Goal: Task Accomplishment & Management: Complete application form

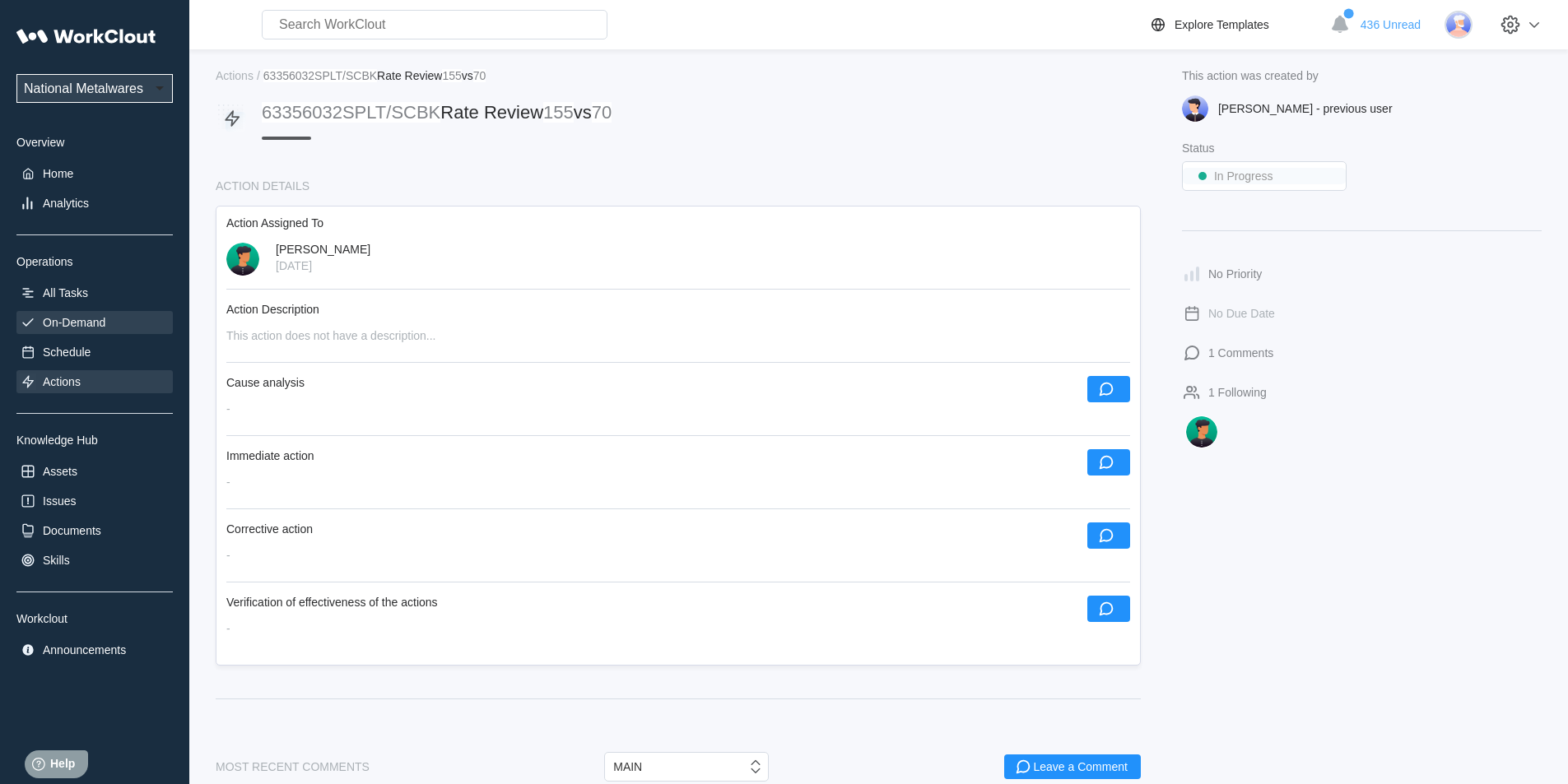
click at [98, 322] on div "On-Demand" at bounding box center [73, 322] width 62 height 13
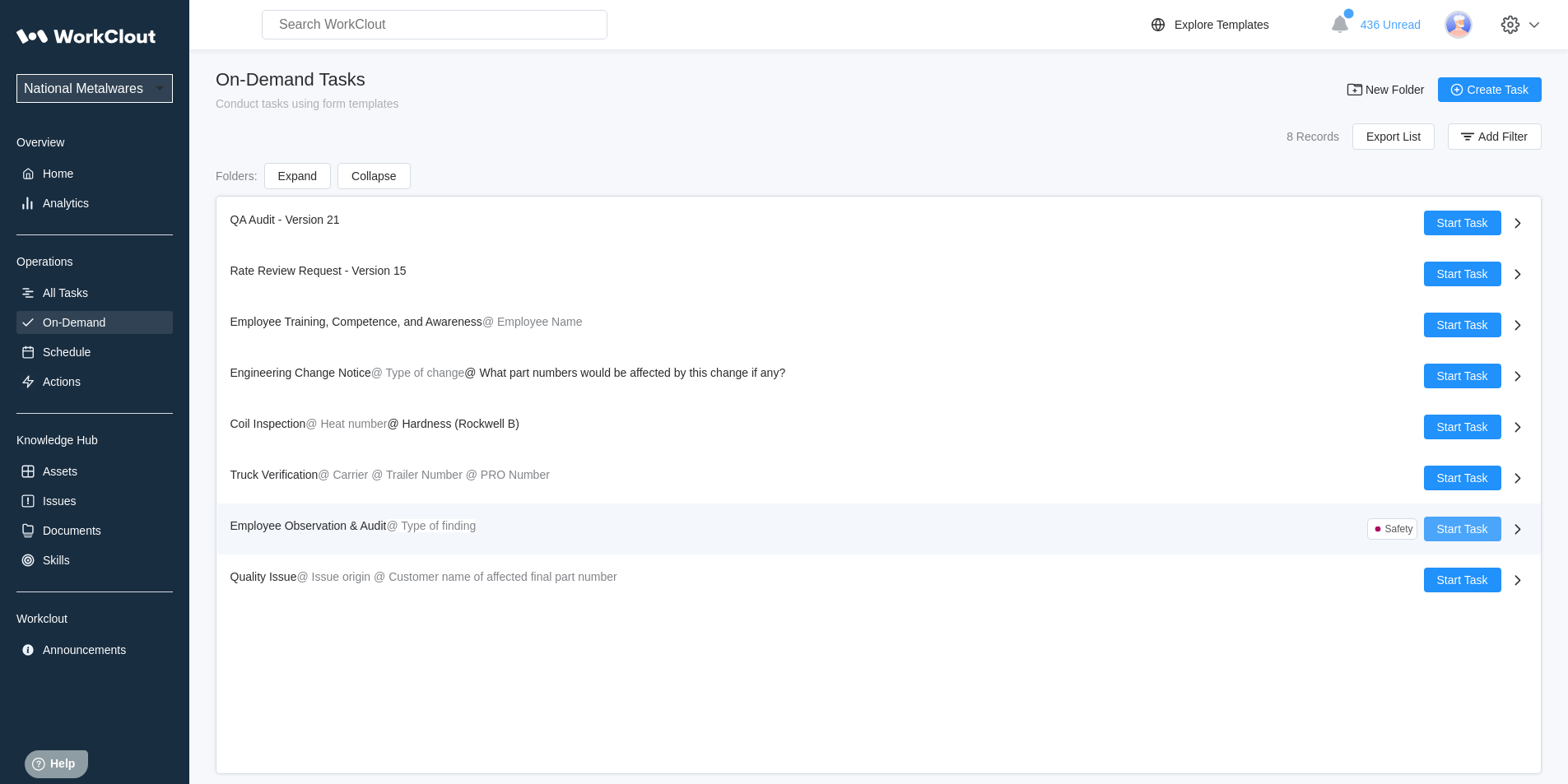
click at [1470, 521] on button "Start Task" at bounding box center [1462, 529] width 77 height 25
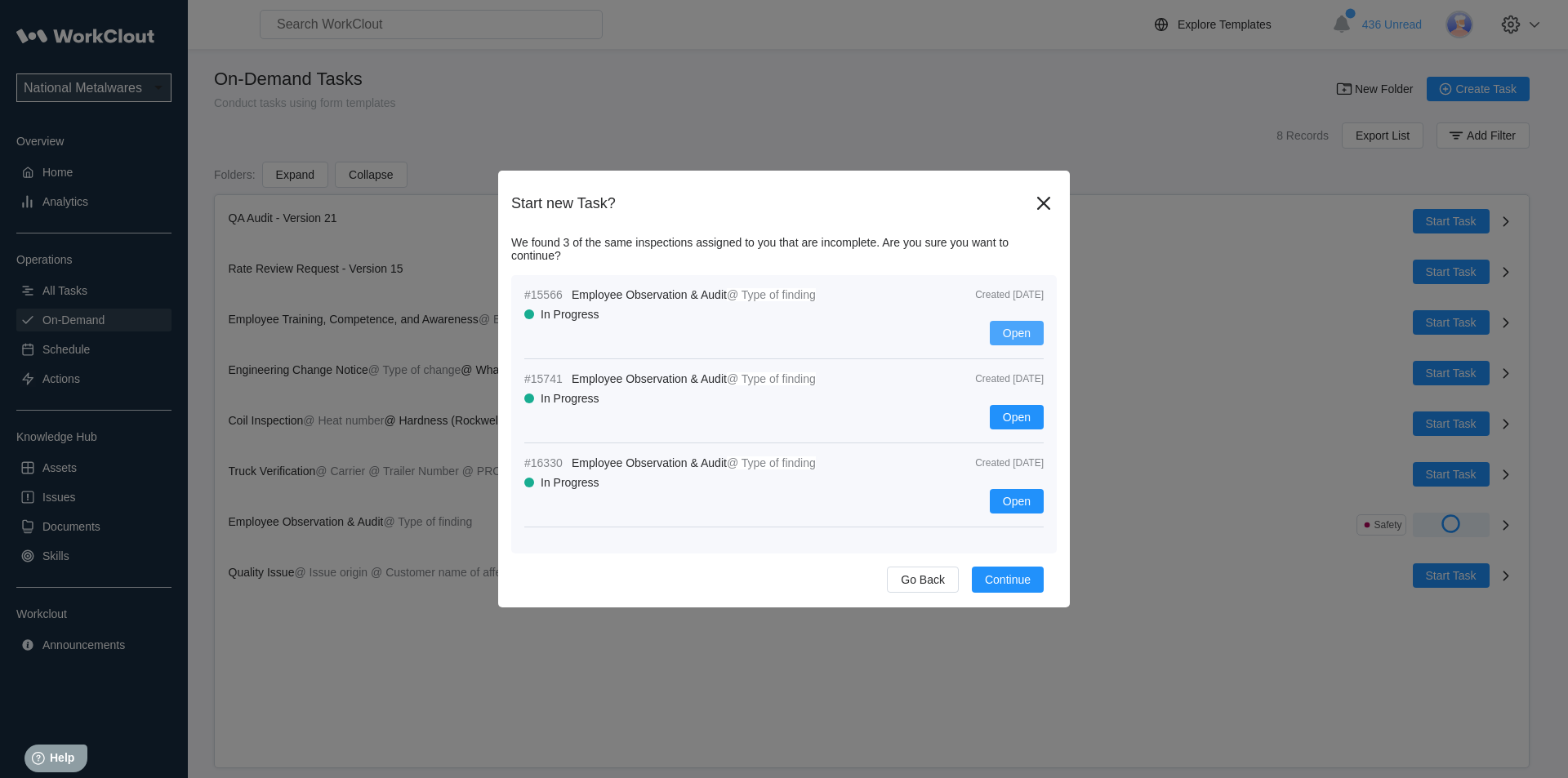
click at [1020, 330] on span "Open" at bounding box center [1017, 333] width 28 height 12
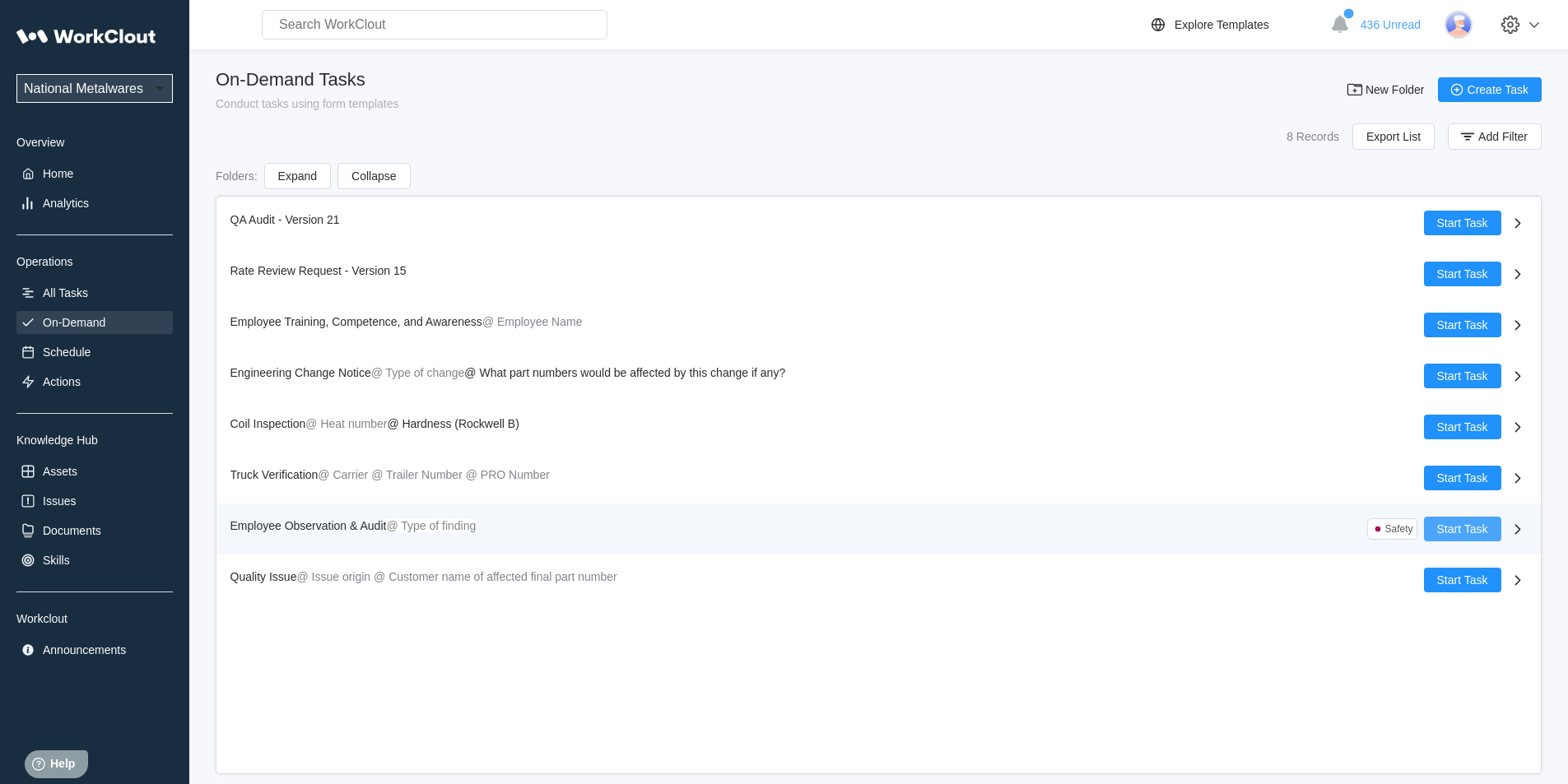
click at [1445, 529] on span "Start Task" at bounding box center [1462, 530] width 51 height 12
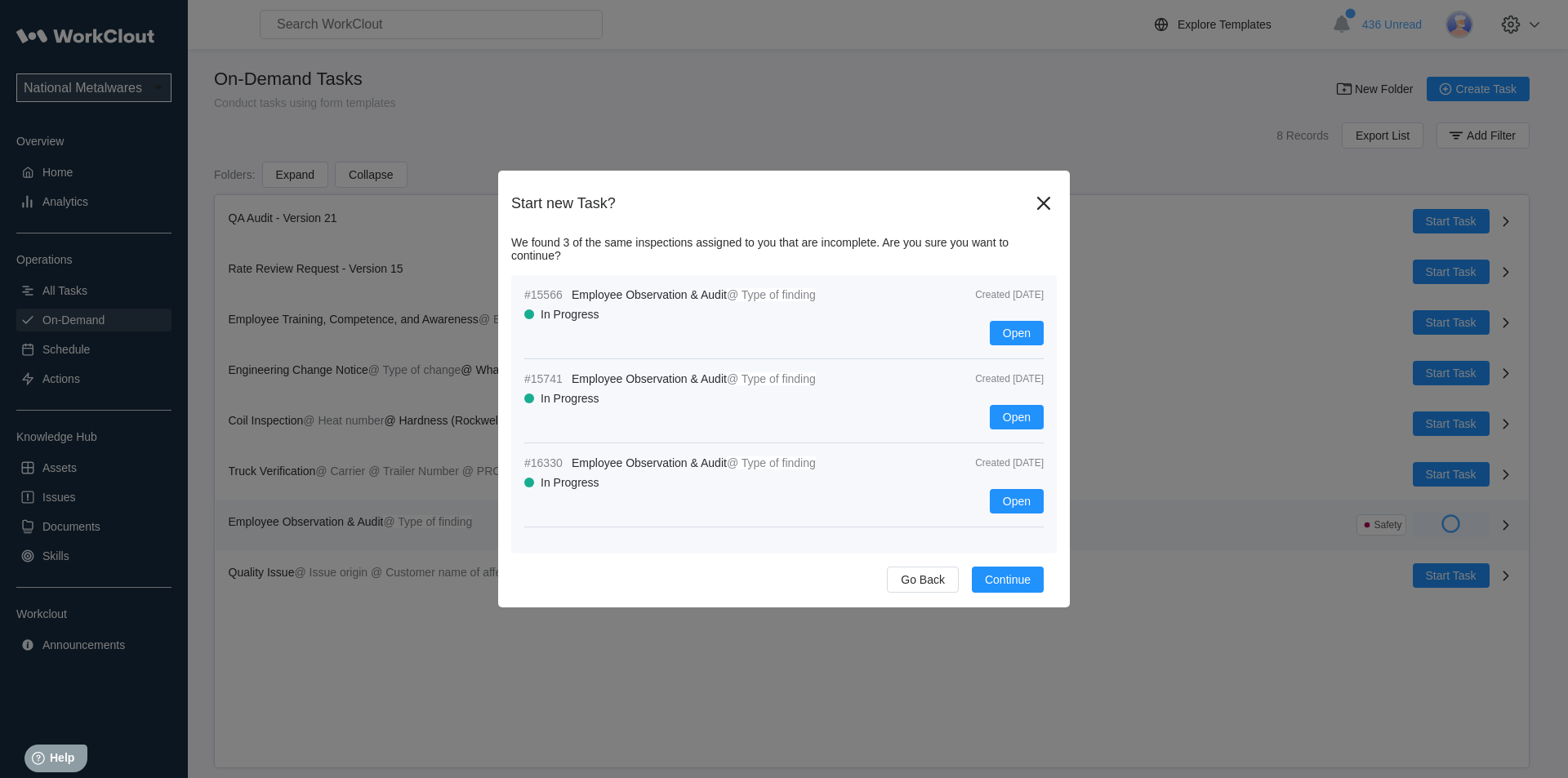
click at [659, 501] on div "Open" at bounding box center [784, 501] width 520 height 25
click at [1026, 325] on button "Open" at bounding box center [1016, 333] width 54 height 25
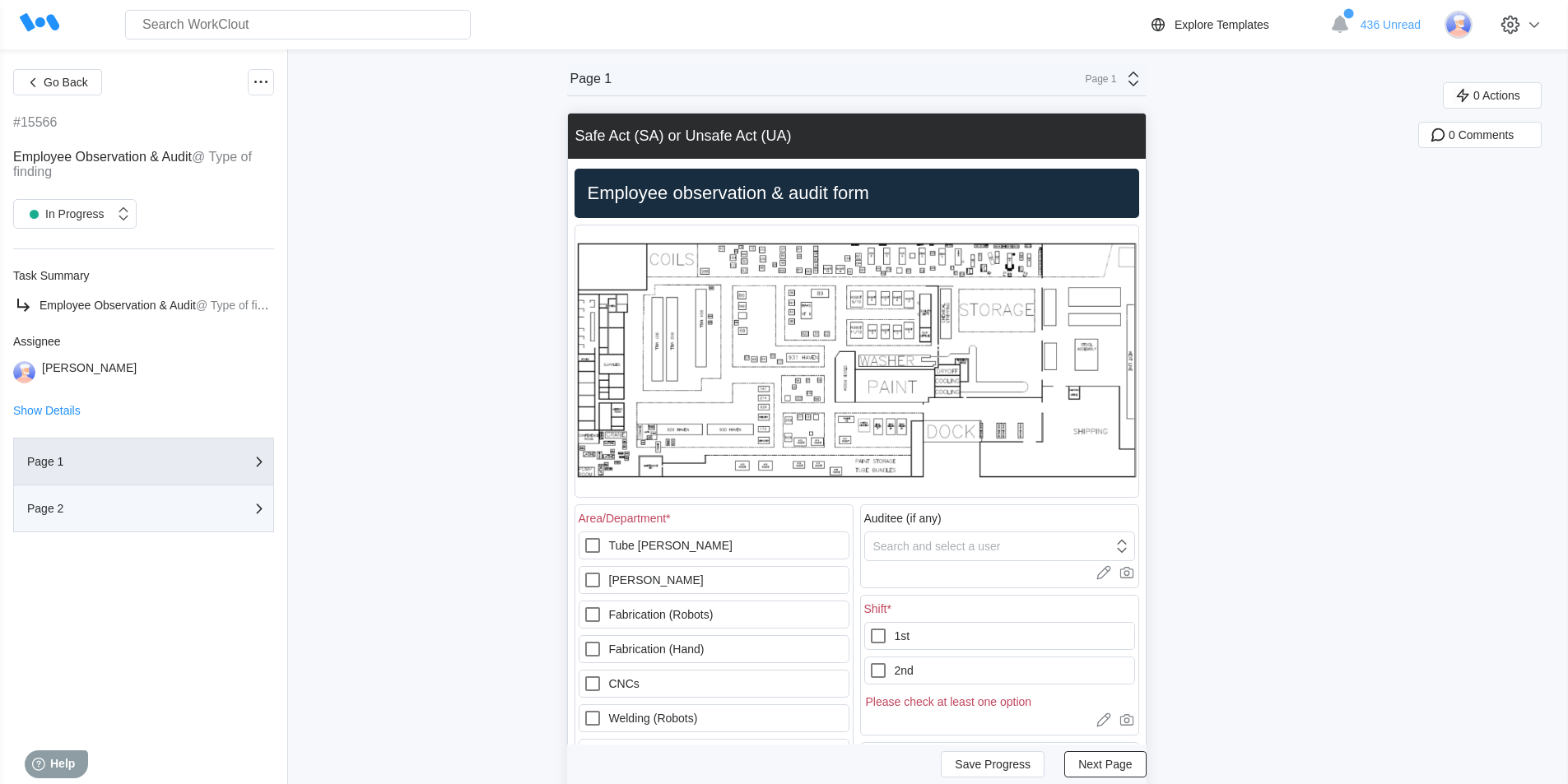
click at [164, 510] on div "Page 2" at bounding box center [109, 509] width 164 height 12
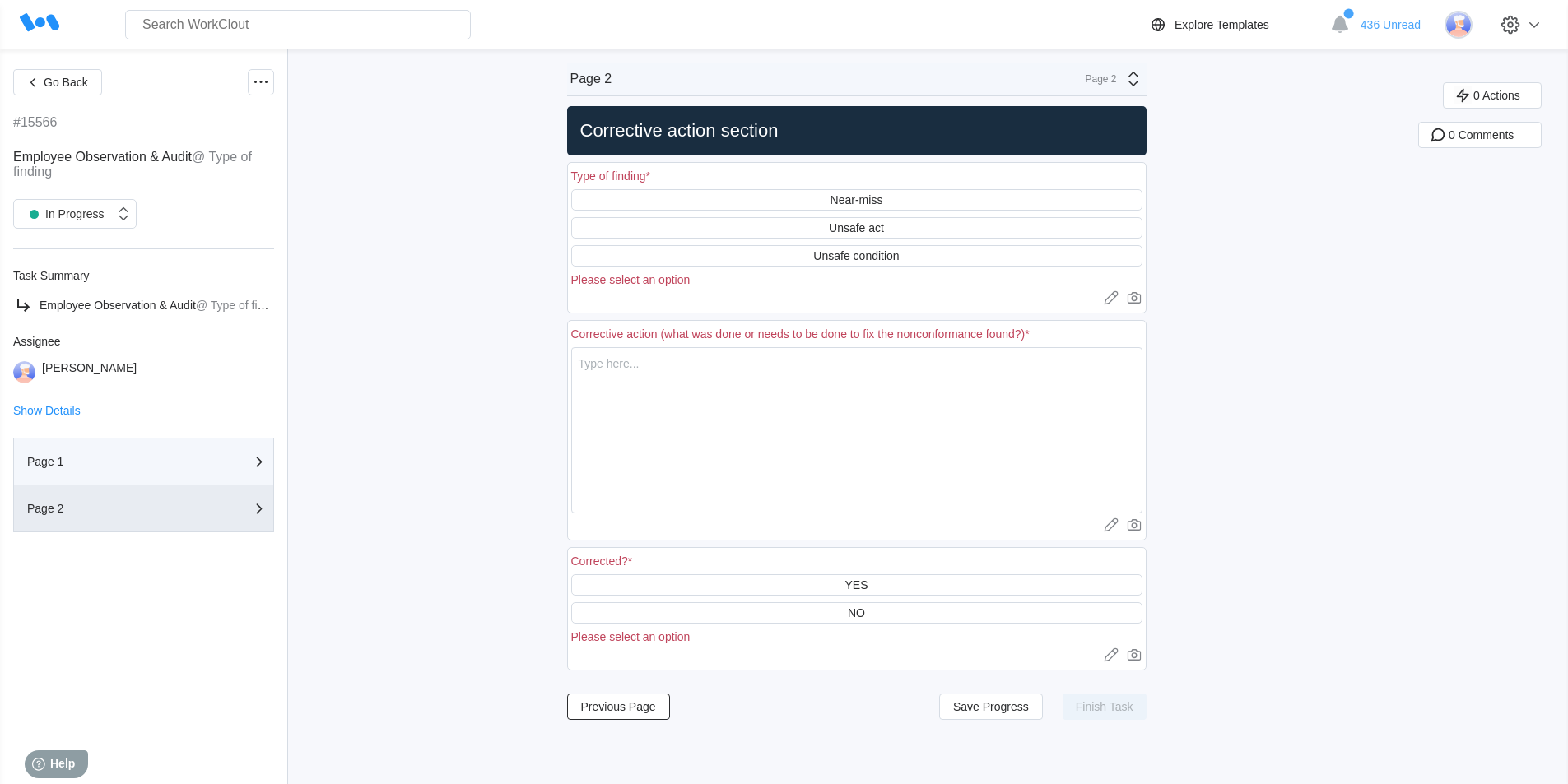
click at [156, 464] on div "Page 1" at bounding box center [109, 462] width 164 height 12
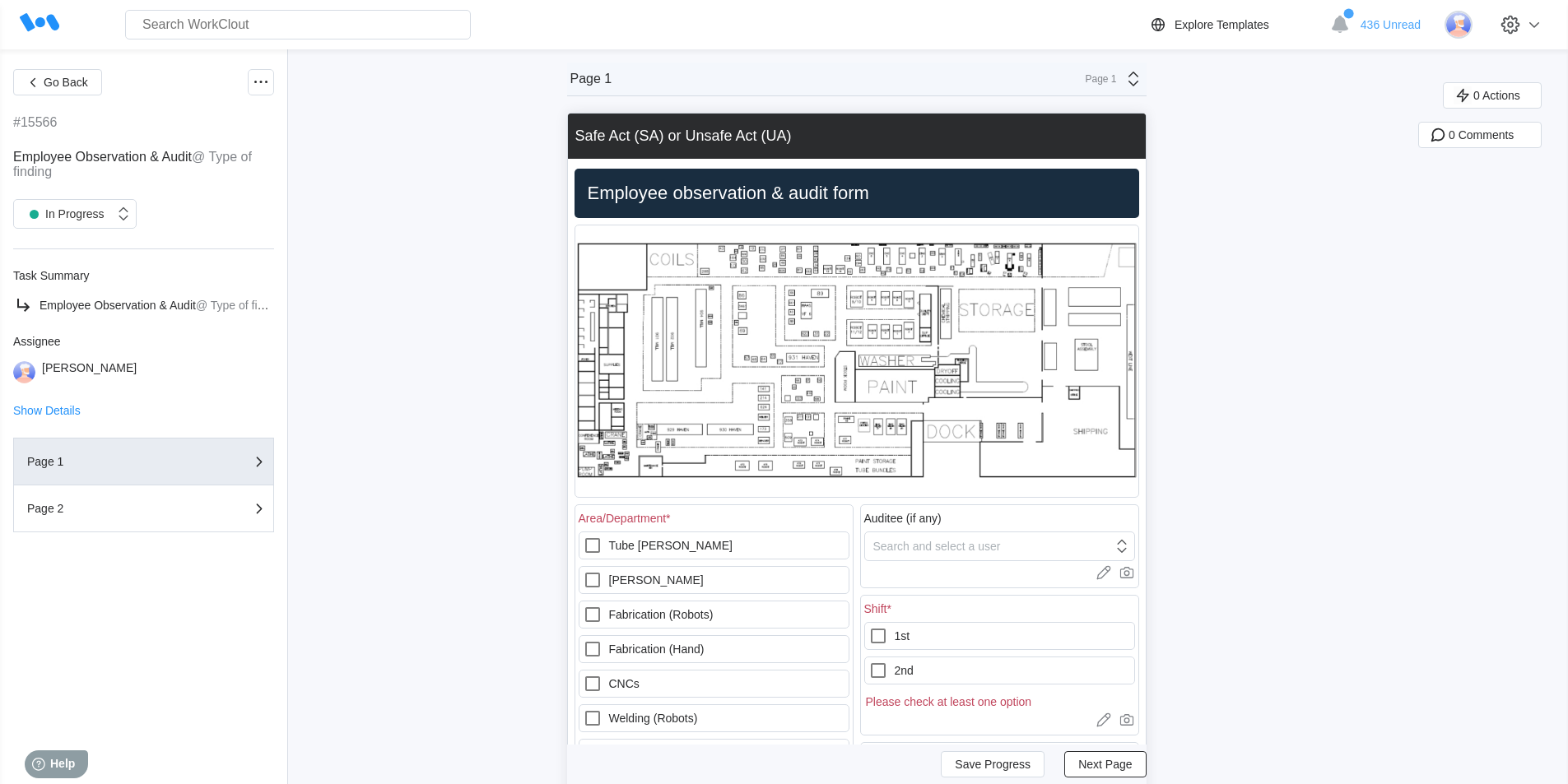
click at [130, 359] on div "Assignee Jerry Burton" at bounding box center [144, 358] width 261 height 49
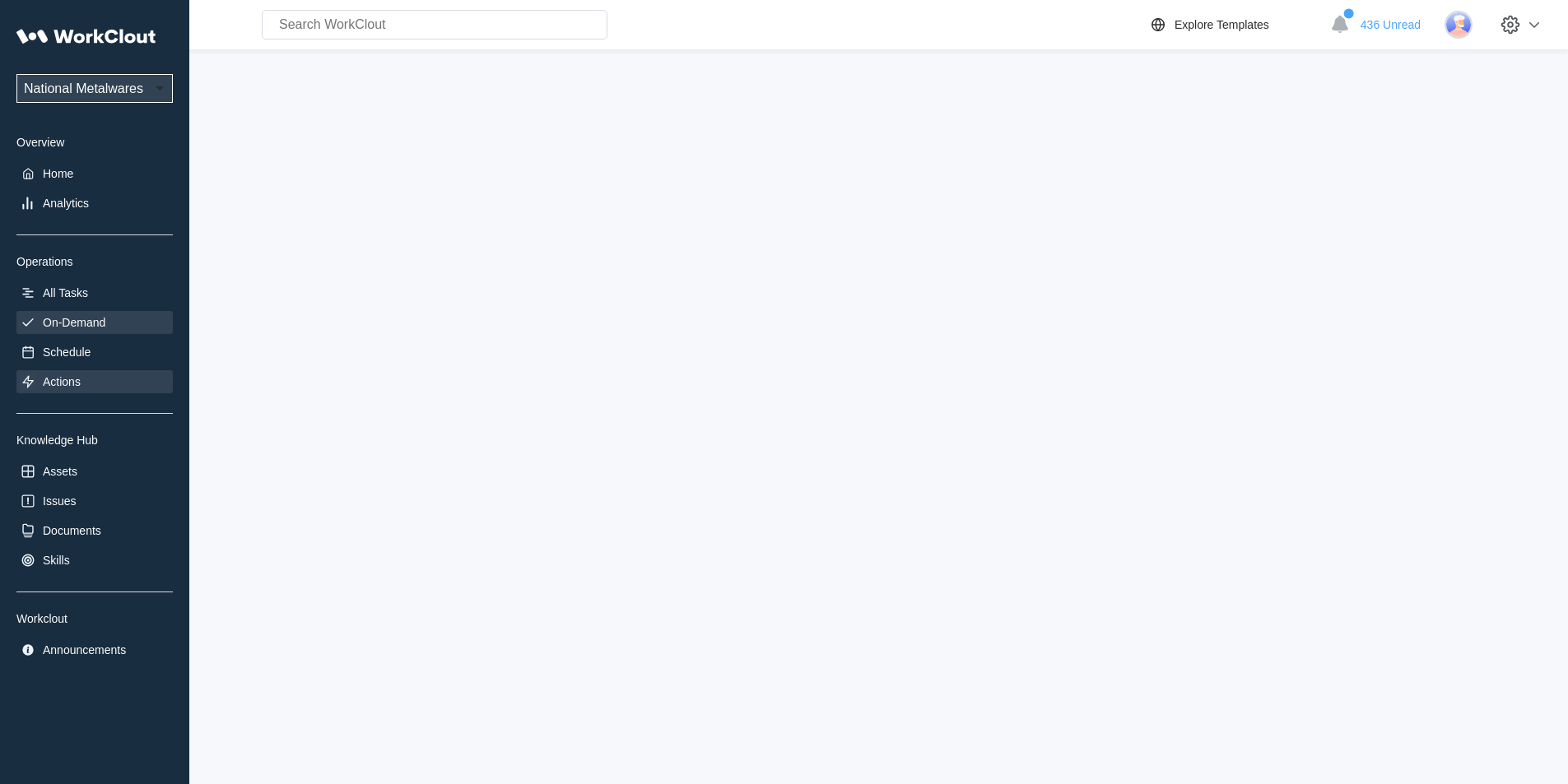
click at [119, 323] on div "On-Demand" at bounding box center [95, 322] width 156 height 23
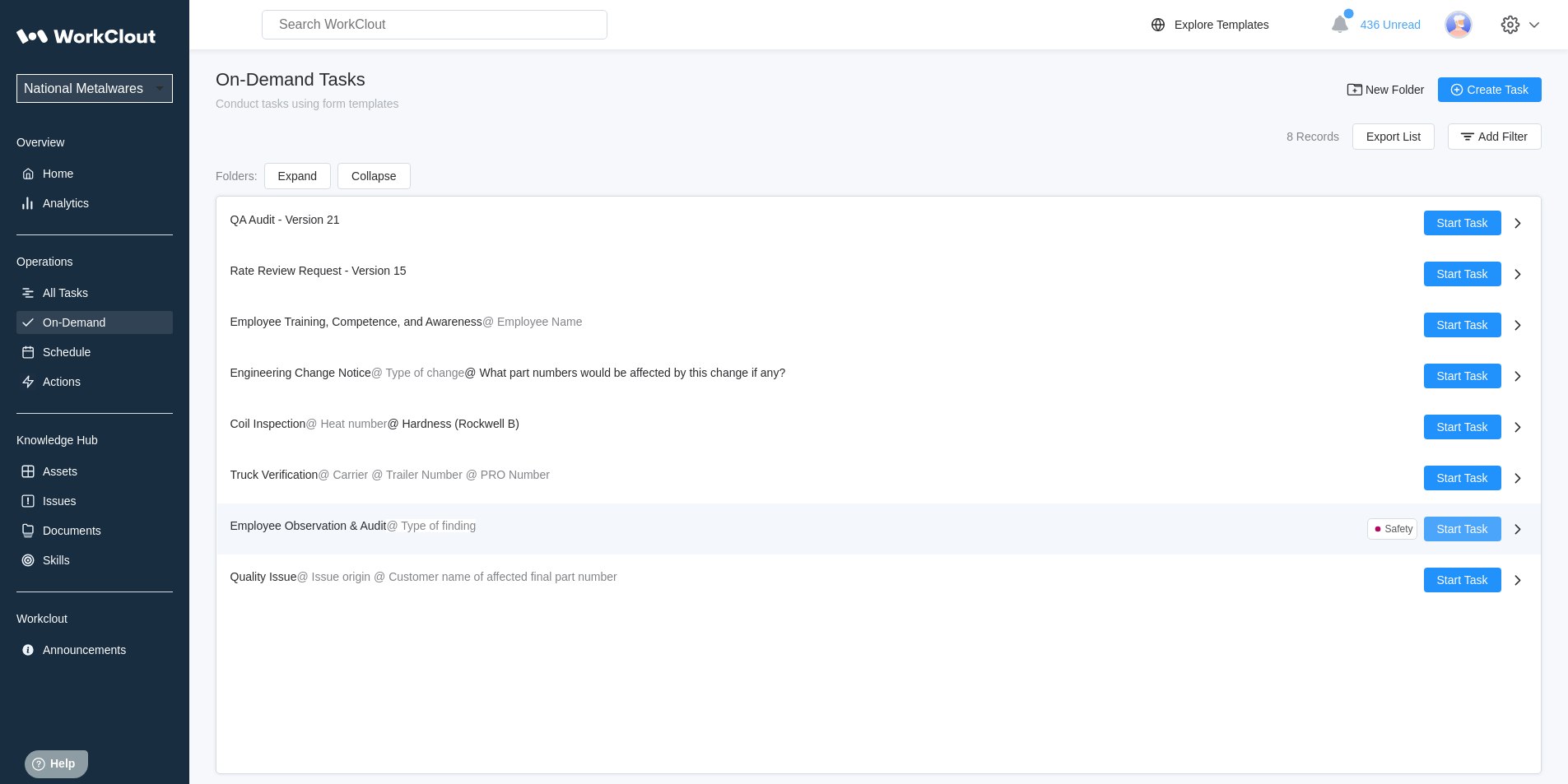
click at [1473, 528] on span "Start Task" at bounding box center [1462, 530] width 51 height 12
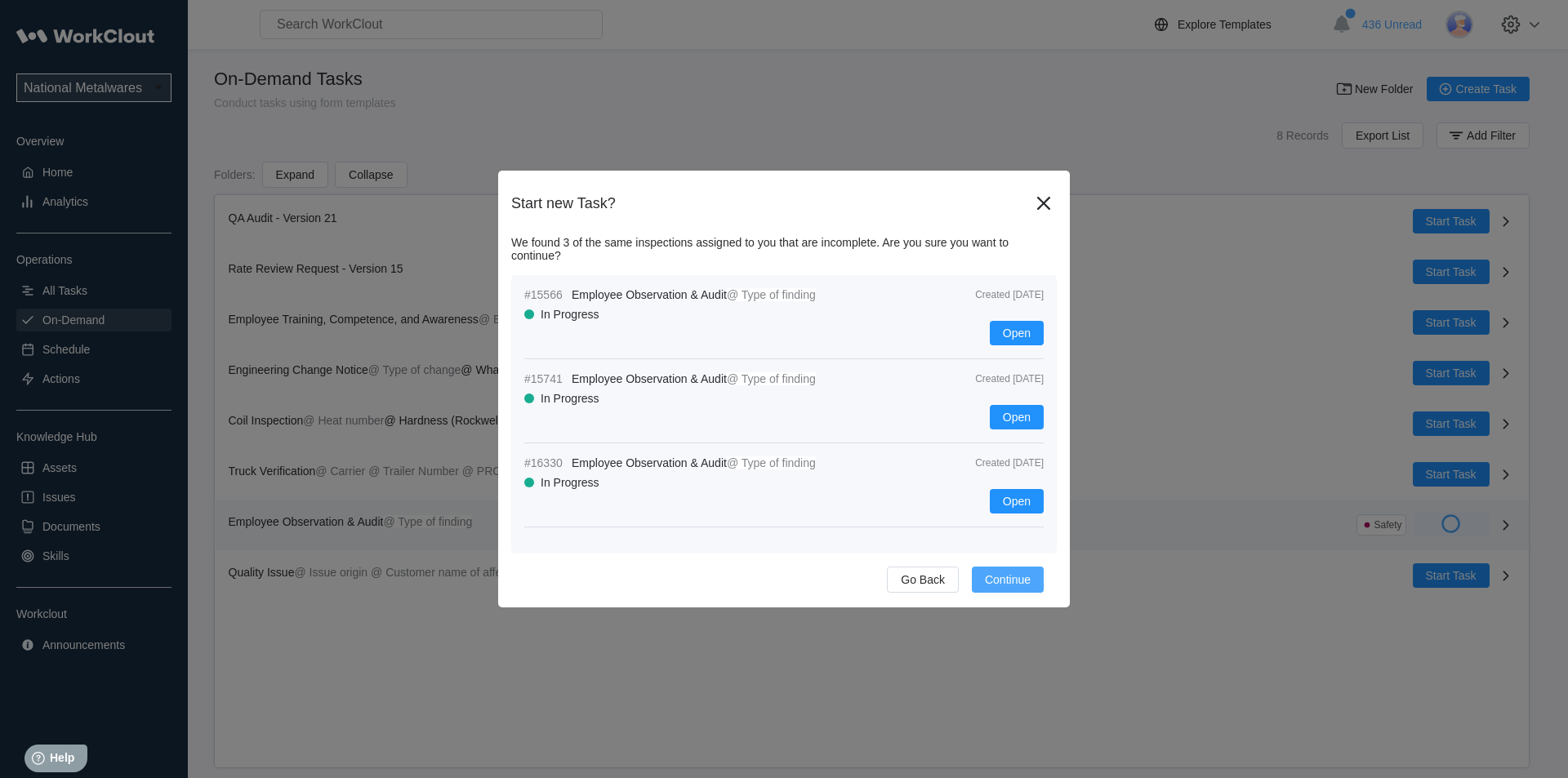
click at [1020, 577] on span "Continue" at bounding box center [1007, 580] width 46 height 12
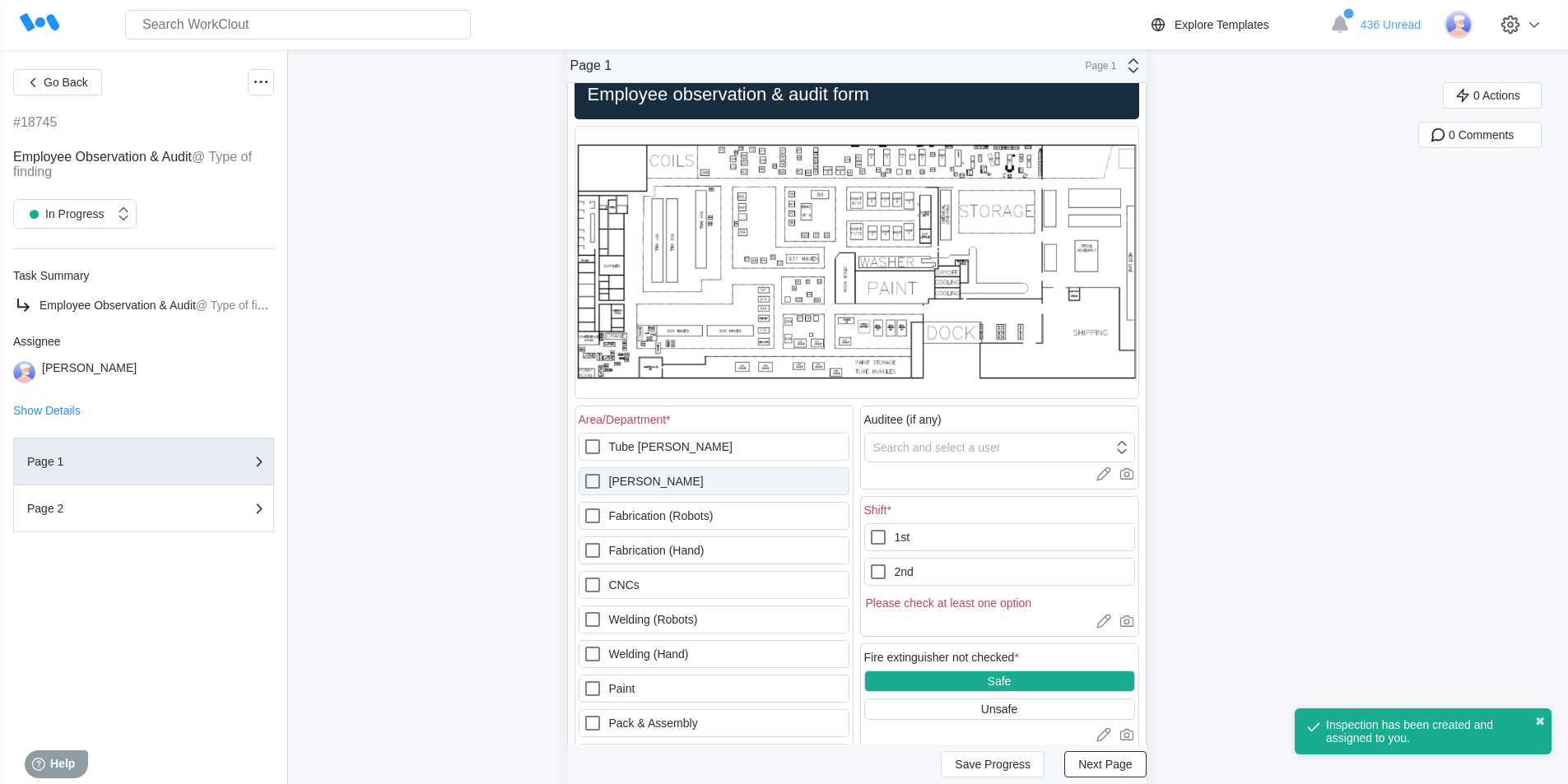
scroll to position [164, 0]
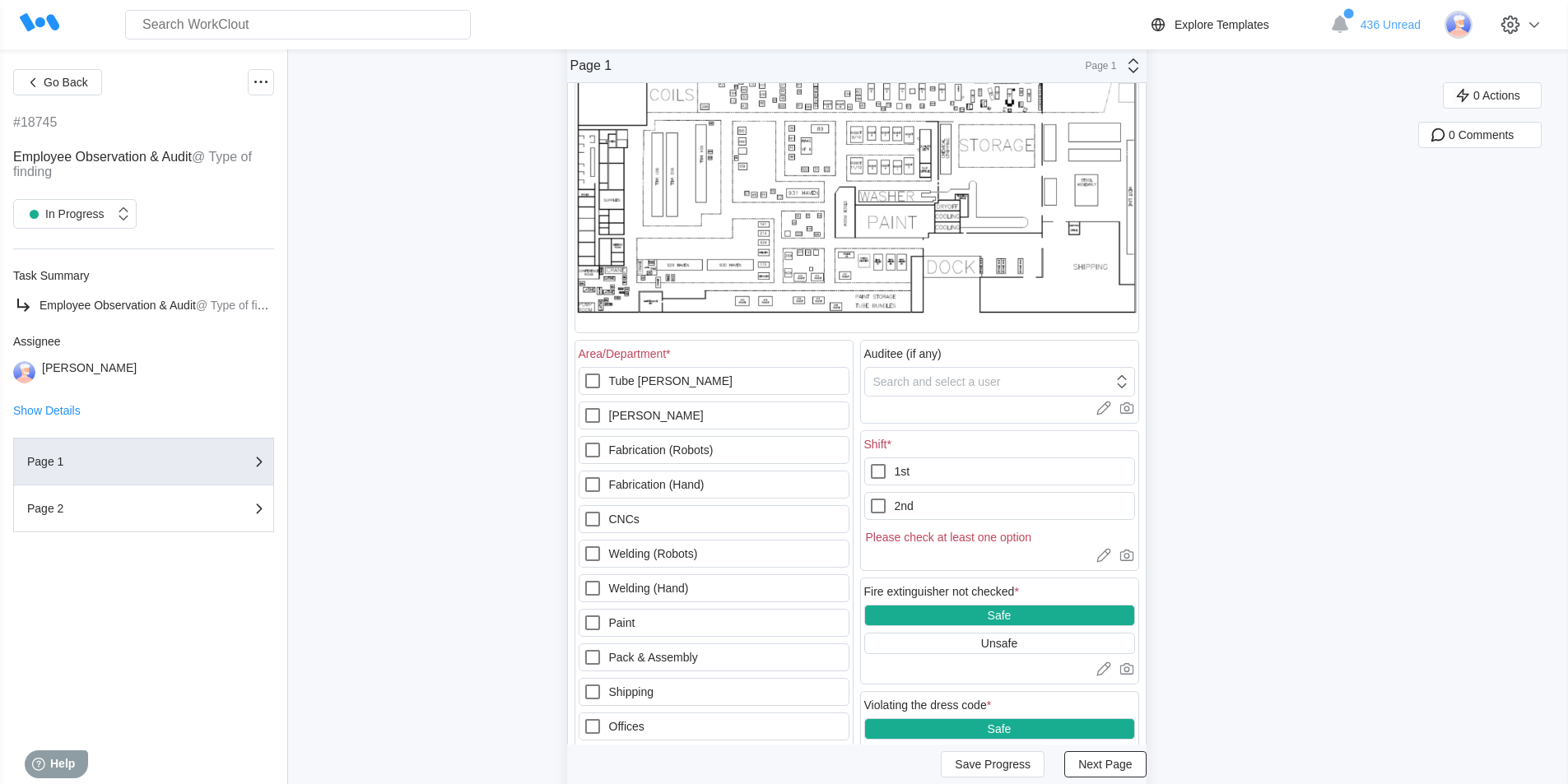
click at [971, 414] on div at bounding box center [999, 408] width 270 height 17
click at [955, 381] on div "Search and select a user" at bounding box center [936, 381] width 128 height 13
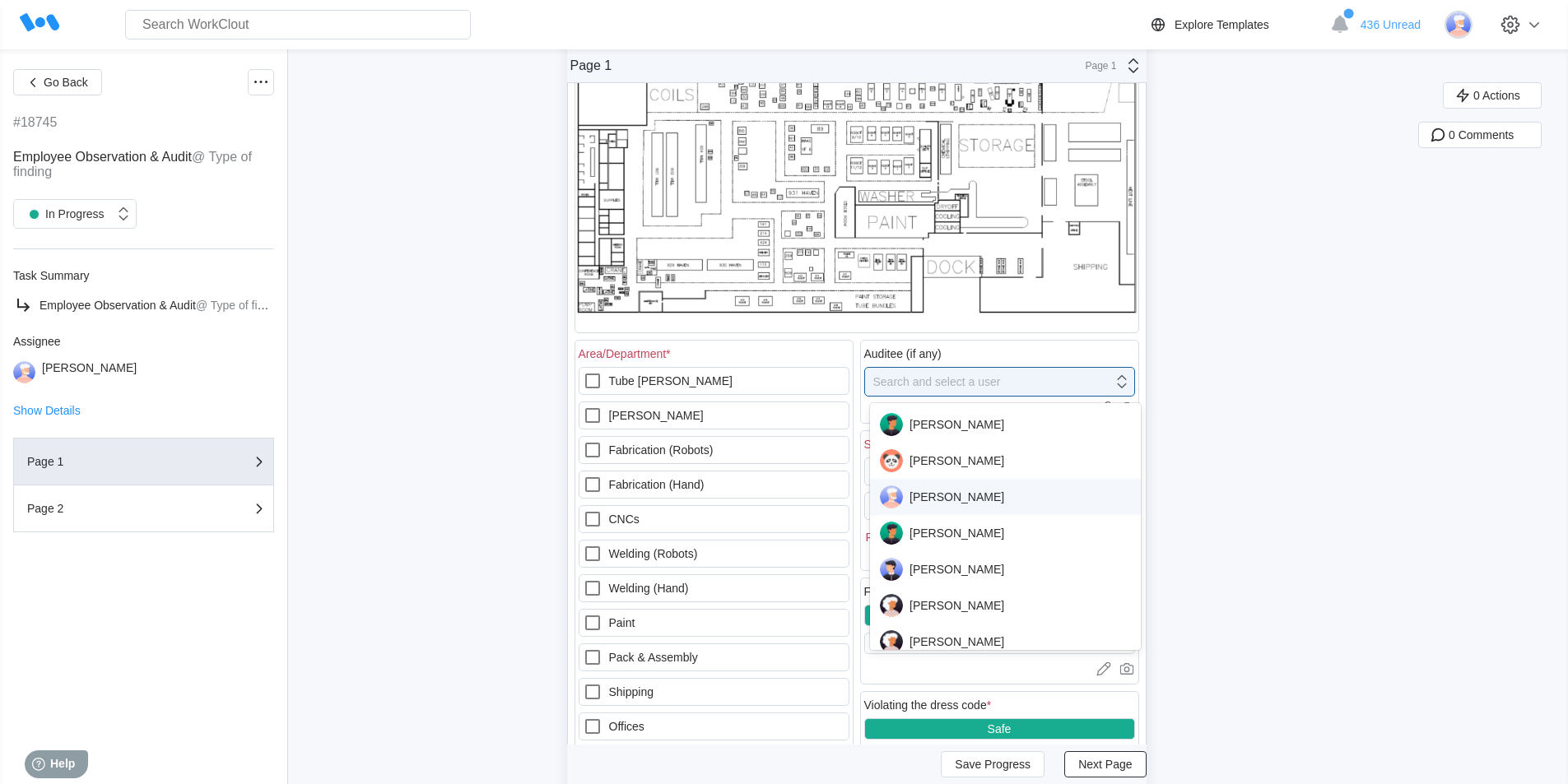
click at [956, 500] on div "[PERSON_NAME]" at bounding box center [1006, 496] width 251 height 23
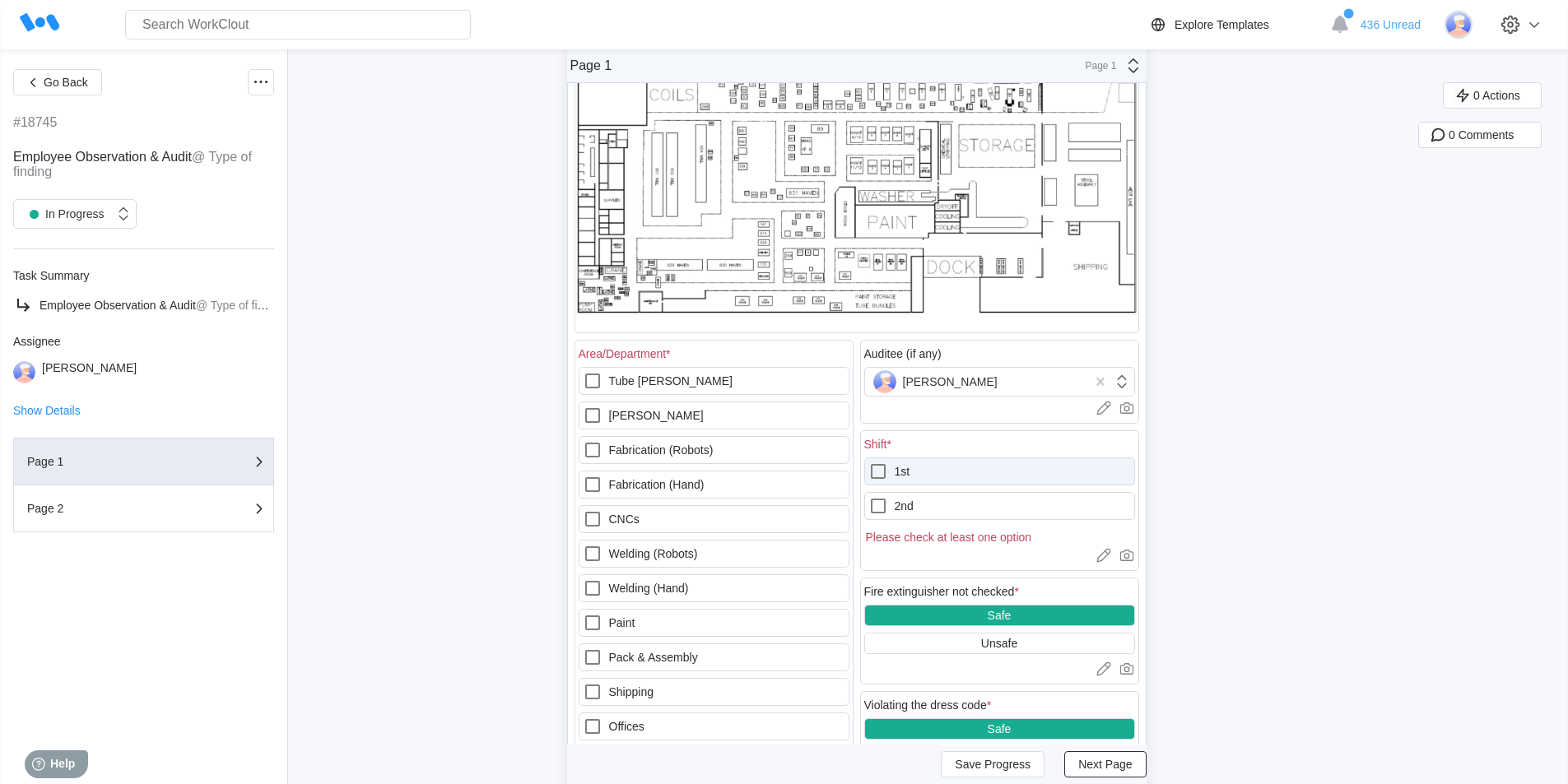
click at [881, 472] on icon at bounding box center [878, 471] width 20 height 20
click at [869, 462] on input "1st" at bounding box center [868, 461] width 1 height 1
checkbox input "true"
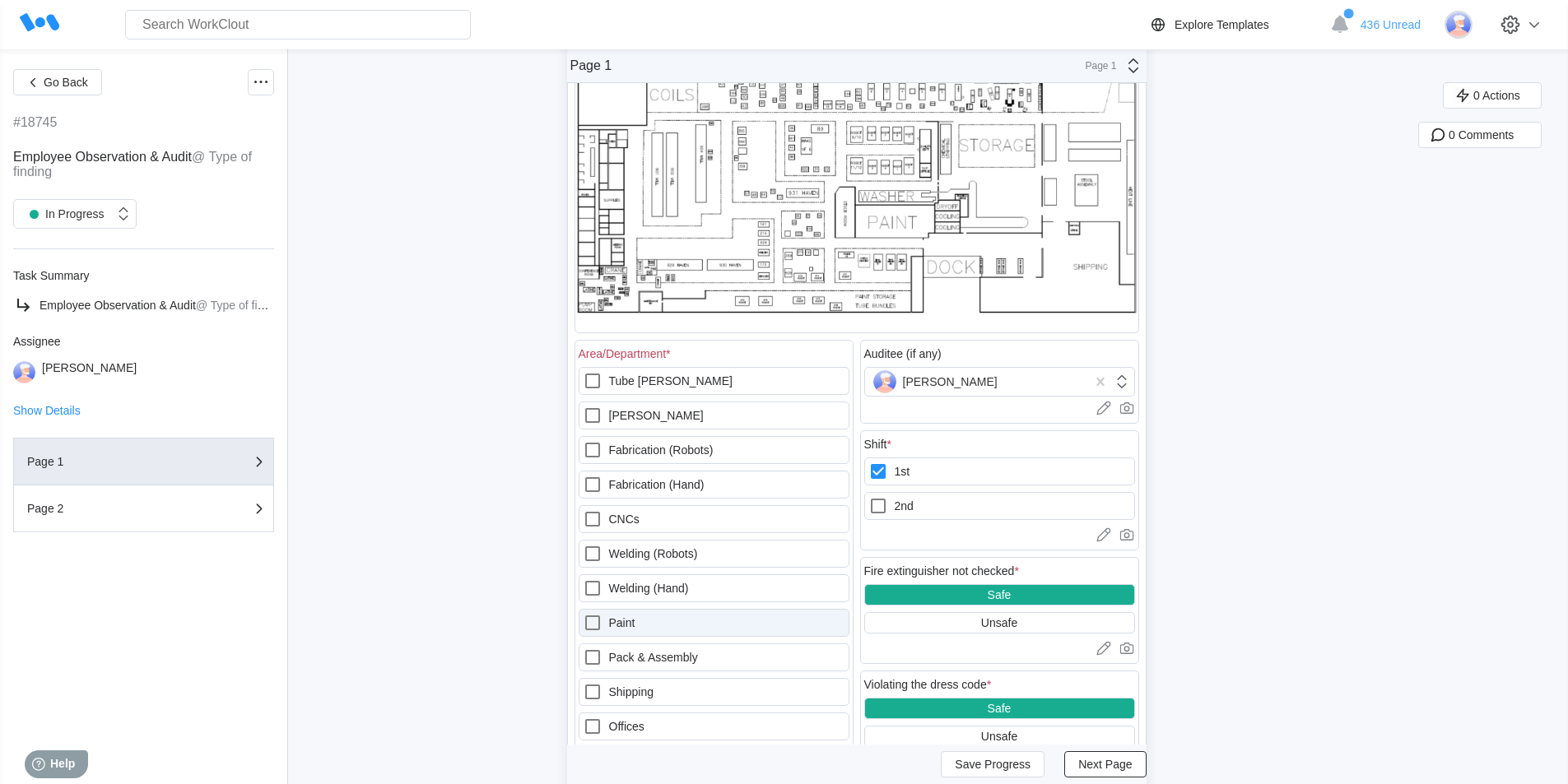
click at [599, 622] on icon at bounding box center [593, 623] width 20 height 20
click at [583, 614] on input "Paint" at bounding box center [583, 613] width 1 height 1
checkbox input "true"
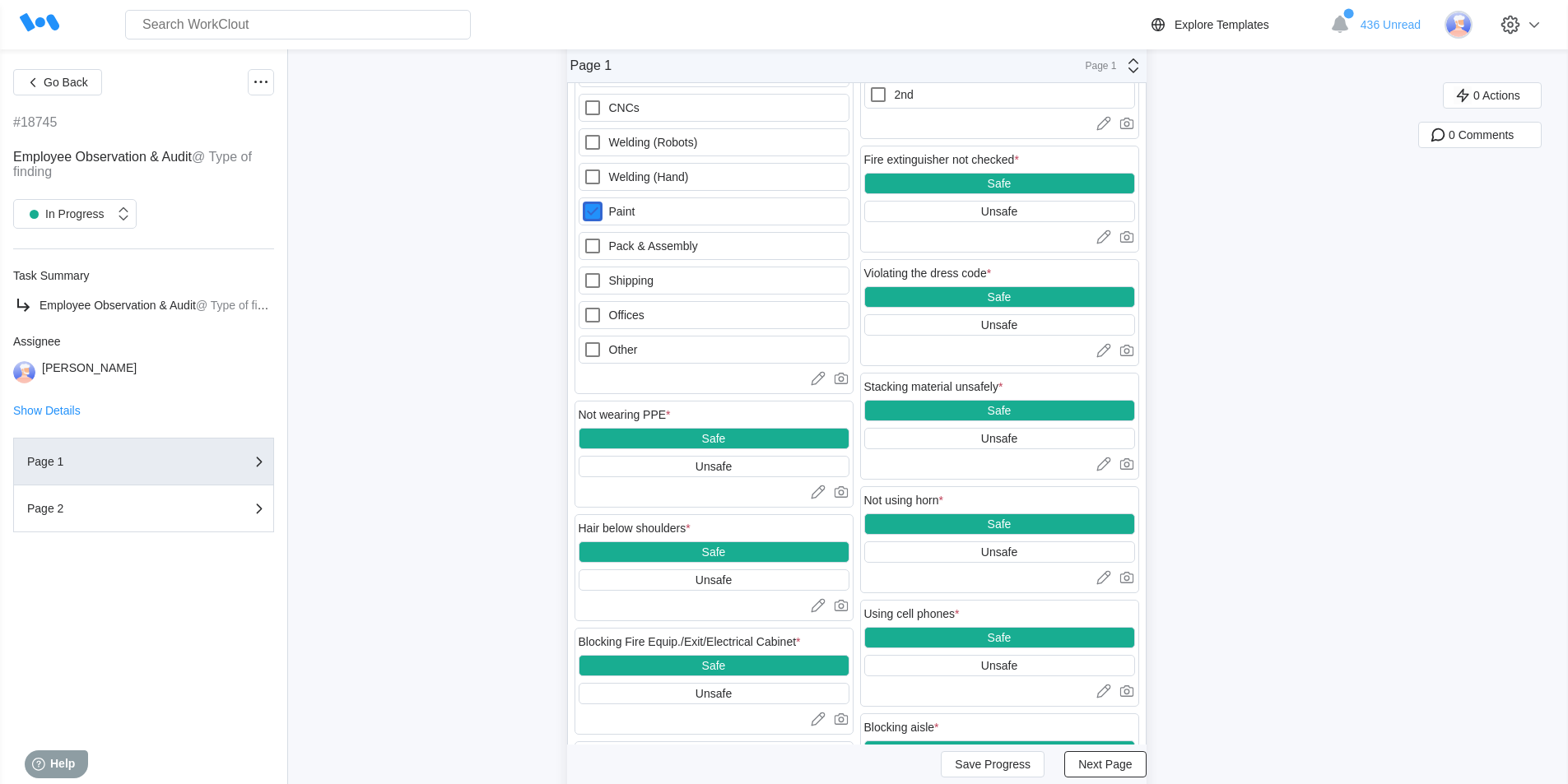
scroll to position [658, 0]
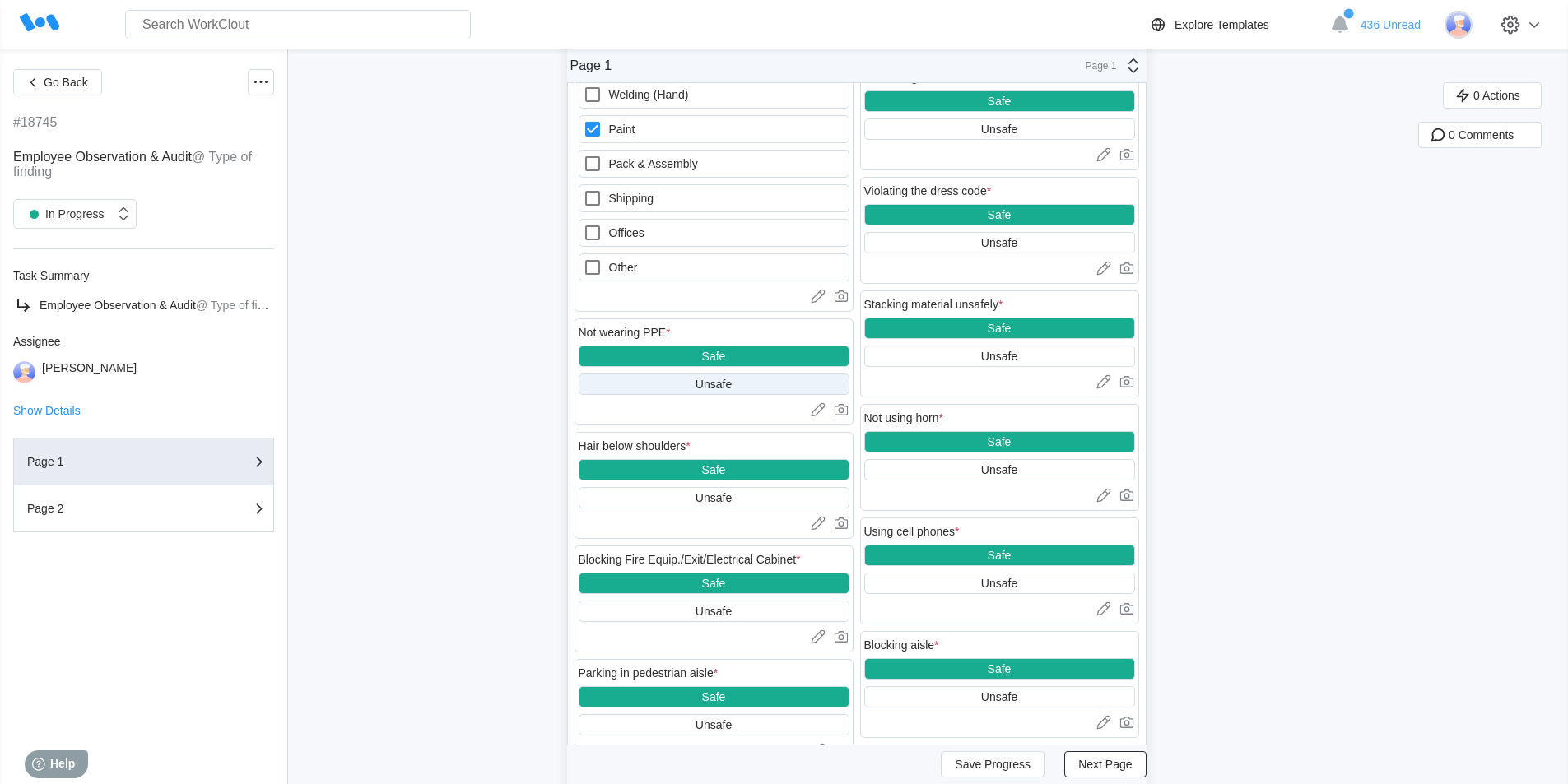
click at [710, 384] on div "Unsafe" at bounding box center [713, 384] width 37 height 13
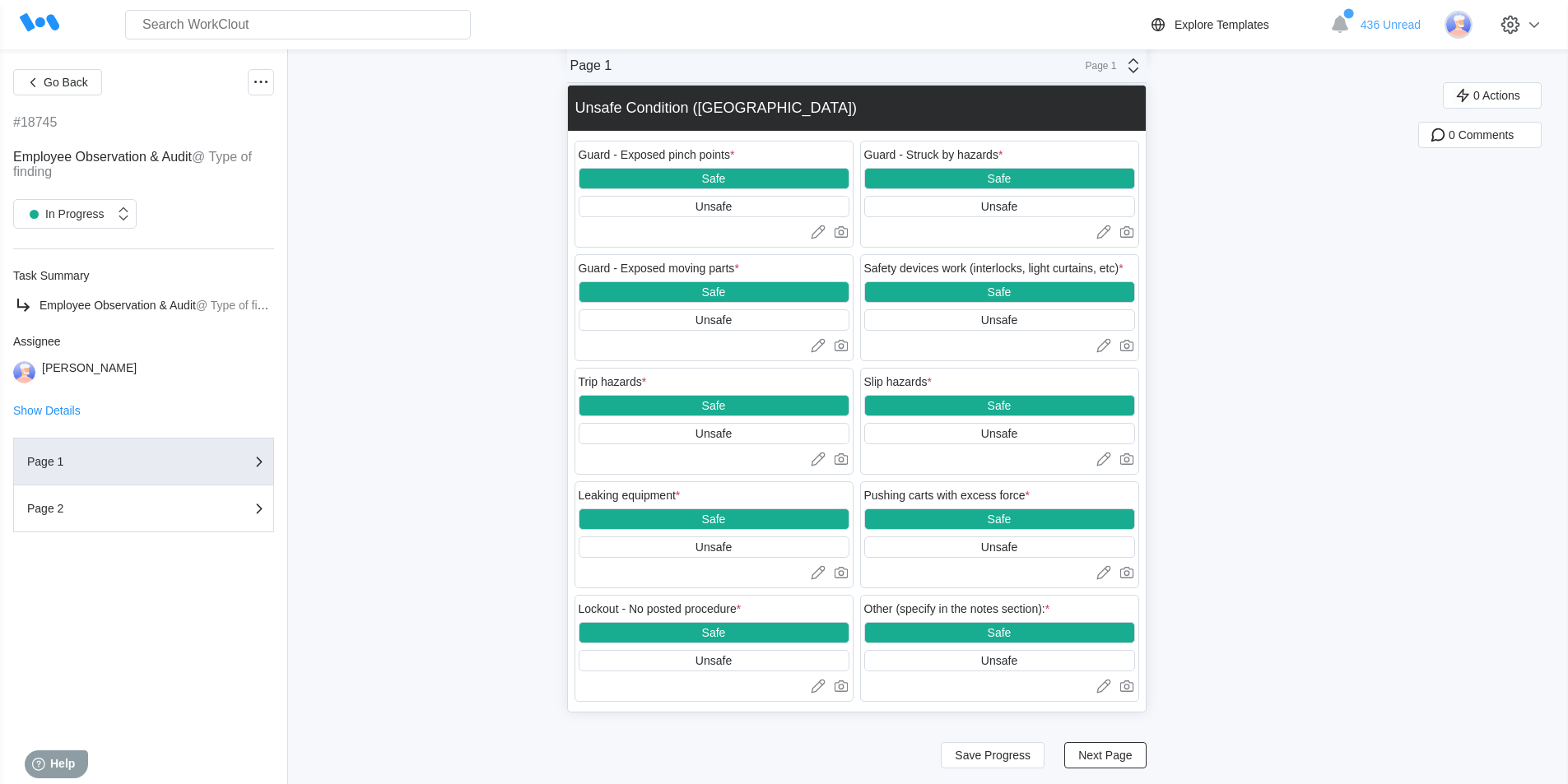
scroll to position [2055, 0]
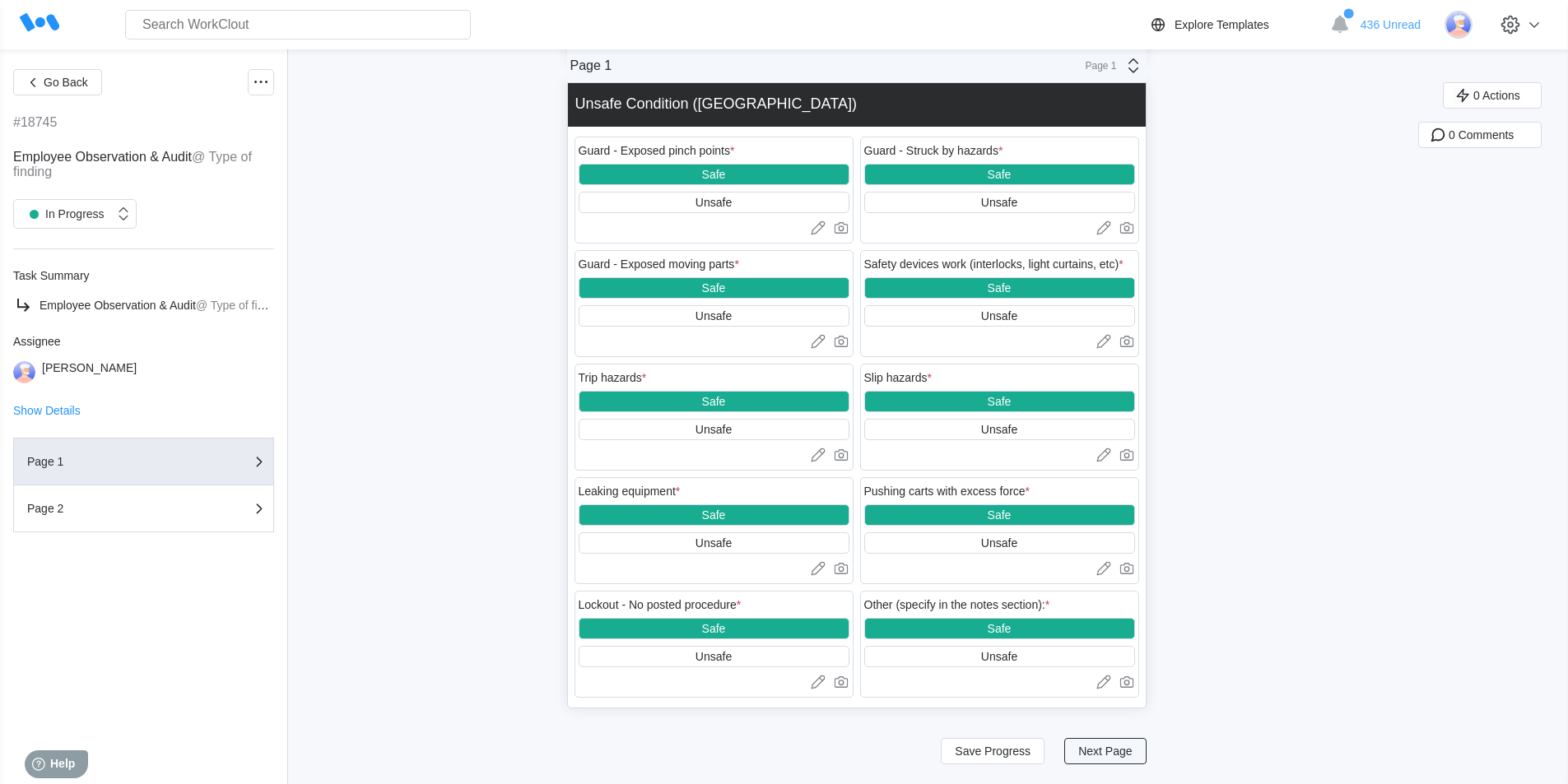
click at [1119, 754] on span "Next Page" at bounding box center [1105, 751] width 53 height 12
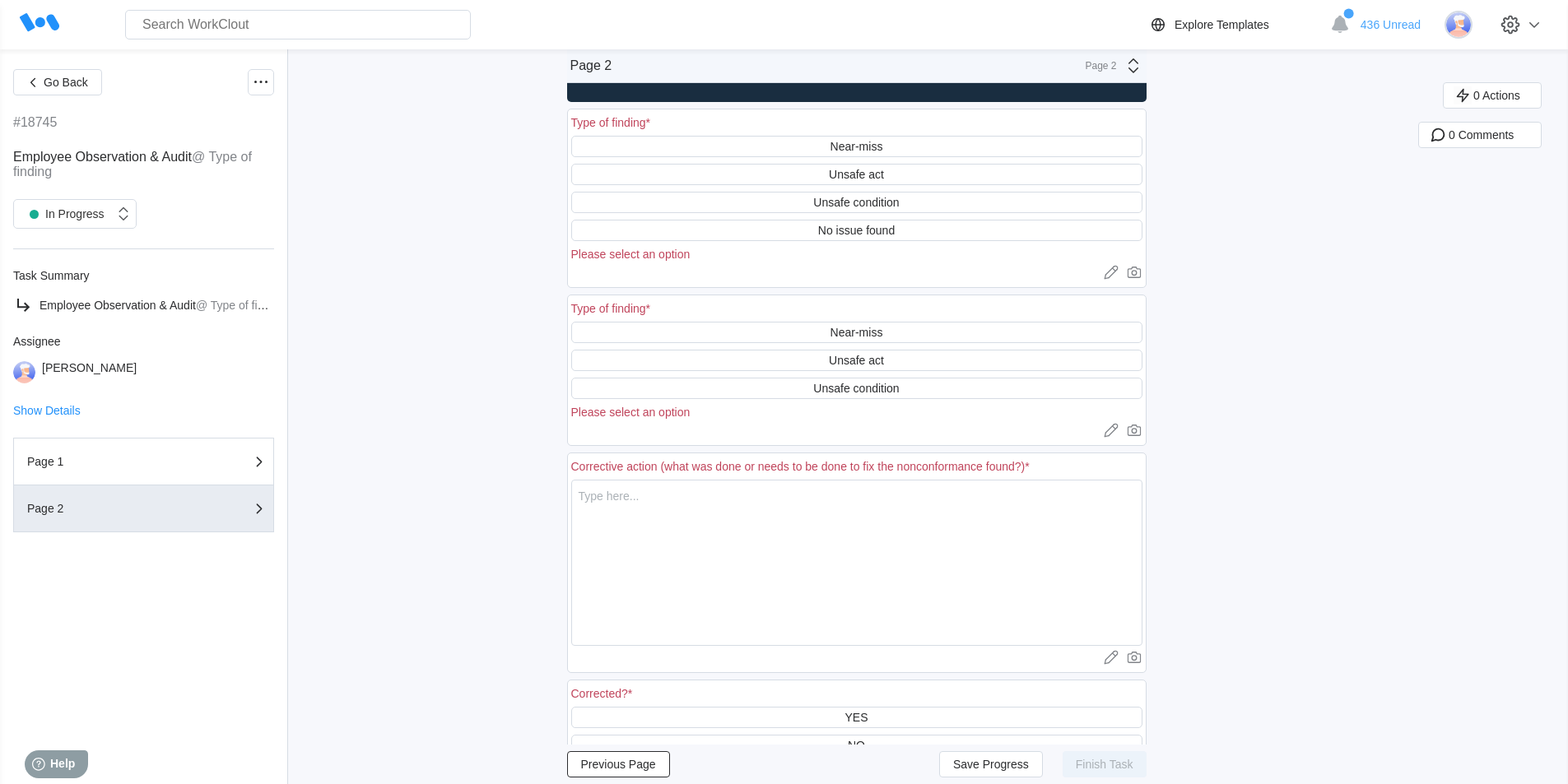
scroll to position [0, 0]
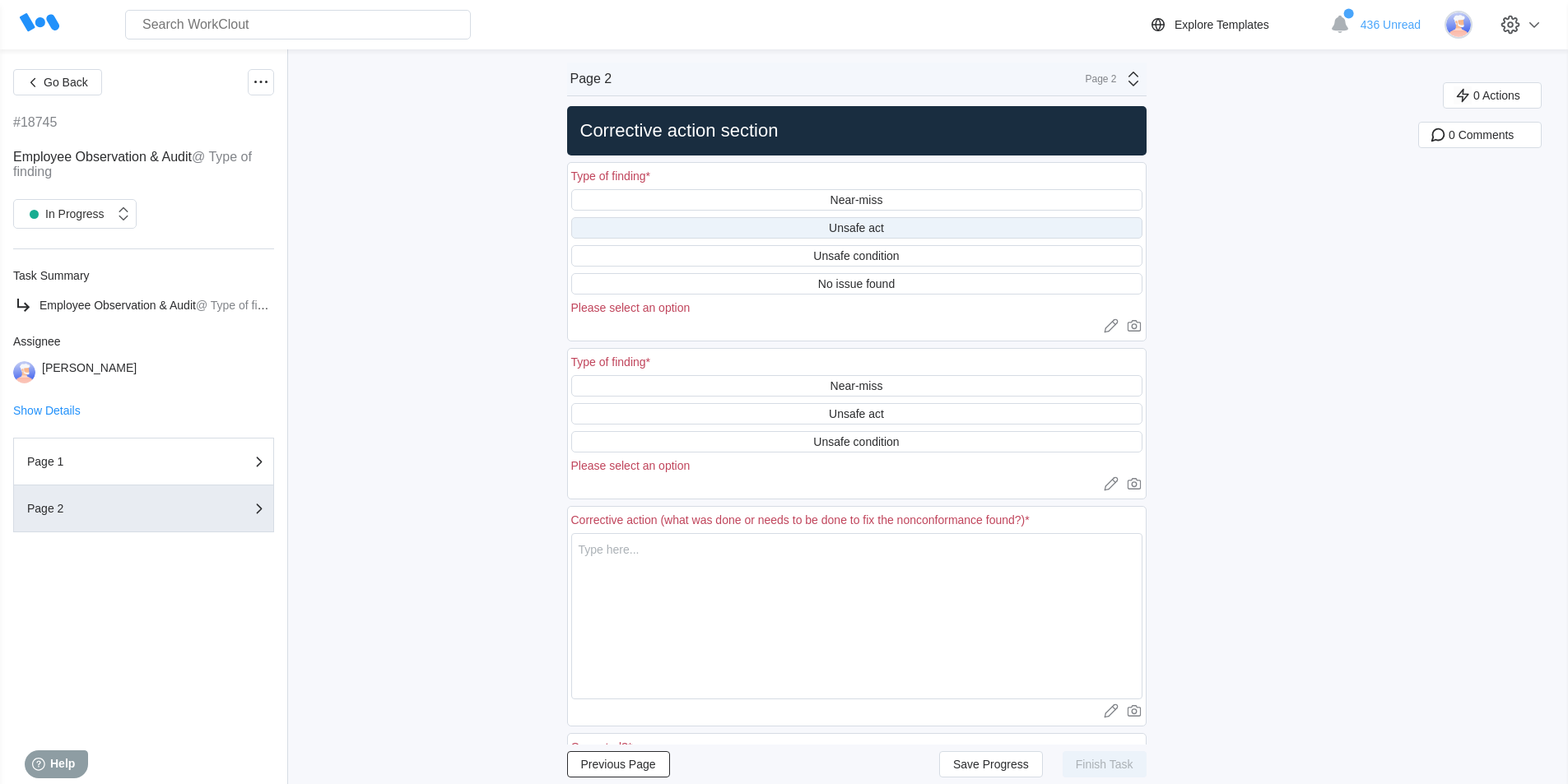
click at [884, 230] on div "Unsafe act" at bounding box center [856, 228] width 55 height 13
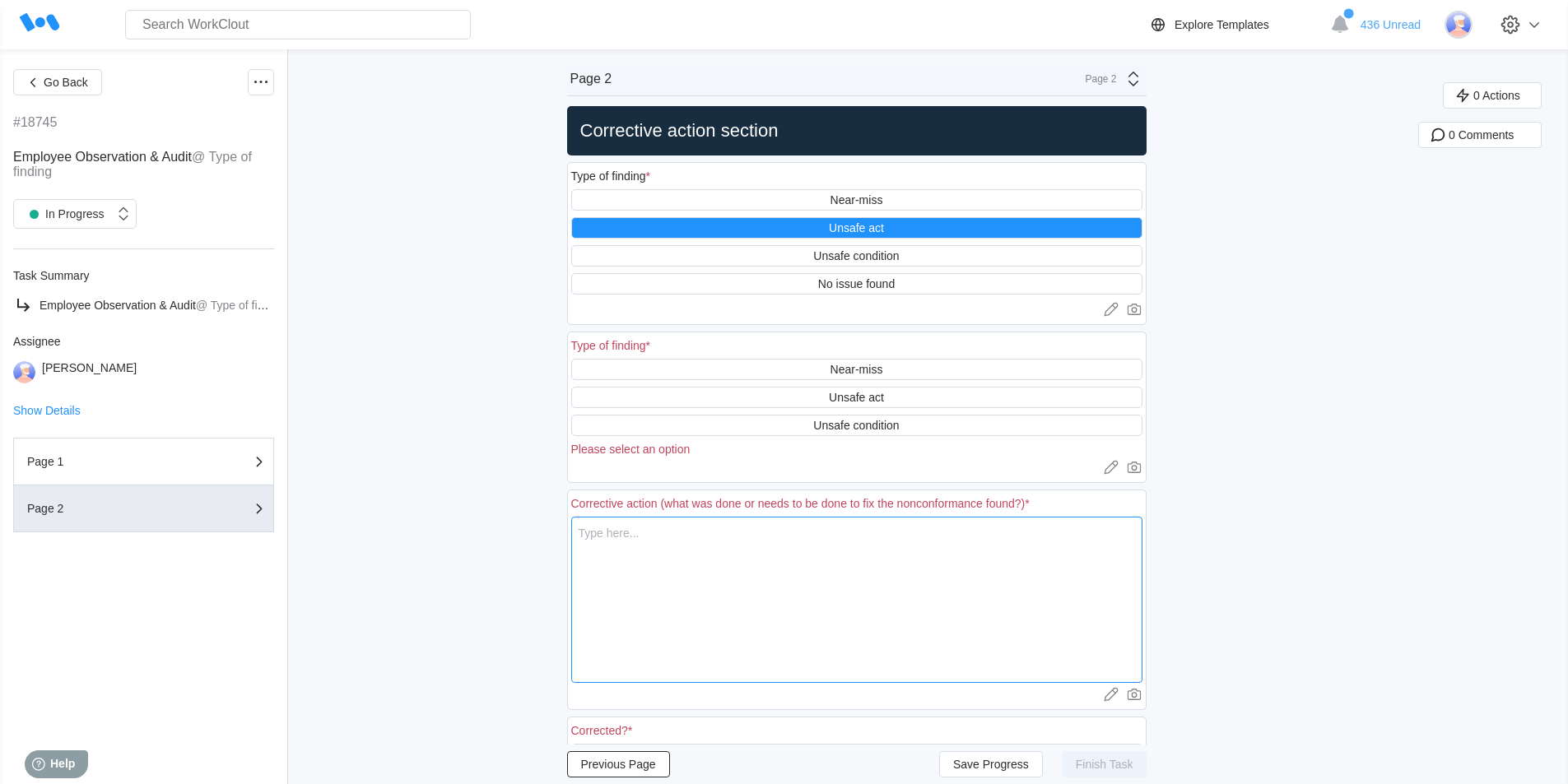
click at [650, 546] on textarea at bounding box center [856, 600] width 571 height 166
type textarea "S"
type textarea "x"
type textarea "Sa"
type textarea "x"
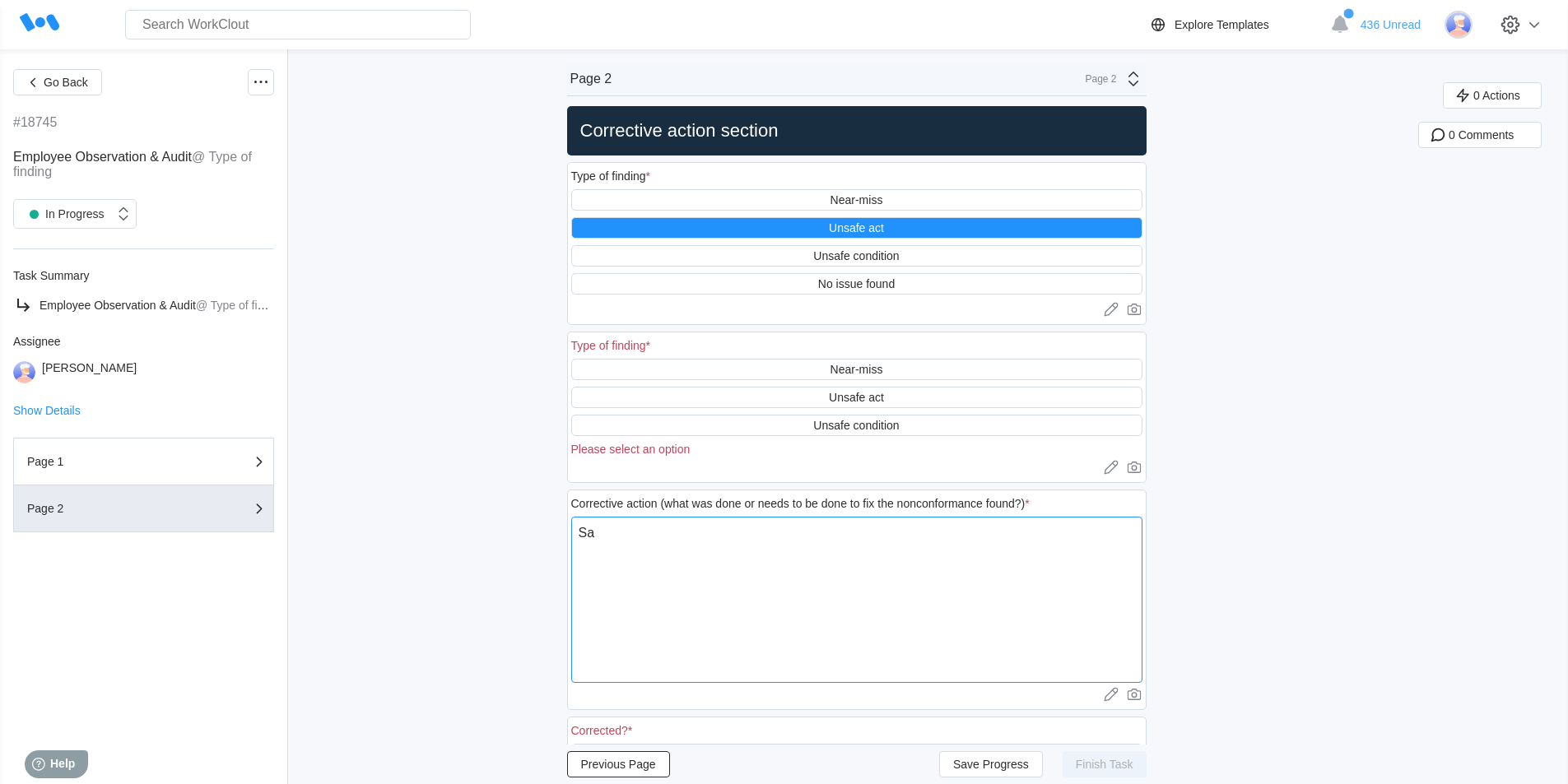
type textarea "Saw"
type textarea "x"
type textarea "Saw"
type textarea "x"
type textarea "Saw e"
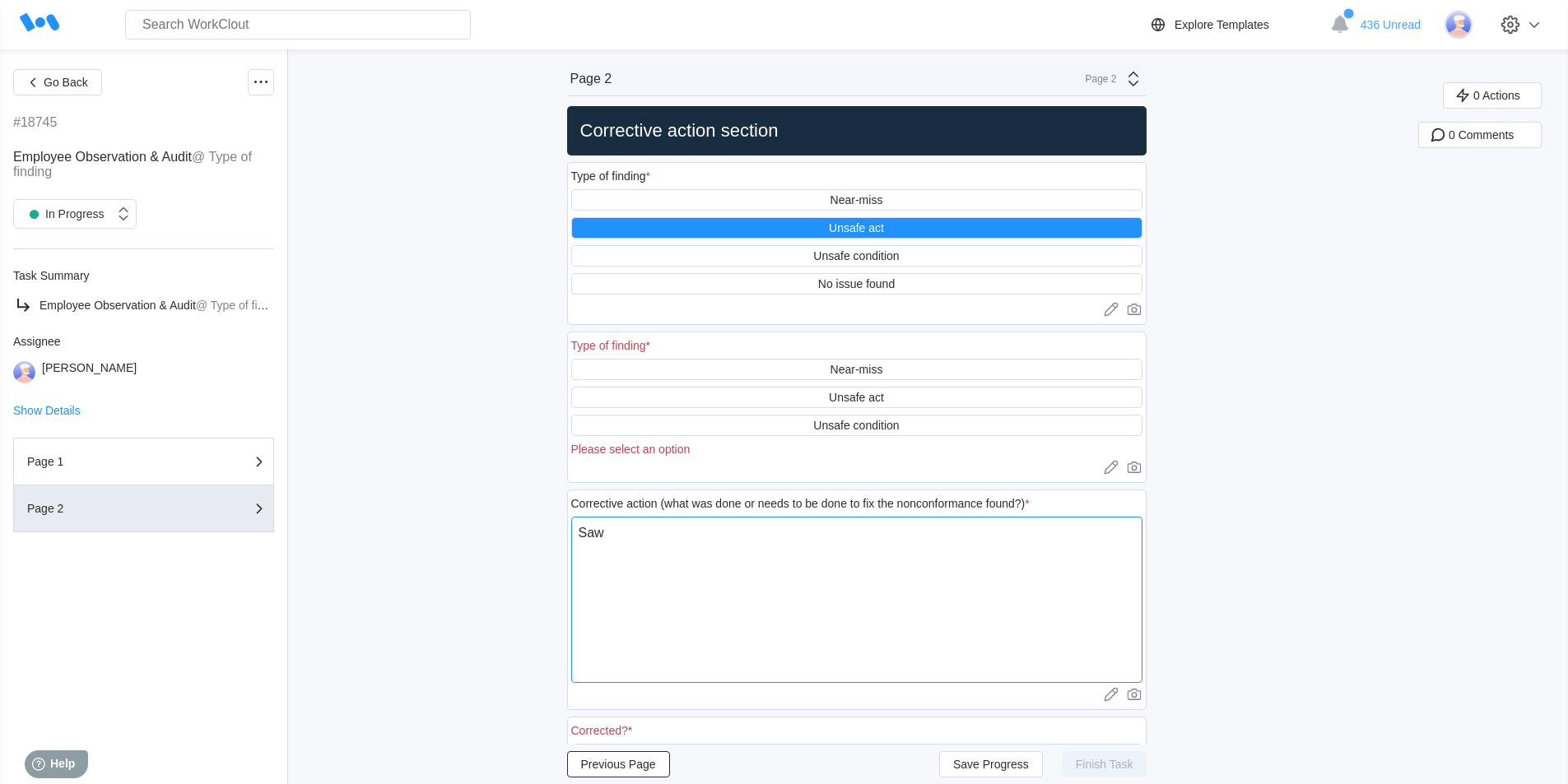
type textarea "x"
type textarea "Saw em"
type textarea "x"
type textarea "Saw emp"
type textarea "x"
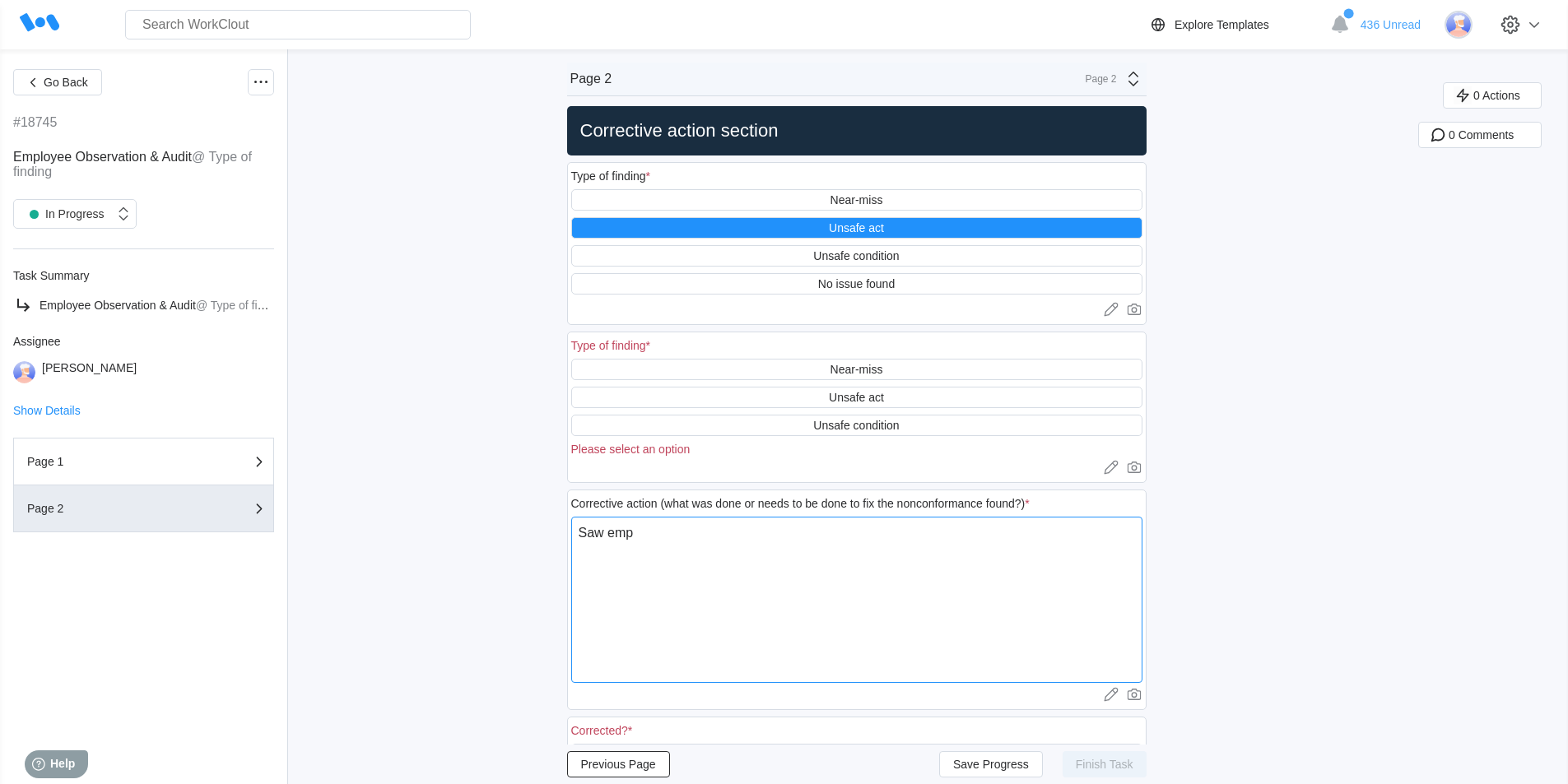
type textarea "Saw empl"
type textarea "x"
type textarea "Saw emplo"
type textarea "x"
type textarea "Saw employ"
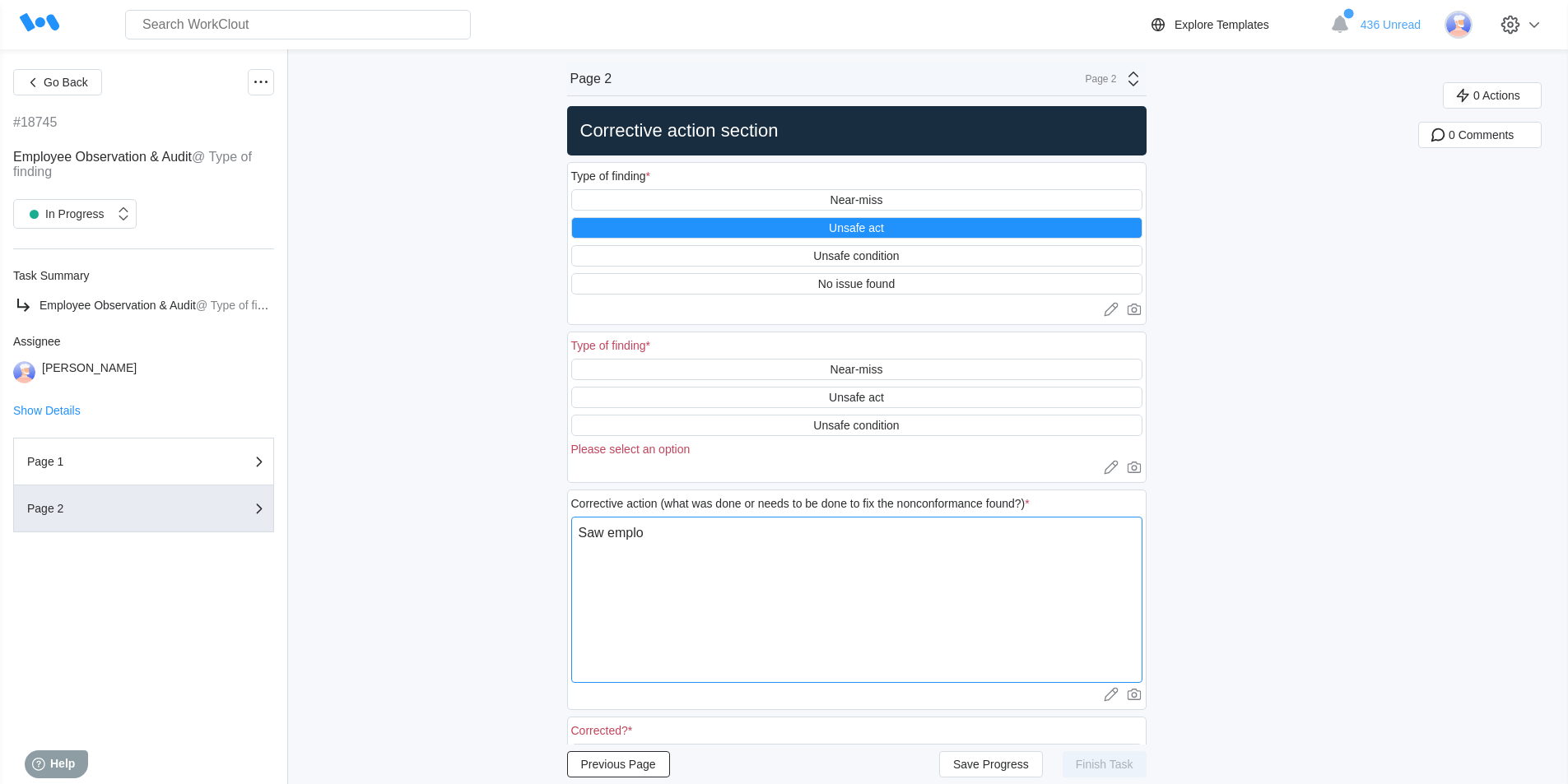
type textarea "x"
type textarea "Saw employe"
type textarea "x"
type textarea "Saw employee"
type textarea "x"
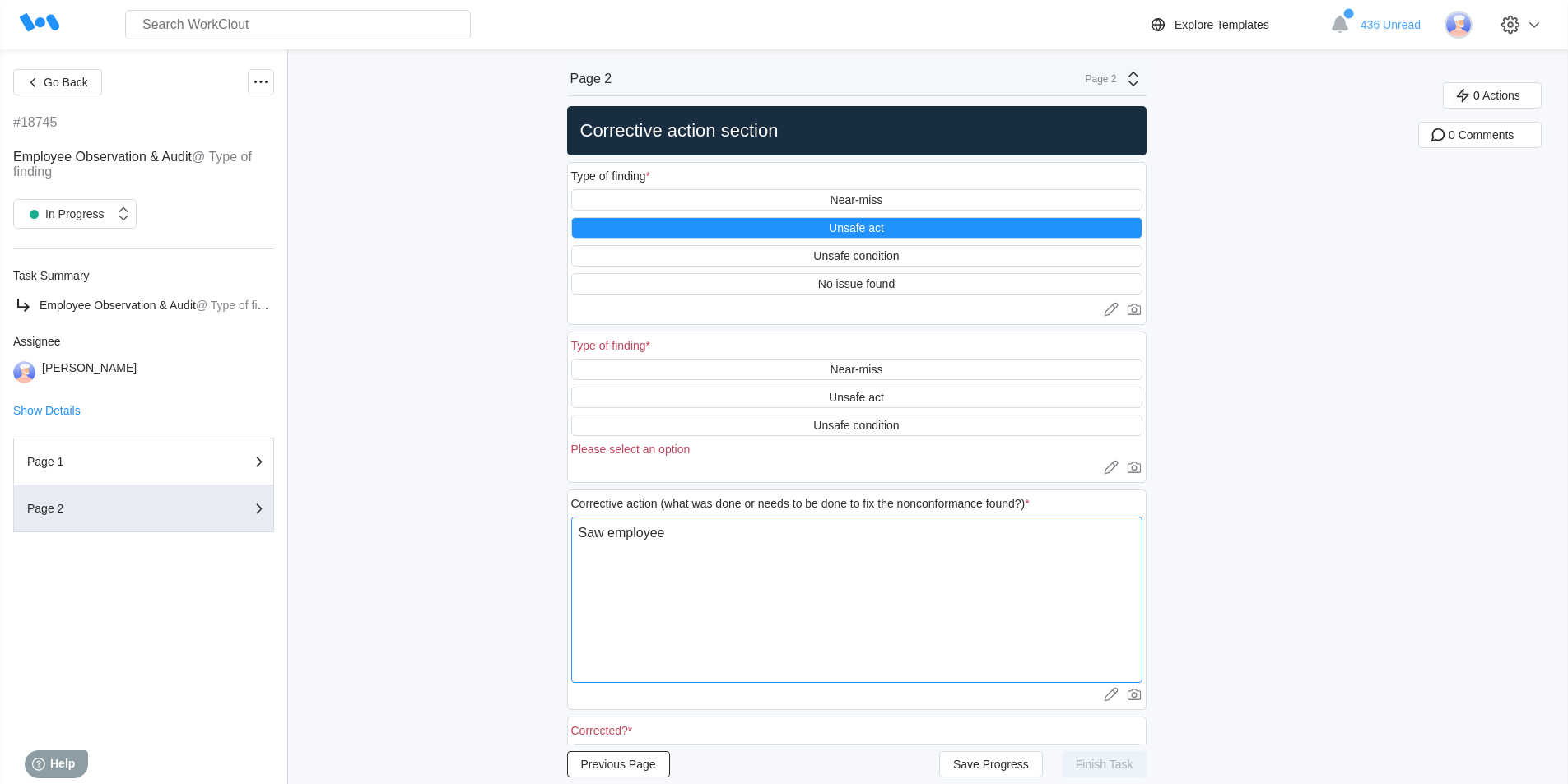
type textarea "Saw employee"
type textarea "x"
type textarea "Saw employee n"
type textarea "x"
type textarea "Saw employee no"
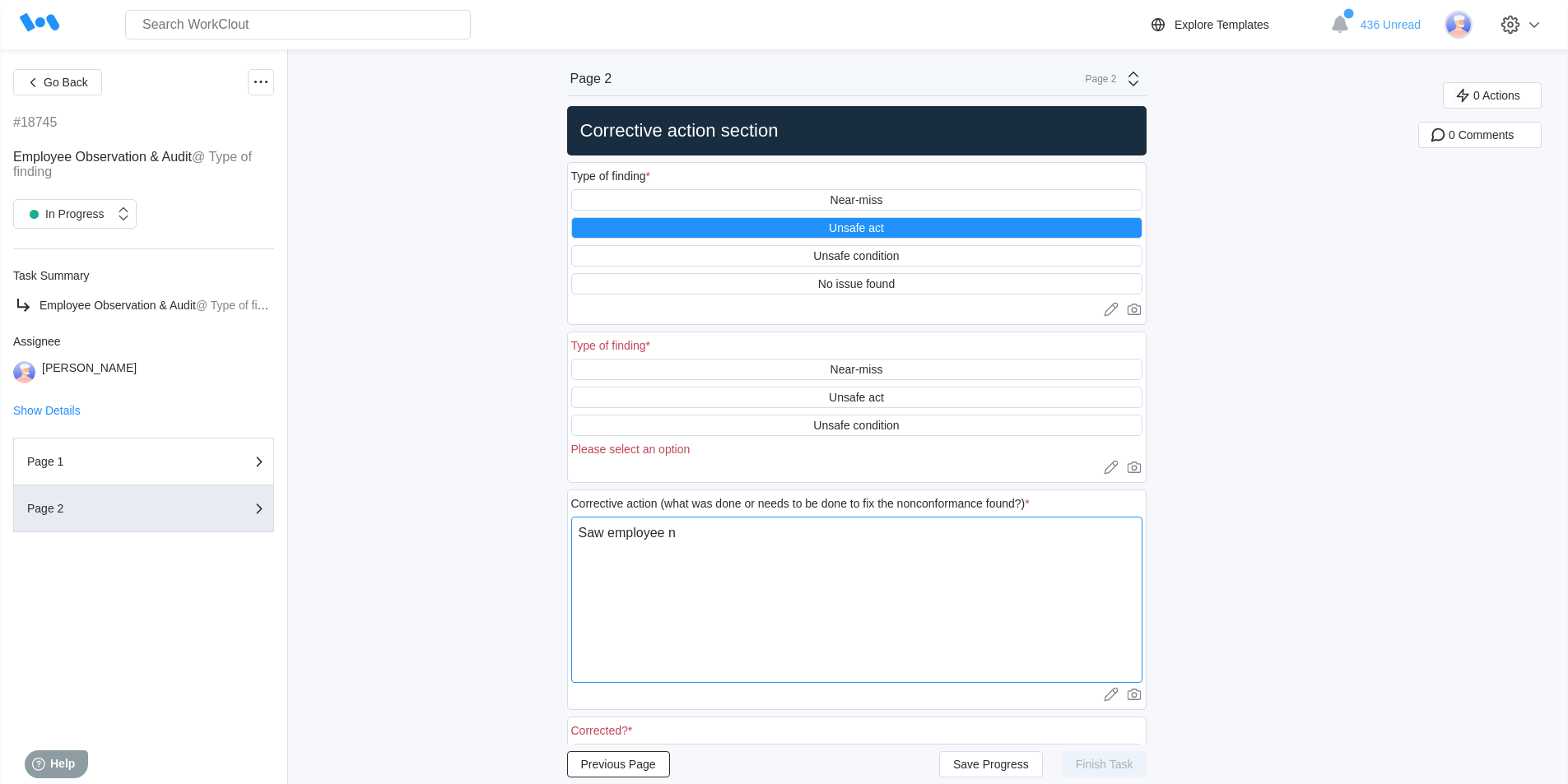
type textarea "x"
type textarea "Saw employee not"
type textarea "x"
type textarea "Saw employee not"
type textarea "x"
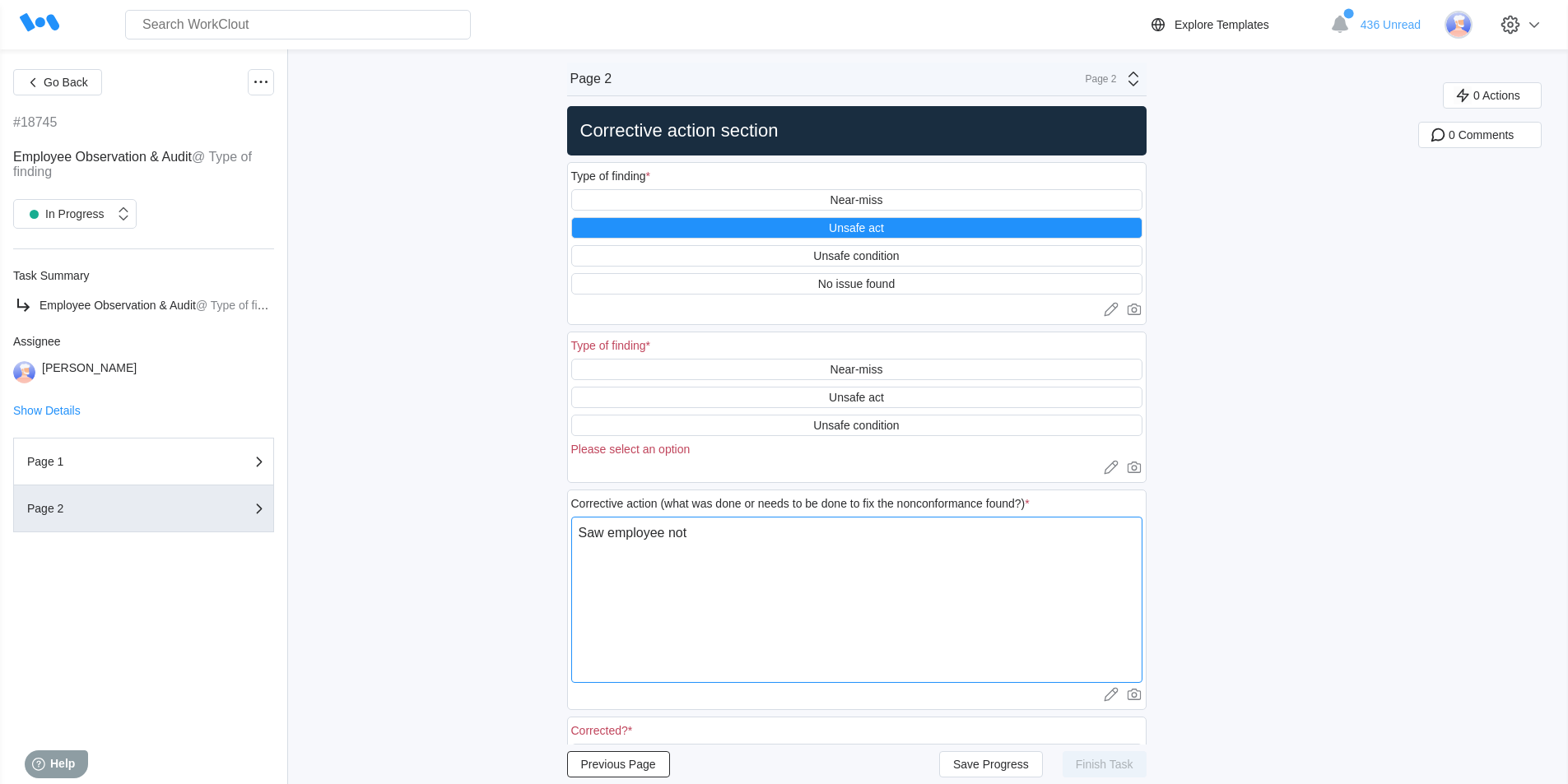
type textarea "Saw employee not w"
type textarea "x"
type textarea "Saw employee not we"
type textarea "x"
type textarea "Saw employee not wer"
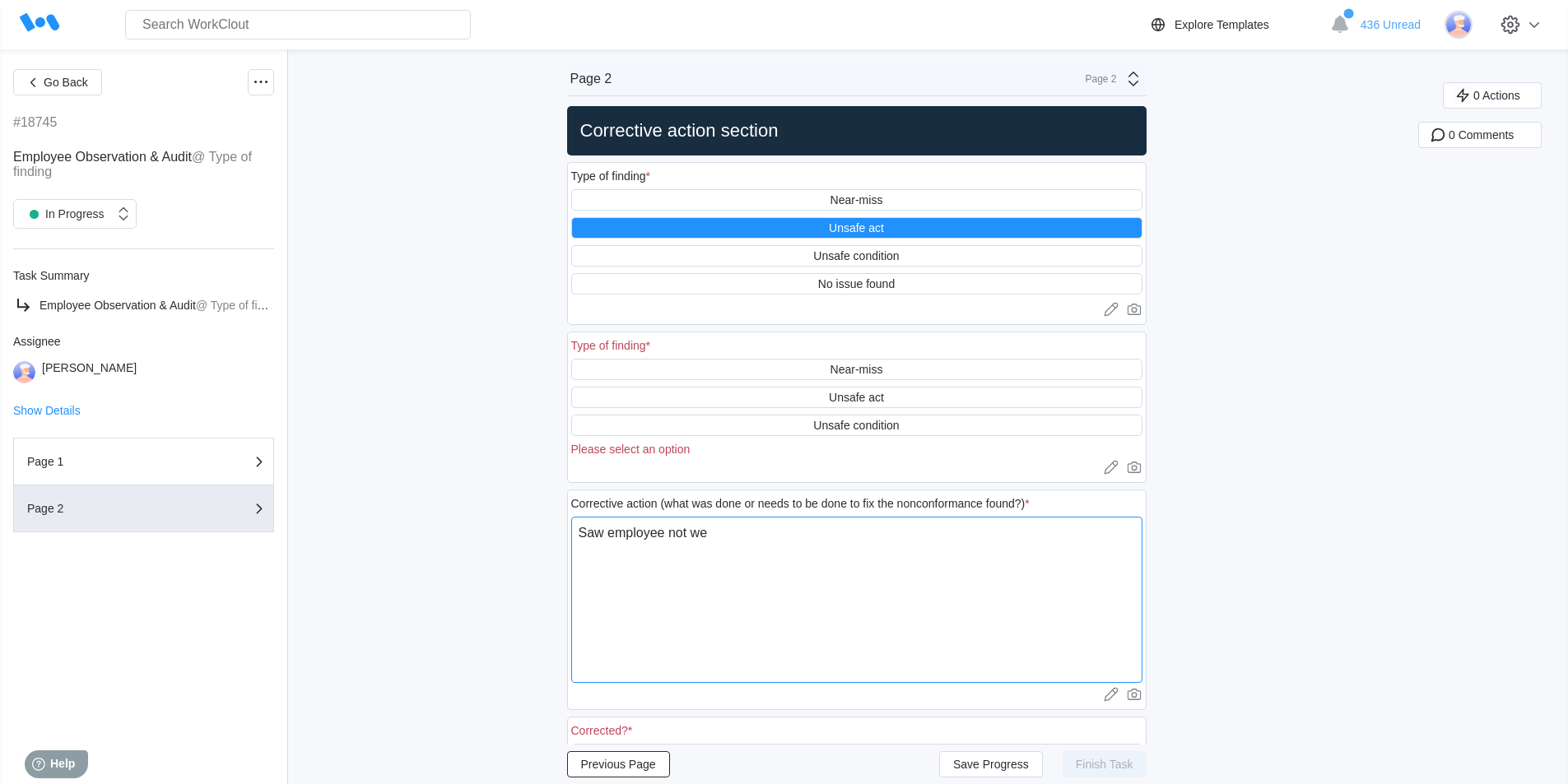
type textarea "x"
type textarea "Saw employee not we"
type textarea "x"
type textarea "Saw employee not wea"
type textarea "x"
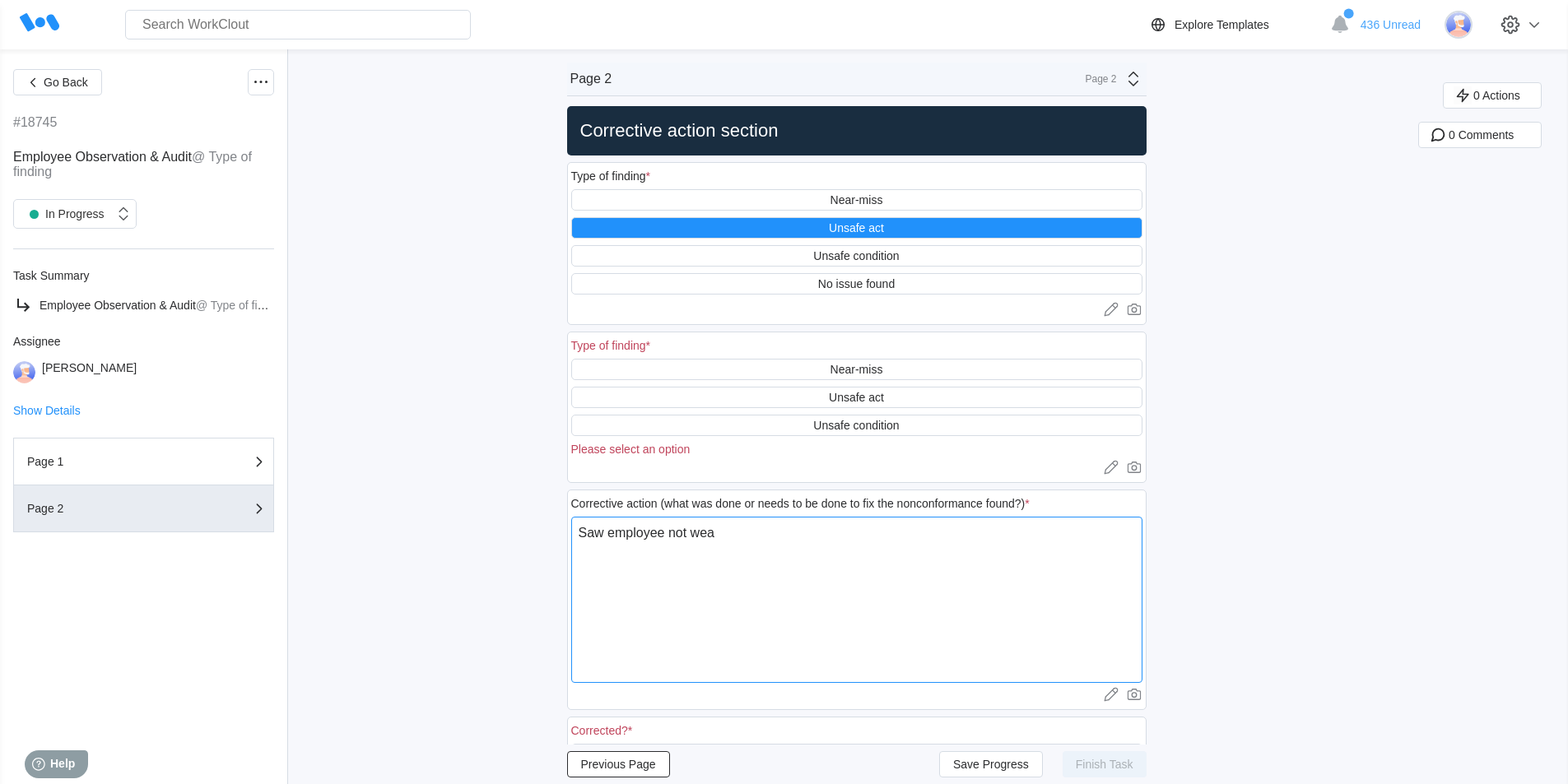
type textarea "Saw employee not wear"
type textarea "x"
type textarea "Saw employee not weari"
type textarea "x"
type textarea "Saw employee not wearin"
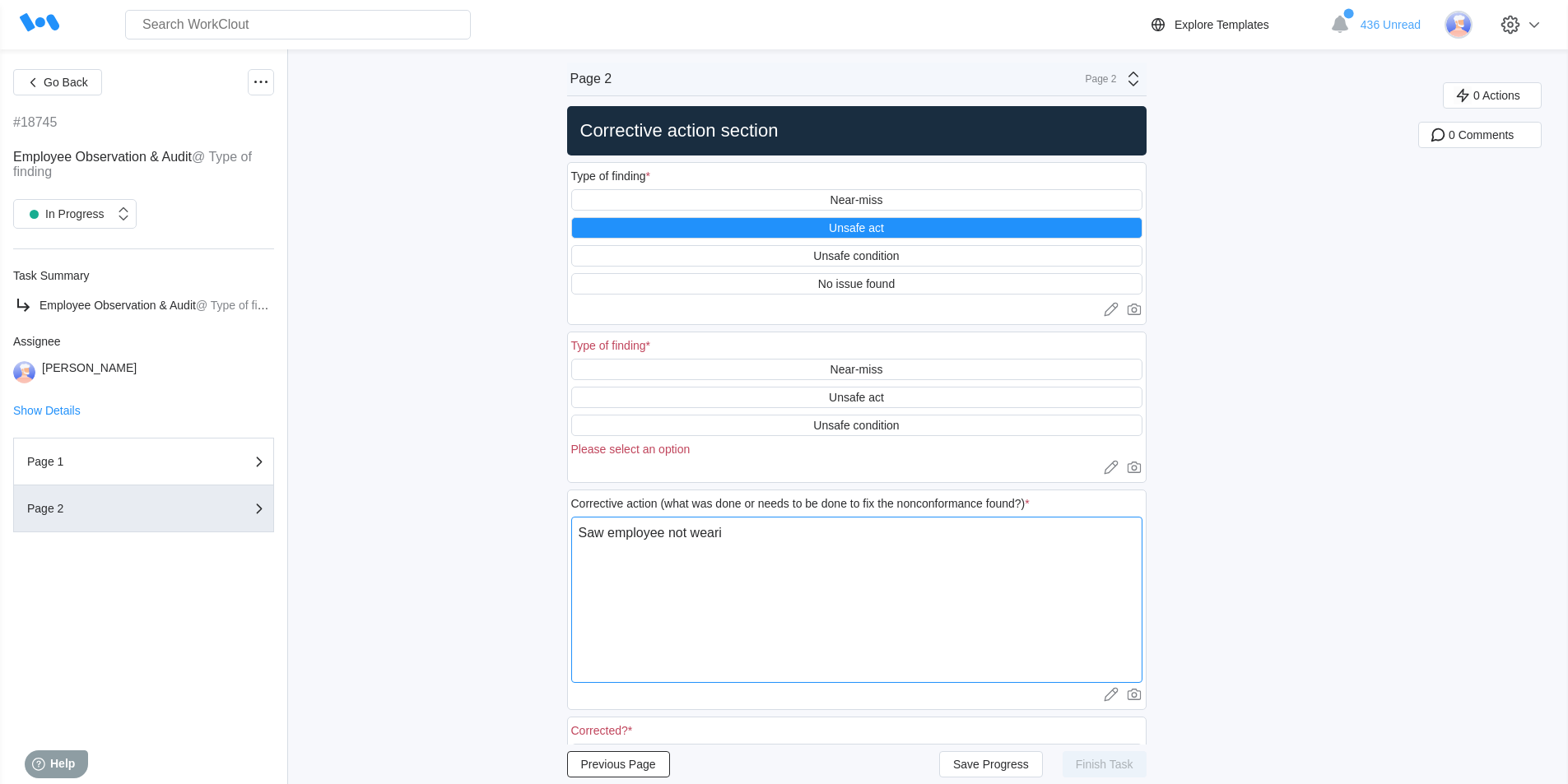
type textarea "x"
type textarea "Saw employee not wearing"
type textarea "x"
type textarea "Saw employee not wearing"
type textarea "x"
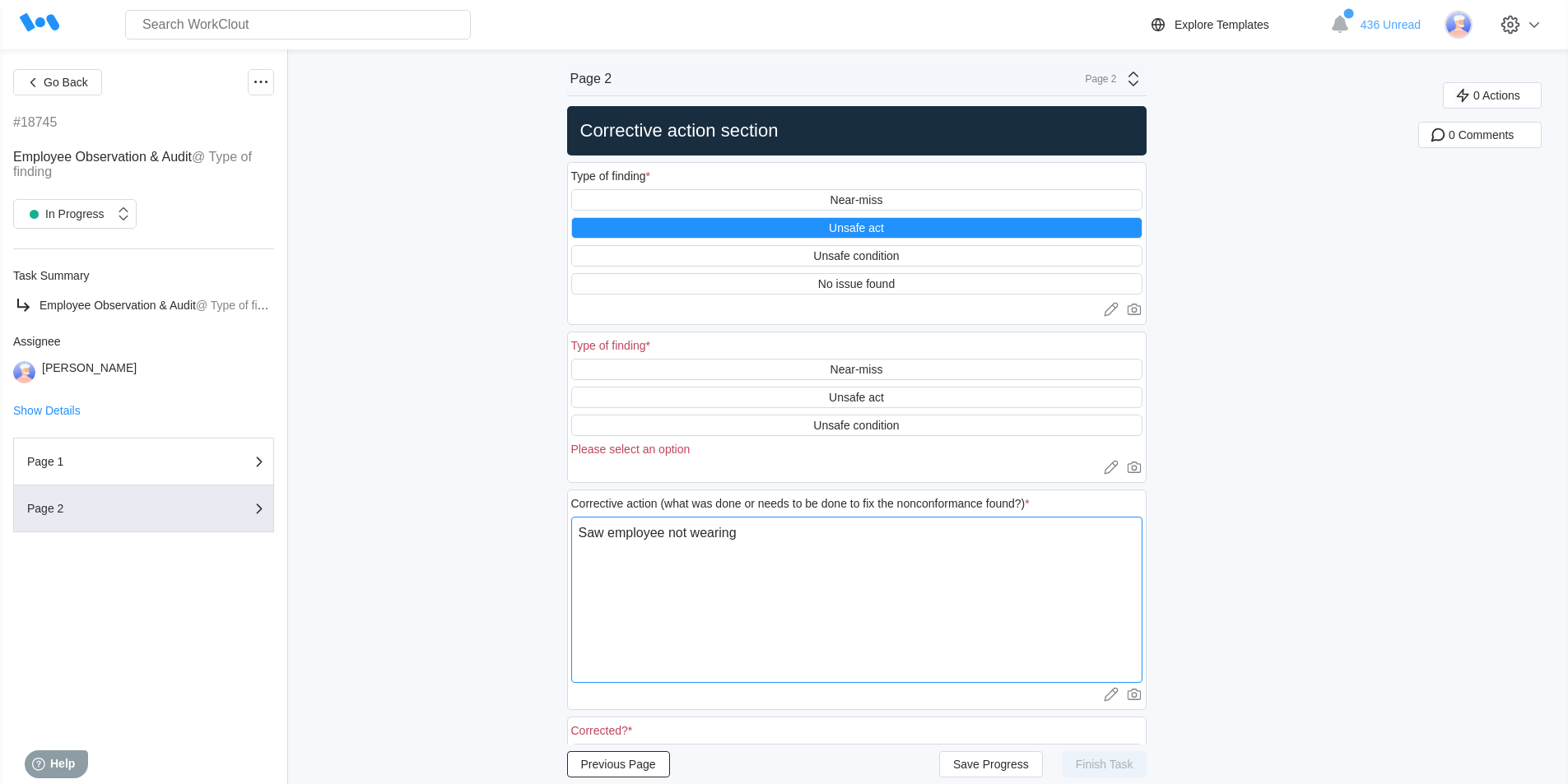
type textarea "Saw employee not wearing s"
type textarea "x"
type textarea "Saw employee not wearing sa"
type textarea "x"
type textarea "Saw employee not wearing saf"
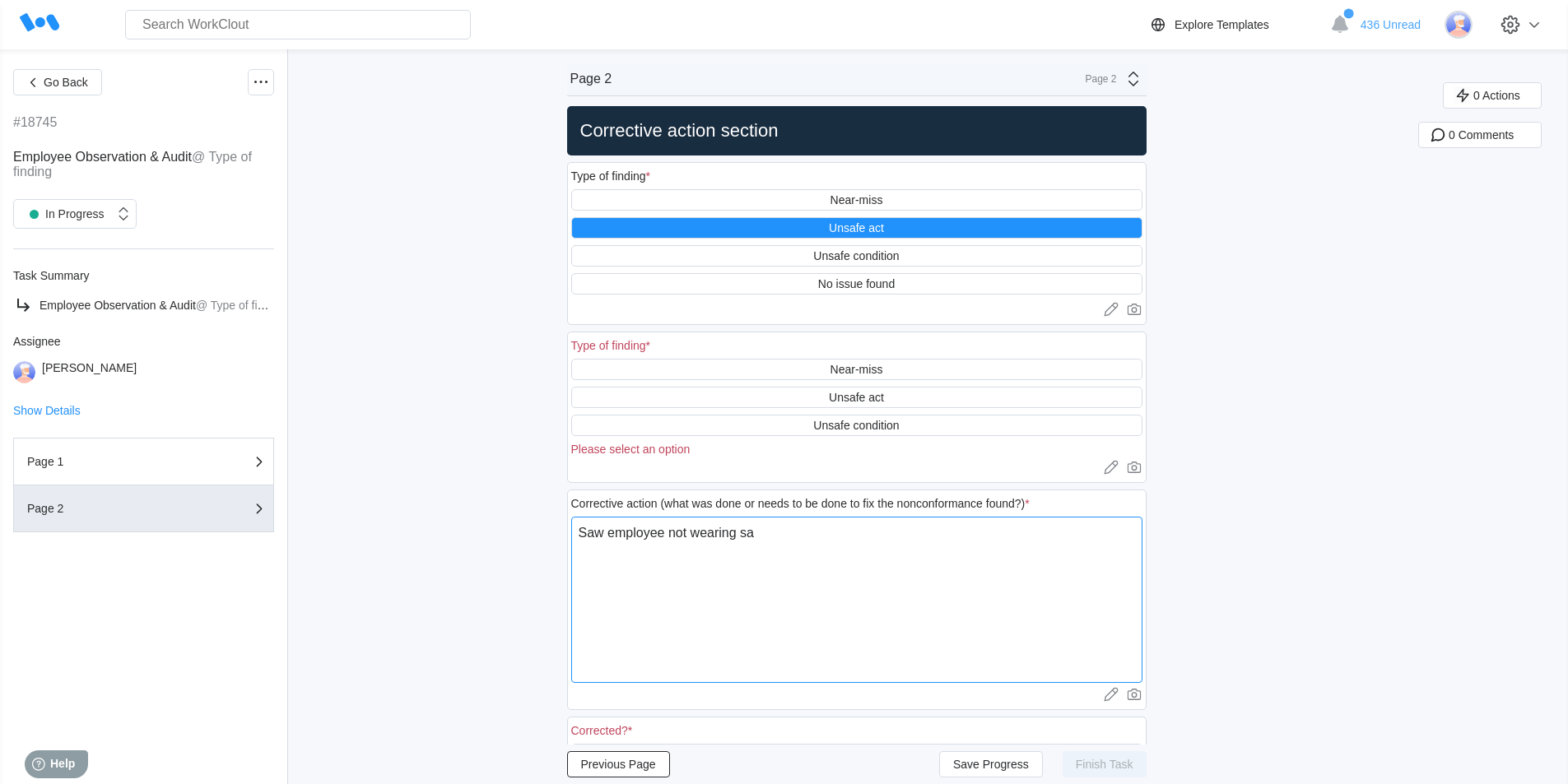
type textarea "x"
type textarea "Saw employee not wearing safe"
type textarea "x"
type textarea "Saw employee not wearing safet"
type textarea "x"
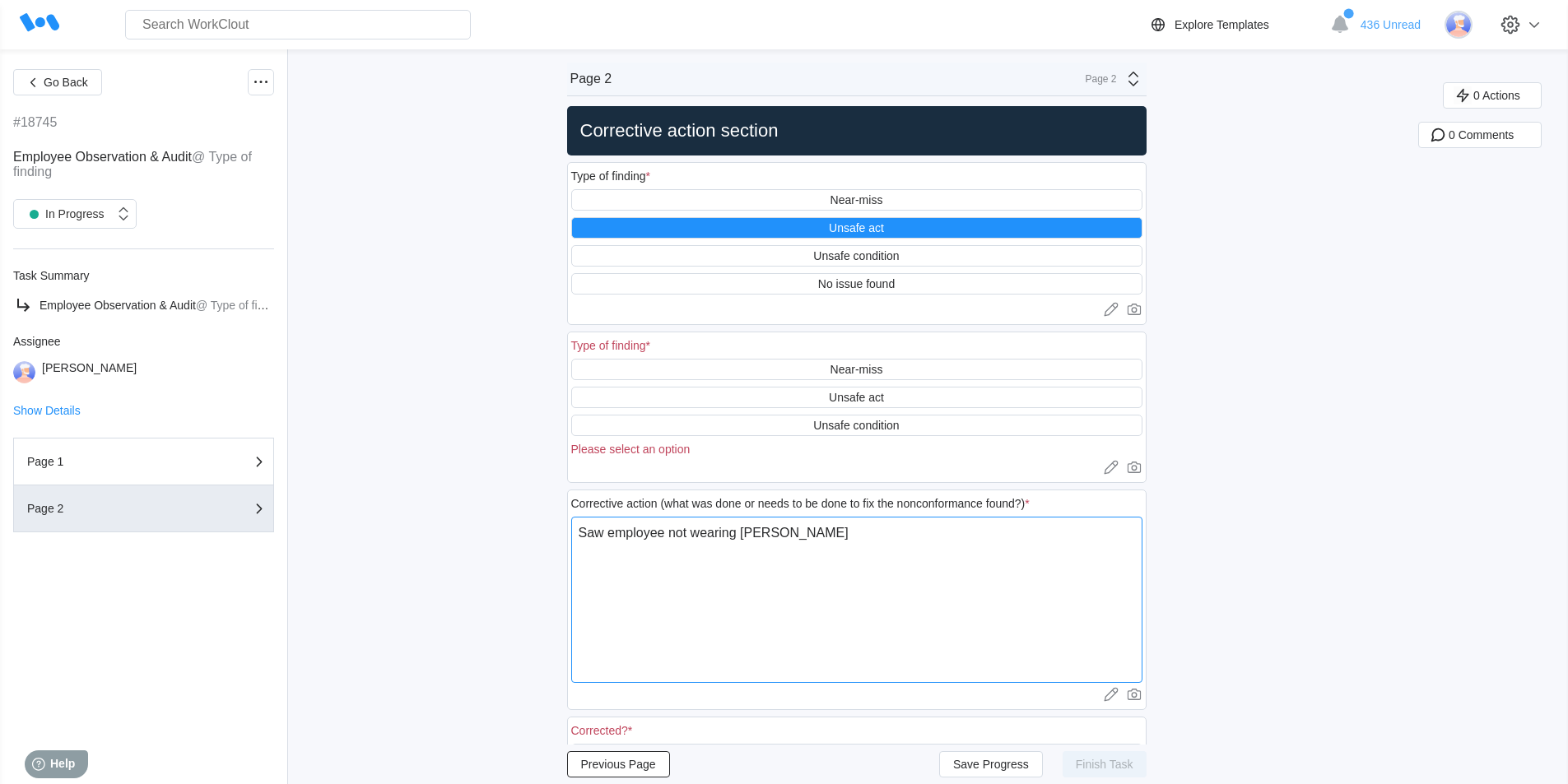
type textarea "Saw employee not wearing safety"
type textarea "x"
type textarea "Saw employee not wearing safety"
type textarea "x"
type textarea "Saw employee not wearing safety g"
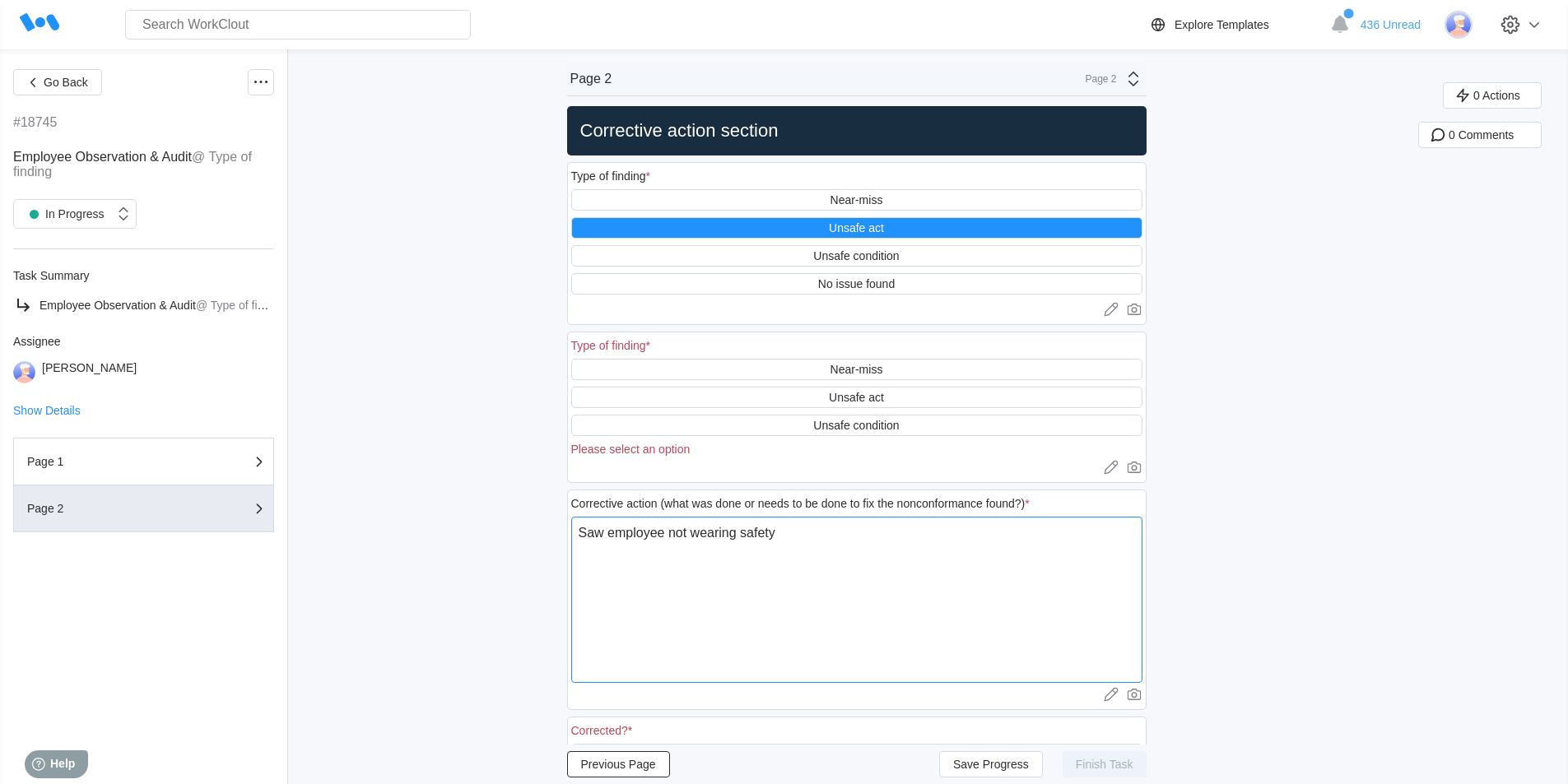
type textarea "x"
type textarea "Saw employee not wearing safety gl"
type textarea "x"
type textarea "Saw employee not wearing safety gla"
type textarea "x"
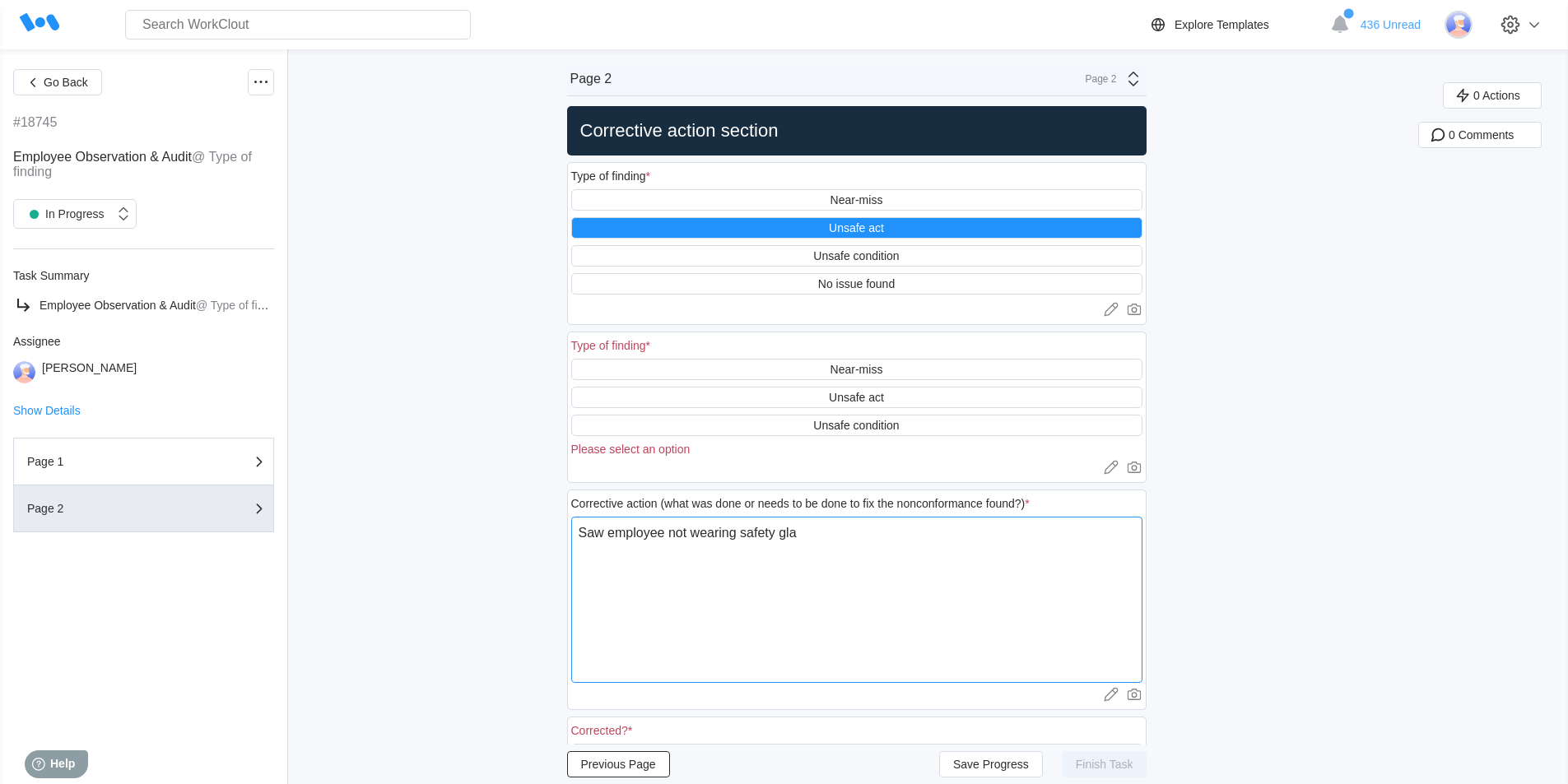
type textarea "Saw employee not wearing safety glas"
type textarea "x"
type textarea "Saw employee not wearing safety glass"
type textarea "x"
type textarea "Saw employee not wearing safety glasse"
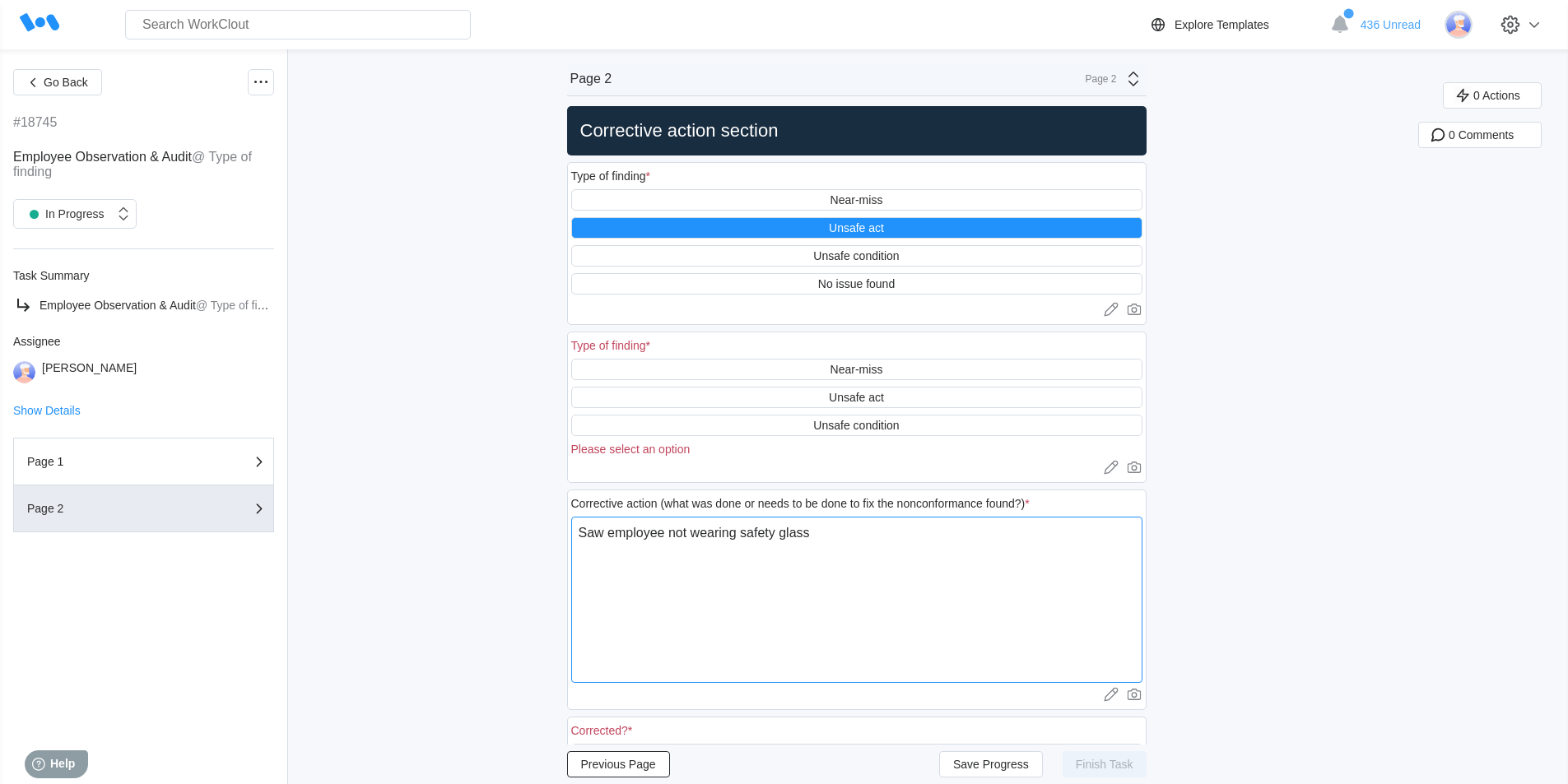
type textarea "x"
type textarea "Saw employee not wearing safety glasses"
type textarea "x"
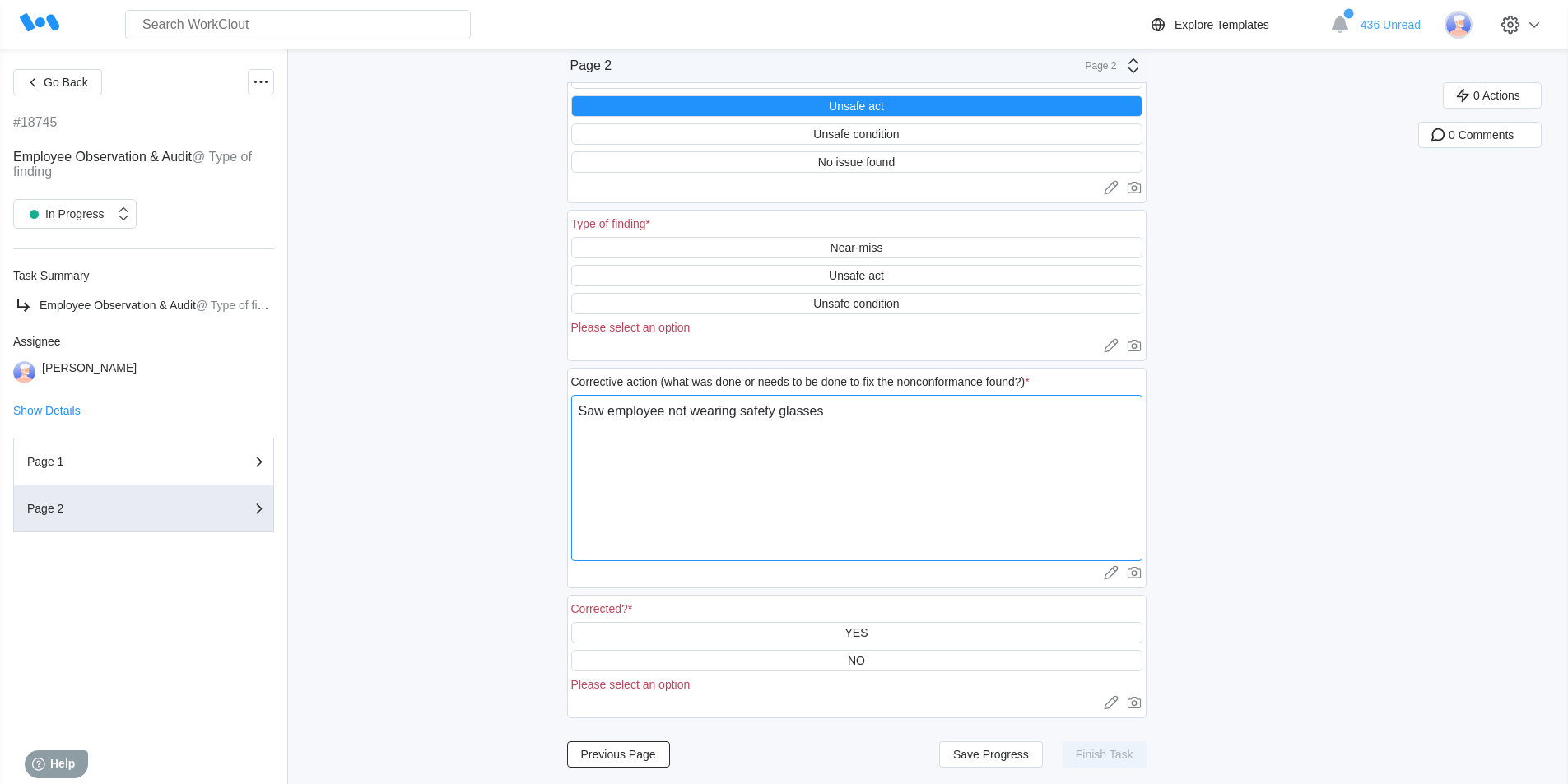
scroll to position [125, 0]
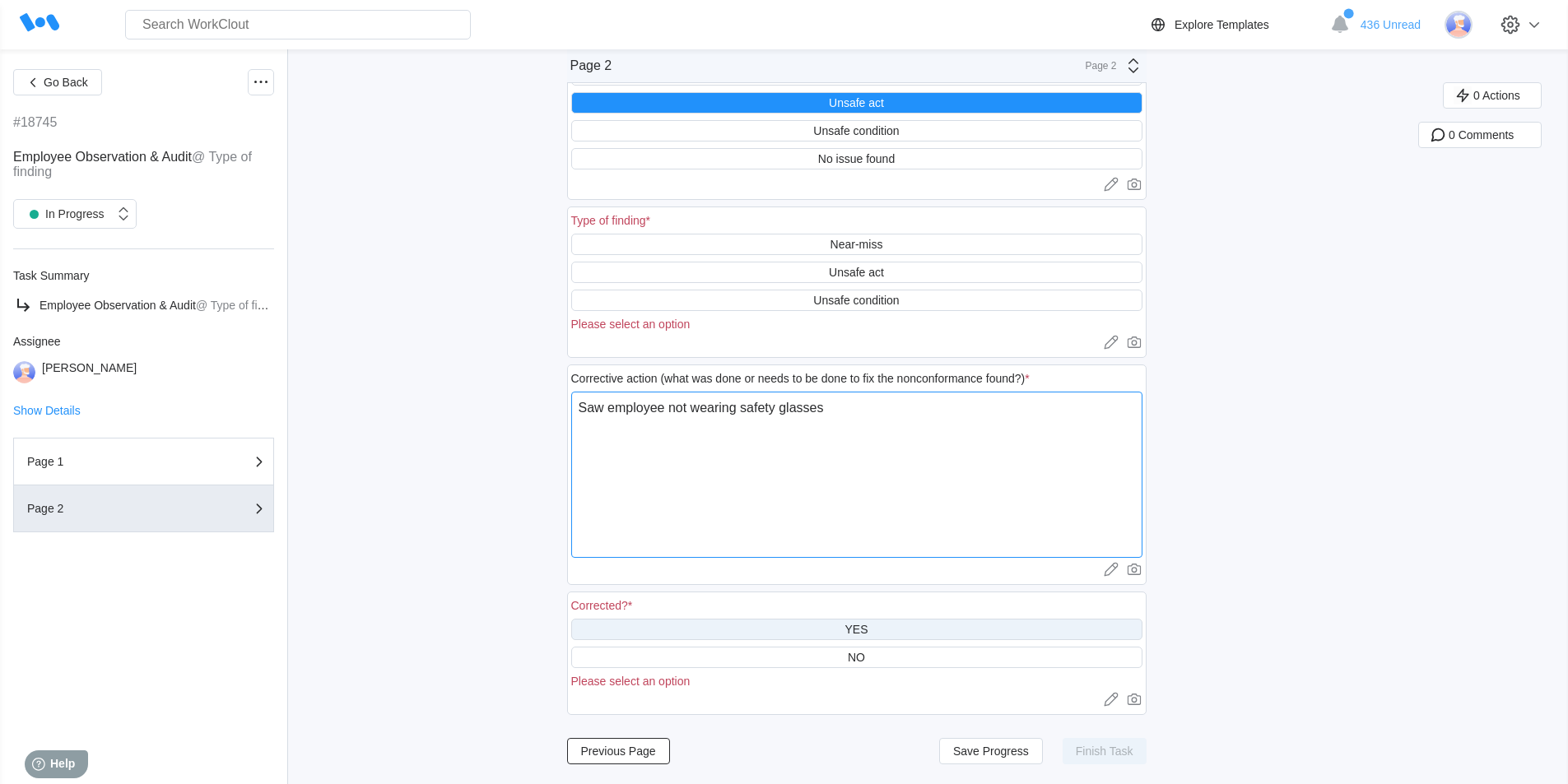
type textarea "Saw employee not wearing safety glasses"
click at [885, 633] on div "YES" at bounding box center [856, 630] width 571 height 22
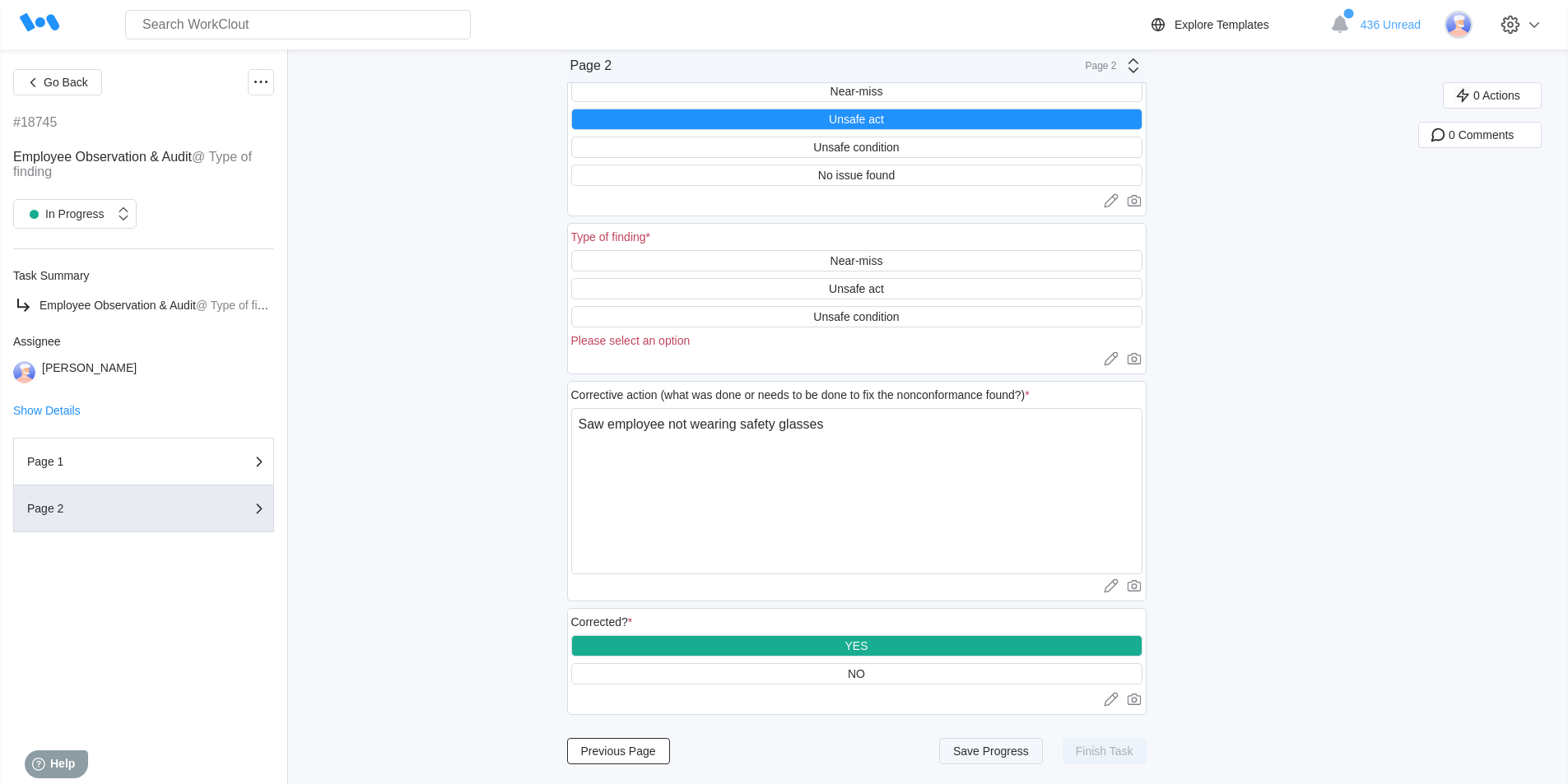
click at [999, 753] on span "Save Progress" at bounding box center [991, 751] width 75 height 12
click at [130, 456] on div "Page 1" at bounding box center [109, 462] width 164 height 12
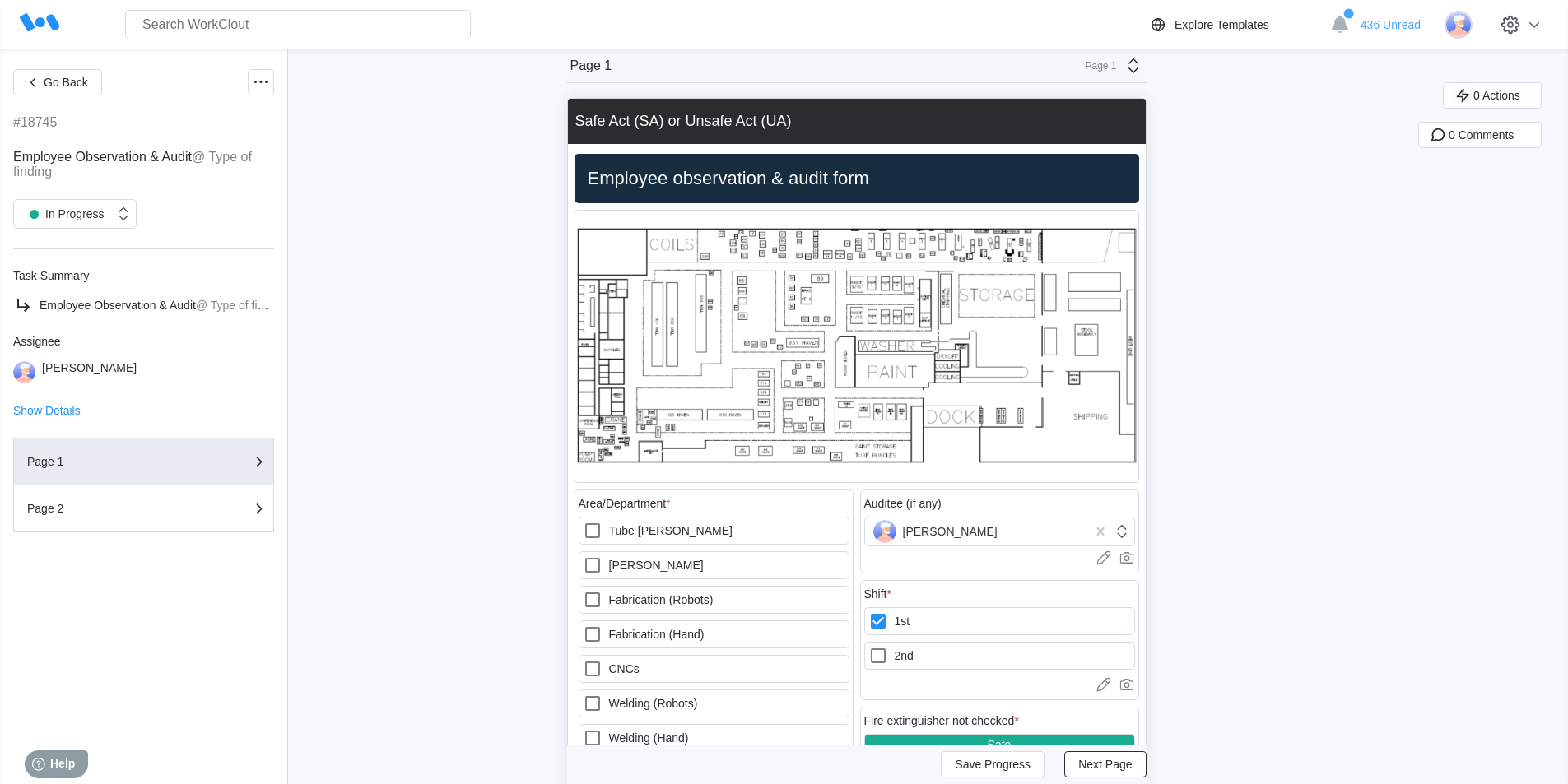
scroll to position [0, 0]
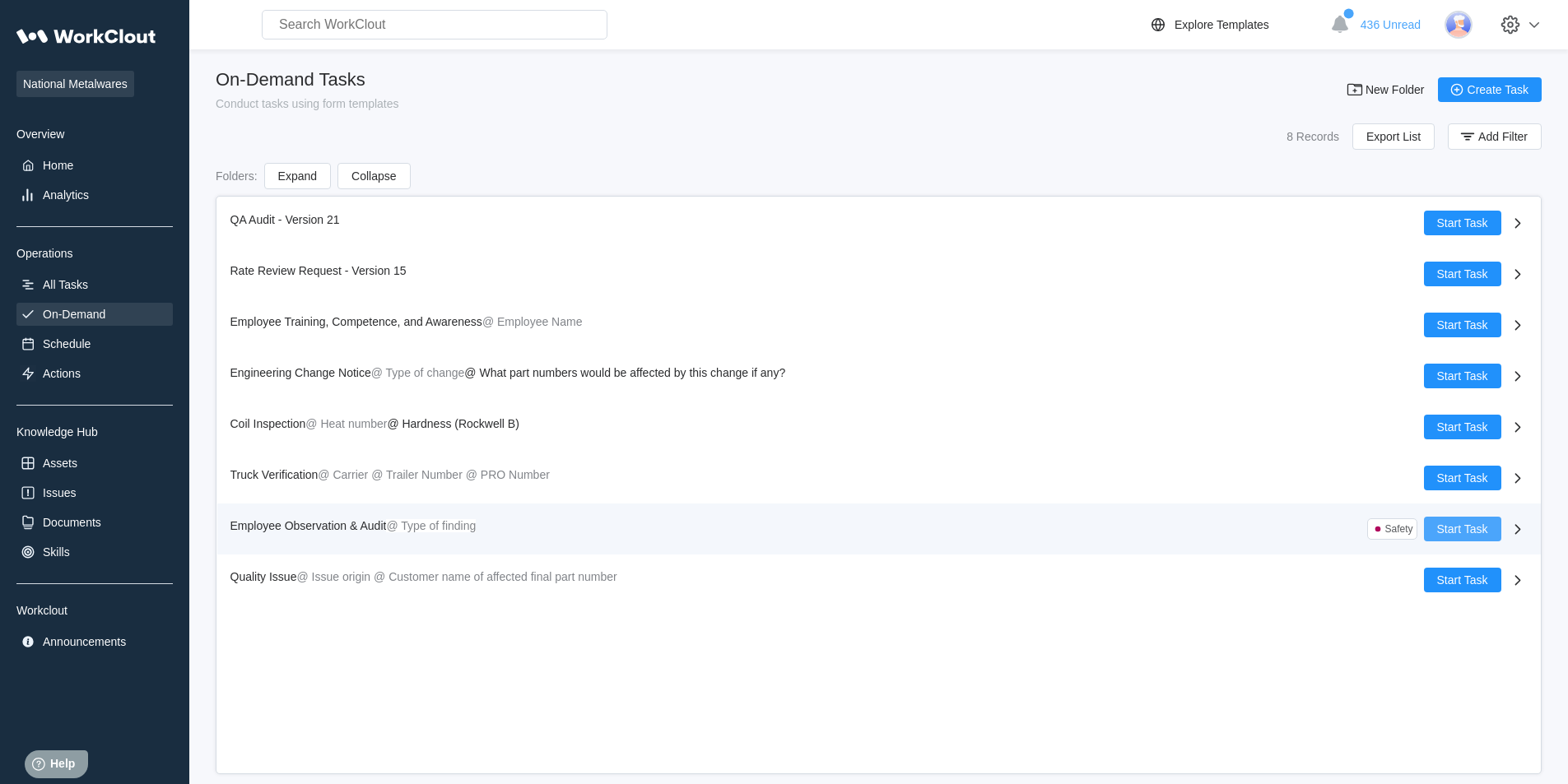
click at [1455, 527] on span "Start Task" at bounding box center [1462, 530] width 51 height 12
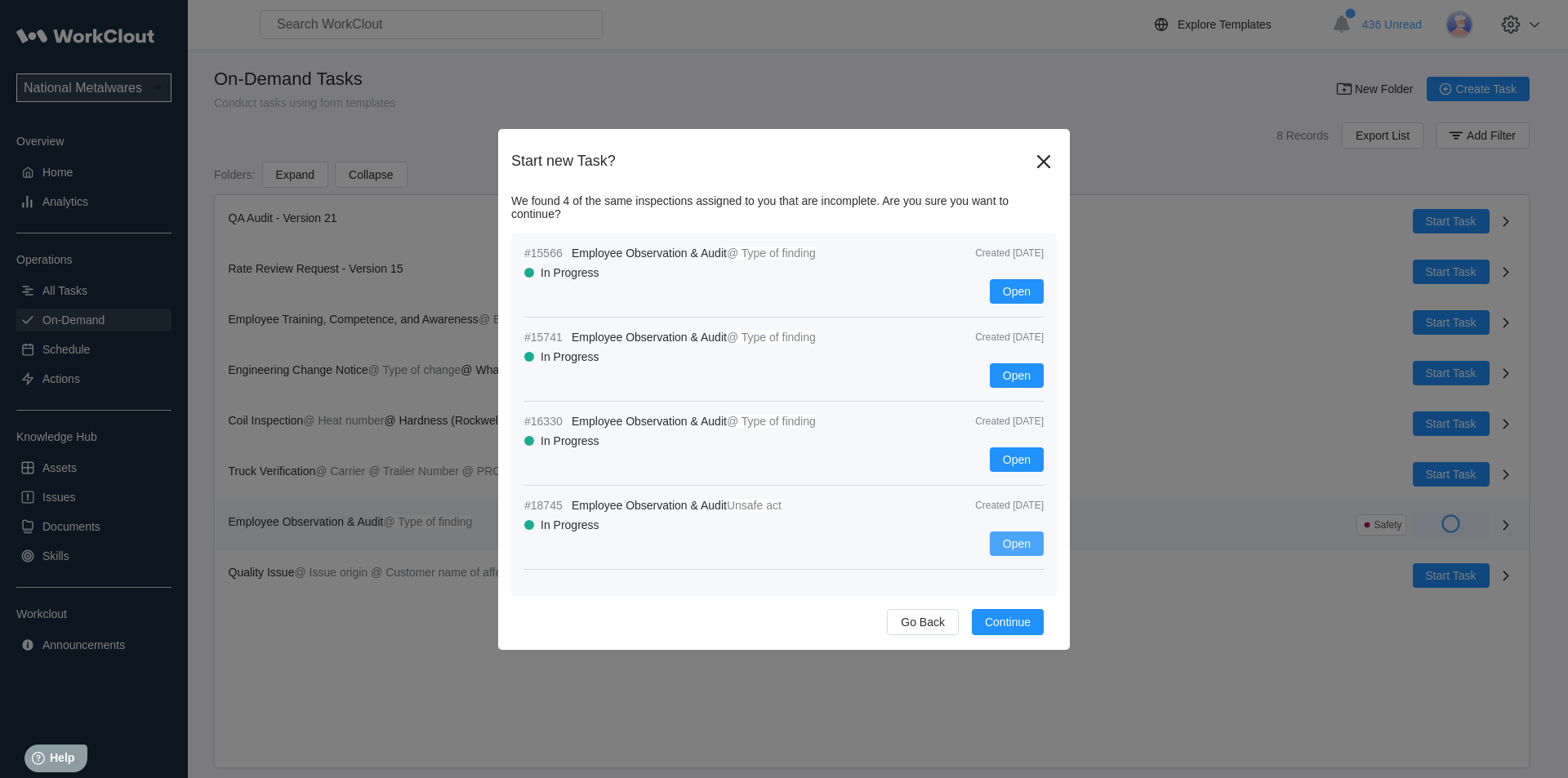
click at [1018, 545] on span "Open" at bounding box center [1017, 544] width 28 height 12
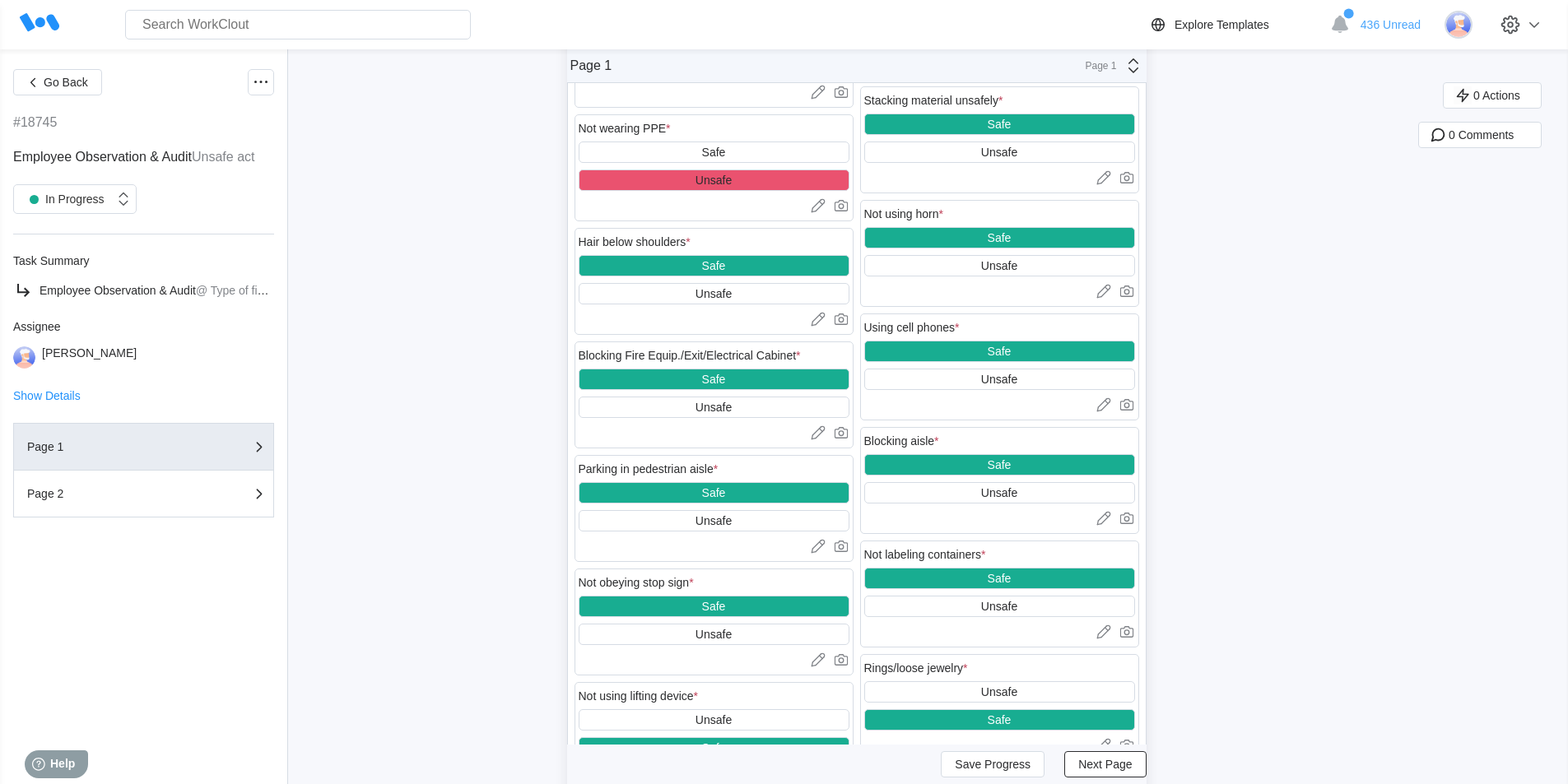
scroll to position [905, 0]
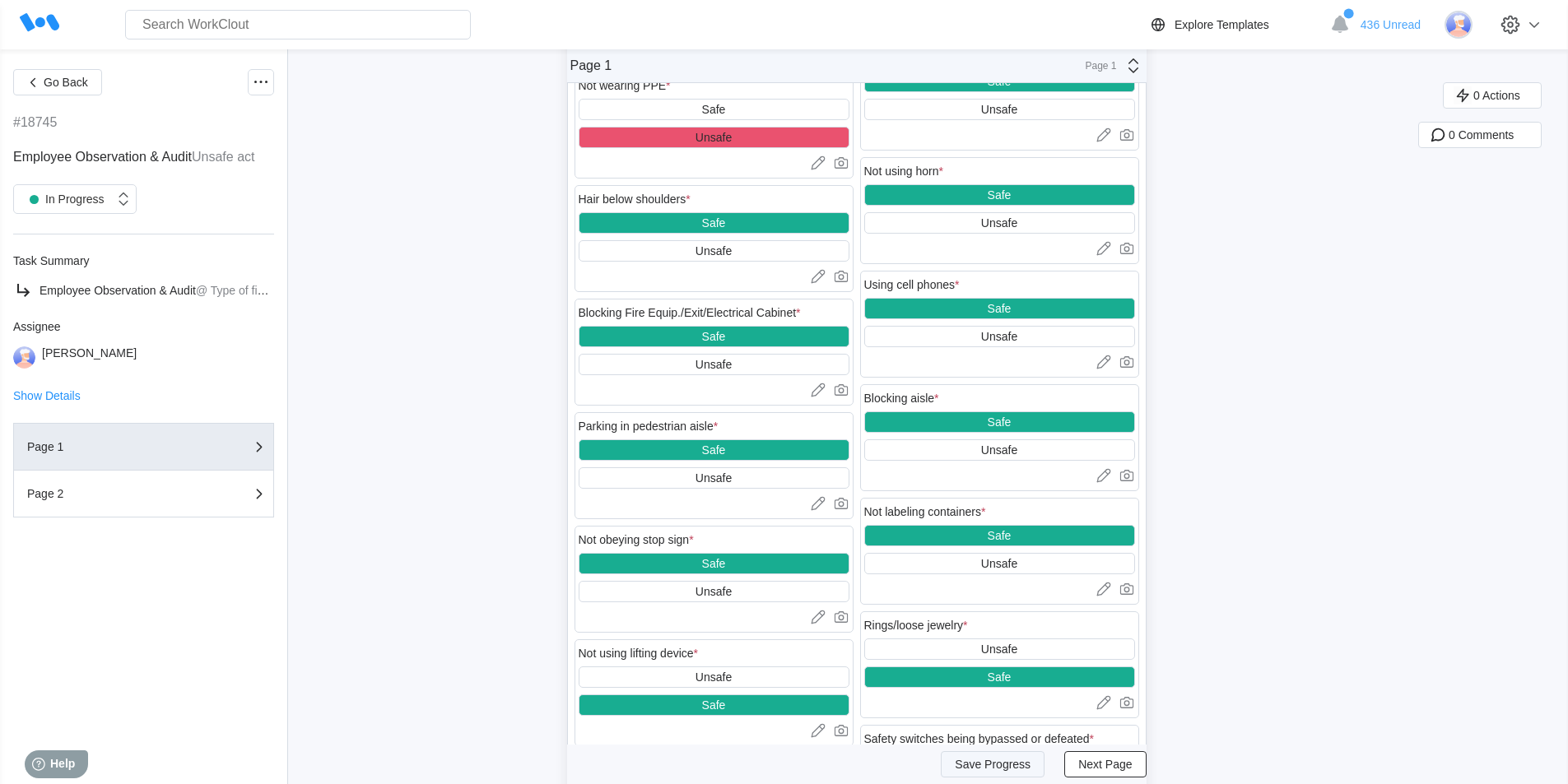
click at [1017, 763] on span "Save Progress" at bounding box center [992, 764] width 75 height 12
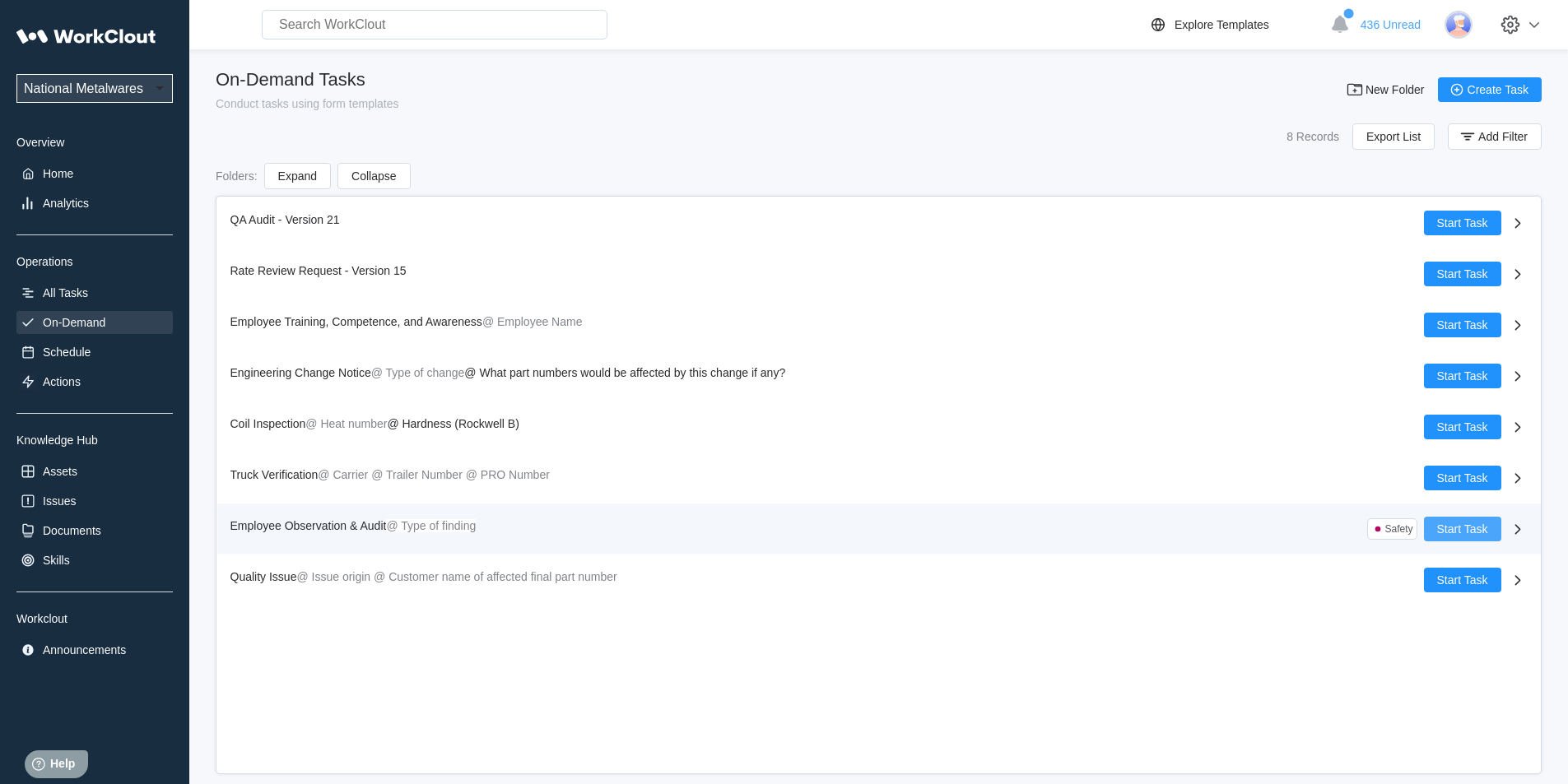
click at [1480, 528] on span "Start Task" at bounding box center [1462, 530] width 51 height 12
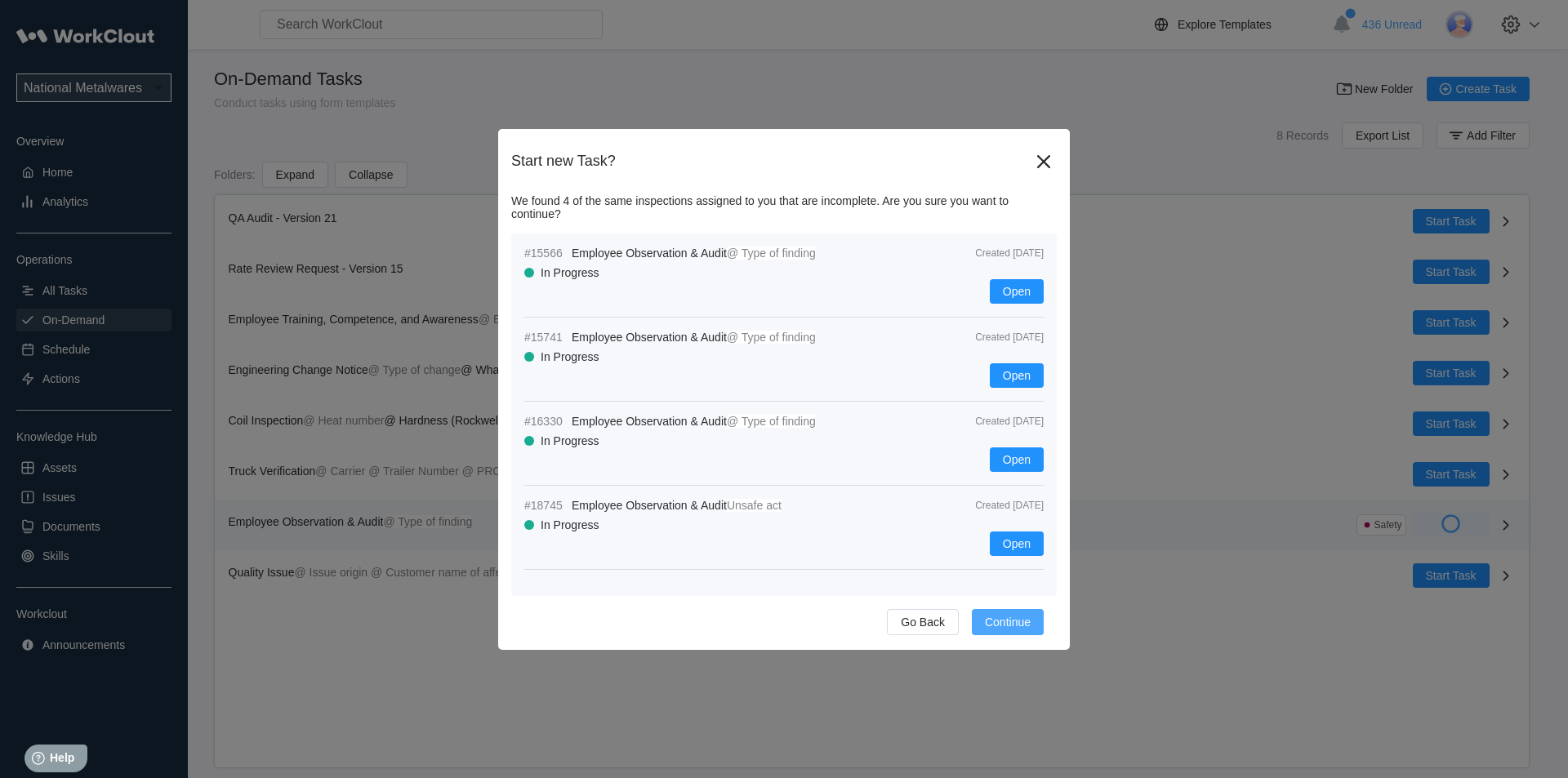
click at [1015, 621] on span "Continue" at bounding box center [1007, 623] width 46 height 12
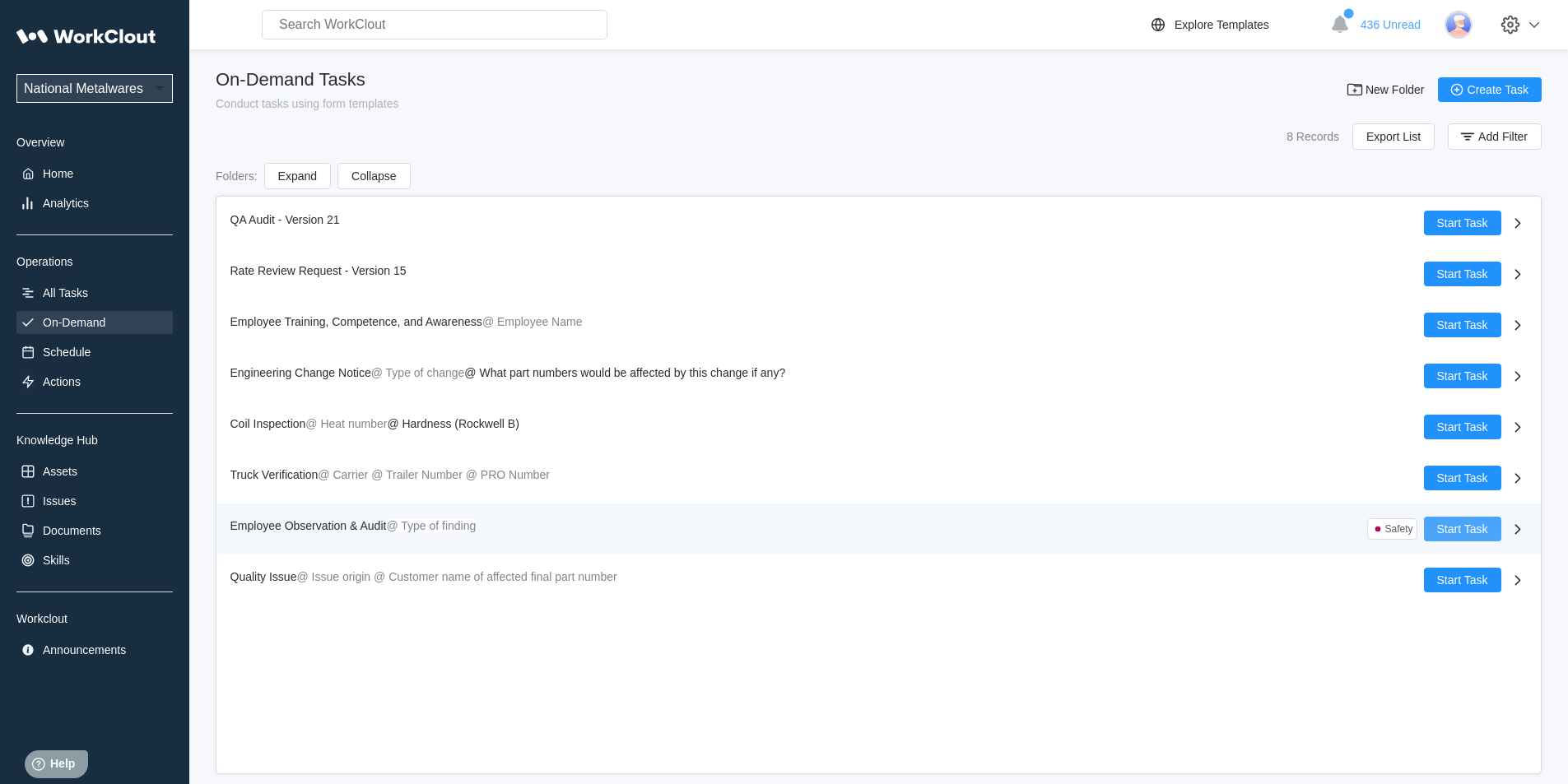
click at [1493, 528] on button "Start Task" at bounding box center [1462, 529] width 77 height 25
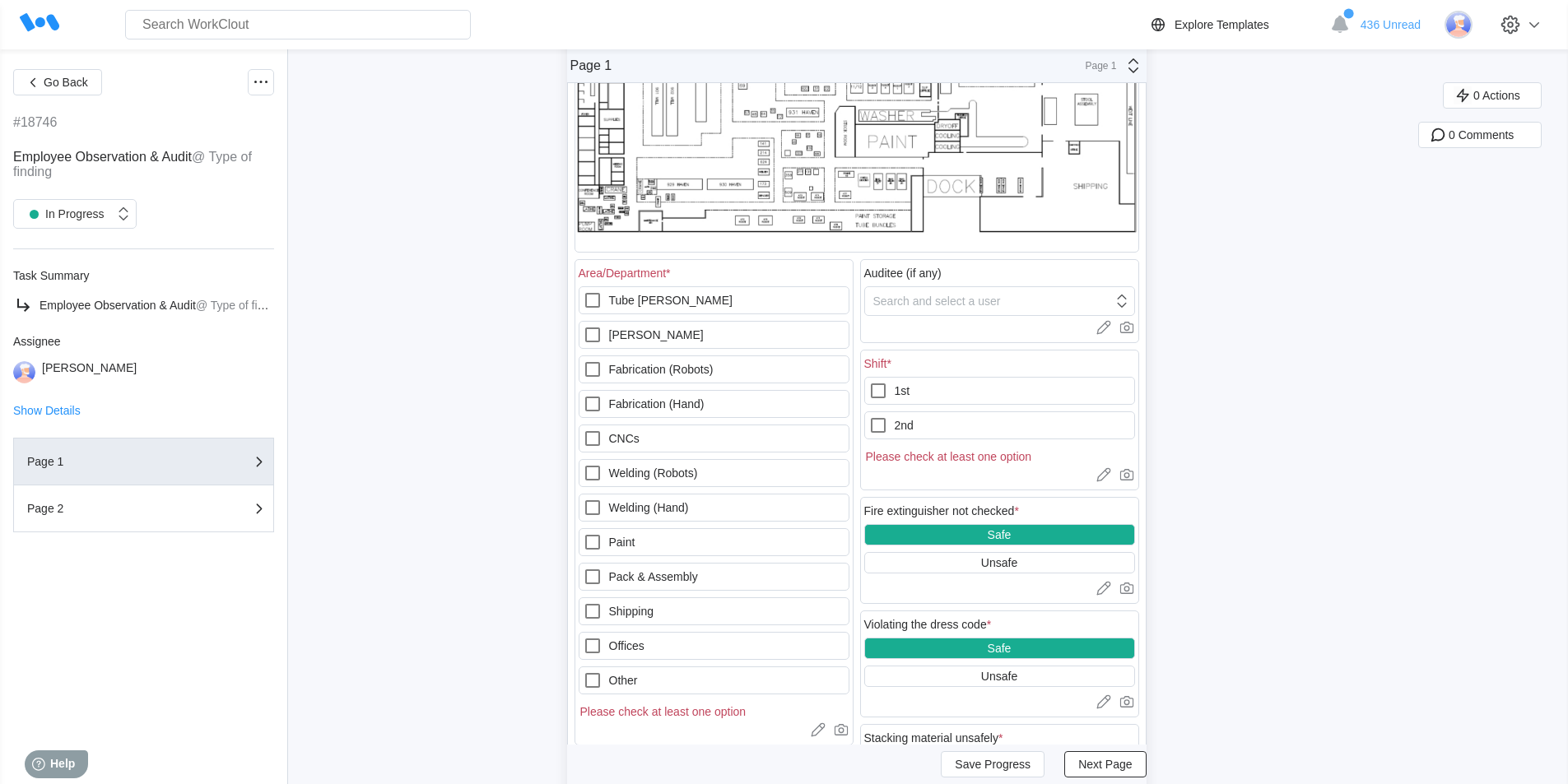
scroll to position [246, 0]
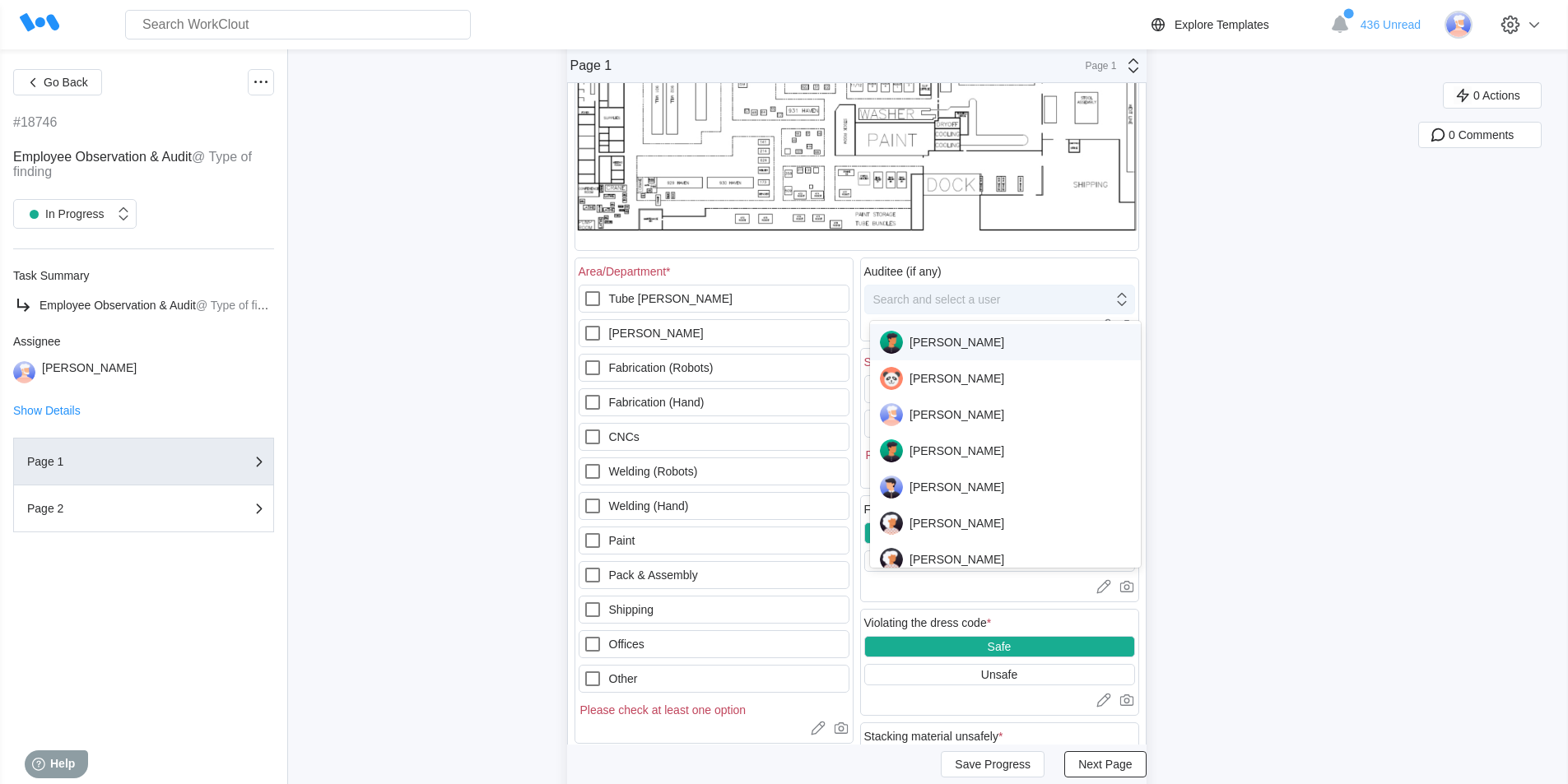
click at [993, 299] on div "Search and select a user" at bounding box center [936, 299] width 128 height 13
click at [958, 417] on div "[PERSON_NAME]" at bounding box center [1006, 414] width 251 height 23
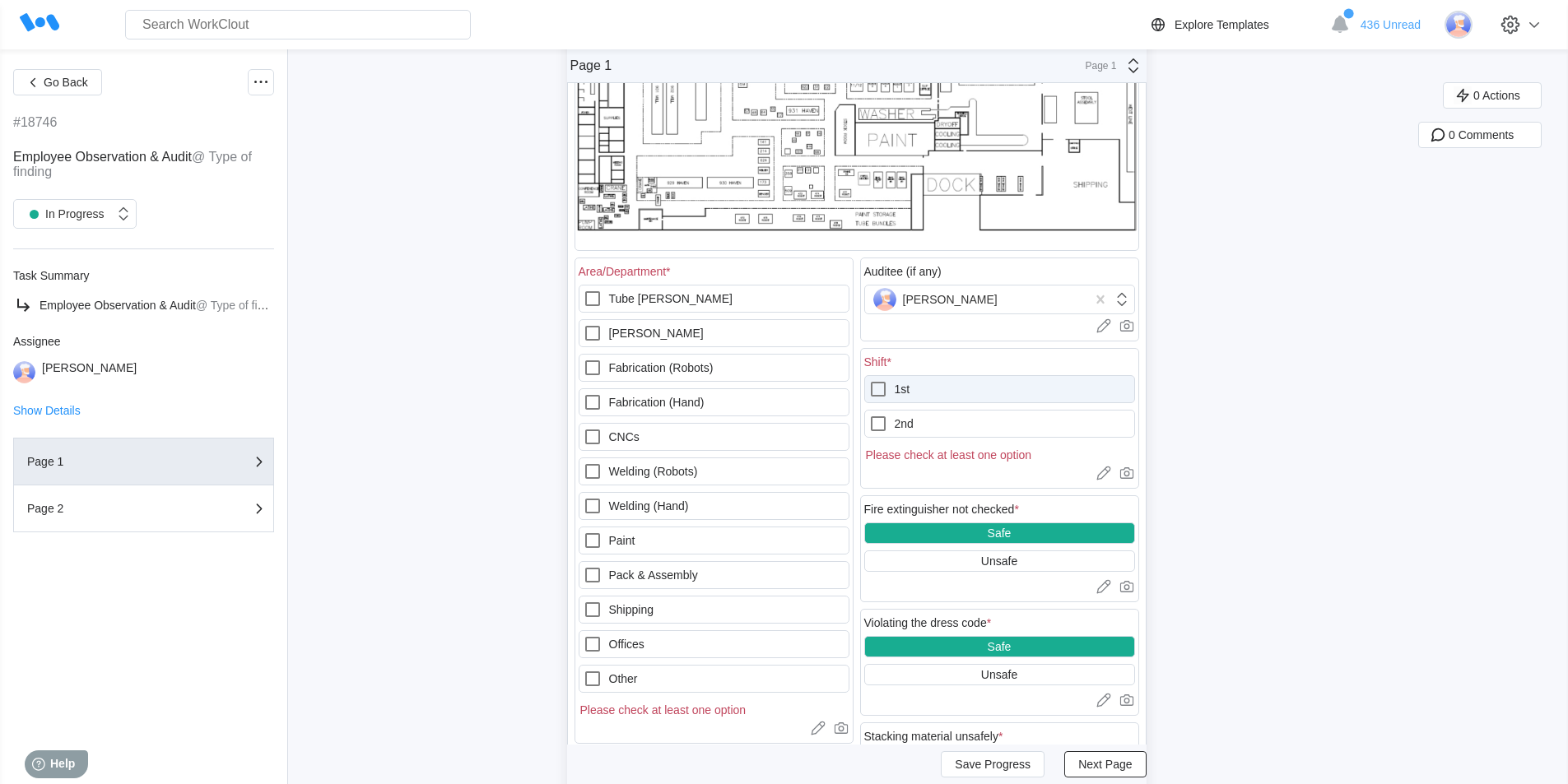
click at [885, 384] on icon at bounding box center [878, 389] width 20 height 20
click at [869, 380] on input "1st" at bounding box center [868, 379] width 1 height 1
checkbox input "true"
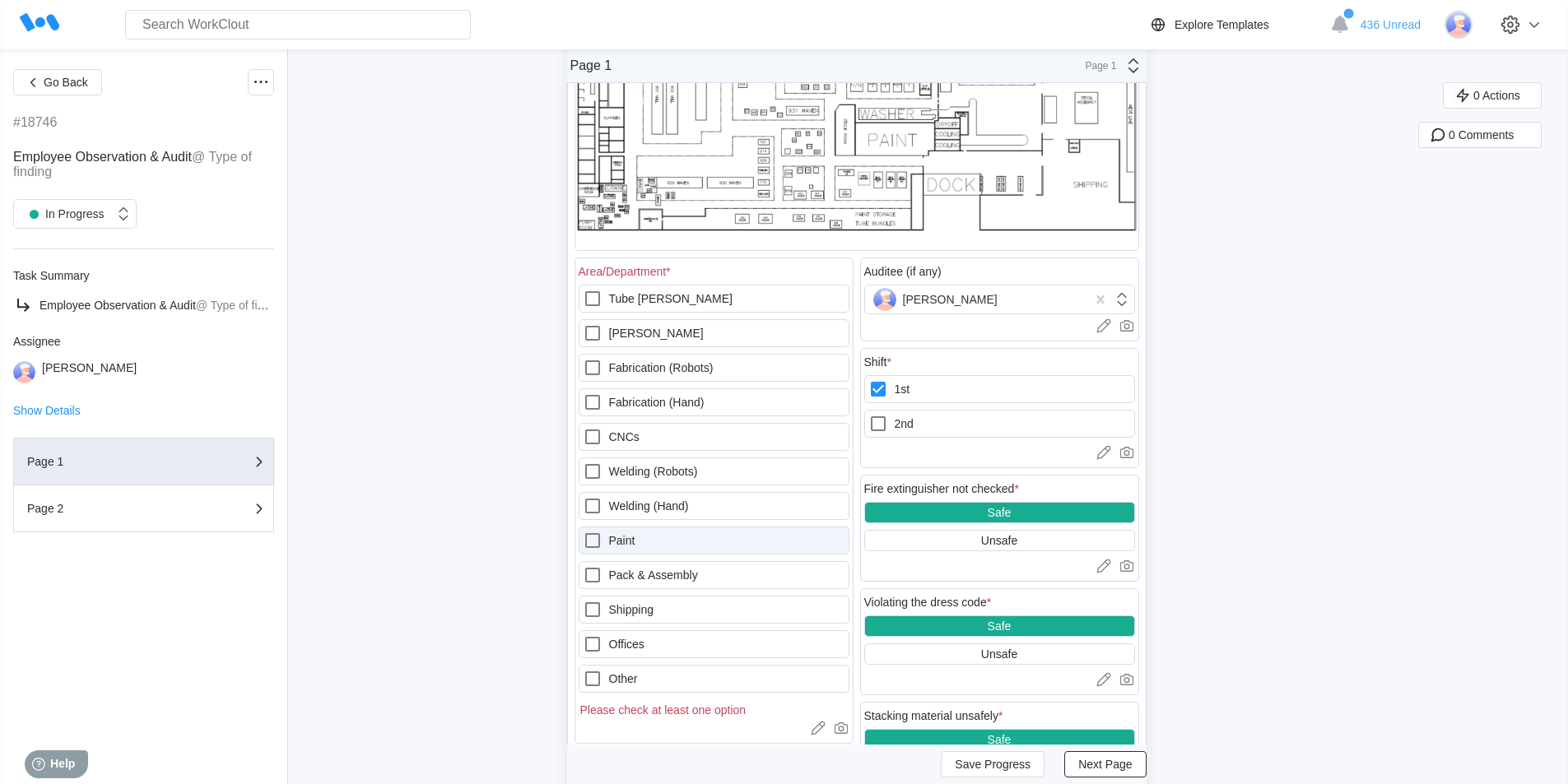
click at [602, 538] on icon at bounding box center [593, 540] width 20 height 20
click at [583, 532] on input "Paint" at bounding box center [583, 531] width 1 height 1
checkbox input "true"
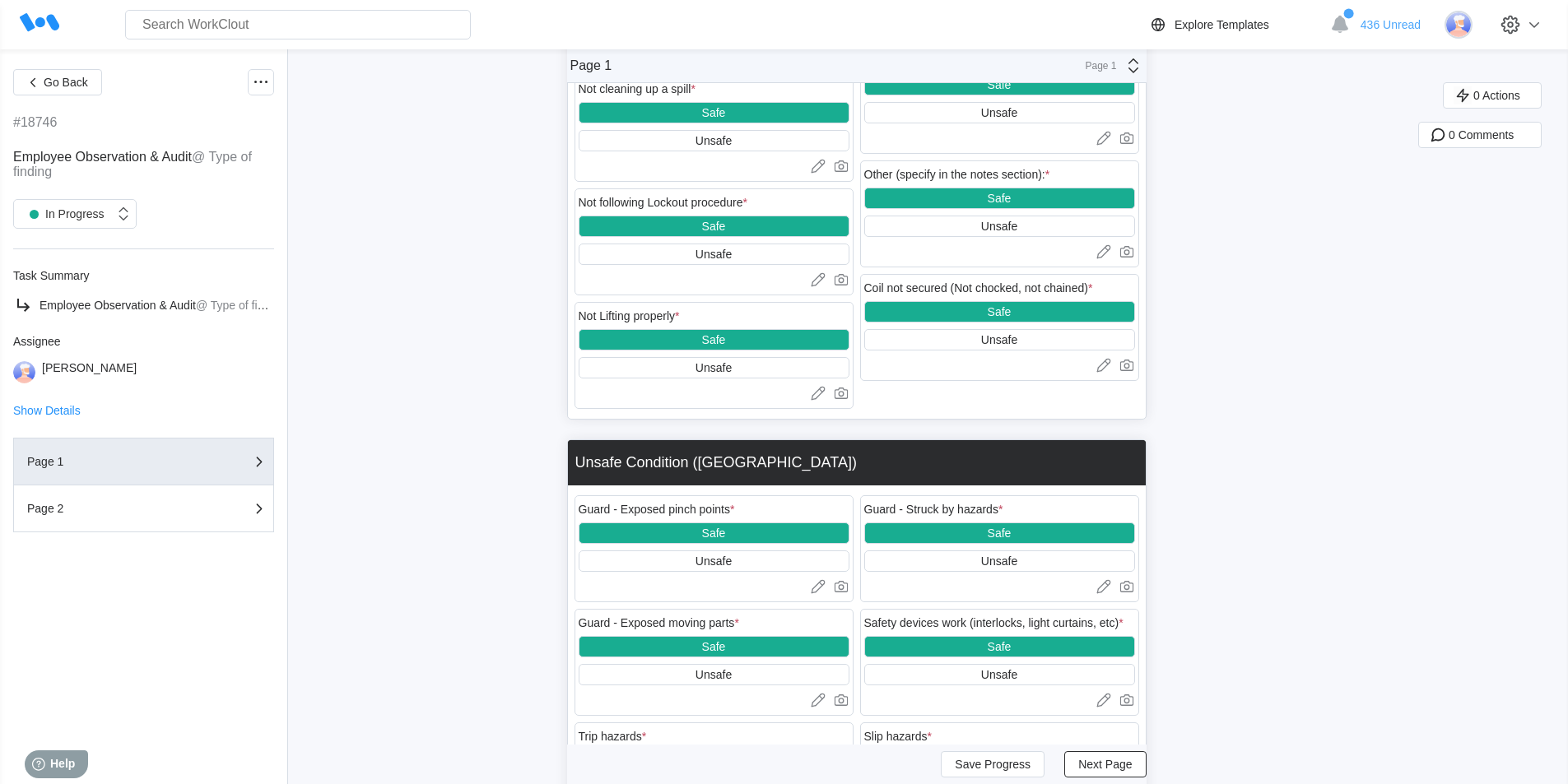
scroll to position [1893, 0]
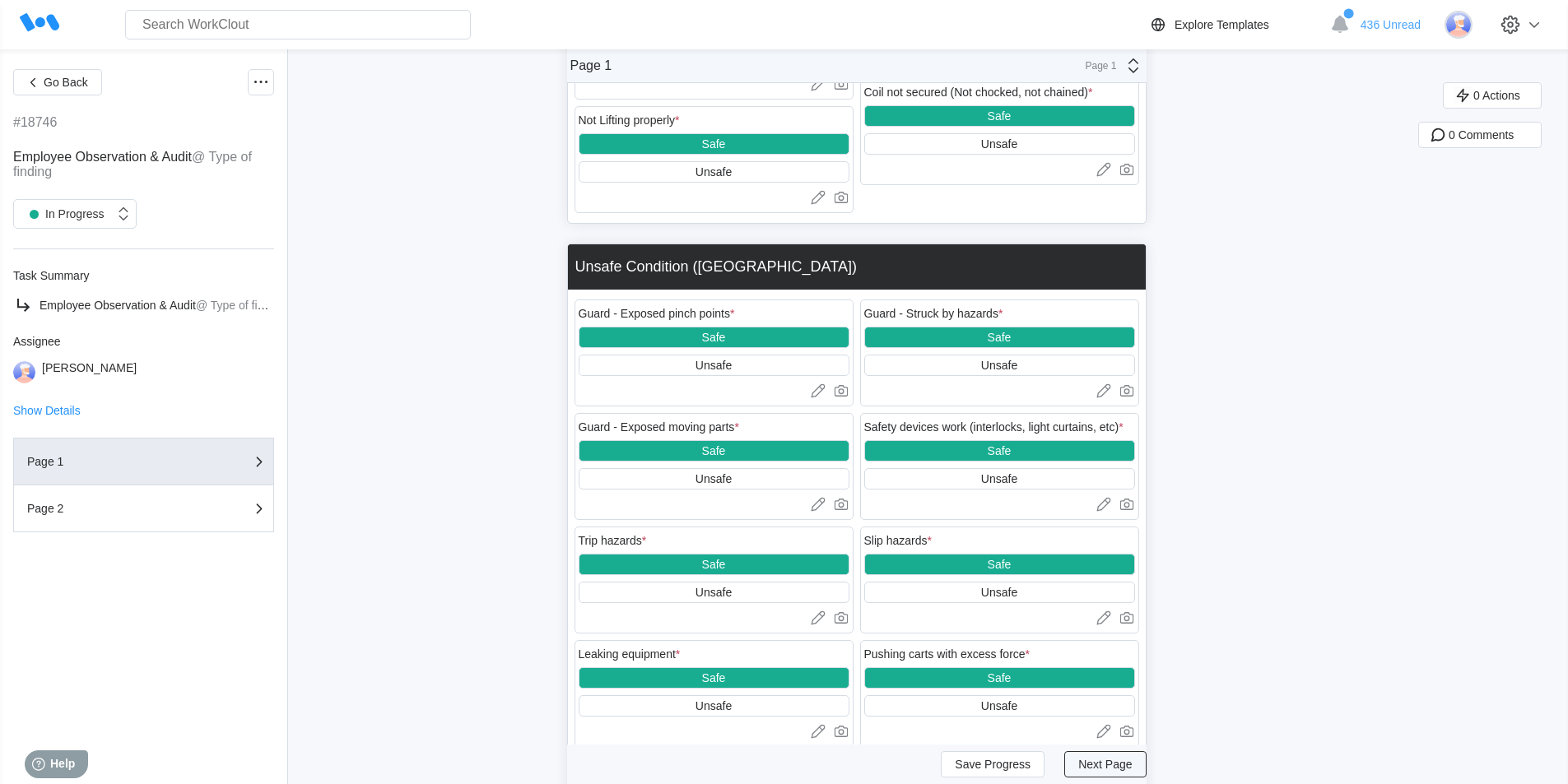
click at [1131, 762] on span "Next Page" at bounding box center [1105, 764] width 53 height 12
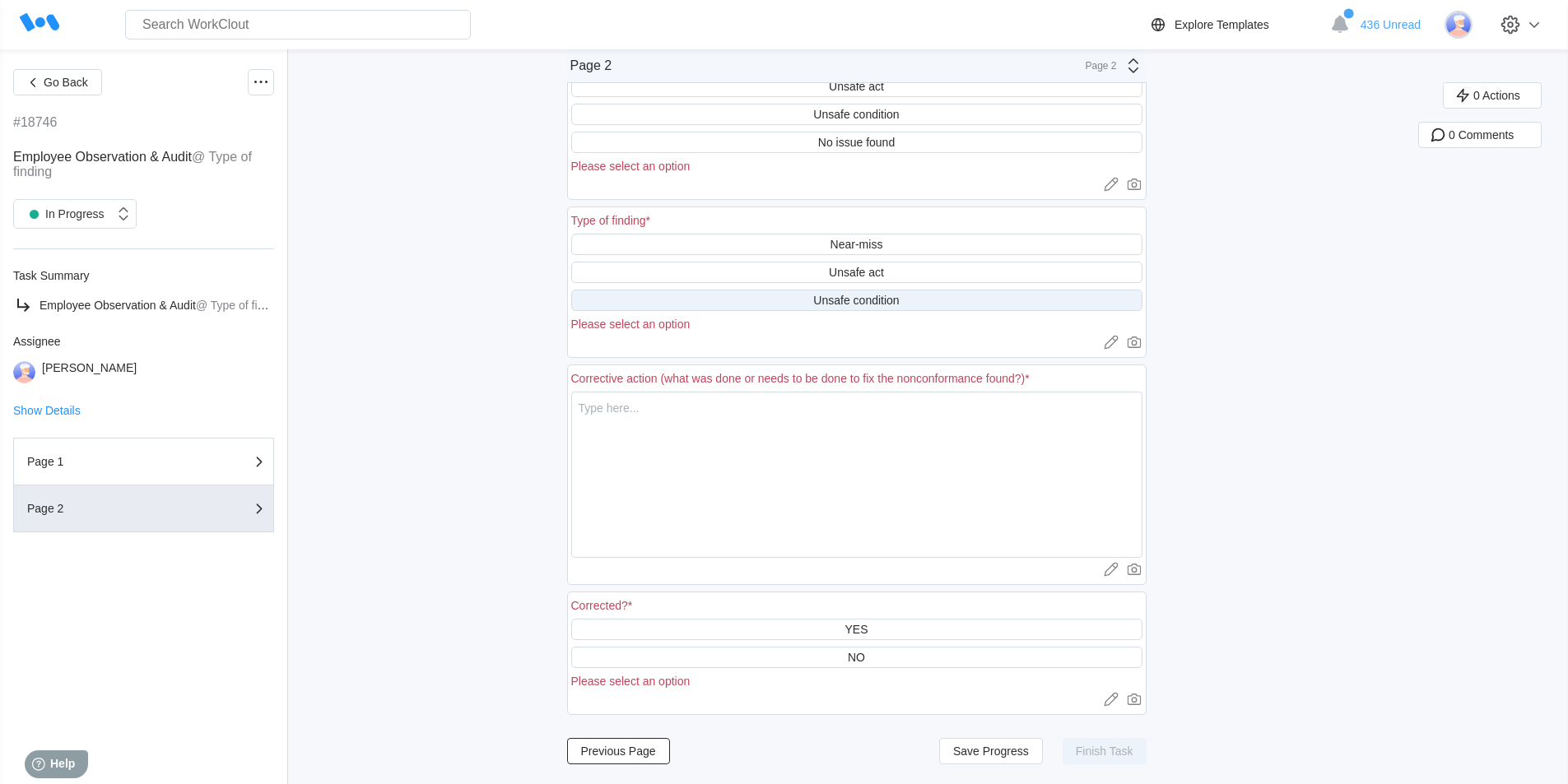
click at [881, 300] on div "Unsafe condition" at bounding box center [855, 300] width 85 height 13
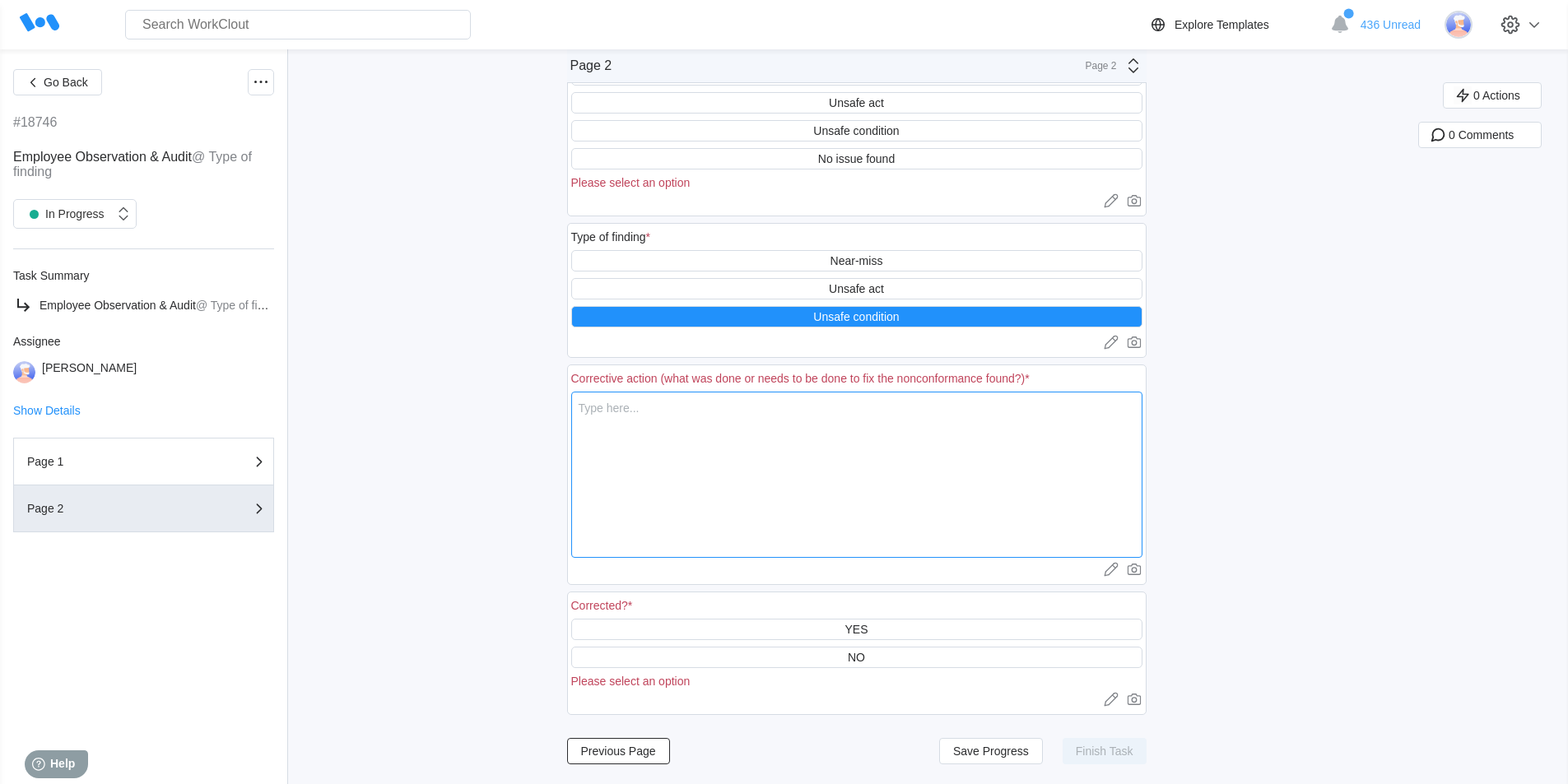
click at [639, 412] on textarea at bounding box center [856, 475] width 571 height 166
type textarea "C"
type textarea "x"
type textarea "Ch"
type textarea "x"
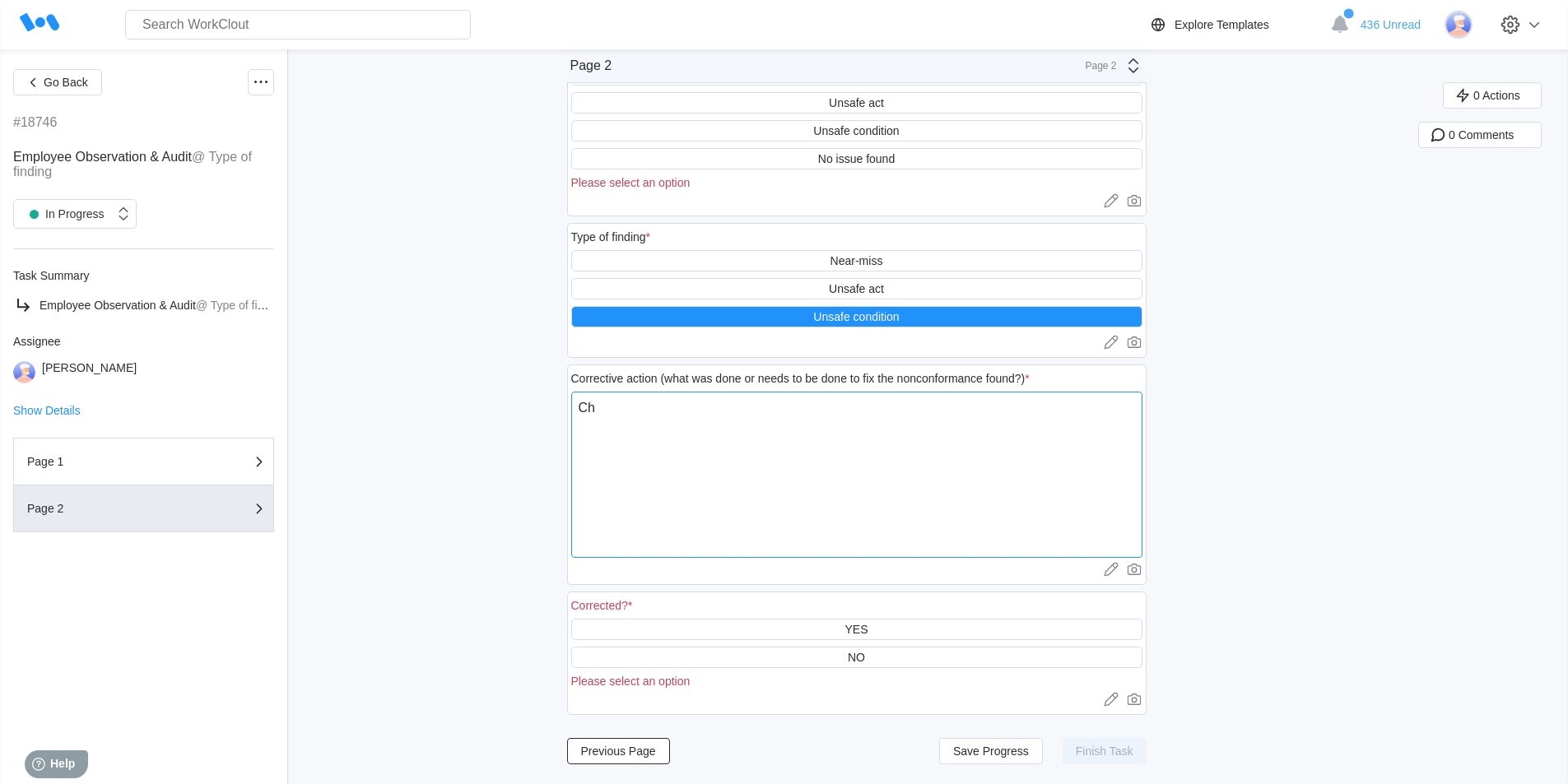
type textarea "Che"
type textarea "x"
type textarea "Chec"
type textarea "x"
type textarea "Check"
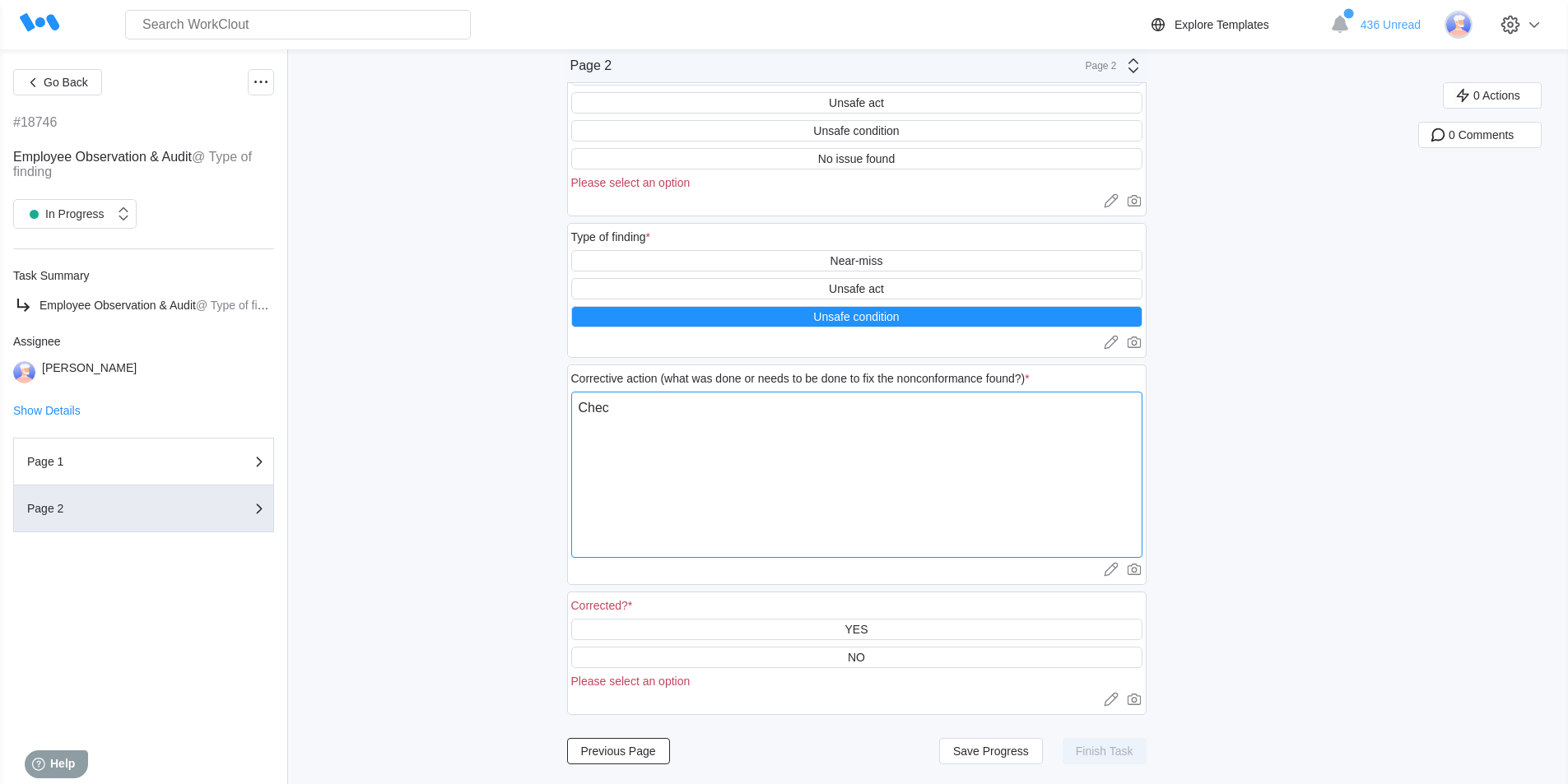
type textarea "x"
type textarea "Checke"
type textarea "x"
type textarea "Checker"
type textarea "x"
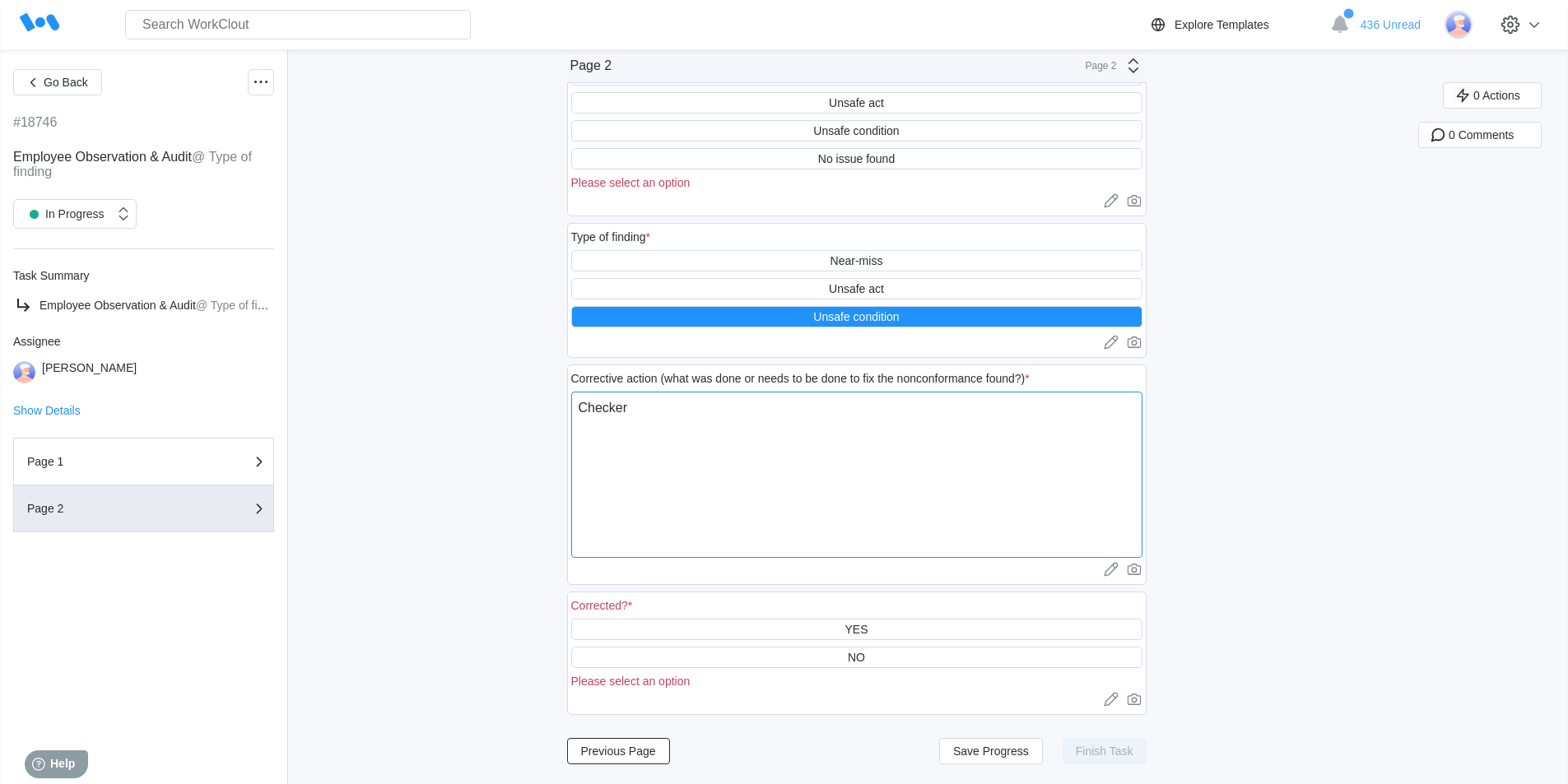
type textarea "Checke"
type textarea "x"
type textarea "Checked"
type textarea "x"
type textarea "Checked"
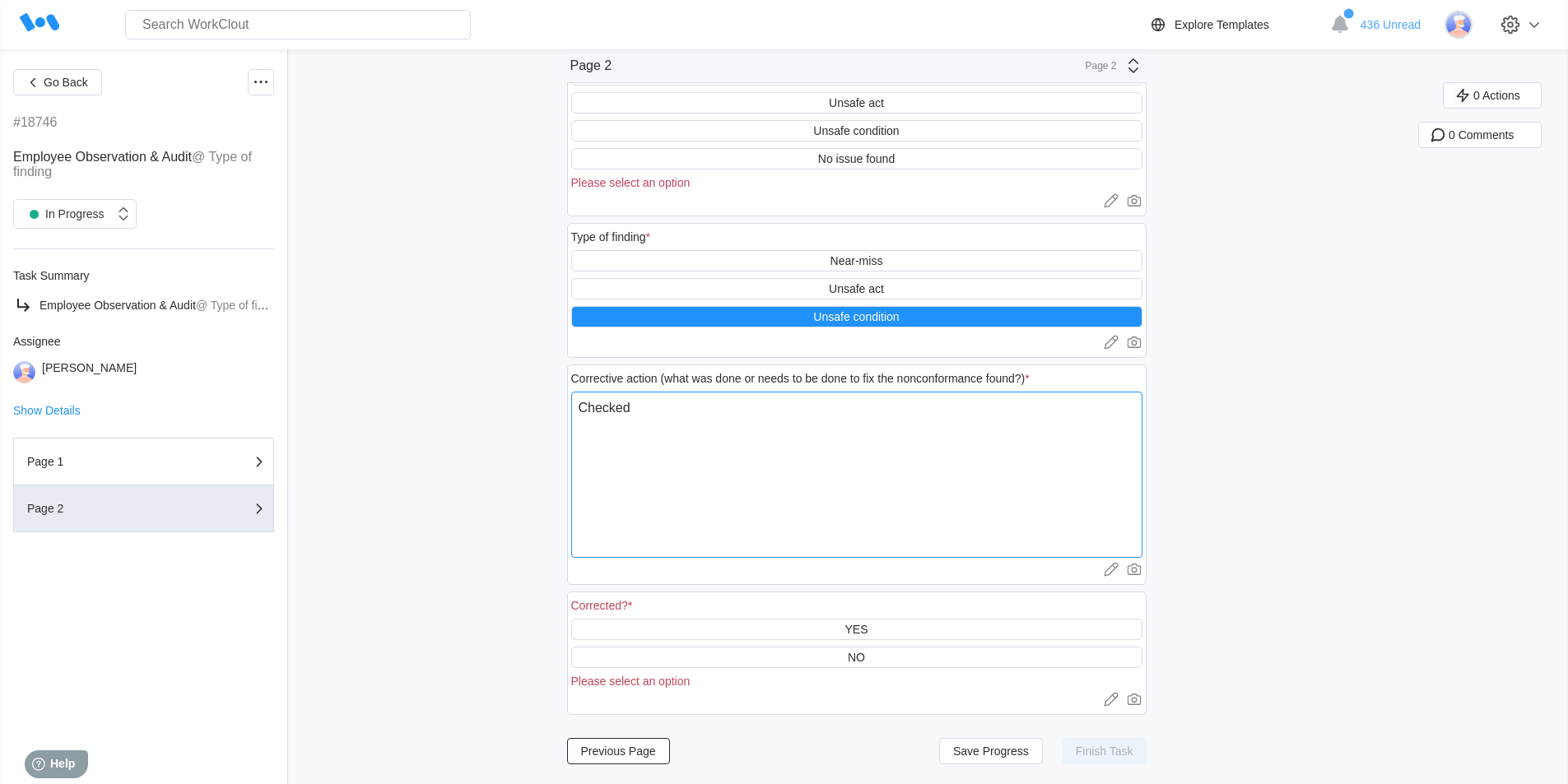
type textarea "x"
type textarea "Checked e"
type textarea "x"
type textarea "Checked ey"
type textarea "x"
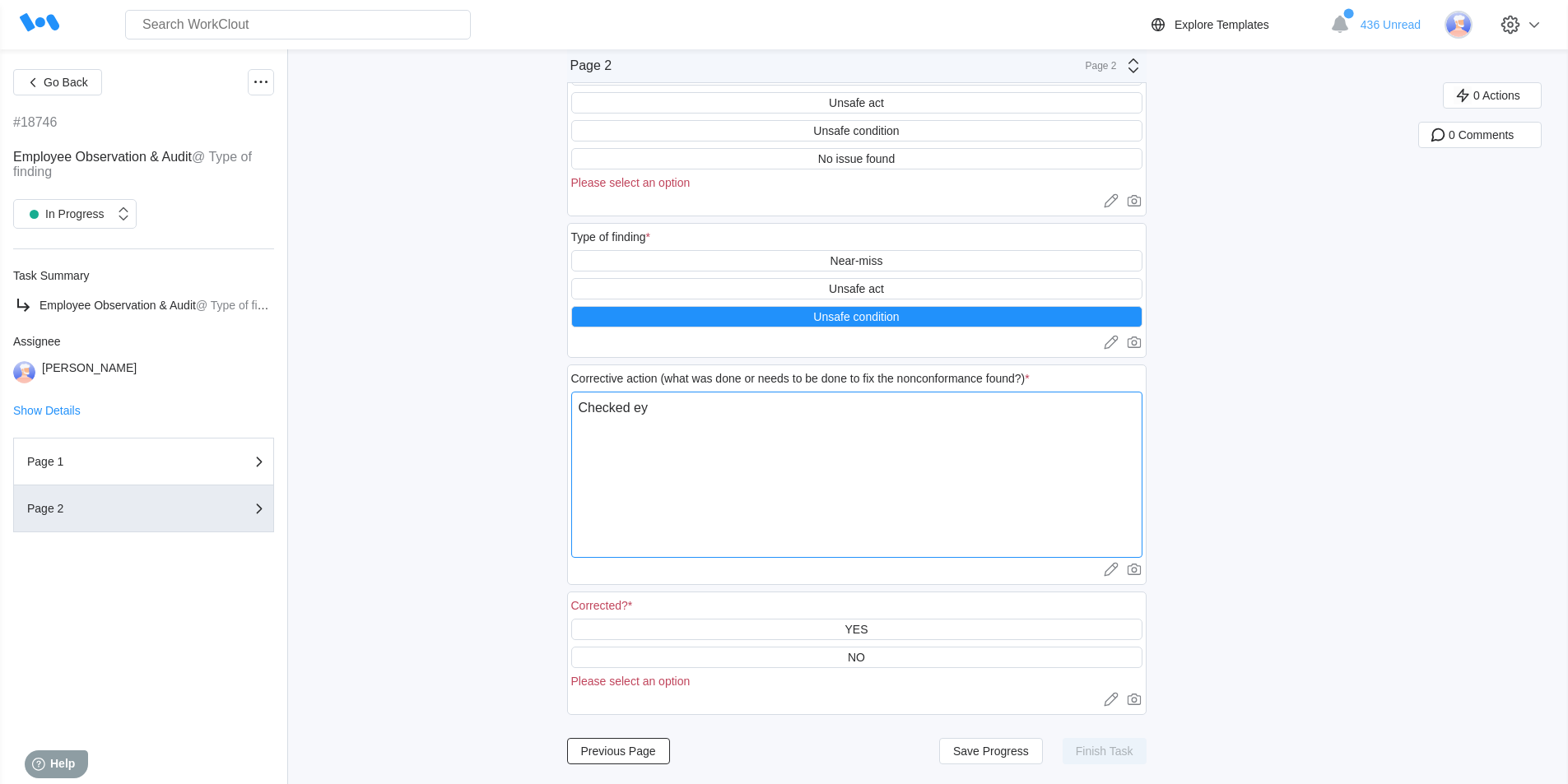
type textarea "Checked eye"
type textarea "x"
type textarea "Checked eye"
type textarea "x"
type textarea "Checked eye w"
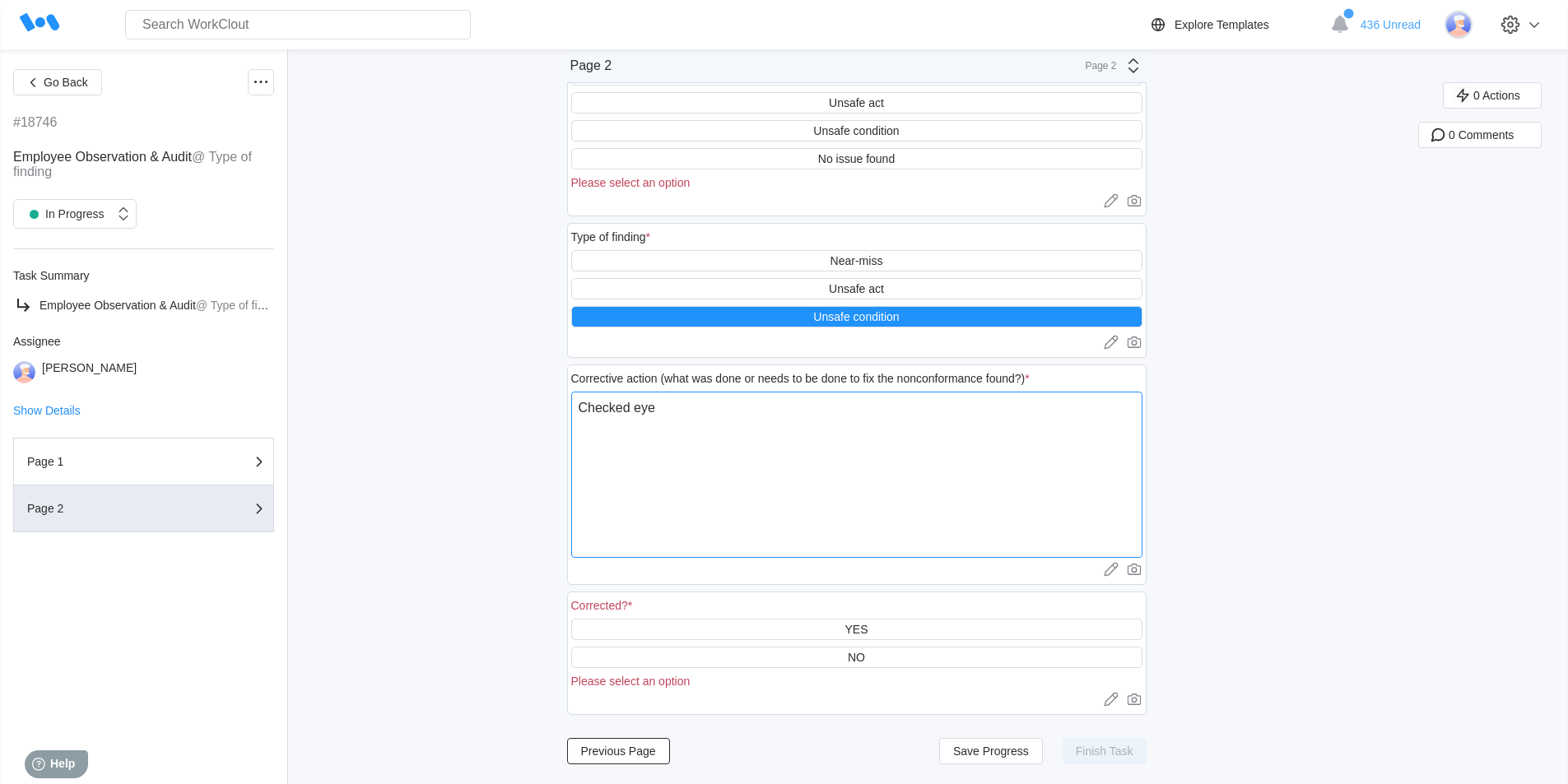
type textarea "x"
type textarea "Checked eye wa"
type textarea "x"
type textarea "Checked eye was"
type textarea "x"
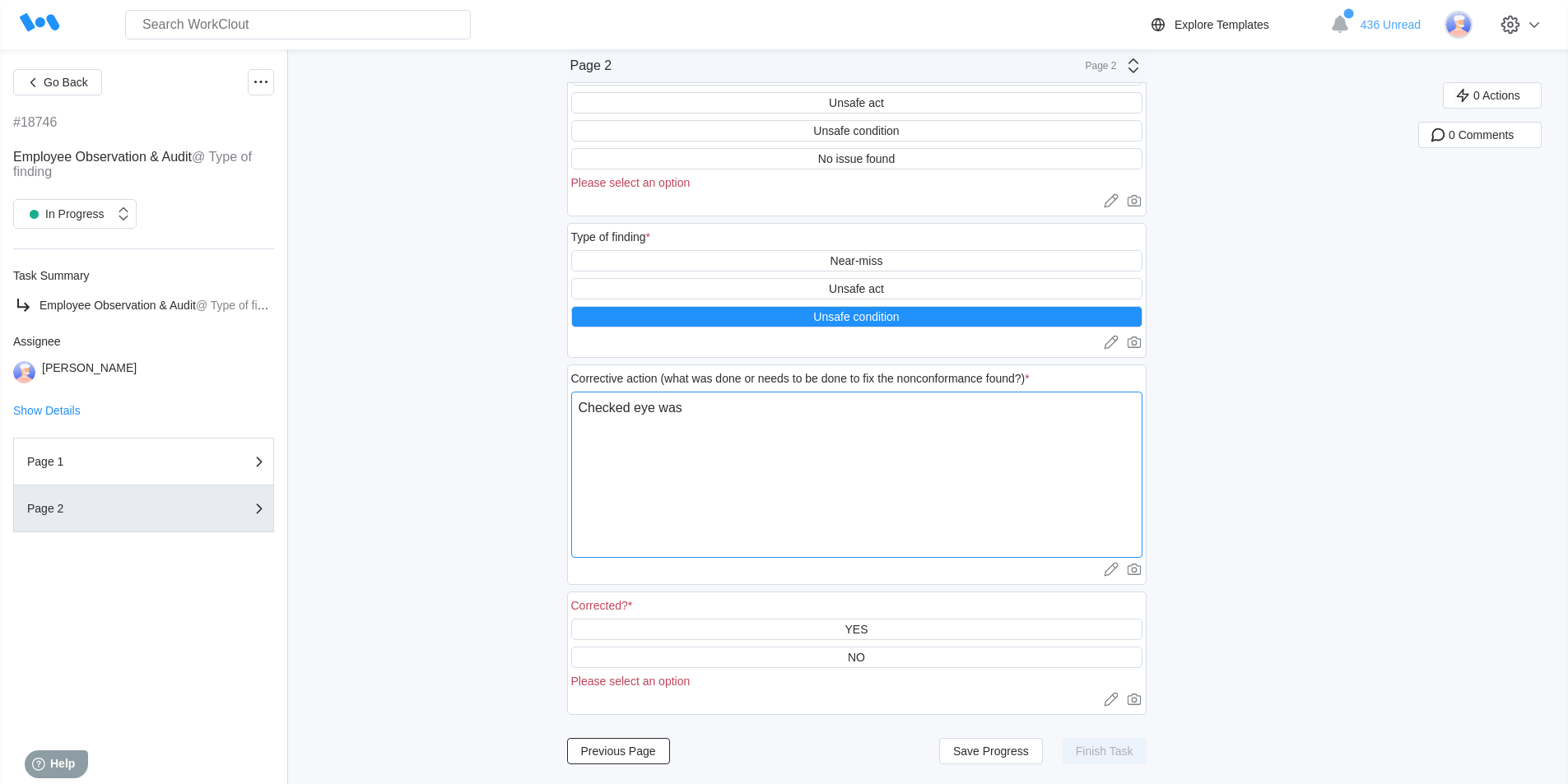
type textarea "Checked eye wash"
type textarea "x"
type textarea "Checked eye wash"
type textarea "x"
type textarea "Checked eye wash s"
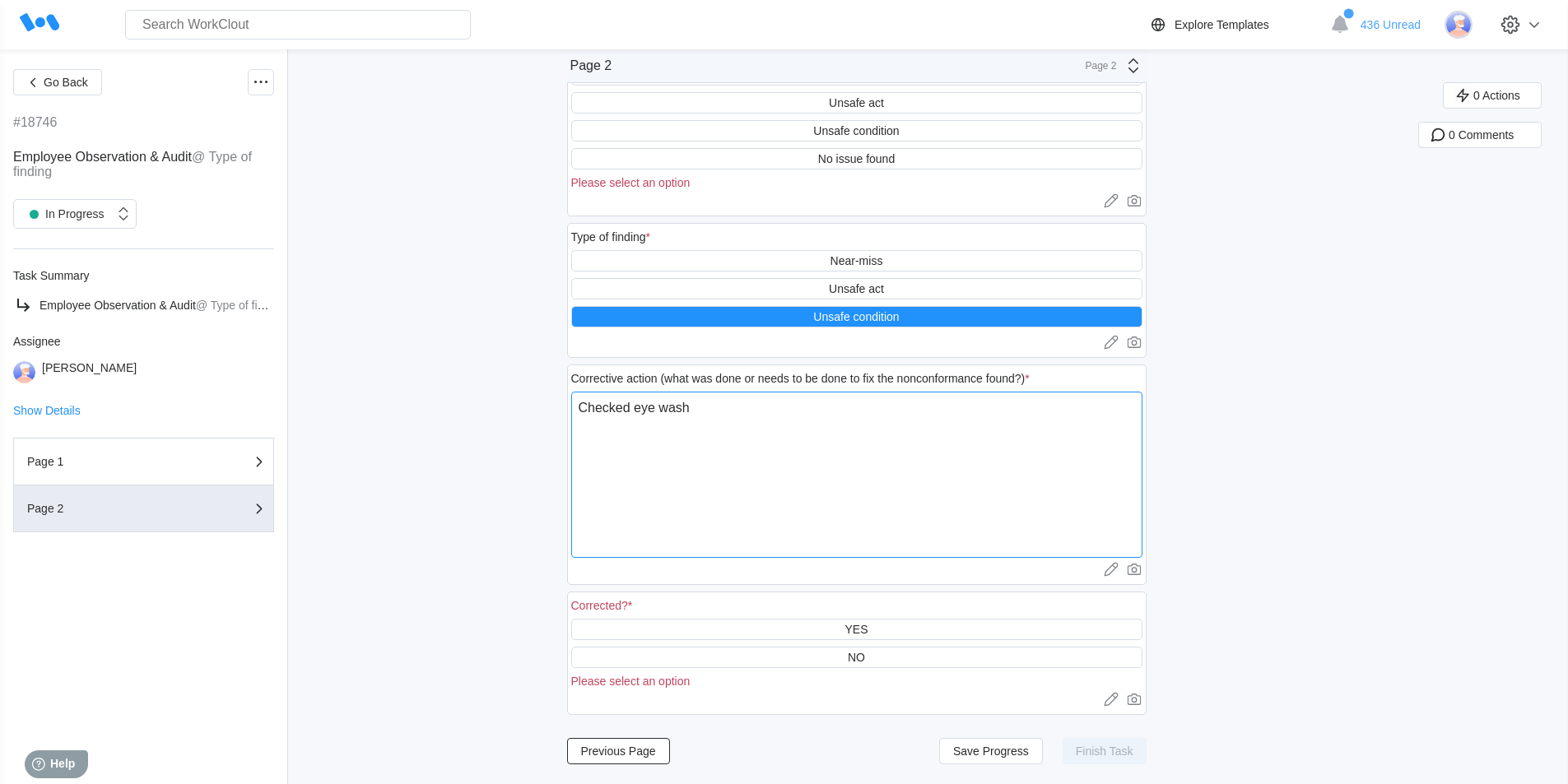
type textarea "x"
type textarea "Checked eye wash st"
type textarea "x"
type textarea "Checked eye wash sta"
type textarea "x"
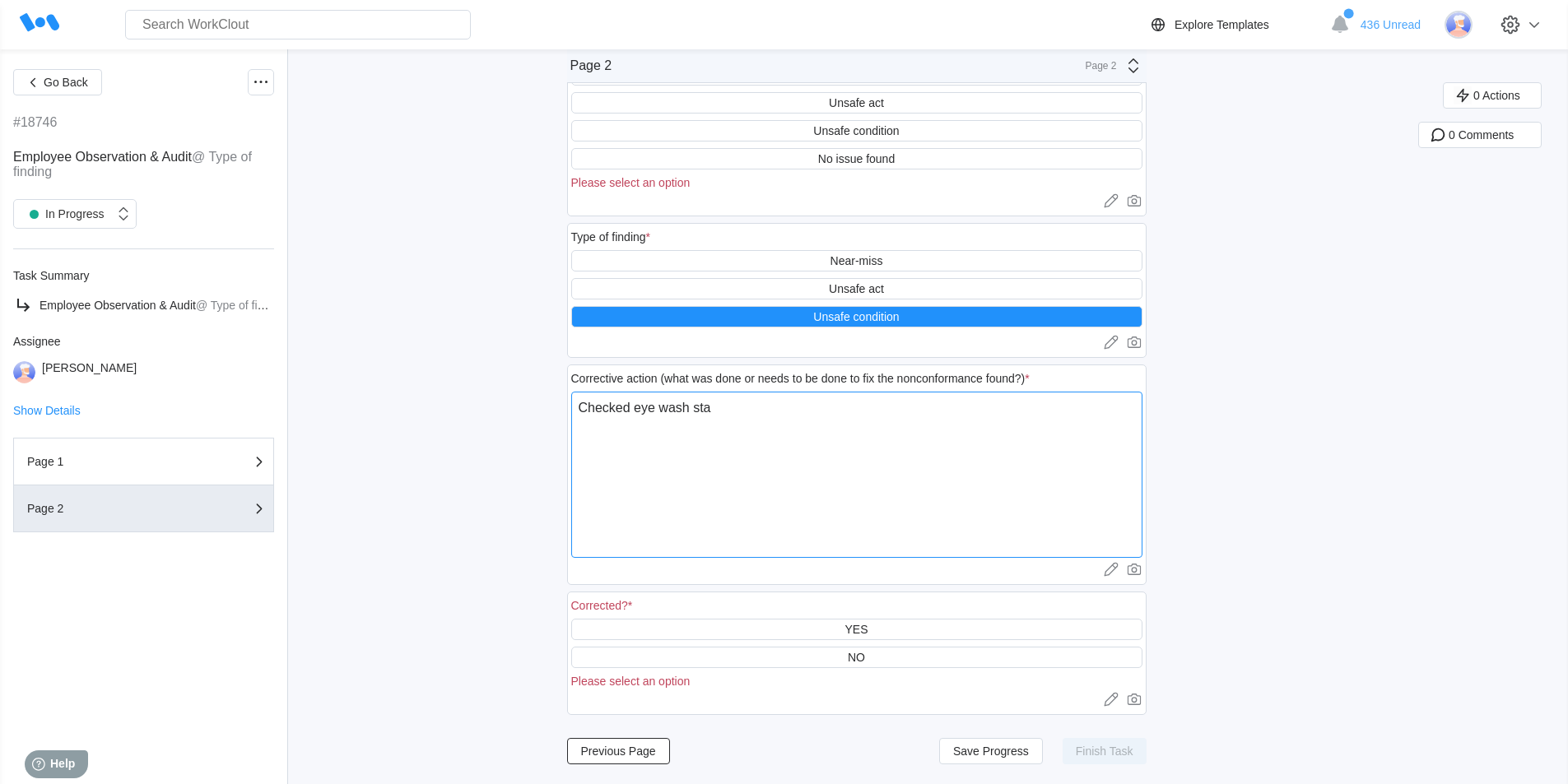
type textarea "Checked eye wash stat"
type textarea "x"
type textarea "Checked eye wash stati"
type textarea "x"
type textarea "Checked eye wash statio"
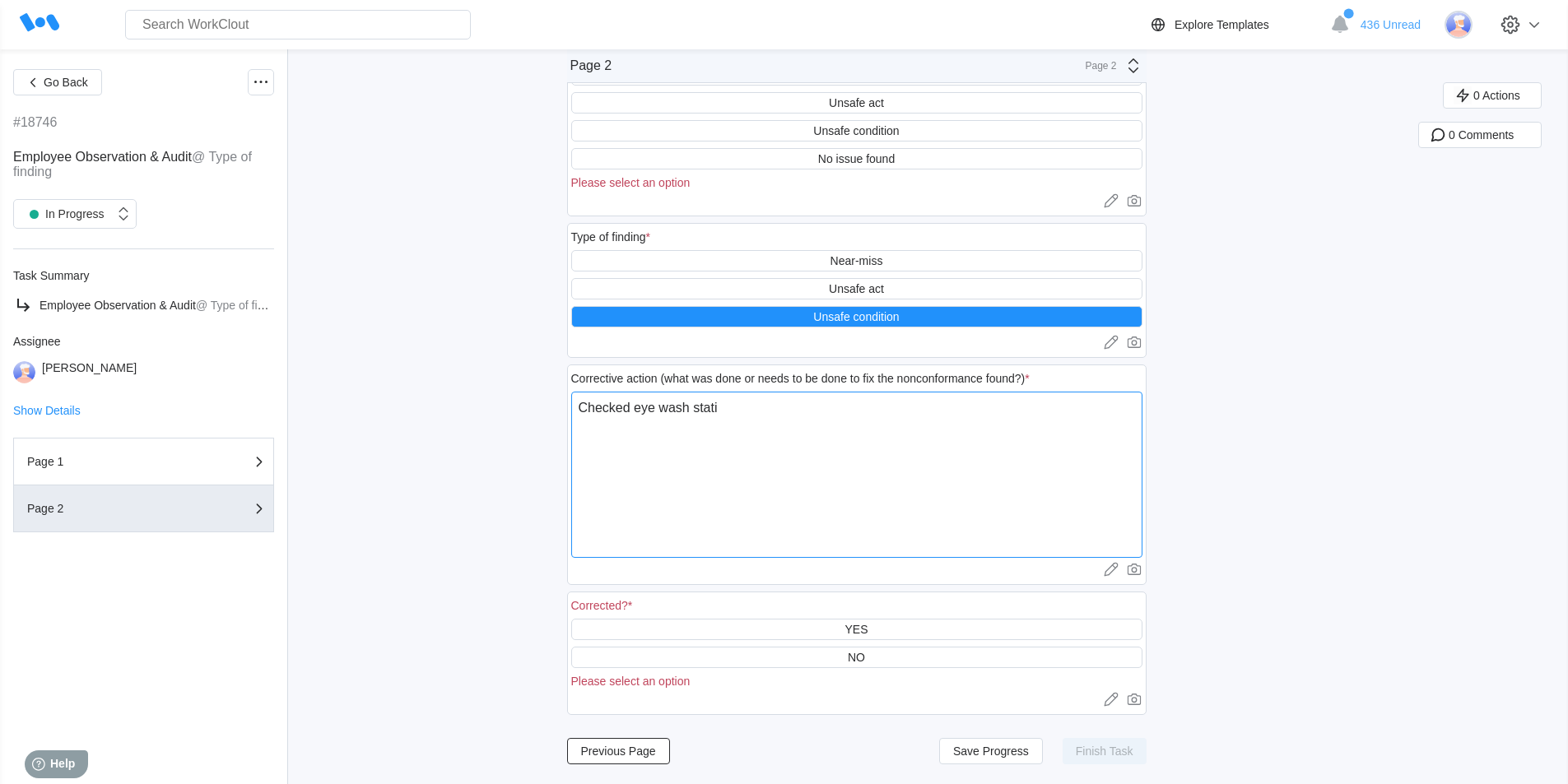
type textarea "x"
type textarea "Checked eye wash station"
type textarea "x"
type textarea "Checked eye wash station"
click at [863, 629] on div "YES" at bounding box center [855, 629] width 23 height 13
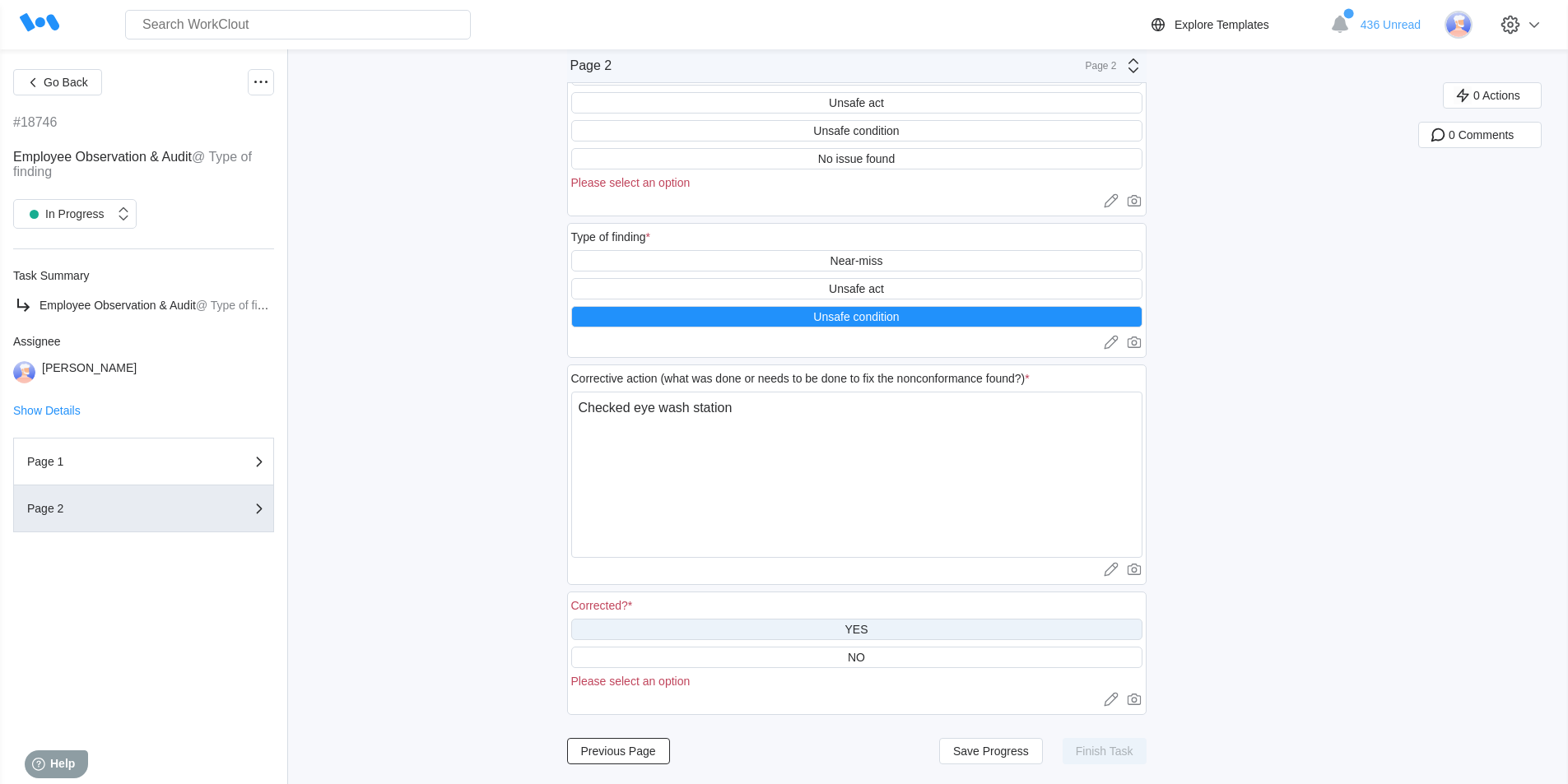
scroll to position [109, 0]
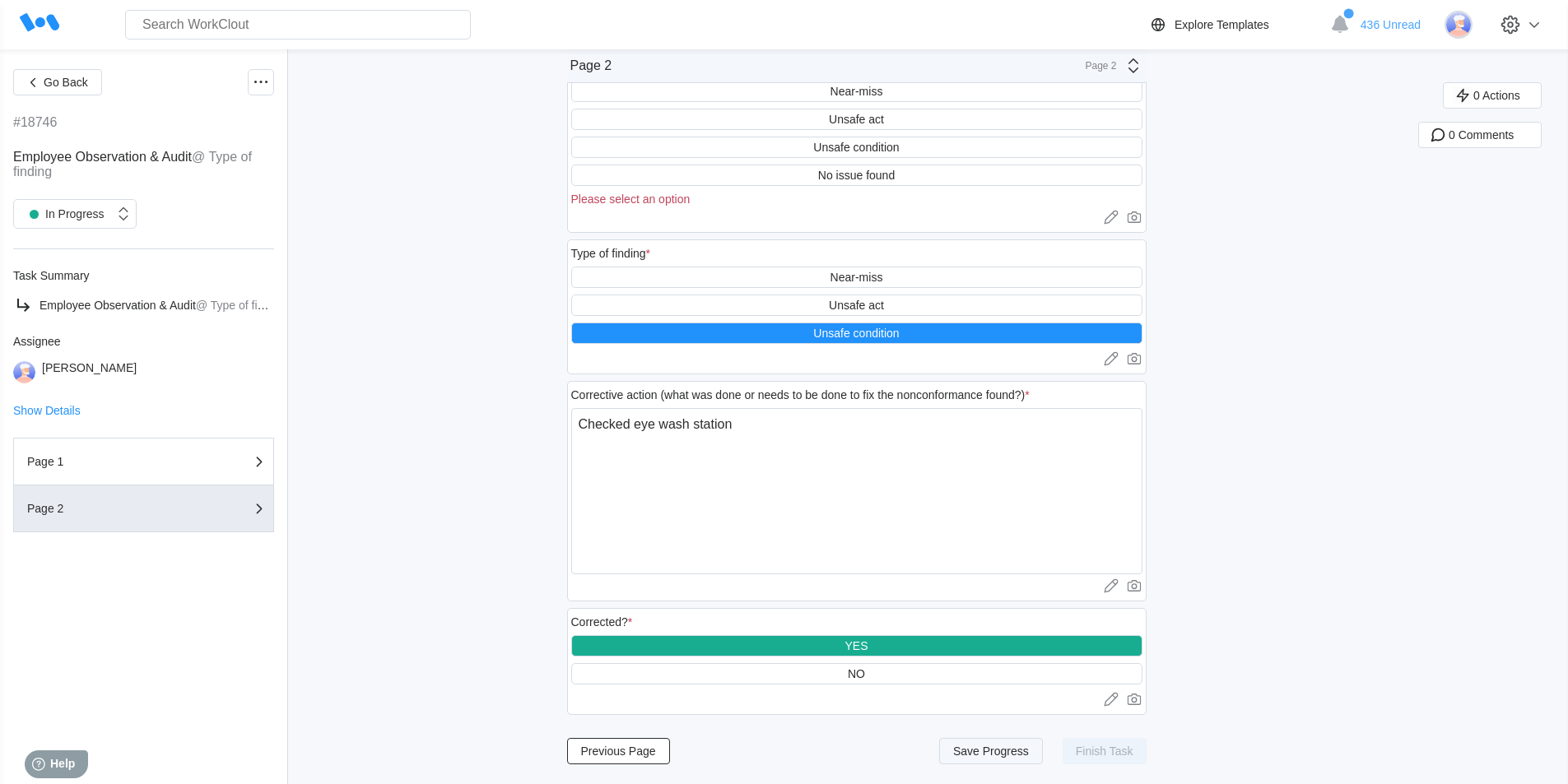
click at [1006, 751] on span "Save Progress" at bounding box center [991, 751] width 75 height 12
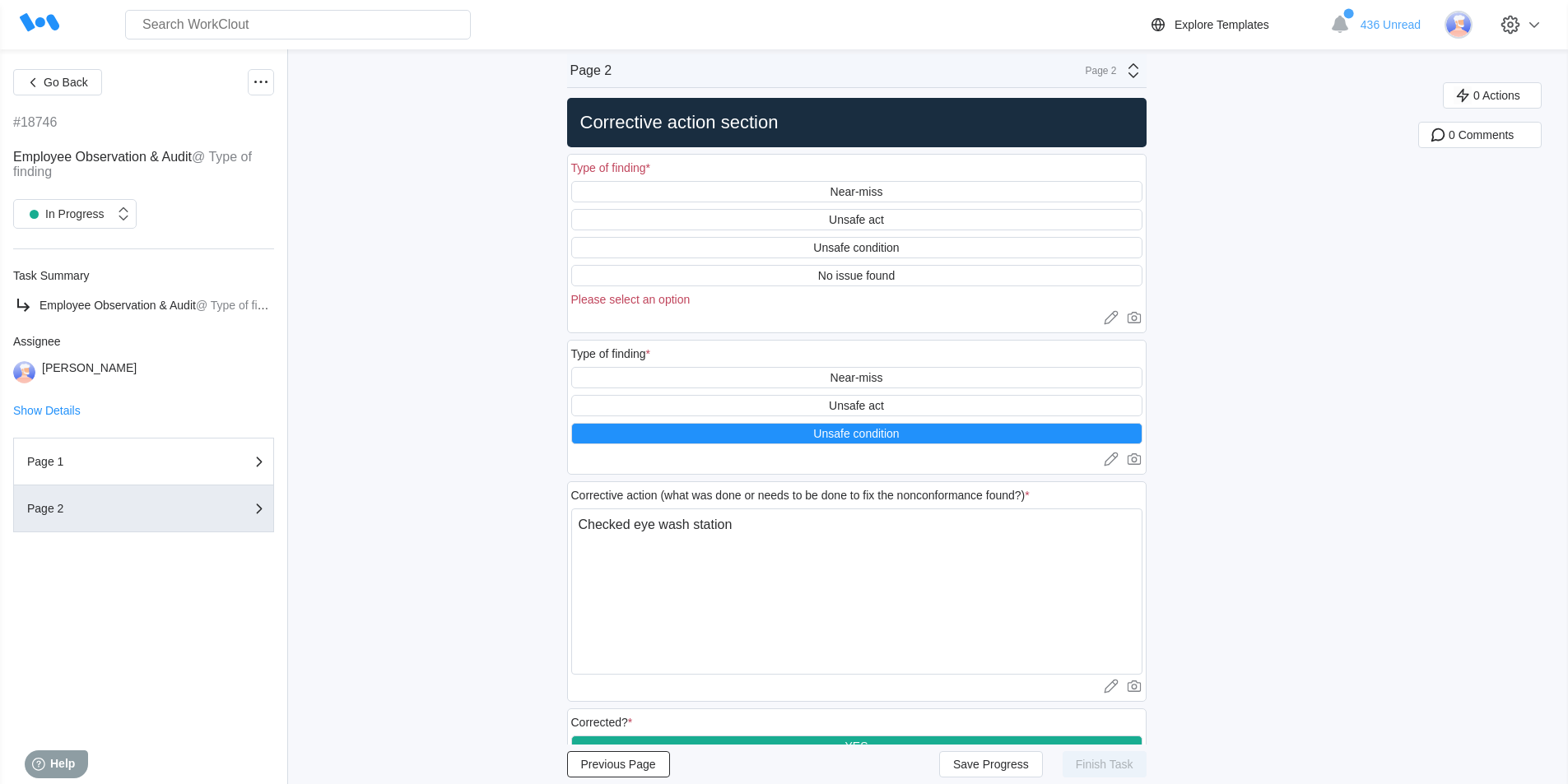
scroll to position [0, 0]
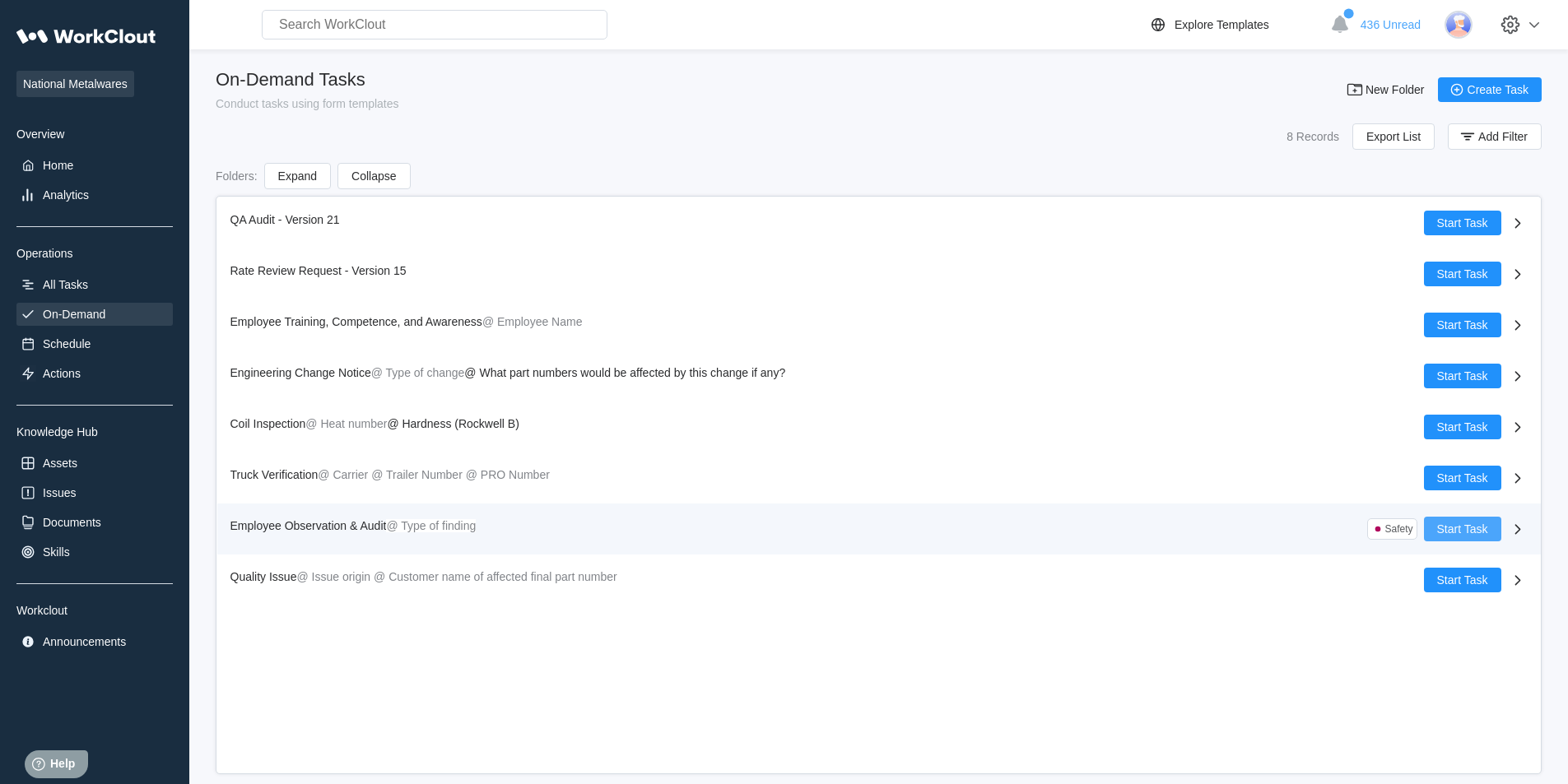
click at [1467, 532] on span "Start Task" at bounding box center [1462, 530] width 51 height 12
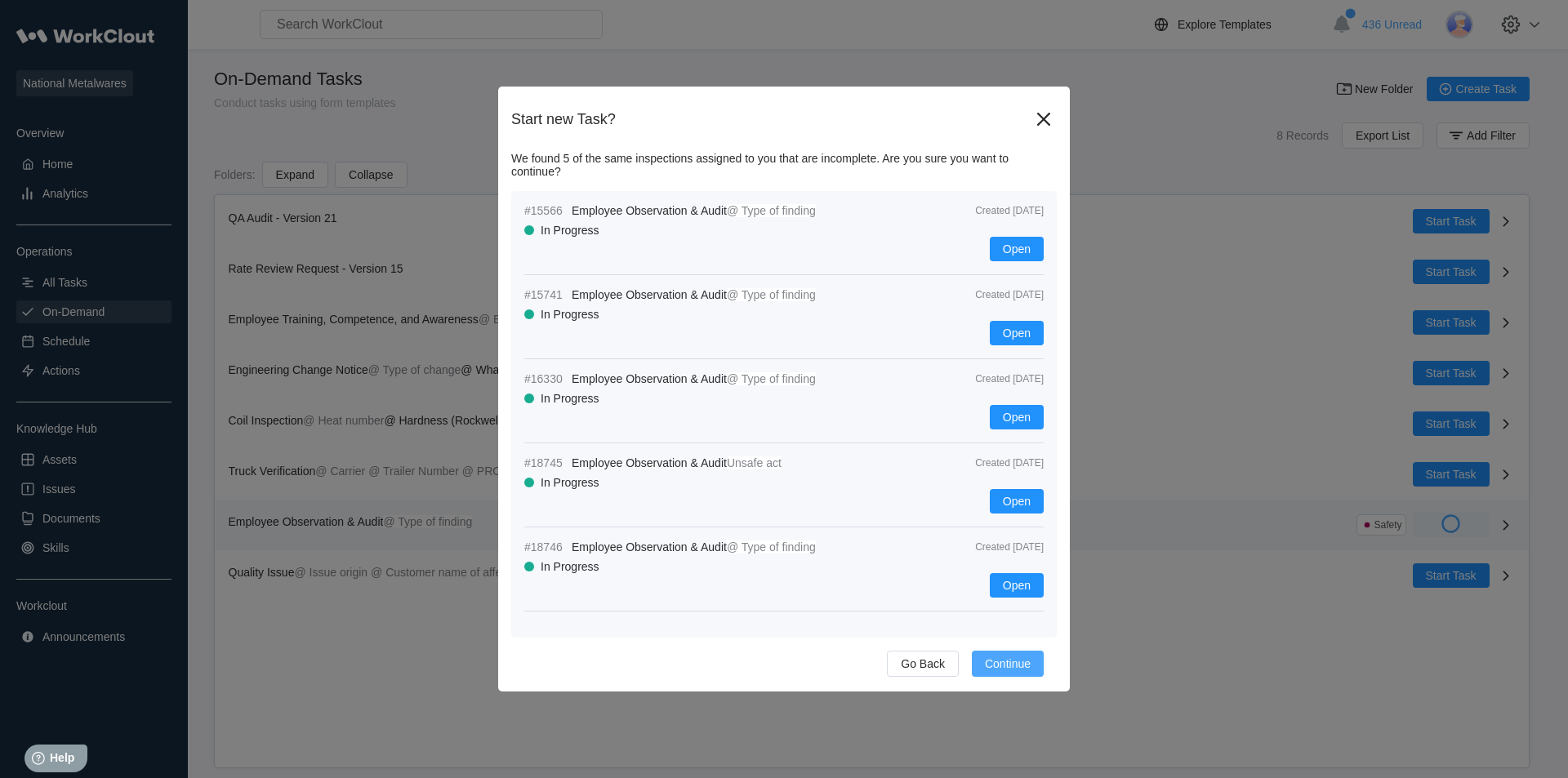
click at [999, 661] on span "Continue" at bounding box center [1007, 664] width 46 height 12
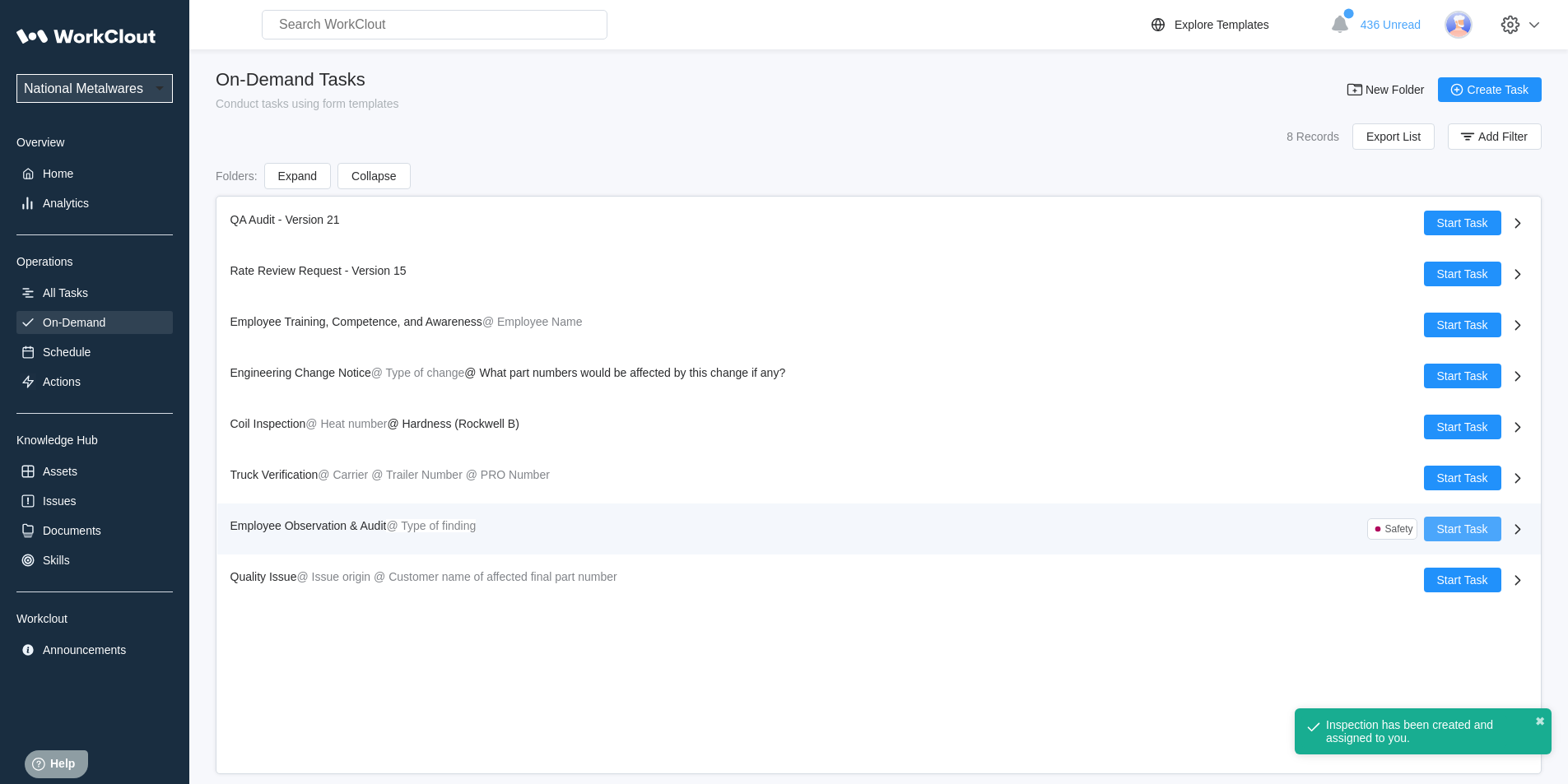
click at [1455, 528] on span "Start Task" at bounding box center [1462, 530] width 51 height 12
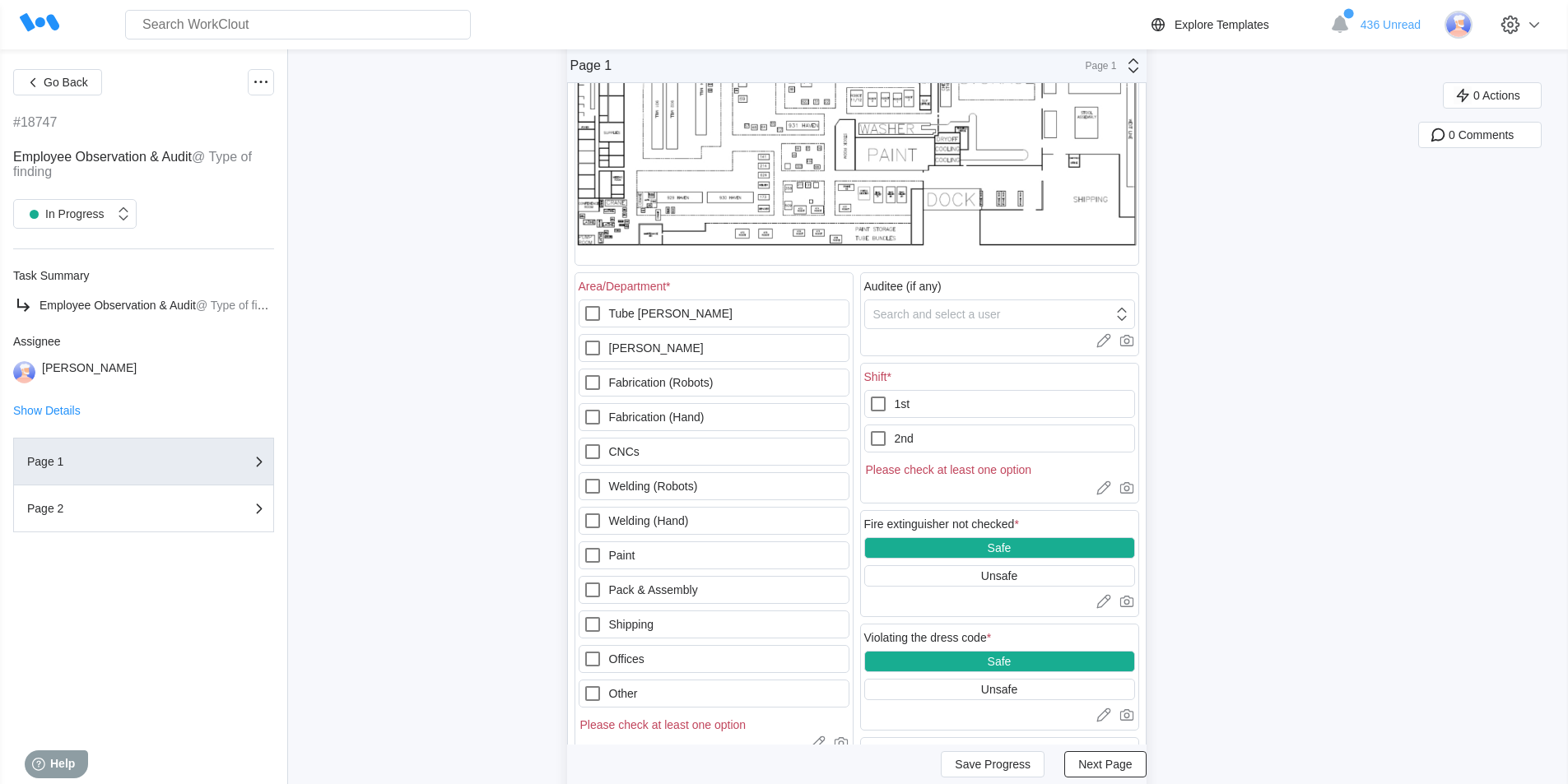
scroll to position [246, 0]
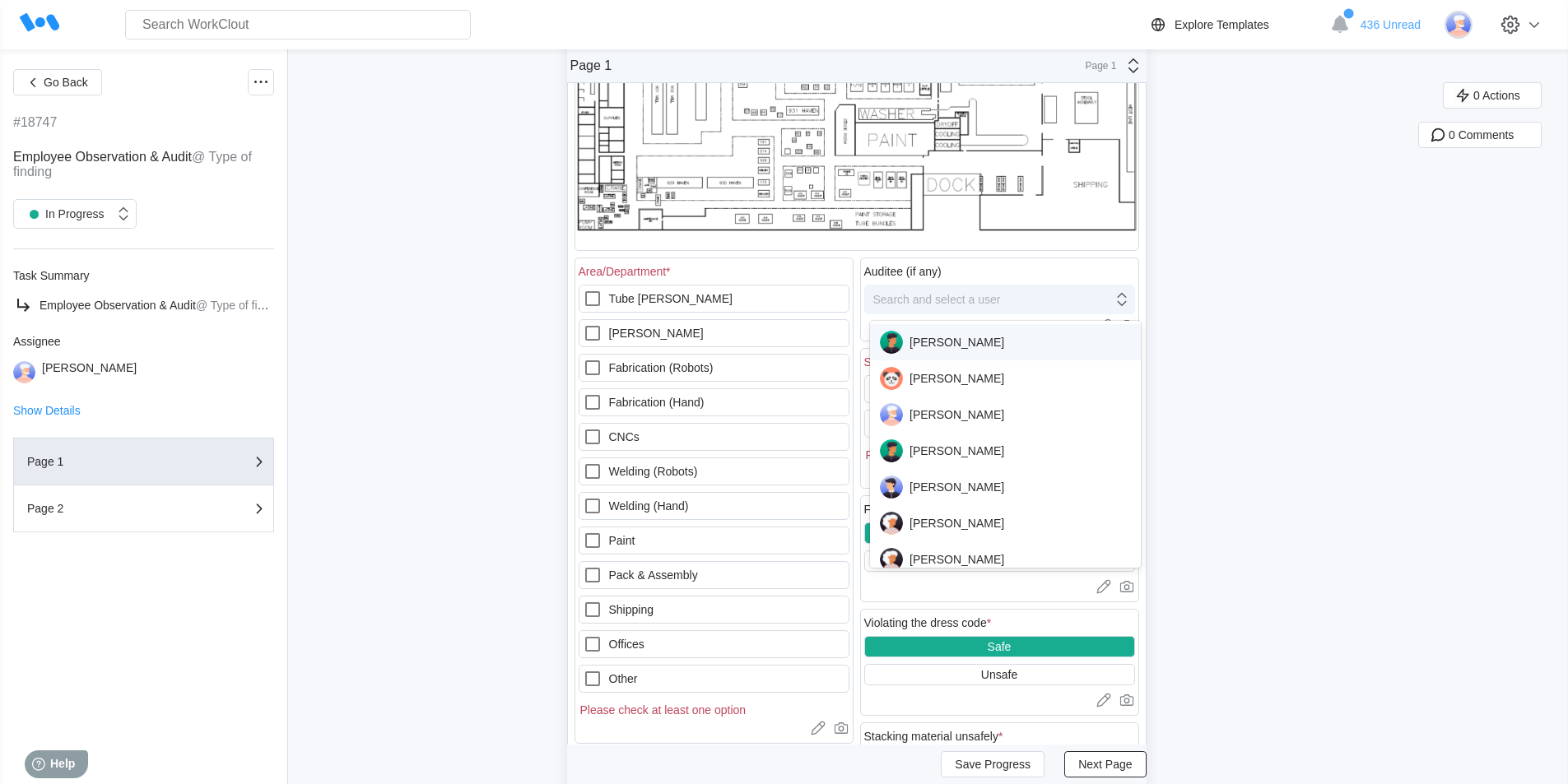
click at [959, 296] on div "Search and select a user" at bounding box center [936, 299] width 128 height 13
click at [938, 420] on div "[PERSON_NAME]" at bounding box center [1006, 414] width 251 height 23
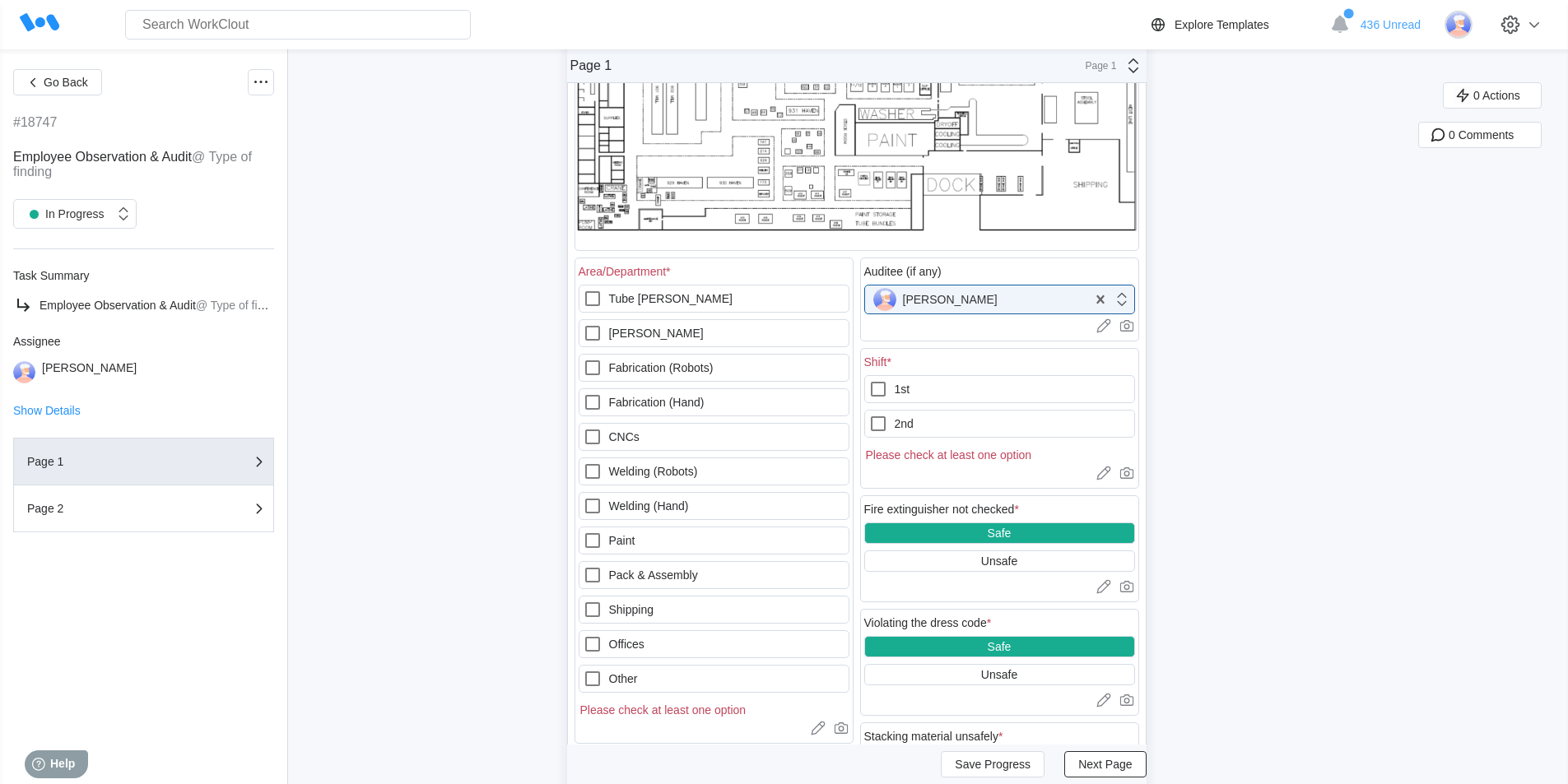
click at [943, 325] on div at bounding box center [999, 326] width 270 height 17
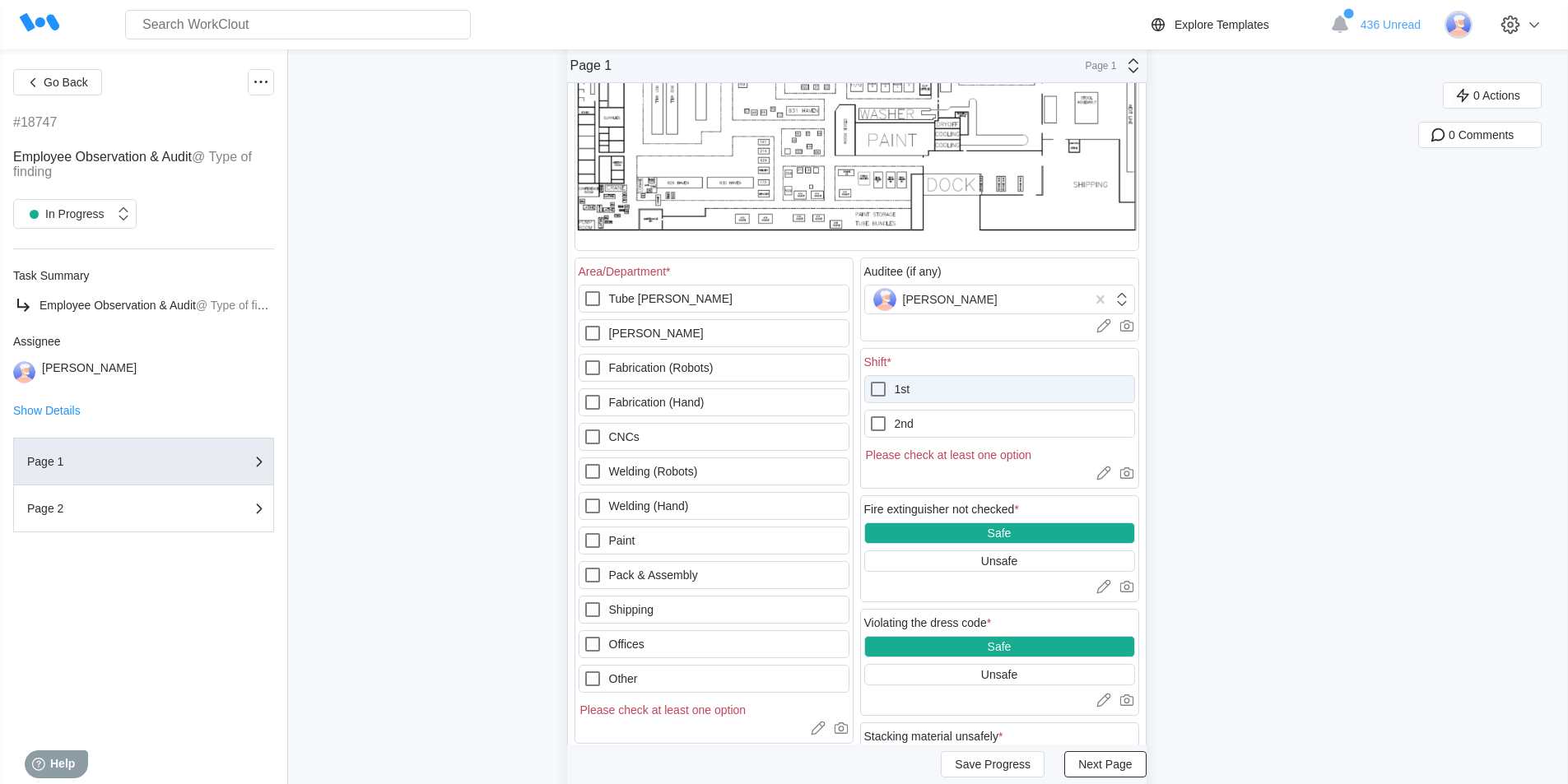
click at [886, 389] on icon at bounding box center [878, 389] width 20 height 20
click at [869, 380] on input "1st" at bounding box center [868, 379] width 1 height 1
checkbox input "true"
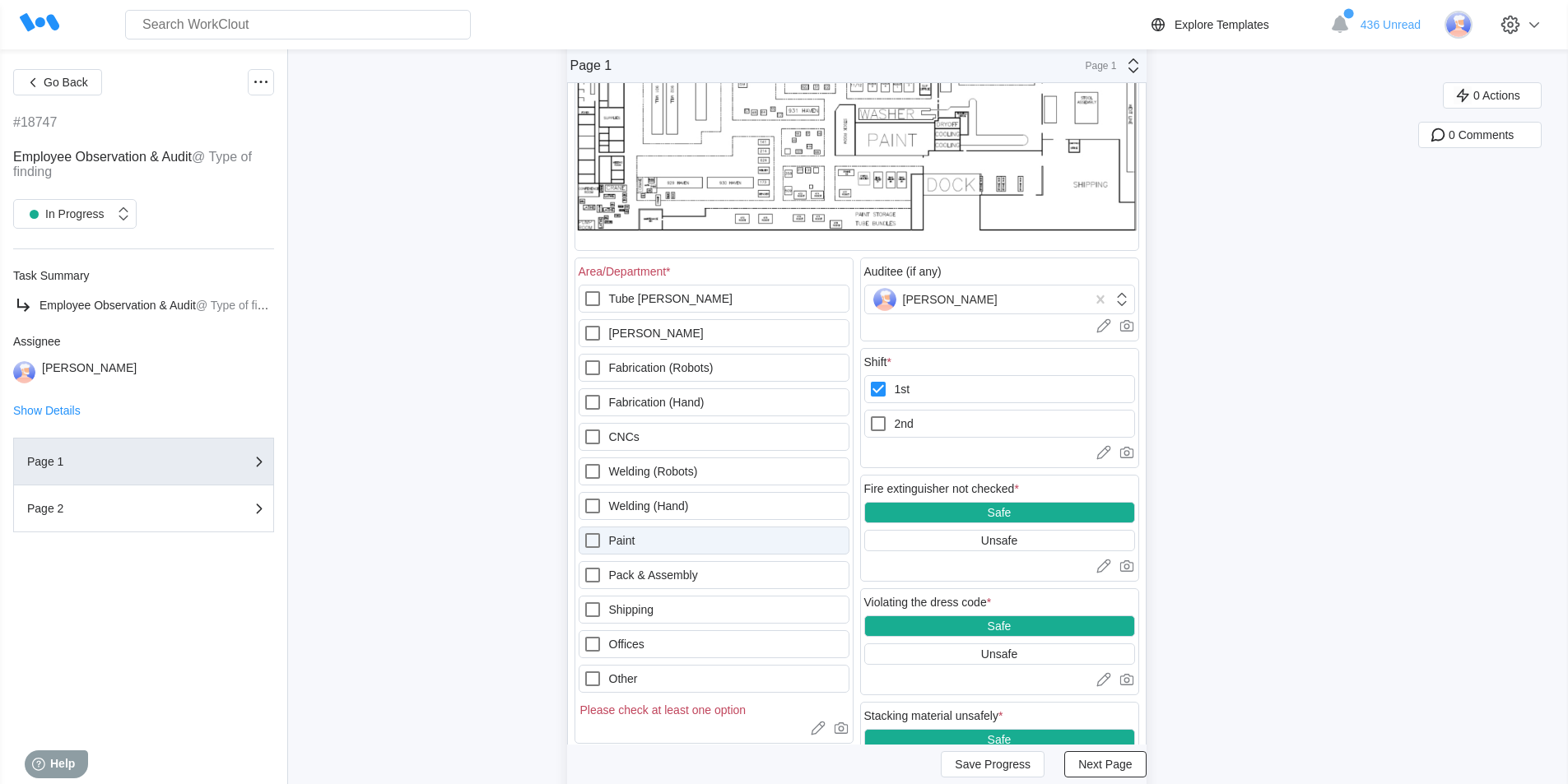
click at [597, 539] on icon at bounding box center [593, 540] width 20 height 20
click at [583, 532] on input "Paint" at bounding box center [583, 531] width 1 height 1
checkbox input "true"
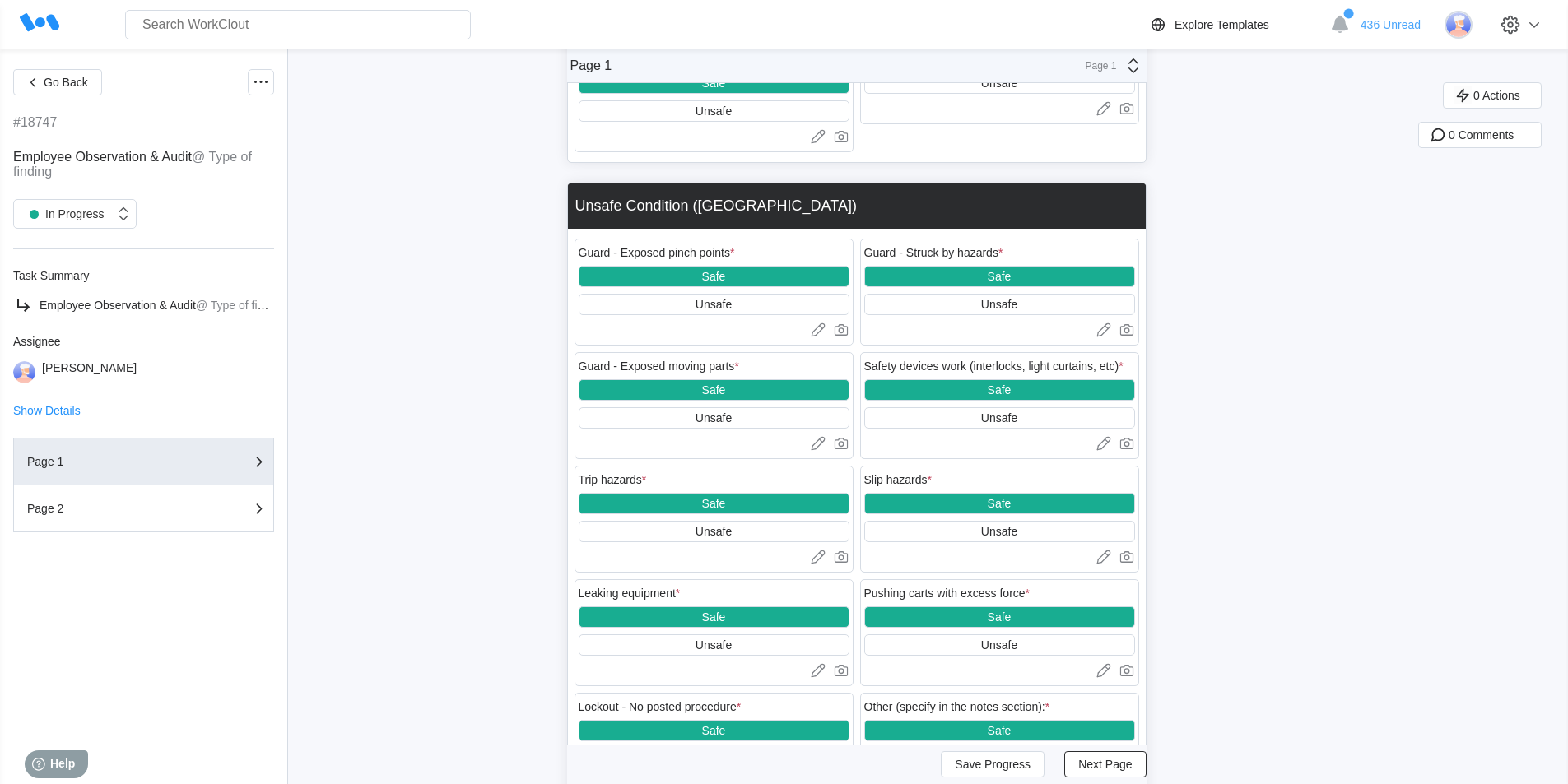
scroll to position [2055, 0]
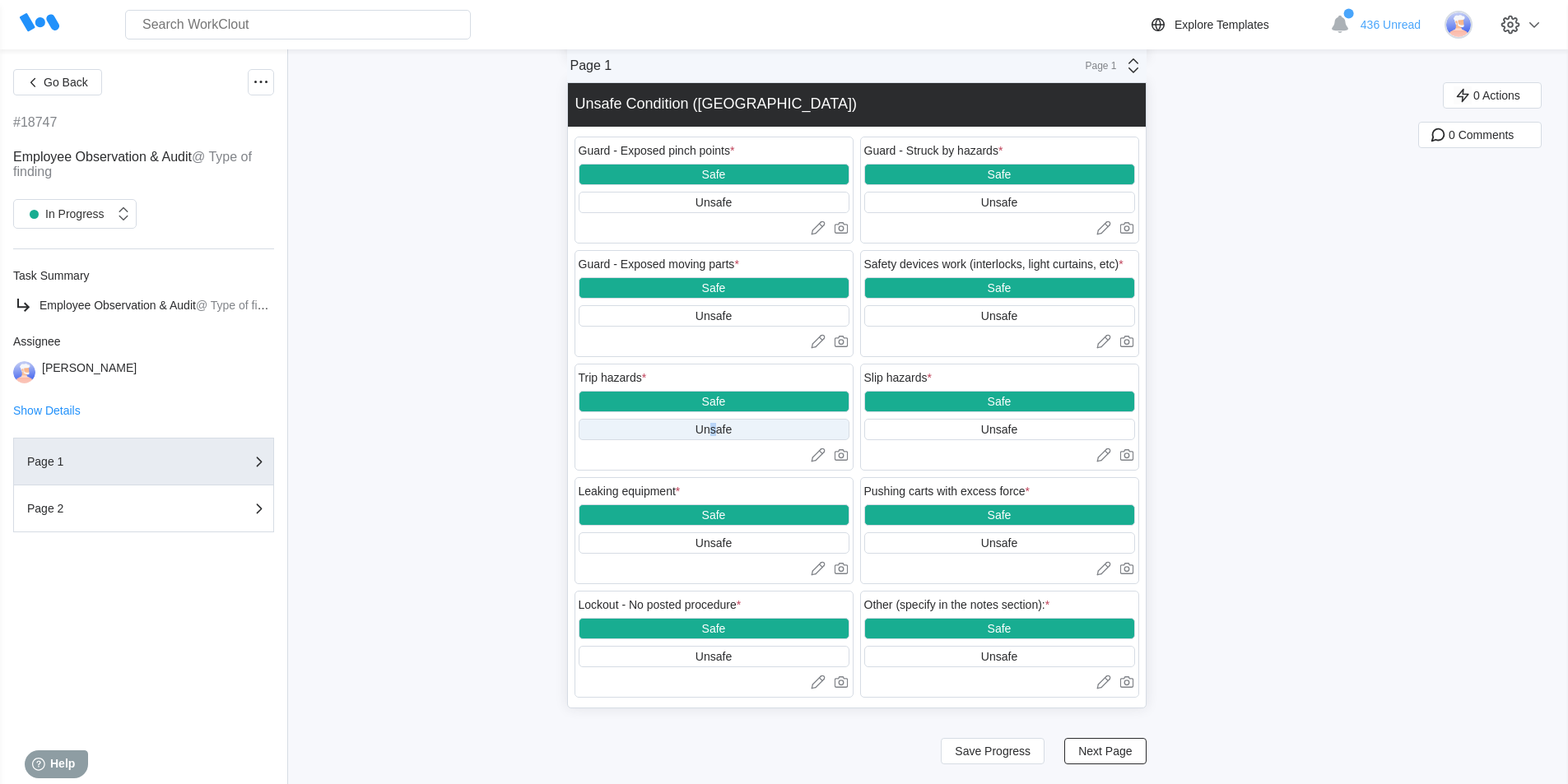
click at [723, 432] on div "Unsafe" at bounding box center [713, 429] width 37 height 13
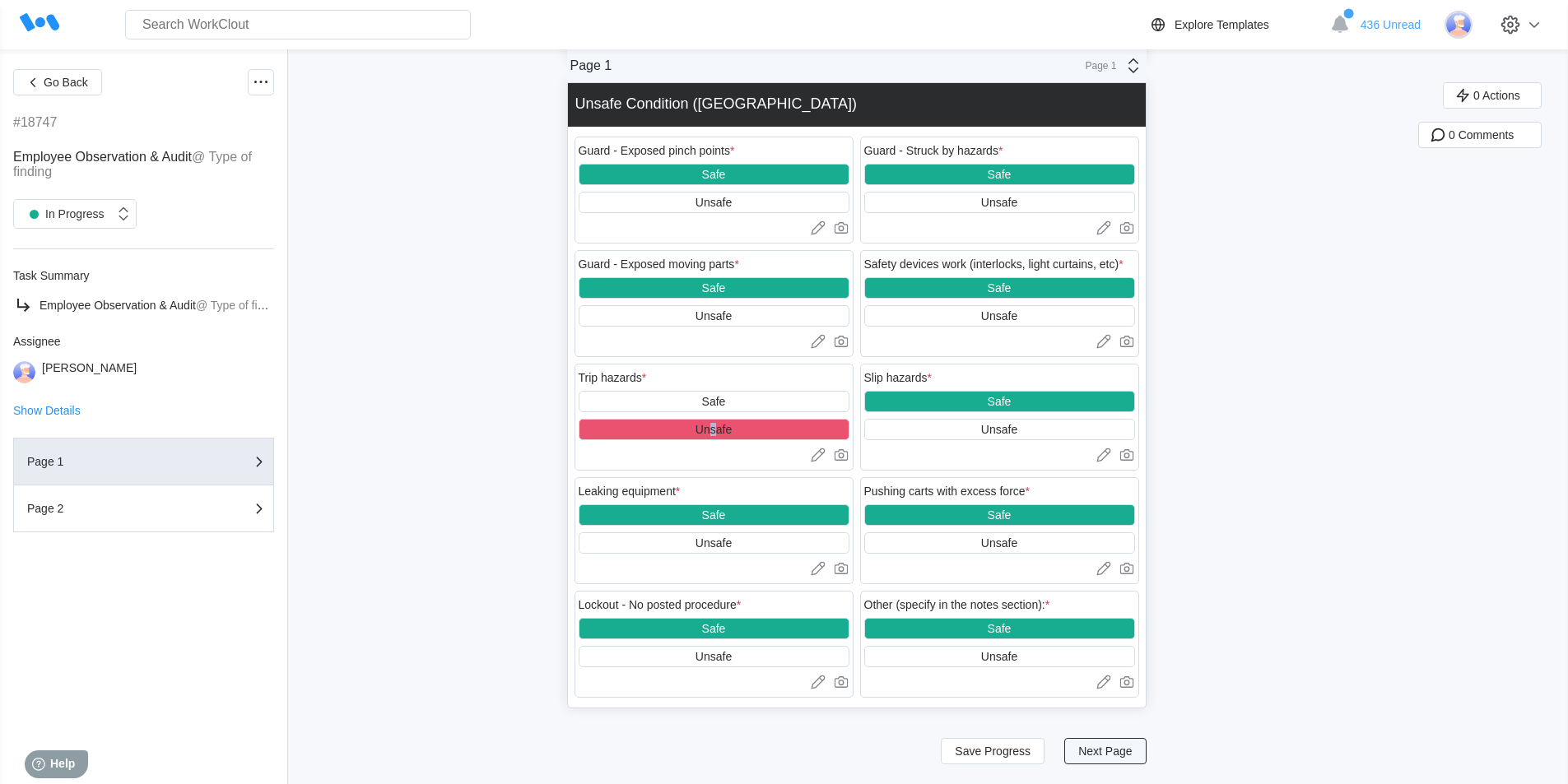
click at [1108, 743] on button "Next Page" at bounding box center [1105, 751] width 81 height 27
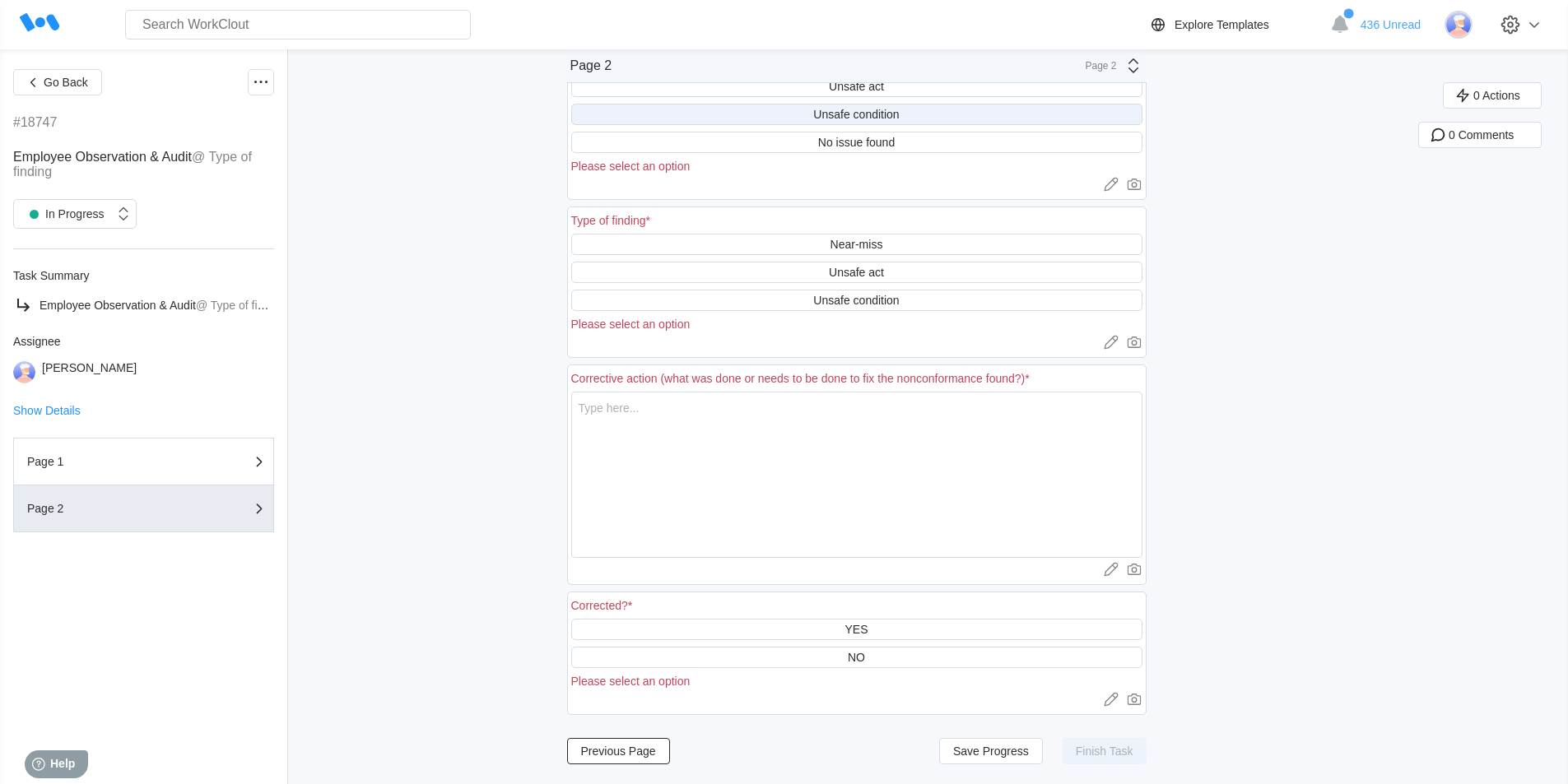
click at [907, 115] on div "Unsafe condition" at bounding box center [856, 115] width 571 height 22
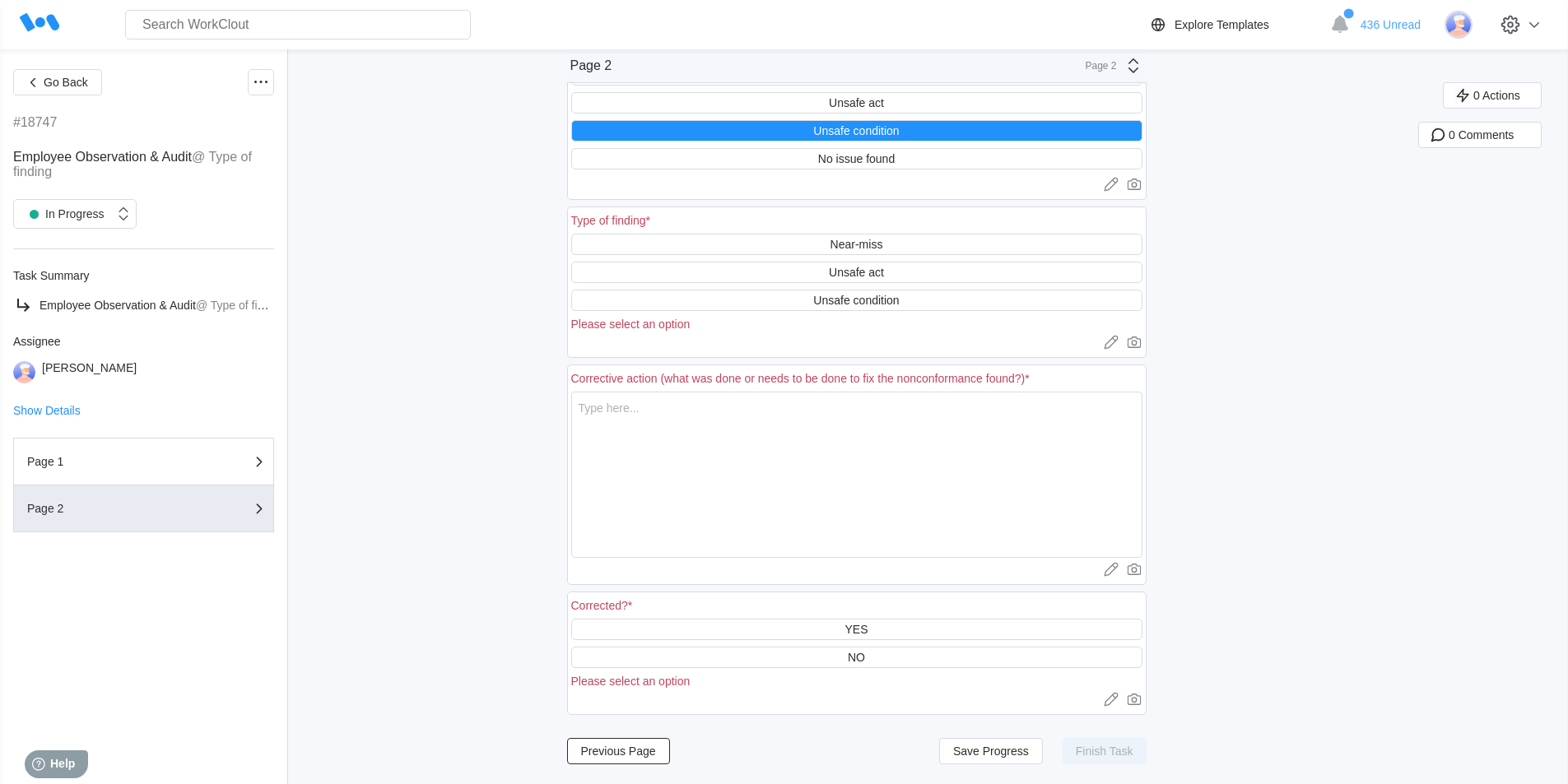
scroll to position [125, 0]
click at [876, 300] on div "Unsafe condition" at bounding box center [855, 300] width 85 height 13
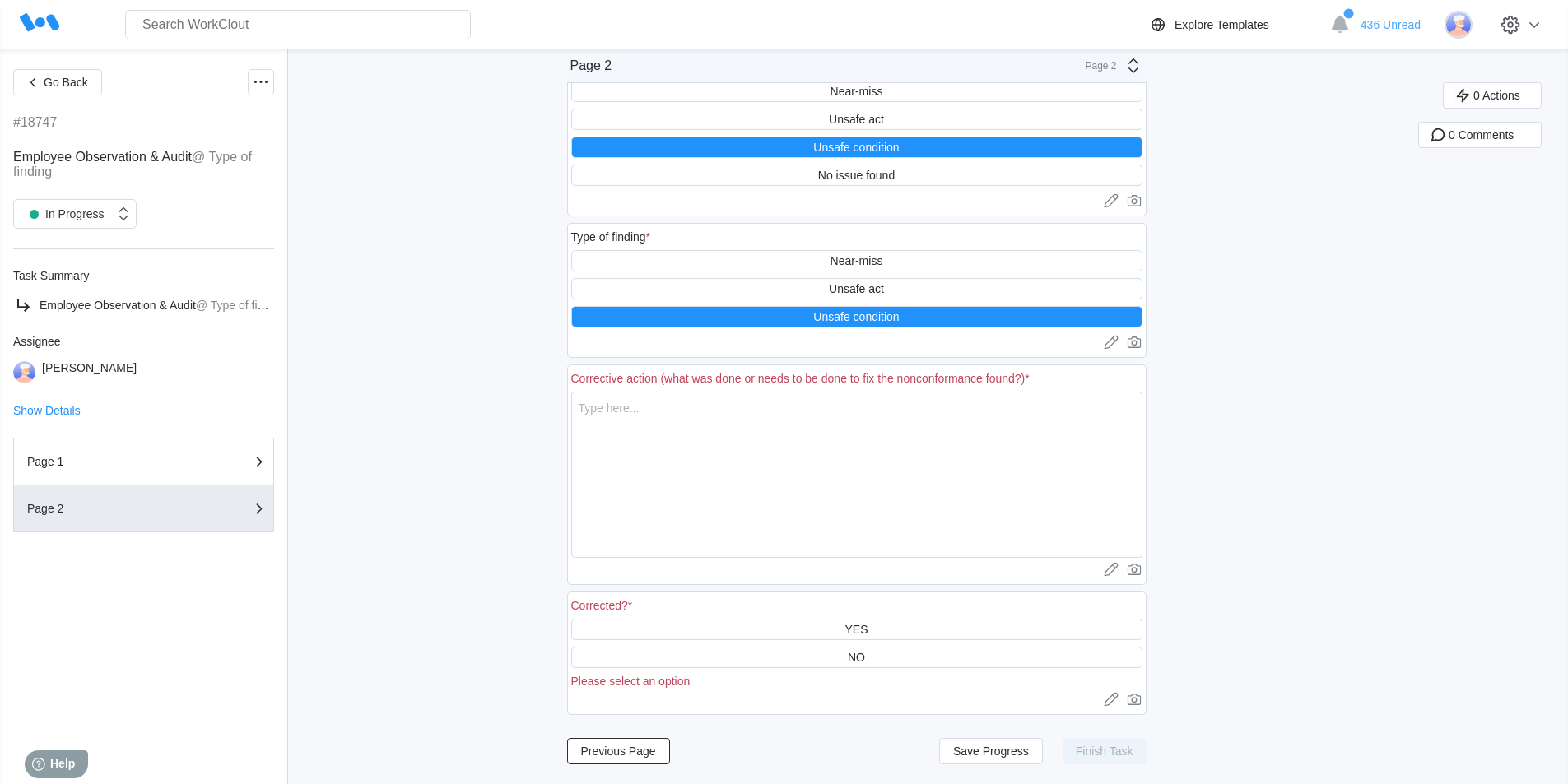
scroll to position [109, 0]
click at [666, 436] on textarea at bounding box center [856, 475] width 571 height 166
type textarea "B"
type textarea "x"
type textarea "Ba"
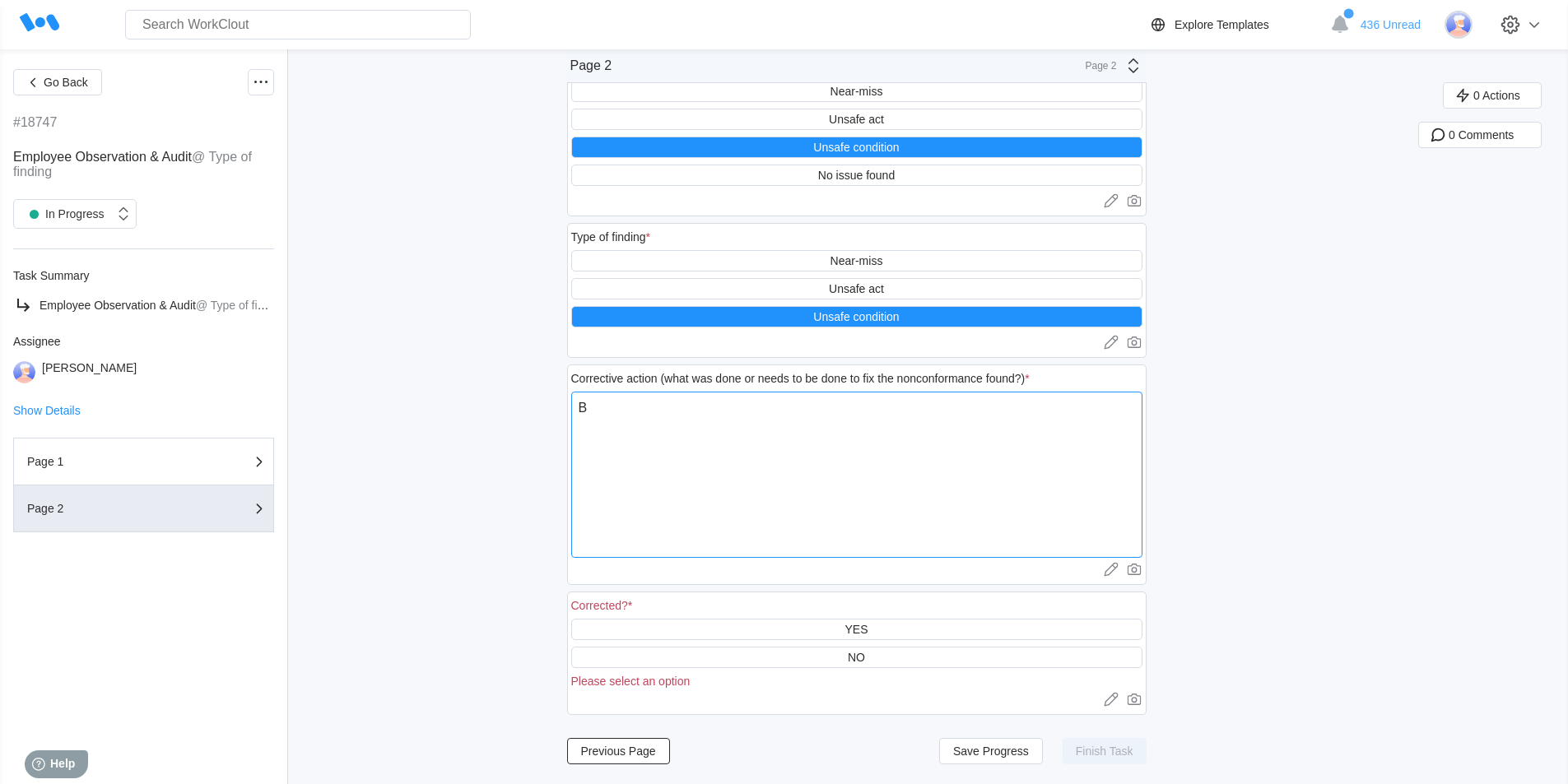
type textarea "x"
type textarea "Ban"
type textarea "x"
type textarea "Band"
type textarea "x"
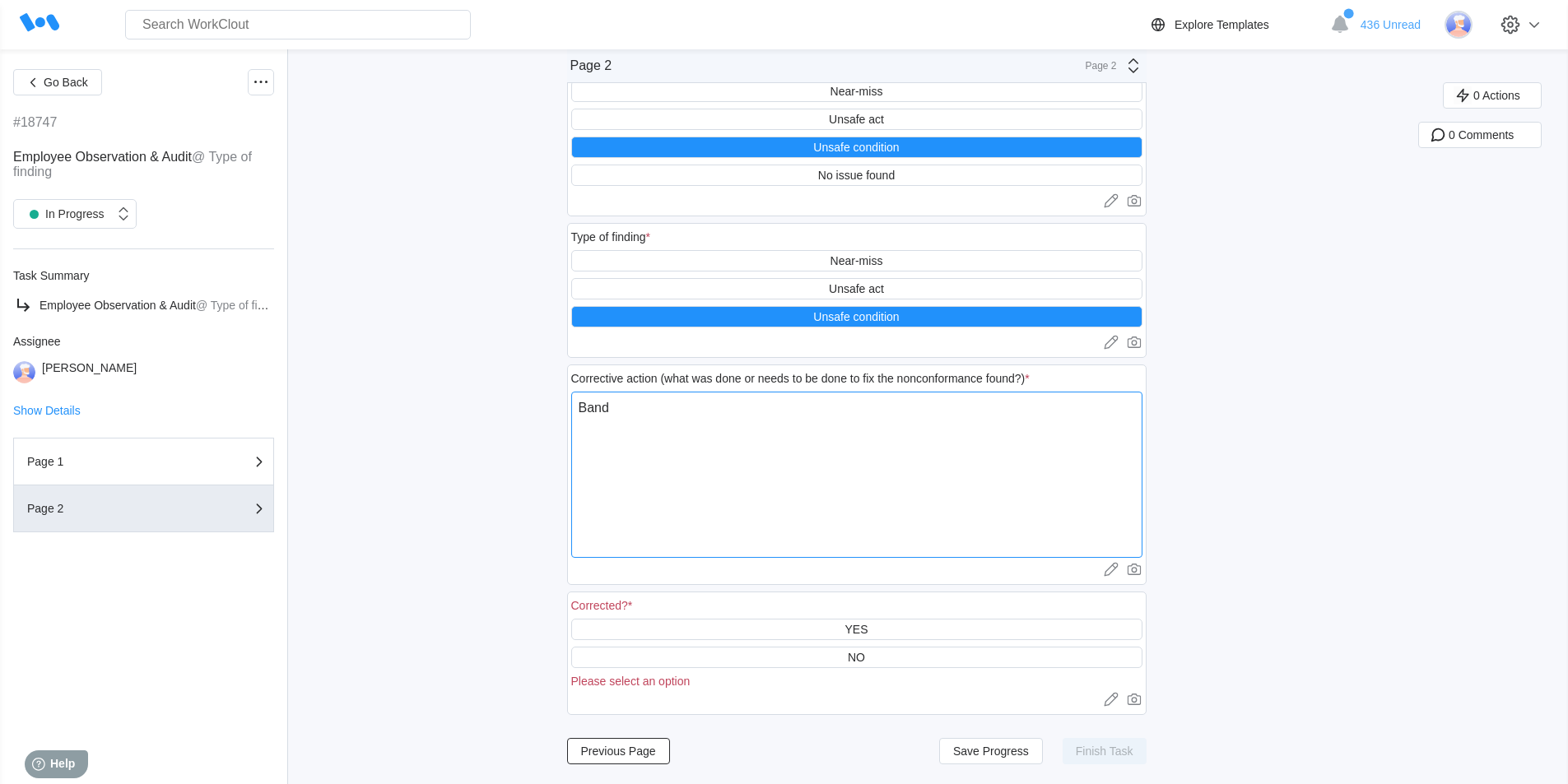
type textarea "Bandi"
type textarea "x"
type textarea "Bandin"
type textarea "x"
type textarea "Banding"
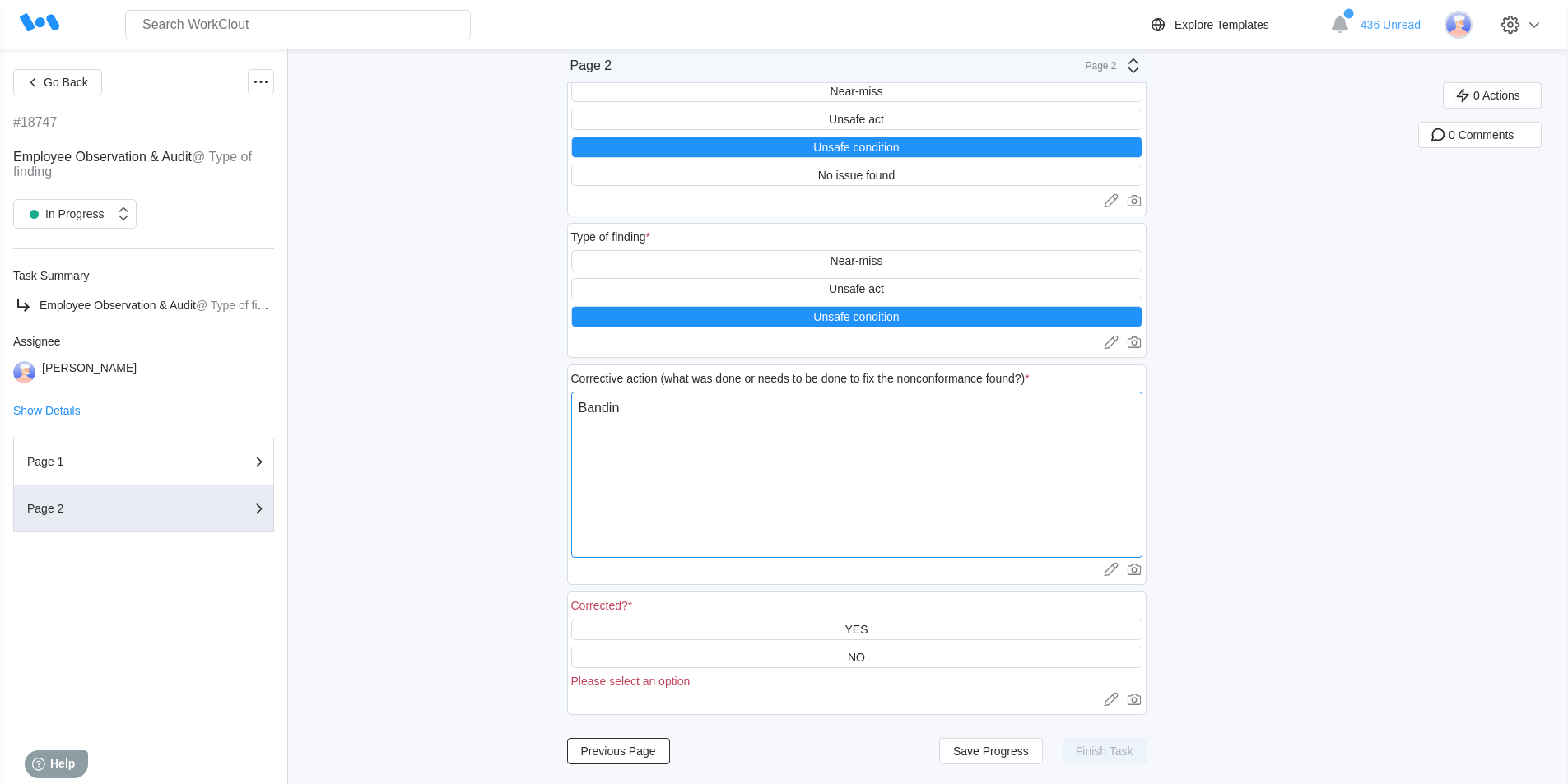
type textarea "x"
type textarea "Banding"
type textarea "x"
type textarea "Banding o"
type textarea "x"
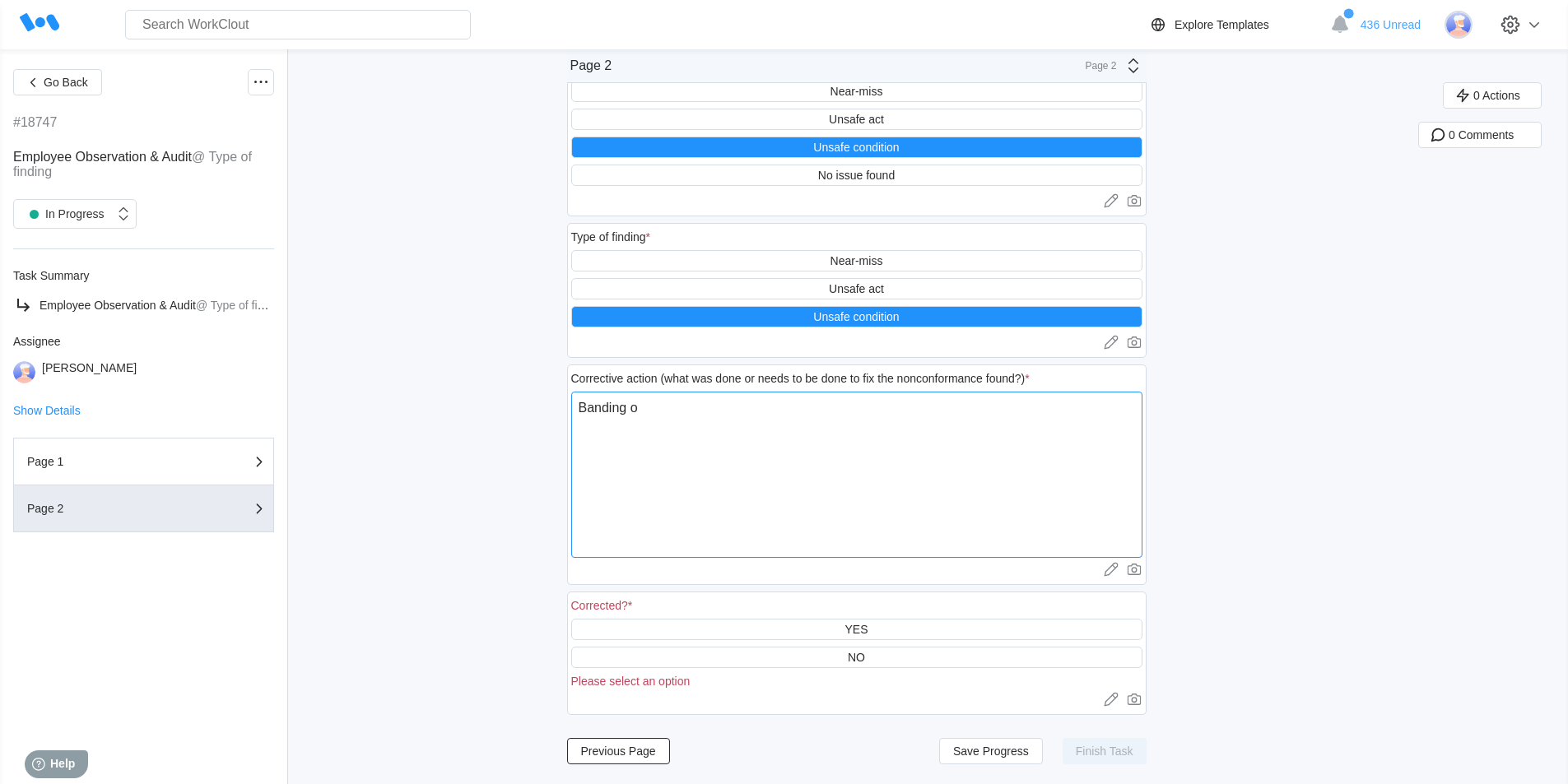
type textarea "Banding on"
type textarea "x"
type textarea "Banding on"
type textarea "x"
type textarea "Banding on f"
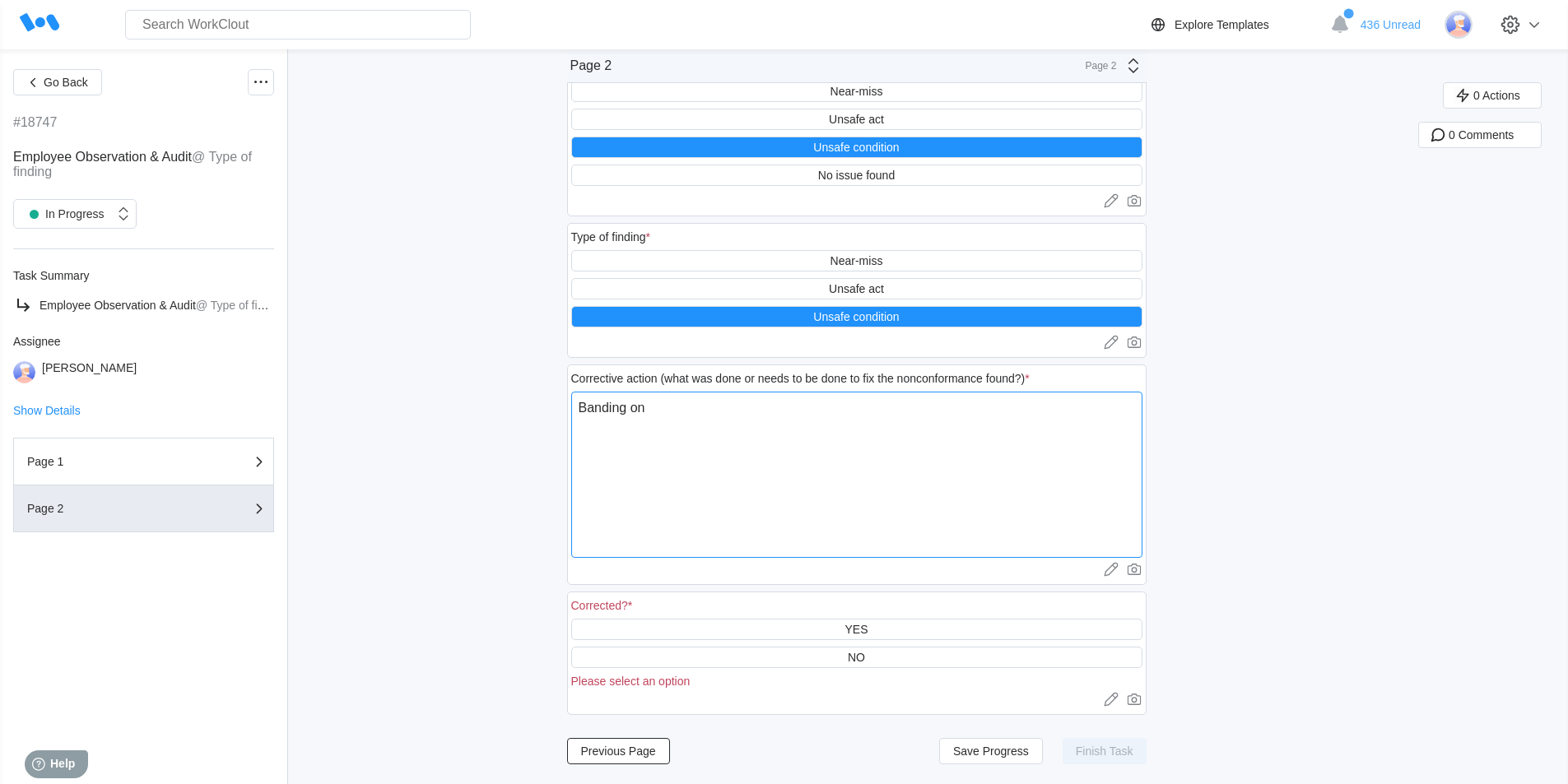
type textarea "x"
type textarea "Banding on fl"
type textarea "x"
type textarea "Banding on flo"
type textarea "x"
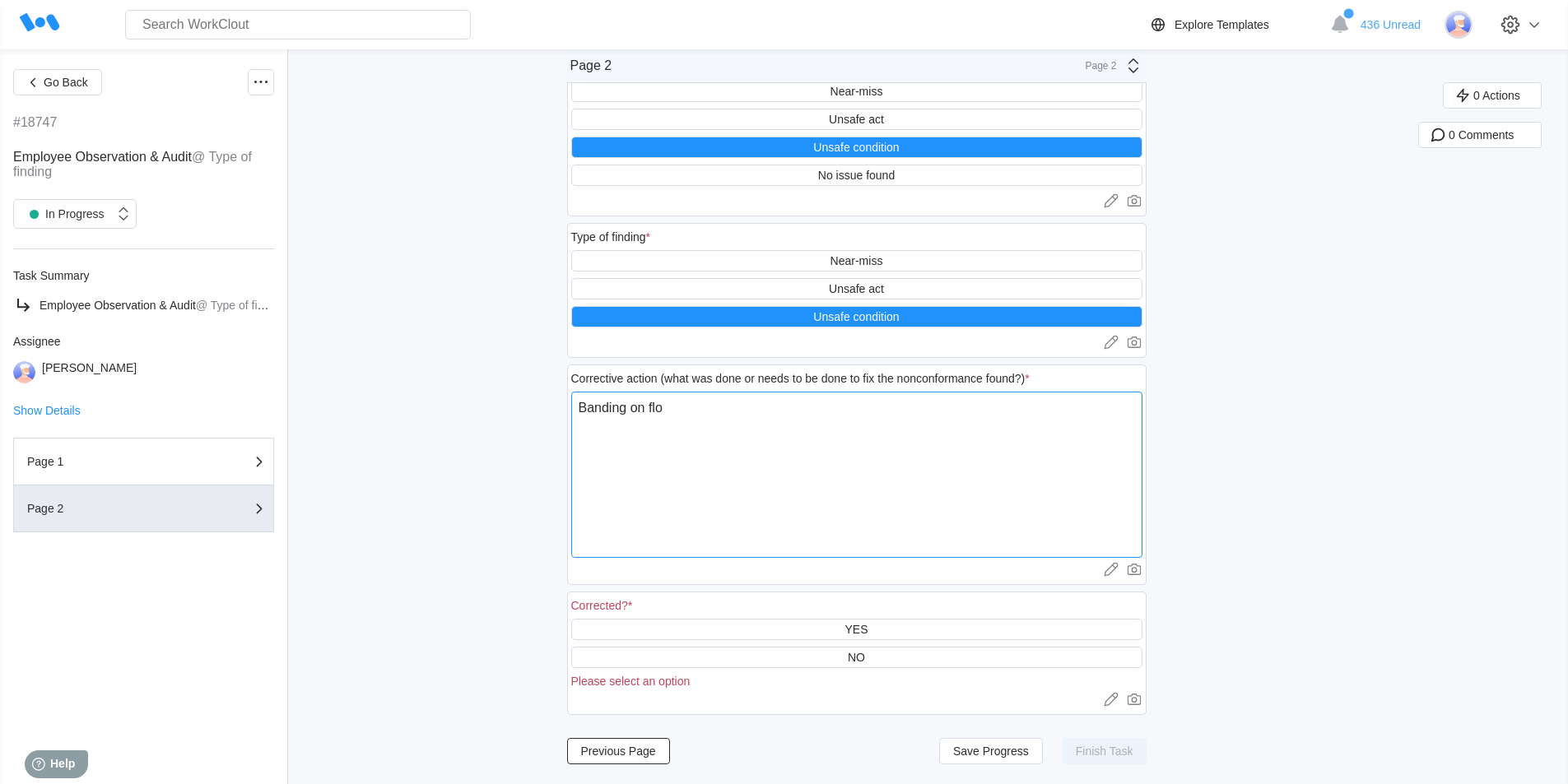
type textarea "Banding on floo"
type textarea "x"
type textarea "Banding on floor"
type textarea "x"
type textarea "Banding on floor"
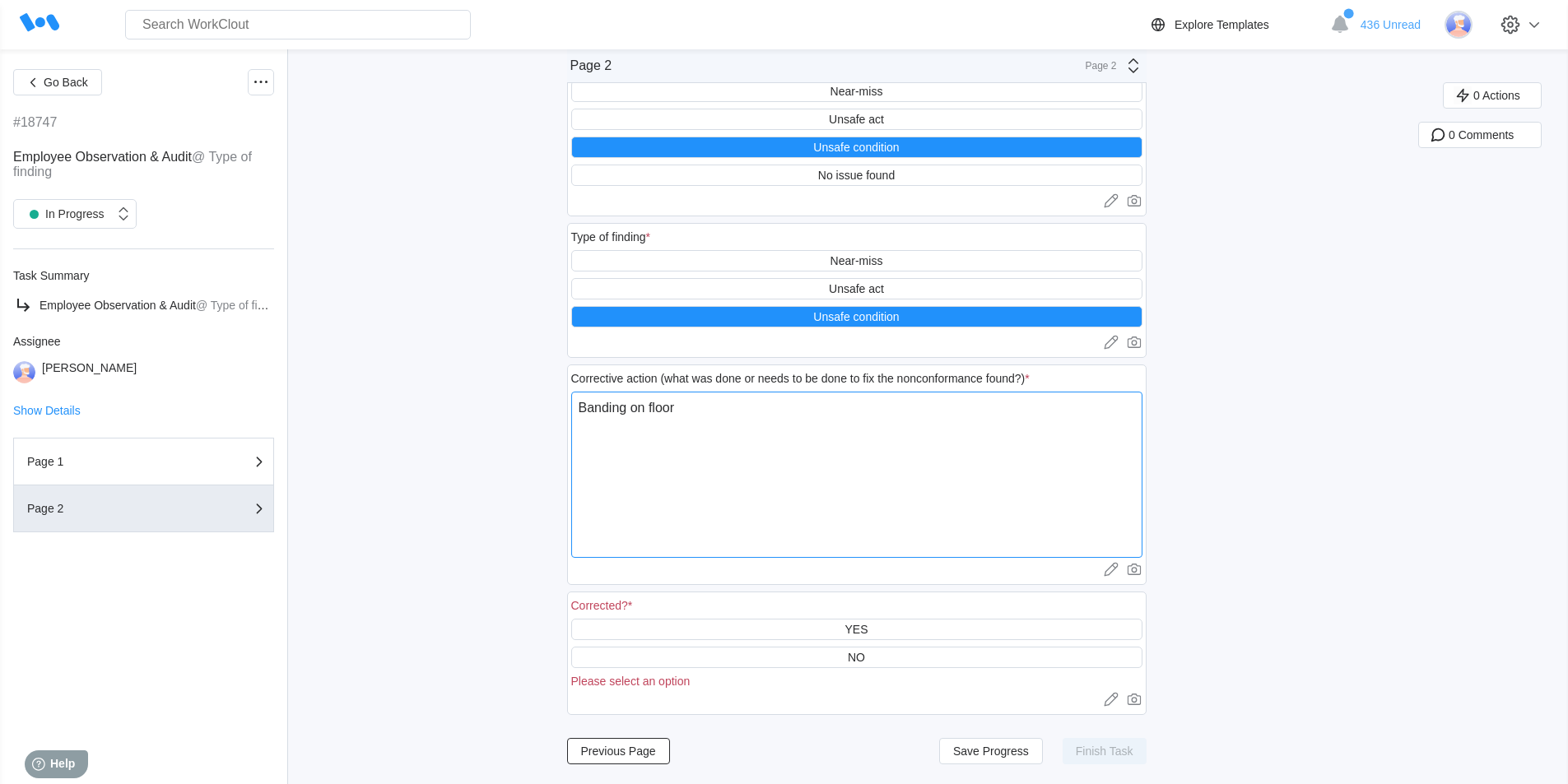
type textarea "x"
type textarea "Banding on floor r"
type textarea "x"
type textarea "Banding on floor re"
type textarea "x"
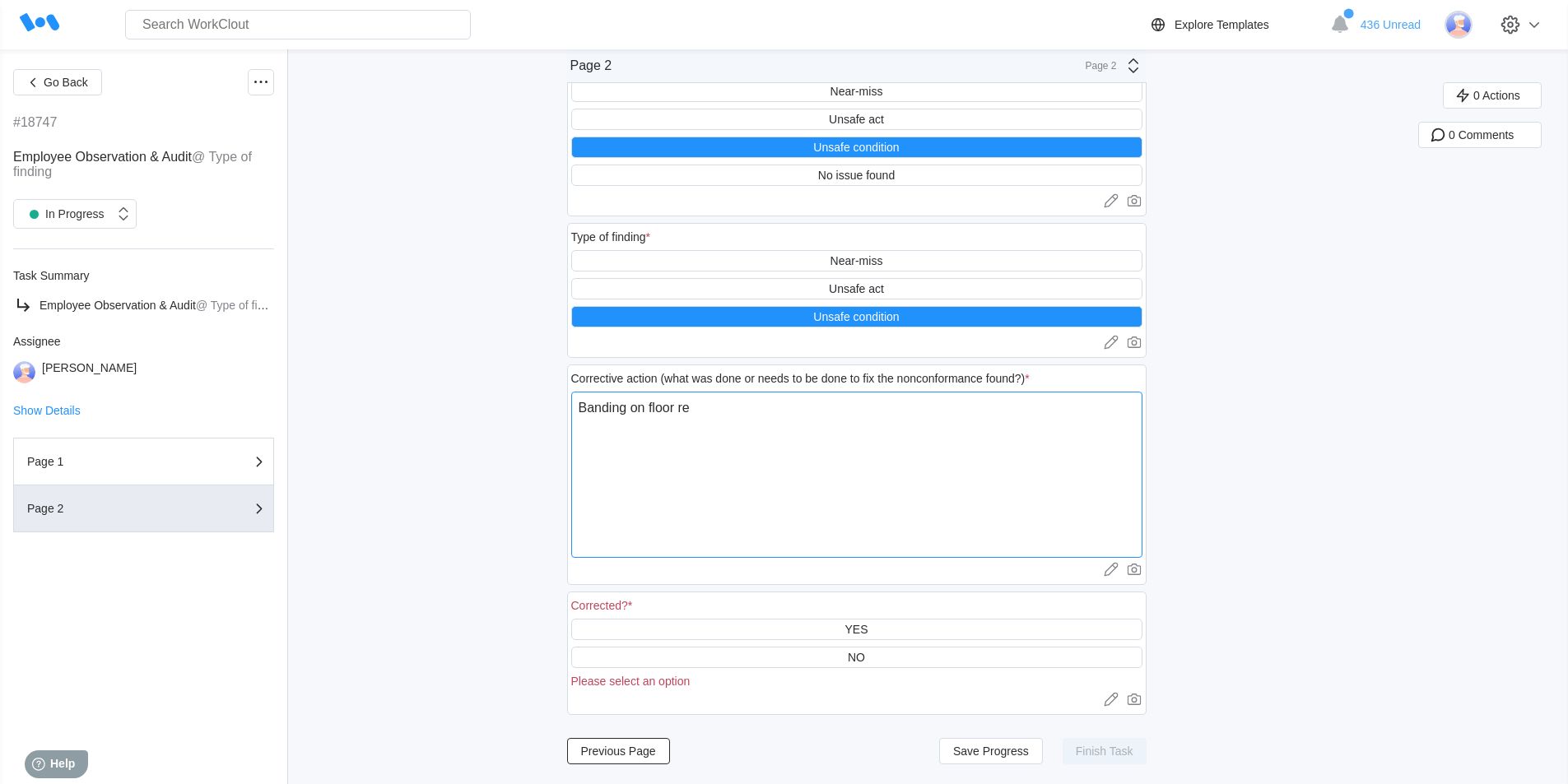
type textarea "Banding on floor rem"
type textarea "x"
type textarea "Banding on floor remo"
type textarea "x"
type textarea "Banding on floor remov"
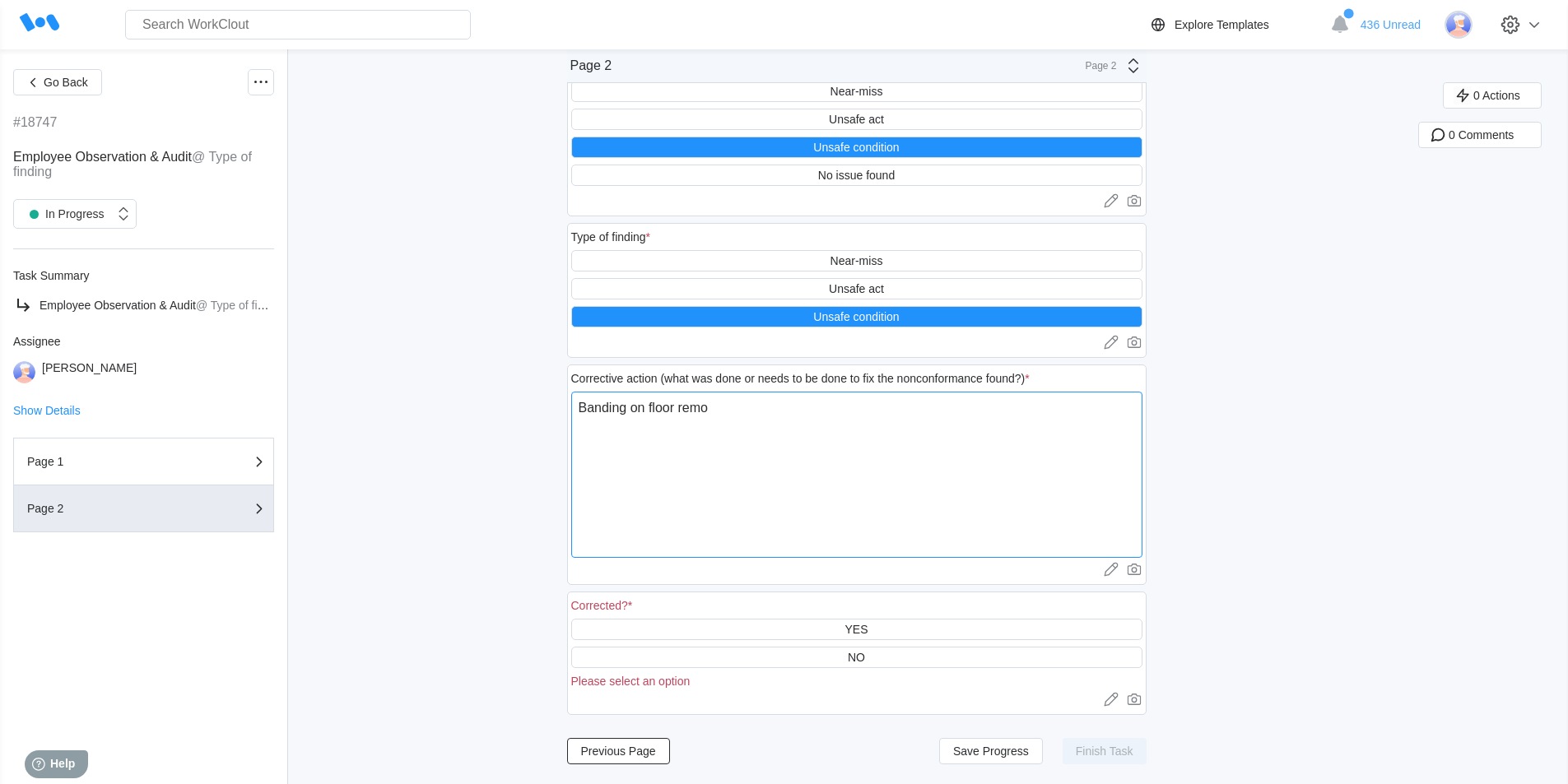
type textarea "x"
type textarea "Banding on floor remove"
type textarea "x"
type textarea "Banding on floor removed"
type textarea "x"
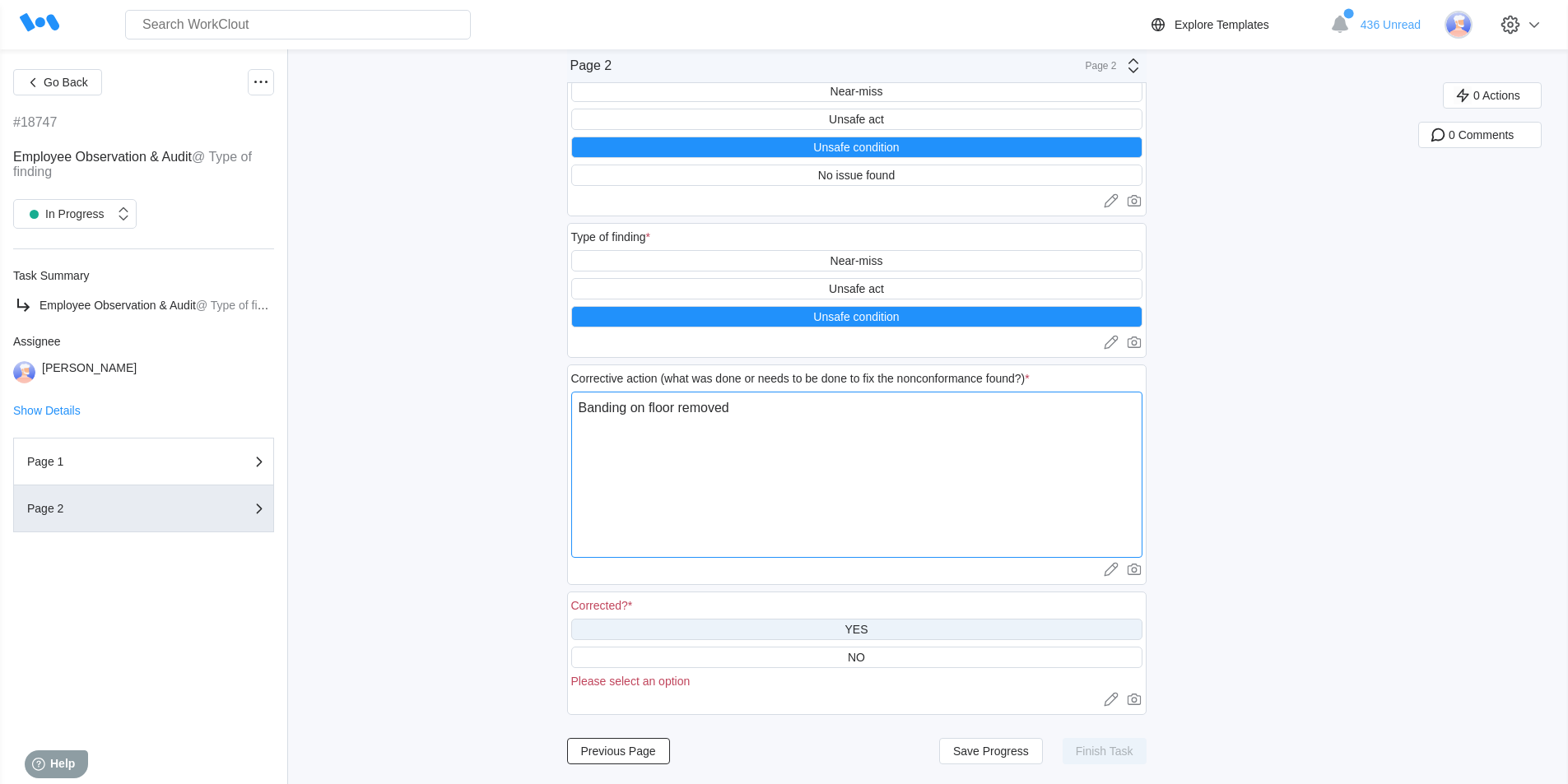
type textarea "Banding on floor removed"
click at [878, 627] on div "YES" at bounding box center [856, 630] width 571 height 22
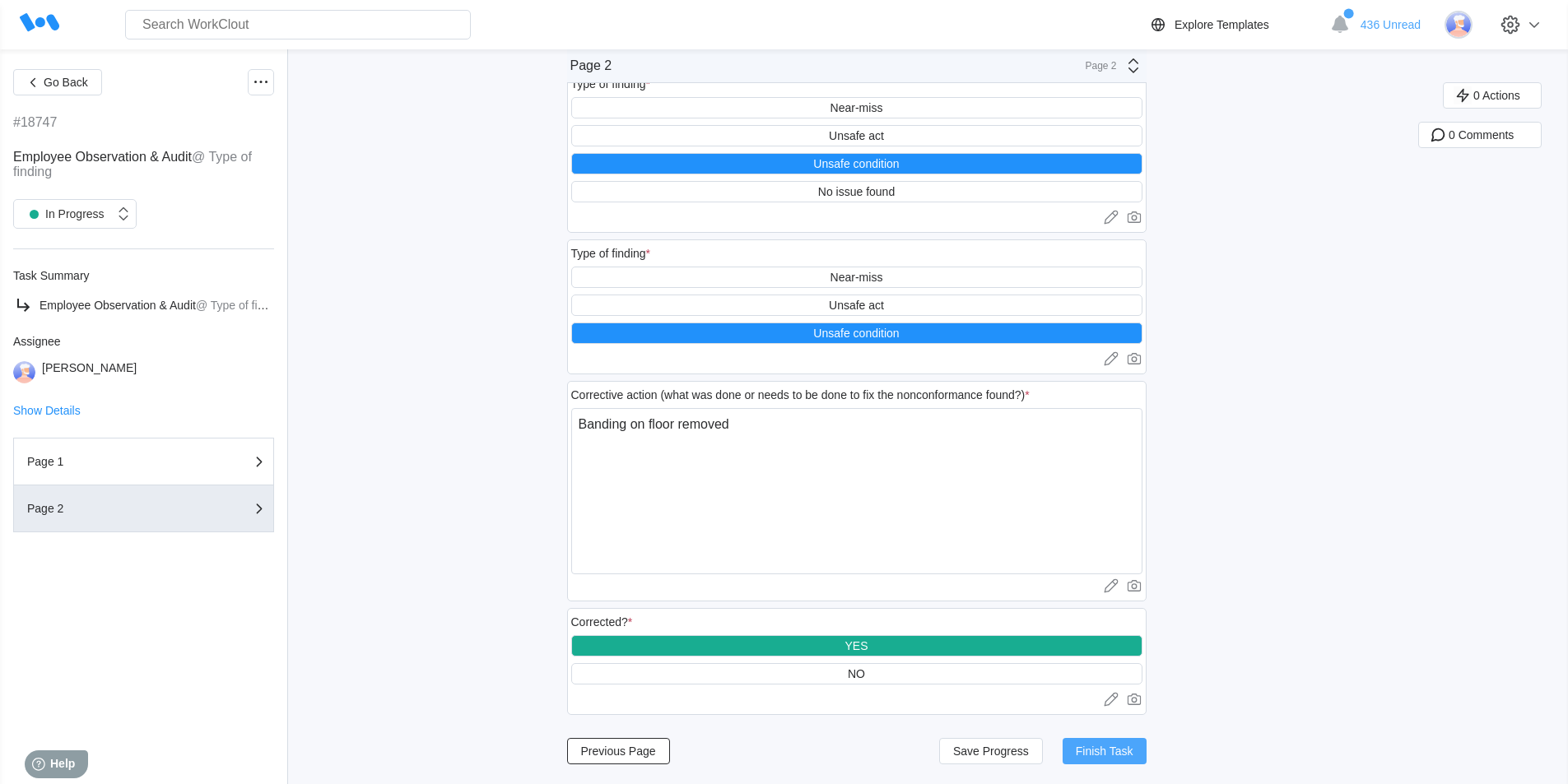
click at [1114, 743] on button "Finish Task" at bounding box center [1104, 751] width 84 height 27
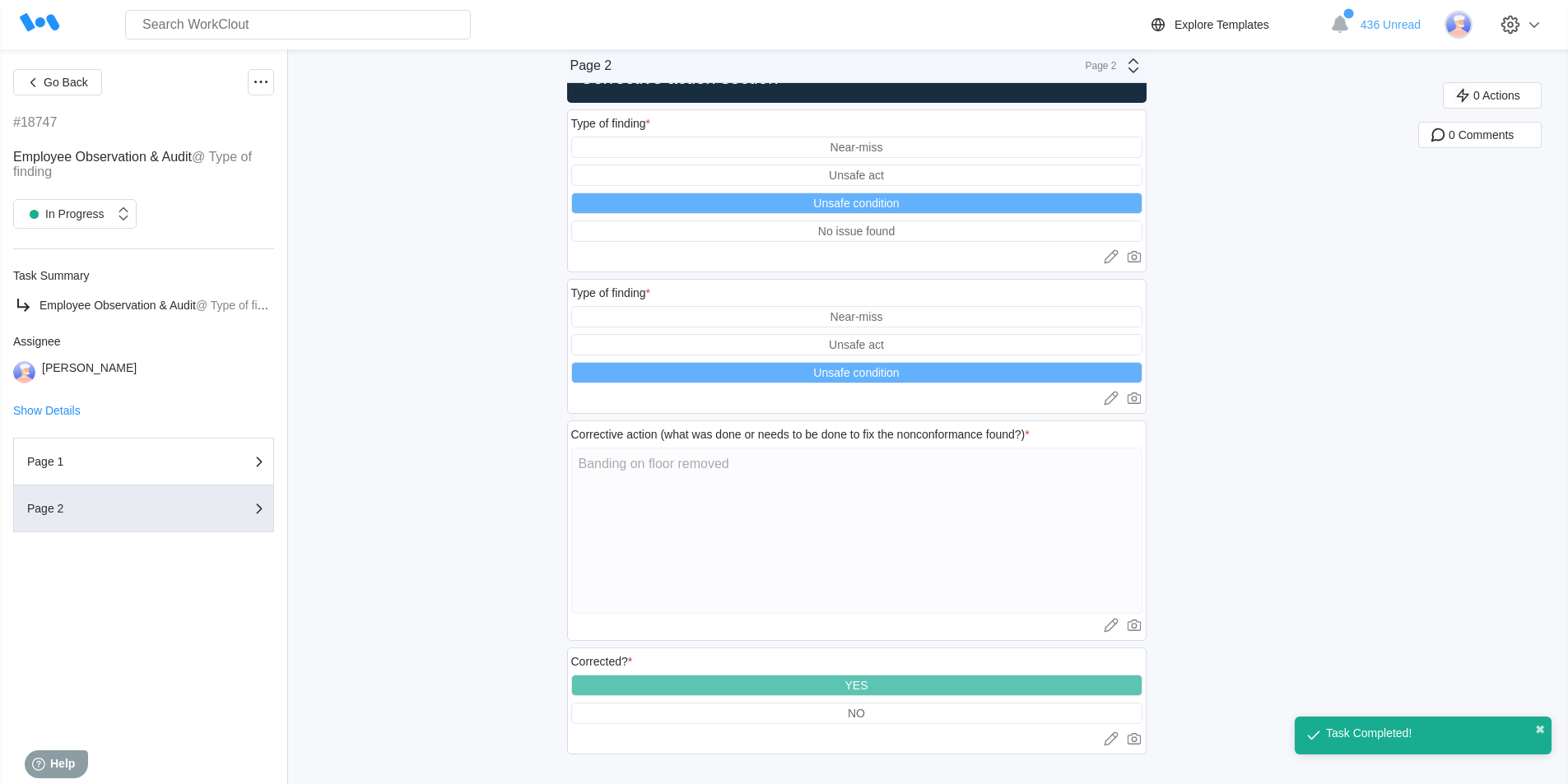
scroll to position [52, 0]
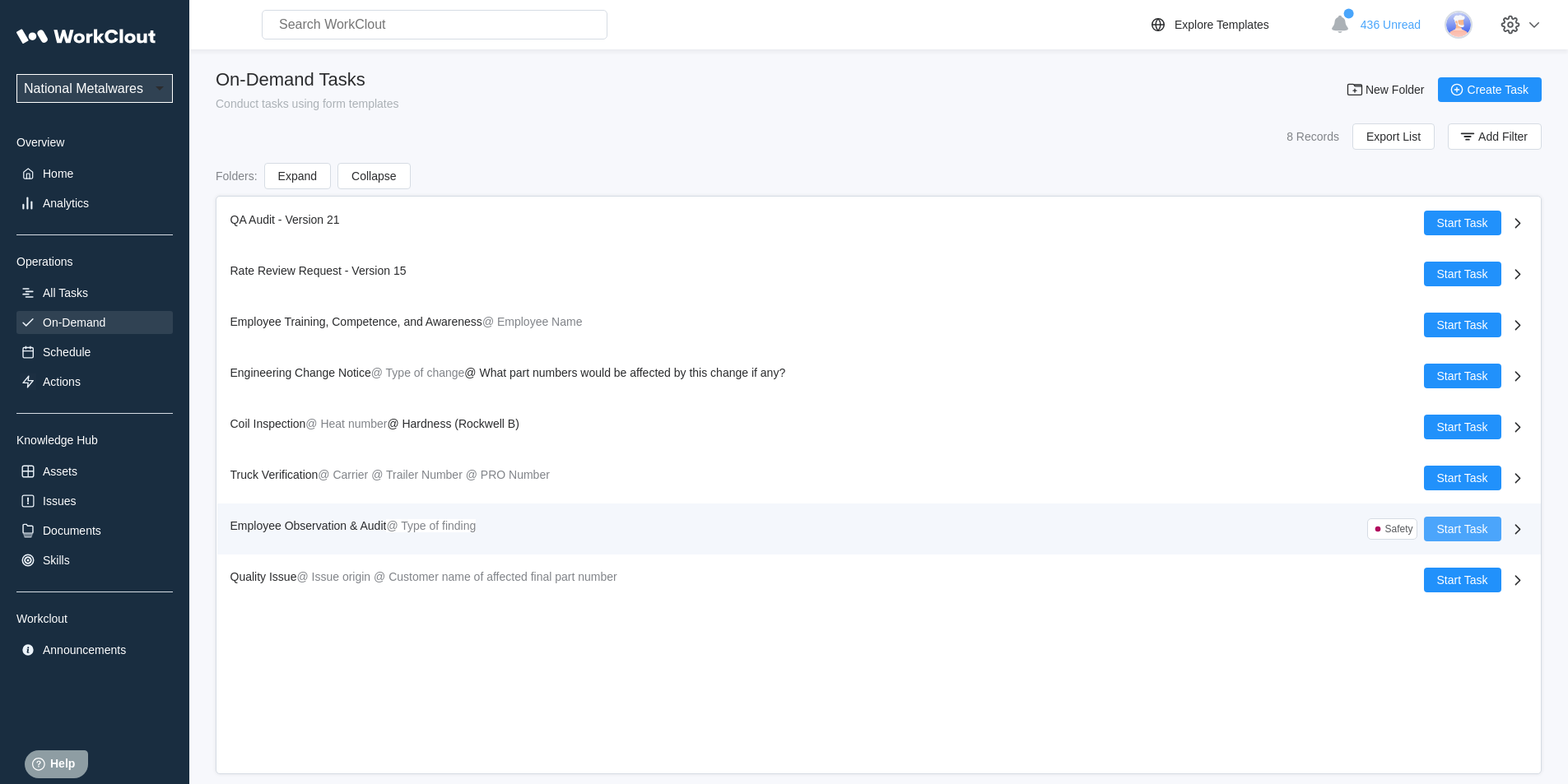
click at [1440, 524] on span "Start Task" at bounding box center [1462, 530] width 51 height 12
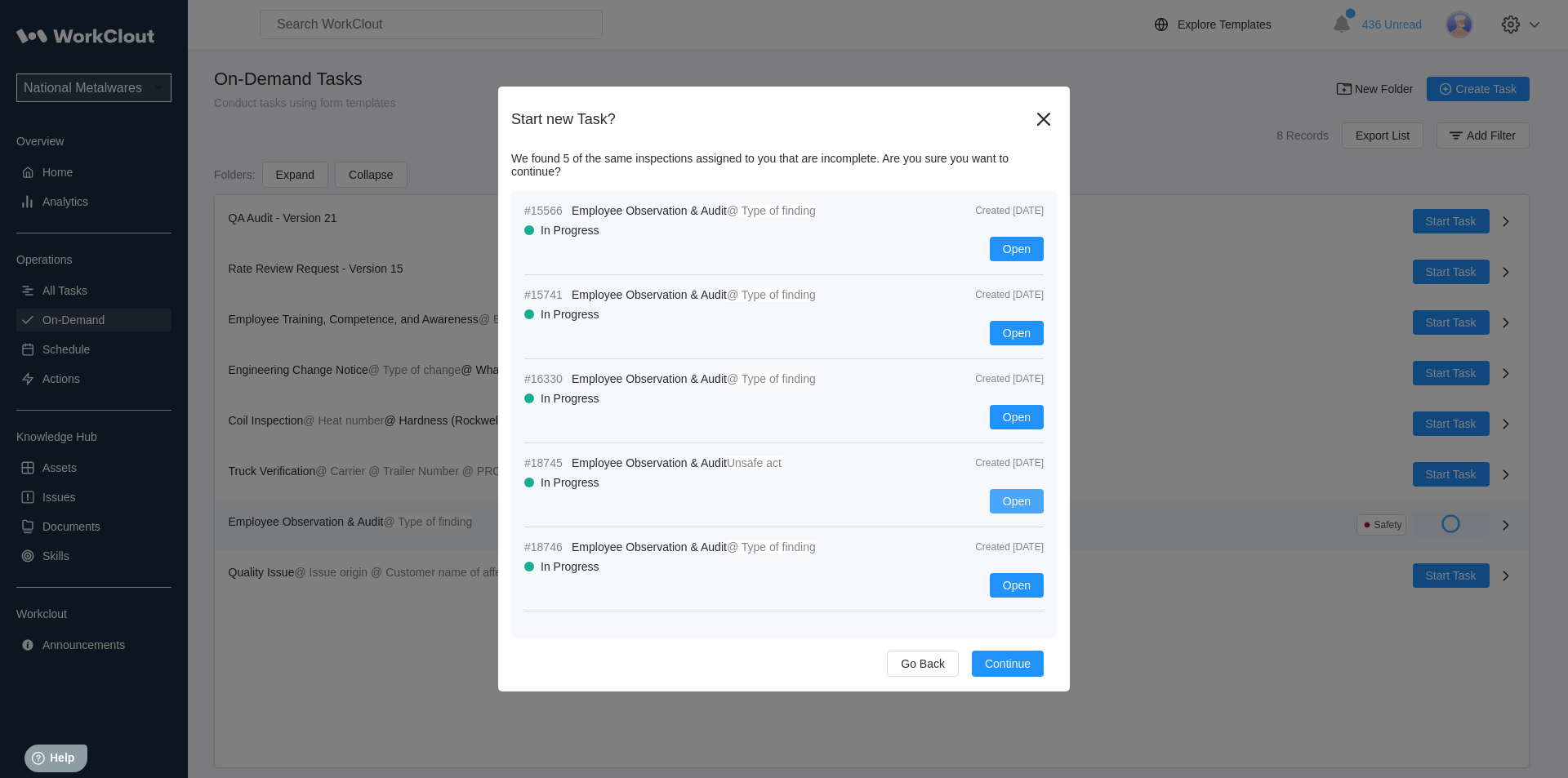
click at [1013, 491] on button "Open" at bounding box center [1016, 501] width 54 height 25
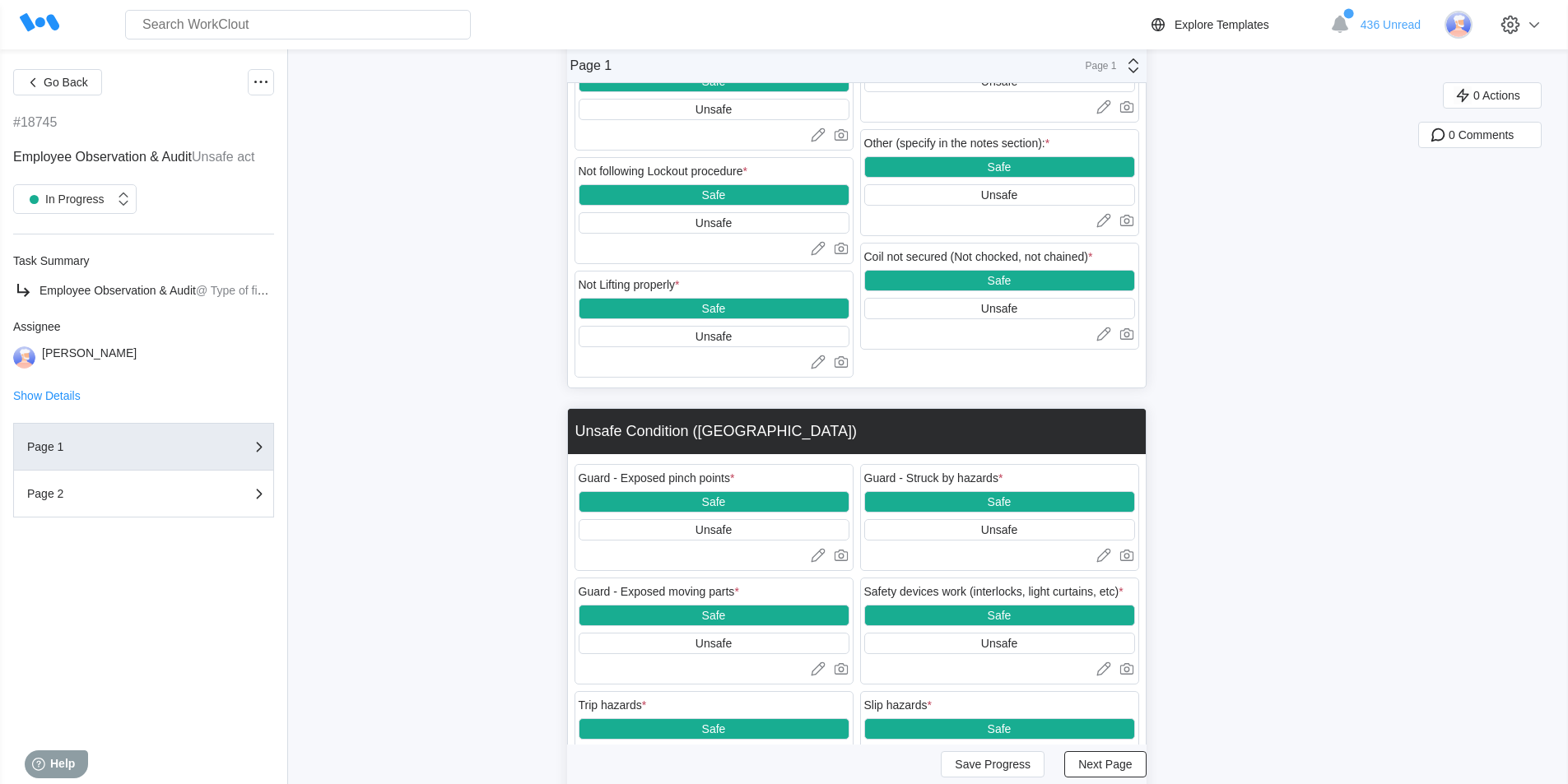
scroll to position [2055, 0]
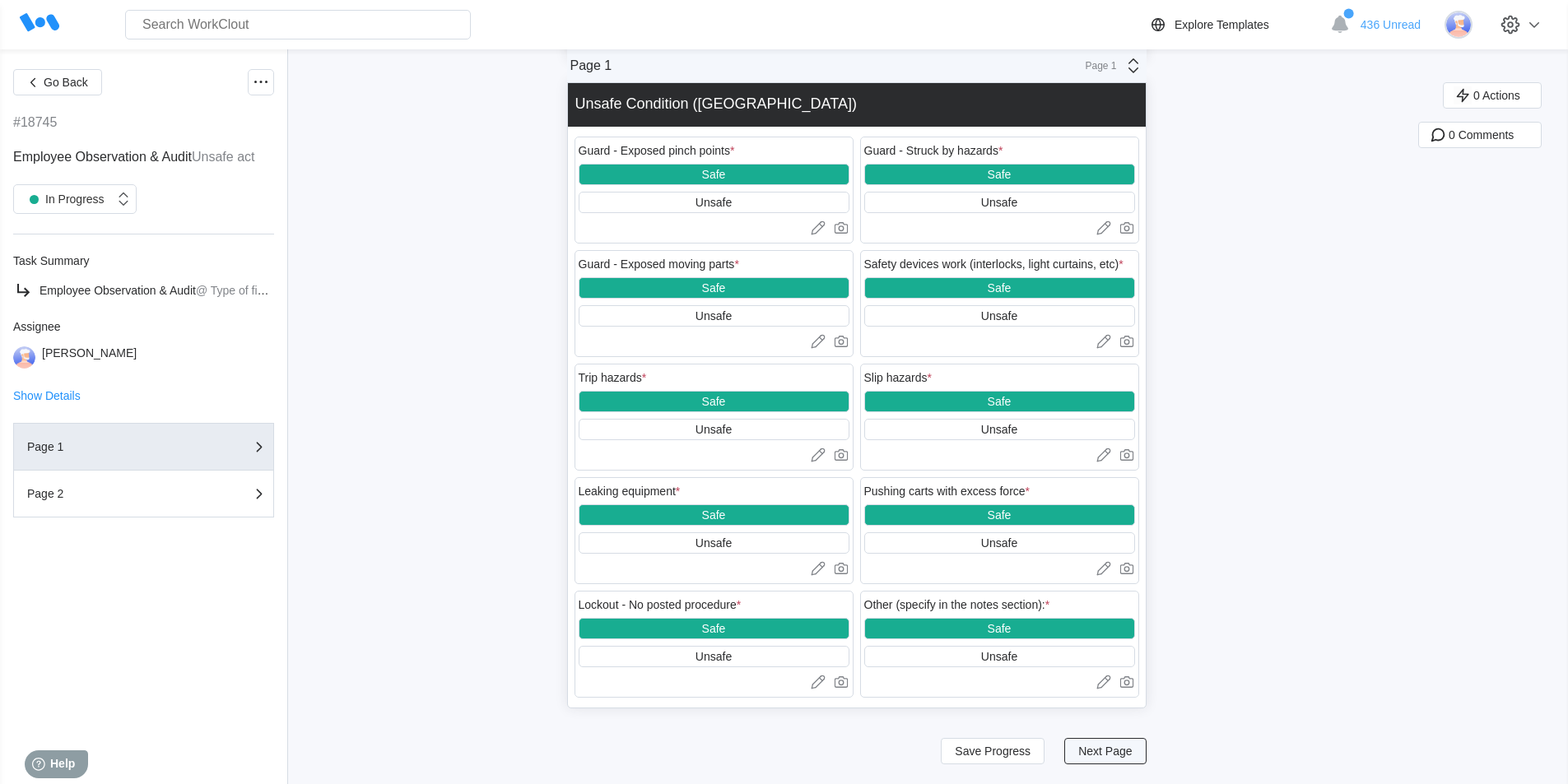
click at [1108, 743] on button "Next Page" at bounding box center [1105, 751] width 81 height 27
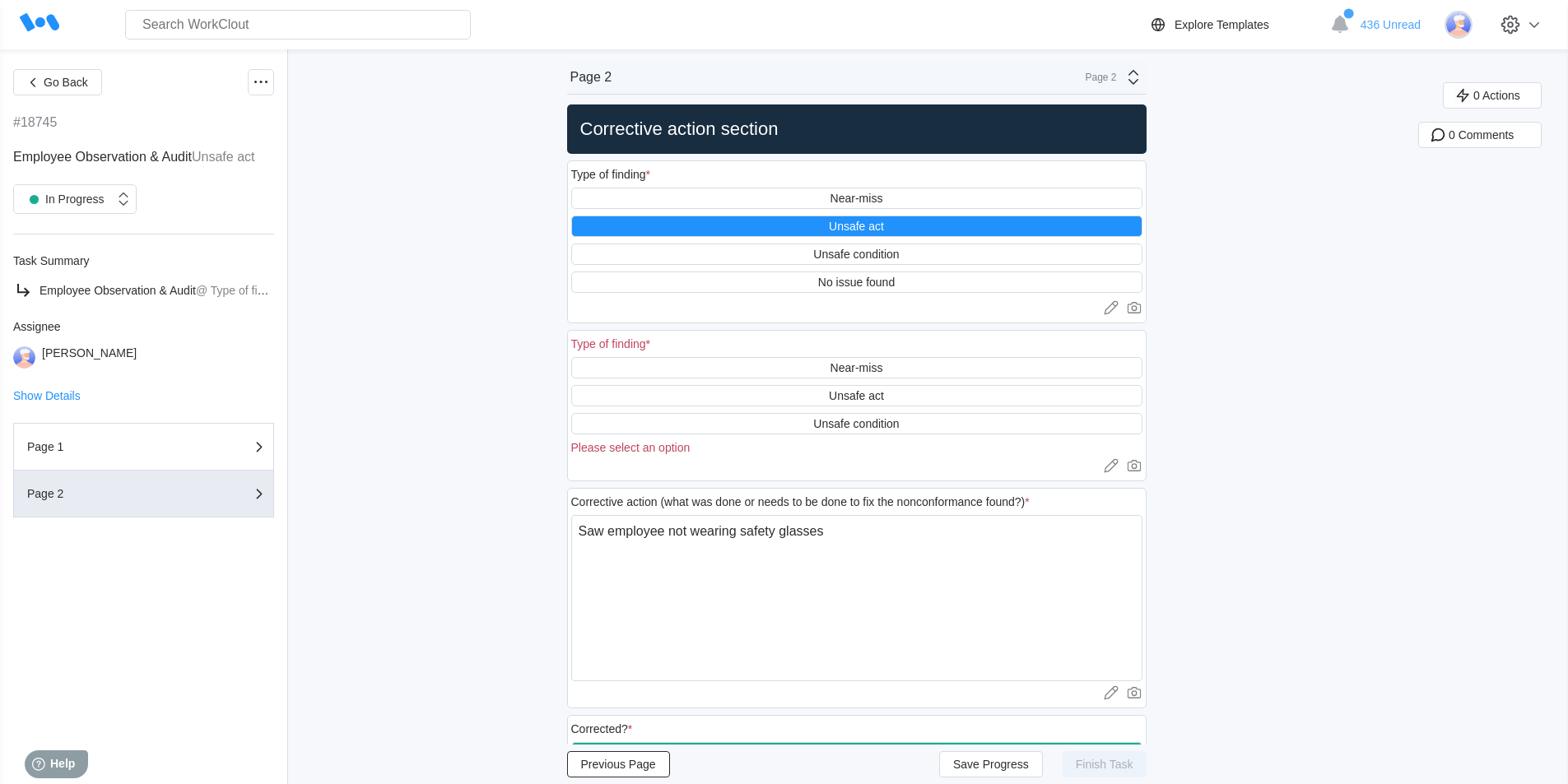
scroll to position [0, 0]
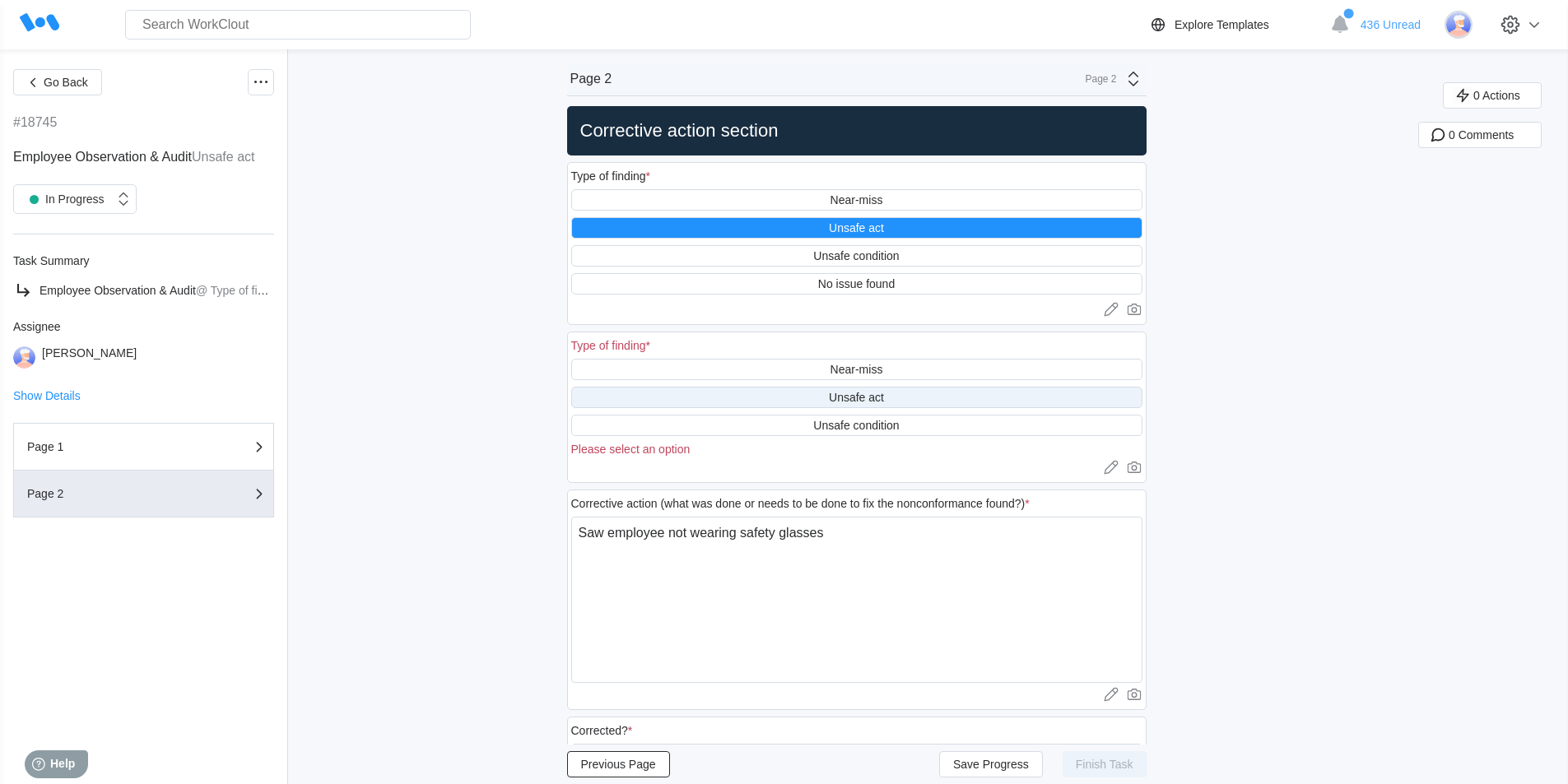
click at [880, 399] on div "Unsafe act" at bounding box center [856, 397] width 55 height 13
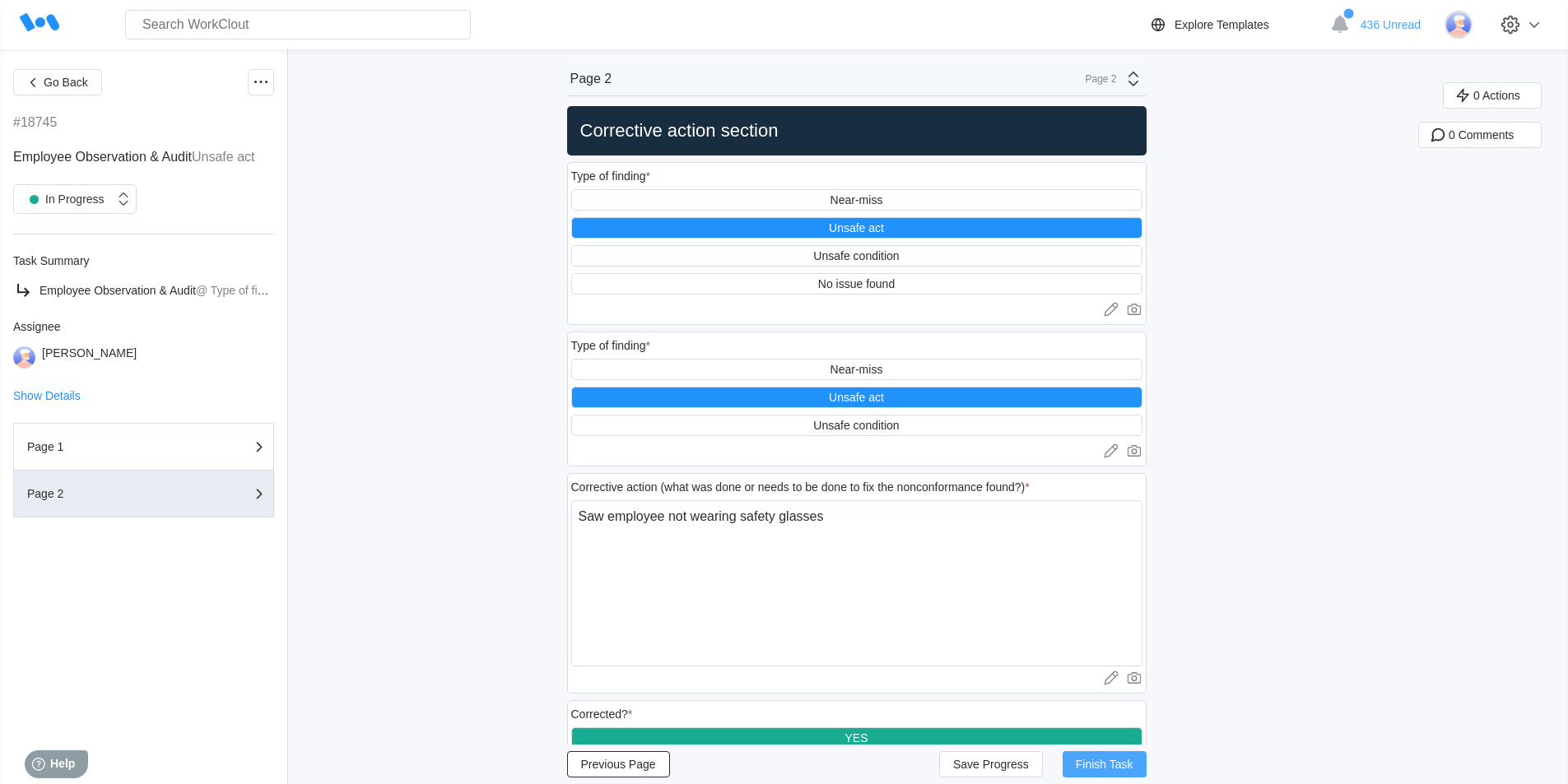
click at [1105, 760] on span "Finish Task" at bounding box center [1104, 764] width 57 height 12
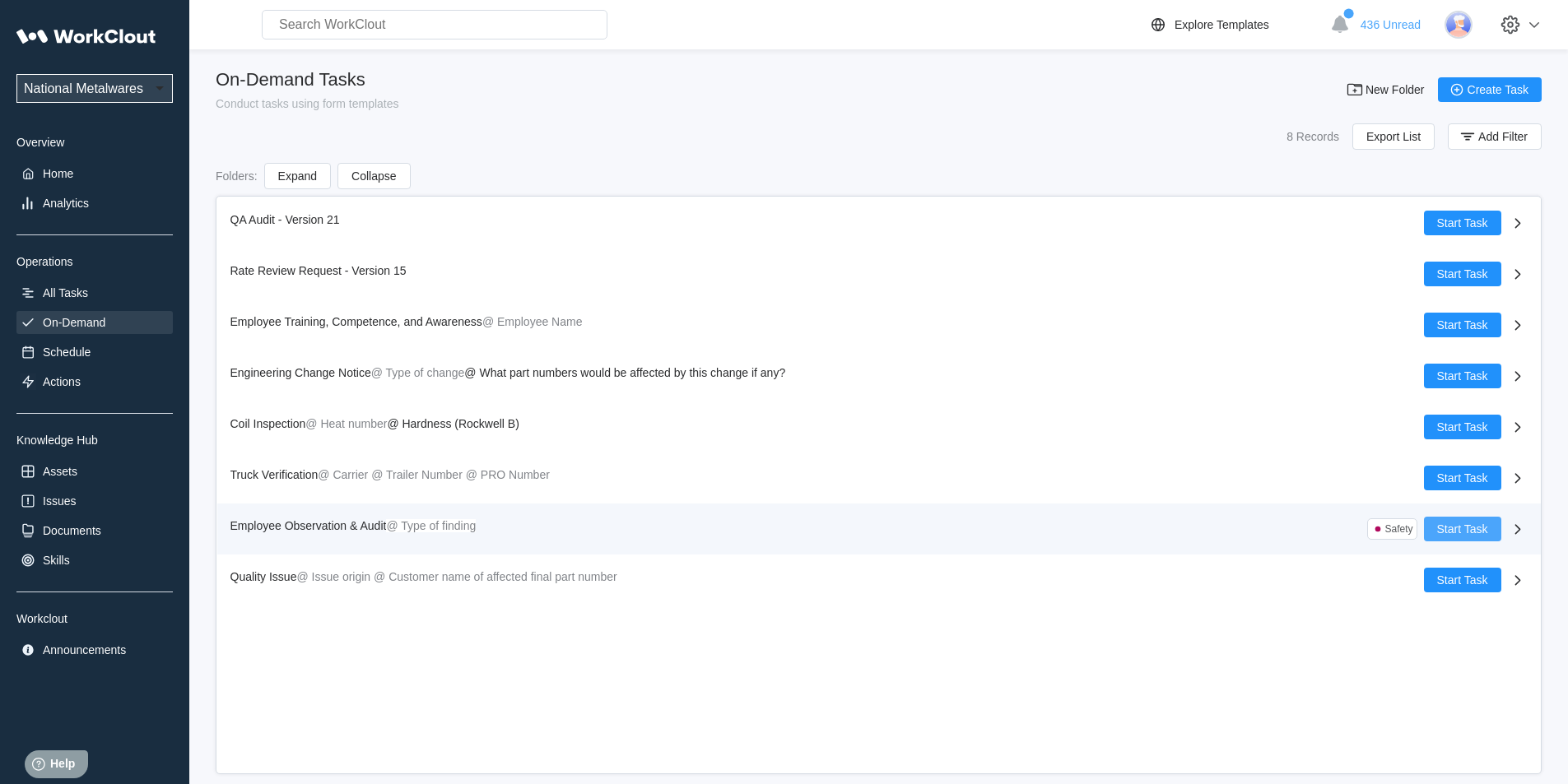
click at [1451, 529] on span "Start Task" at bounding box center [1462, 530] width 51 height 12
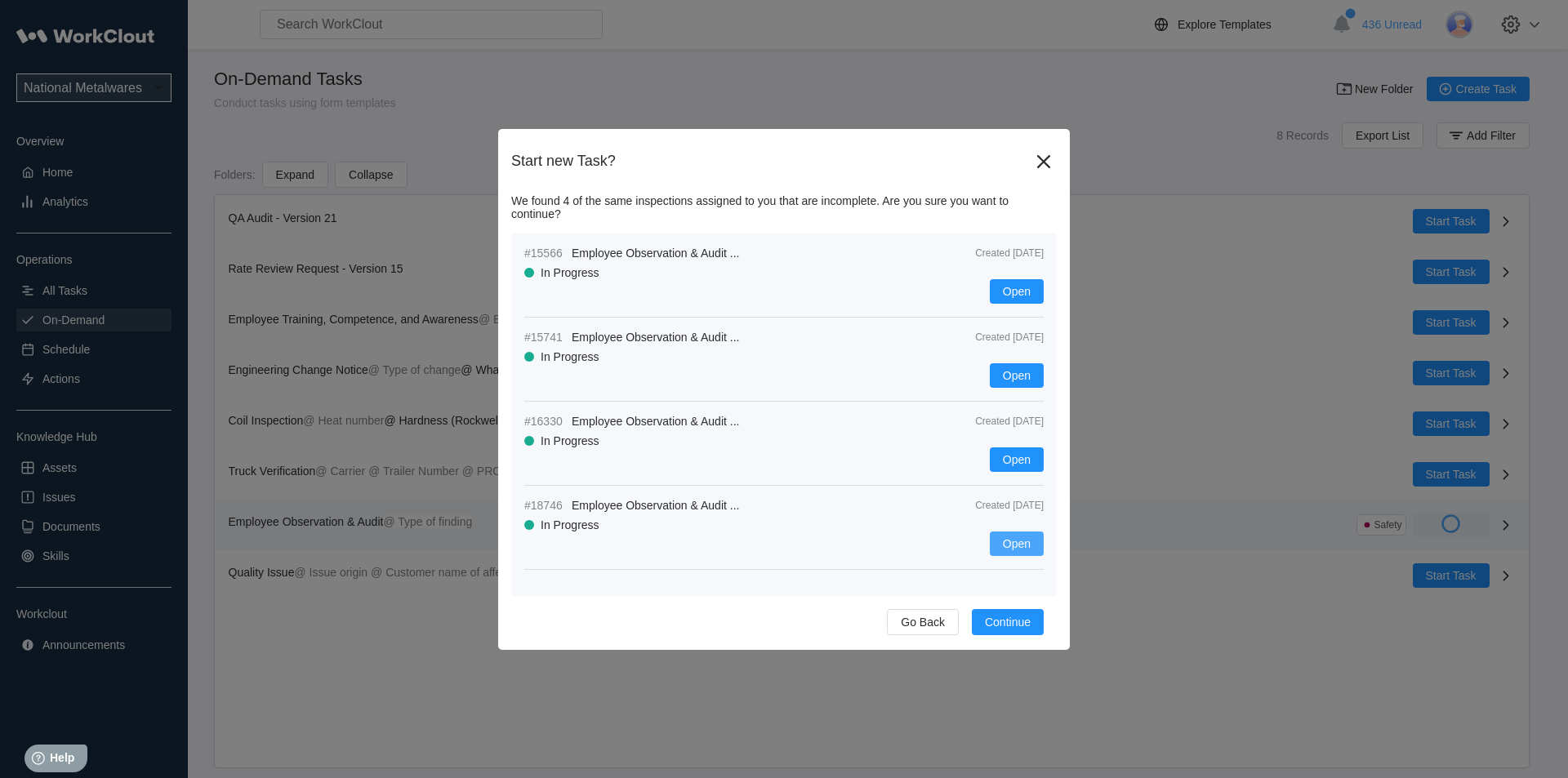
click at [1006, 538] on span "Open" at bounding box center [1017, 544] width 28 height 12
click at [1022, 536] on button "Open" at bounding box center [1016, 543] width 54 height 25
click at [1009, 541] on span "Open" at bounding box center [1017, 544] width 28 height 12
click at [1011, 542] on span "Open" at bounding box center [1017, 544] width 28 height 12
click at [1010, 538] on span "Open" at bounding box center [1017, 544] width 28 height 12
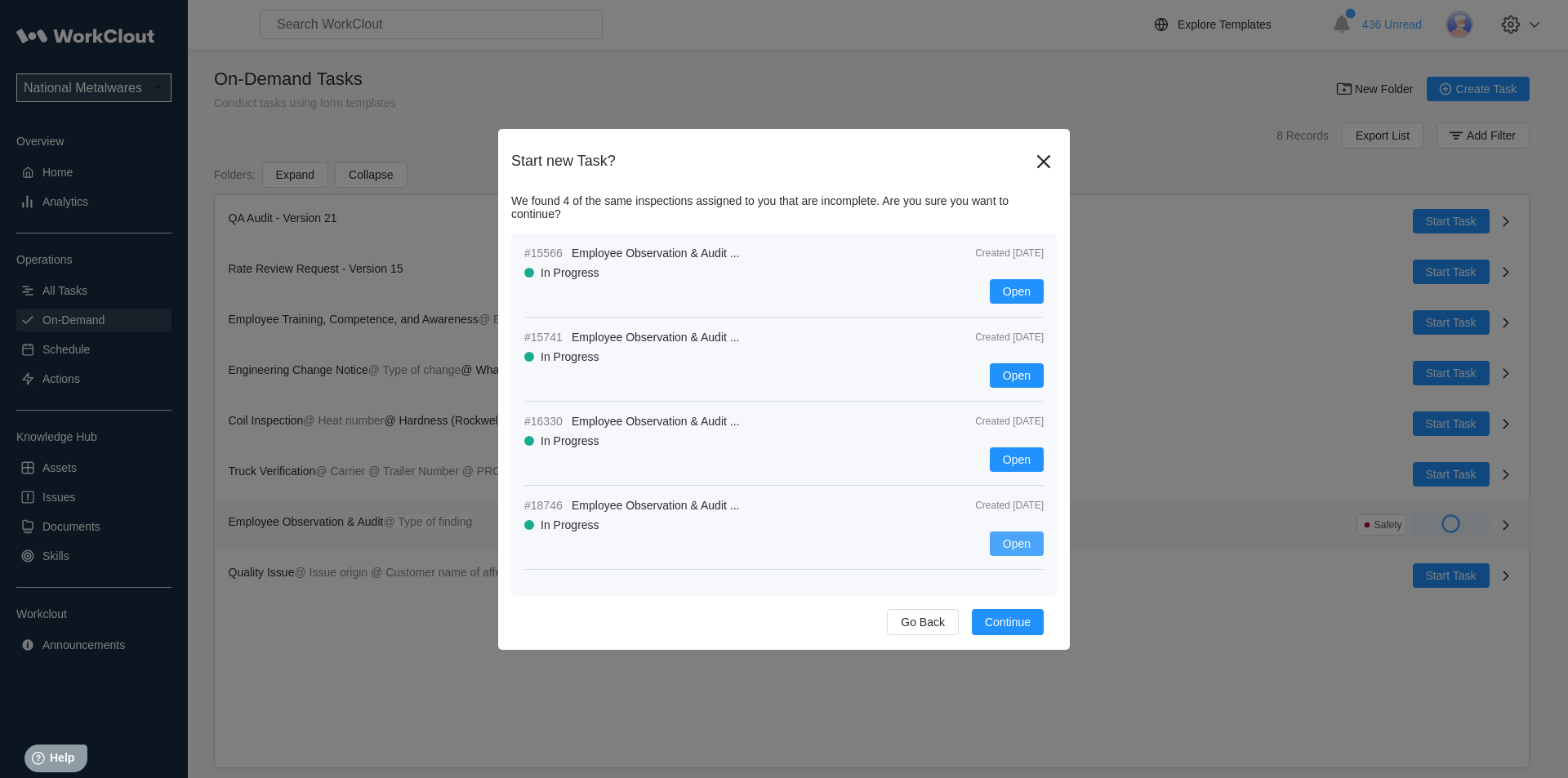
click at [1011, 538] on span "Open" at bounding box center [1017, 544] width 28 height 12
drag, startPoint x: 1047, startPoint y: 158, endPoint x: 1093, endPoint y: 204, distance: 65.1
click at [1042, 167] on icon at bounding box center [1043, 161] width 27 height 27
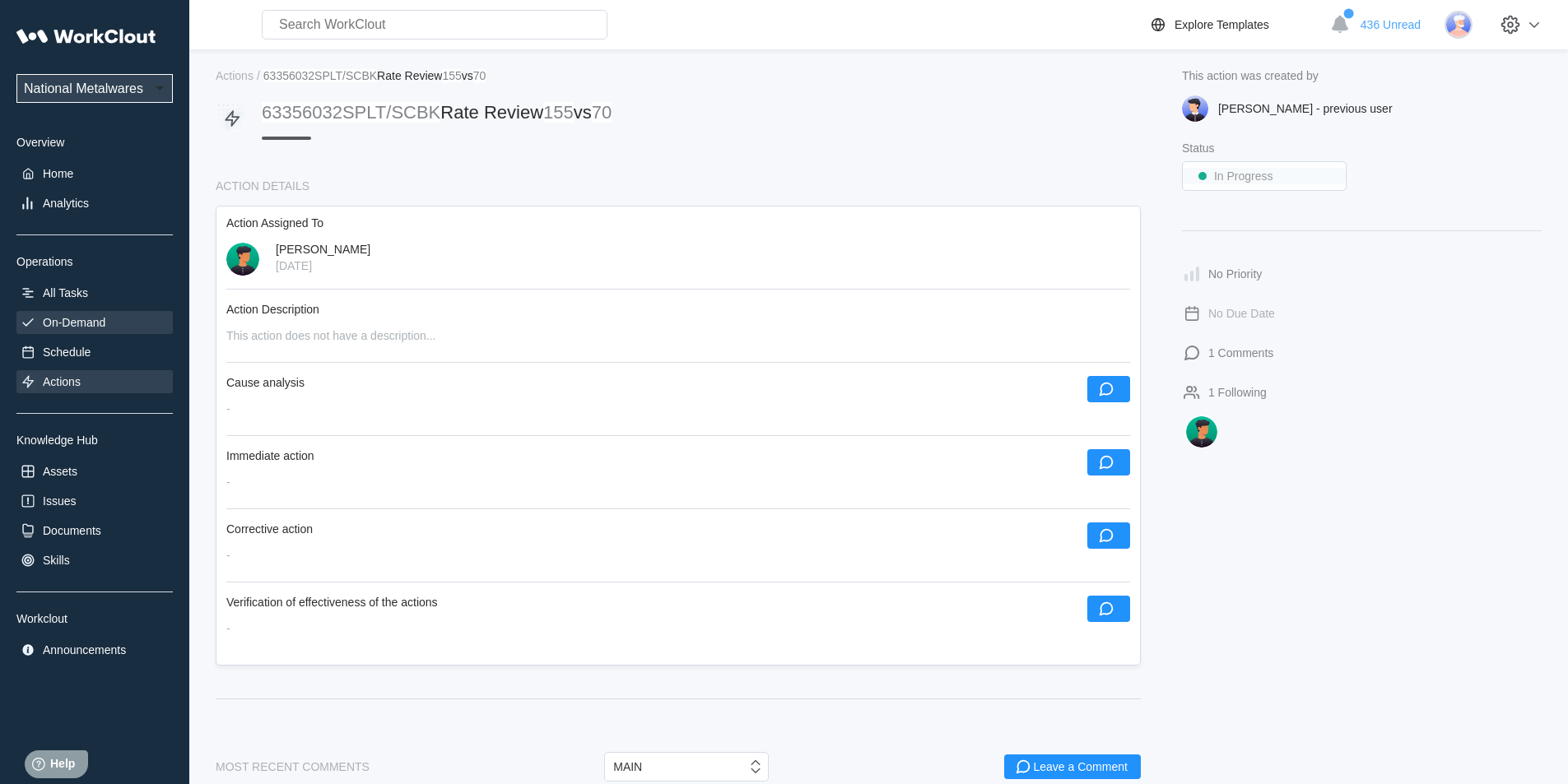
click at [98, 325] on div "On-Demand" at bounding box center [73, 322] width 62 height 13
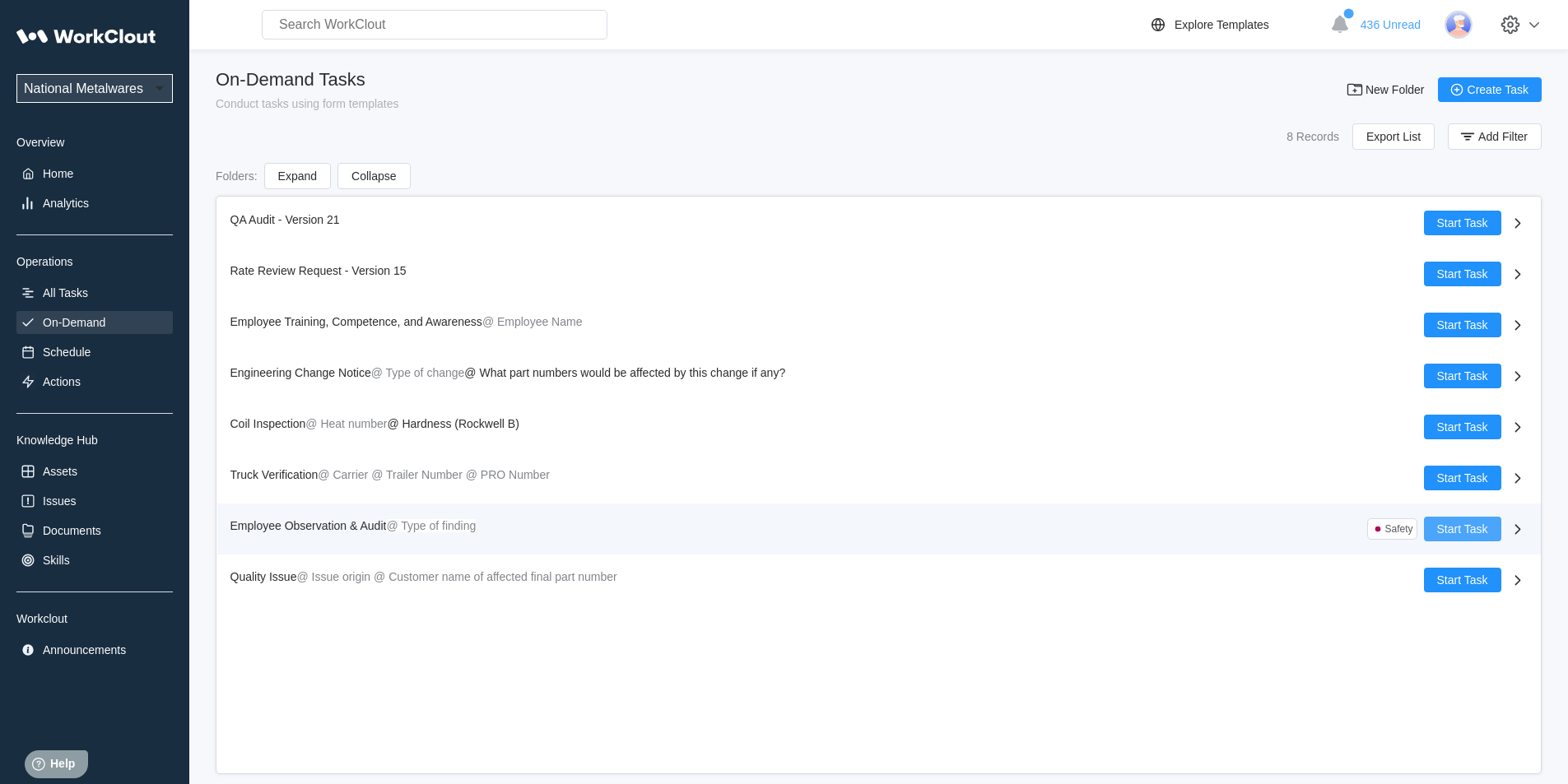
click at [1445, 524] on span "Start Task" at bounding box center [1462, 530] width 51 height 12
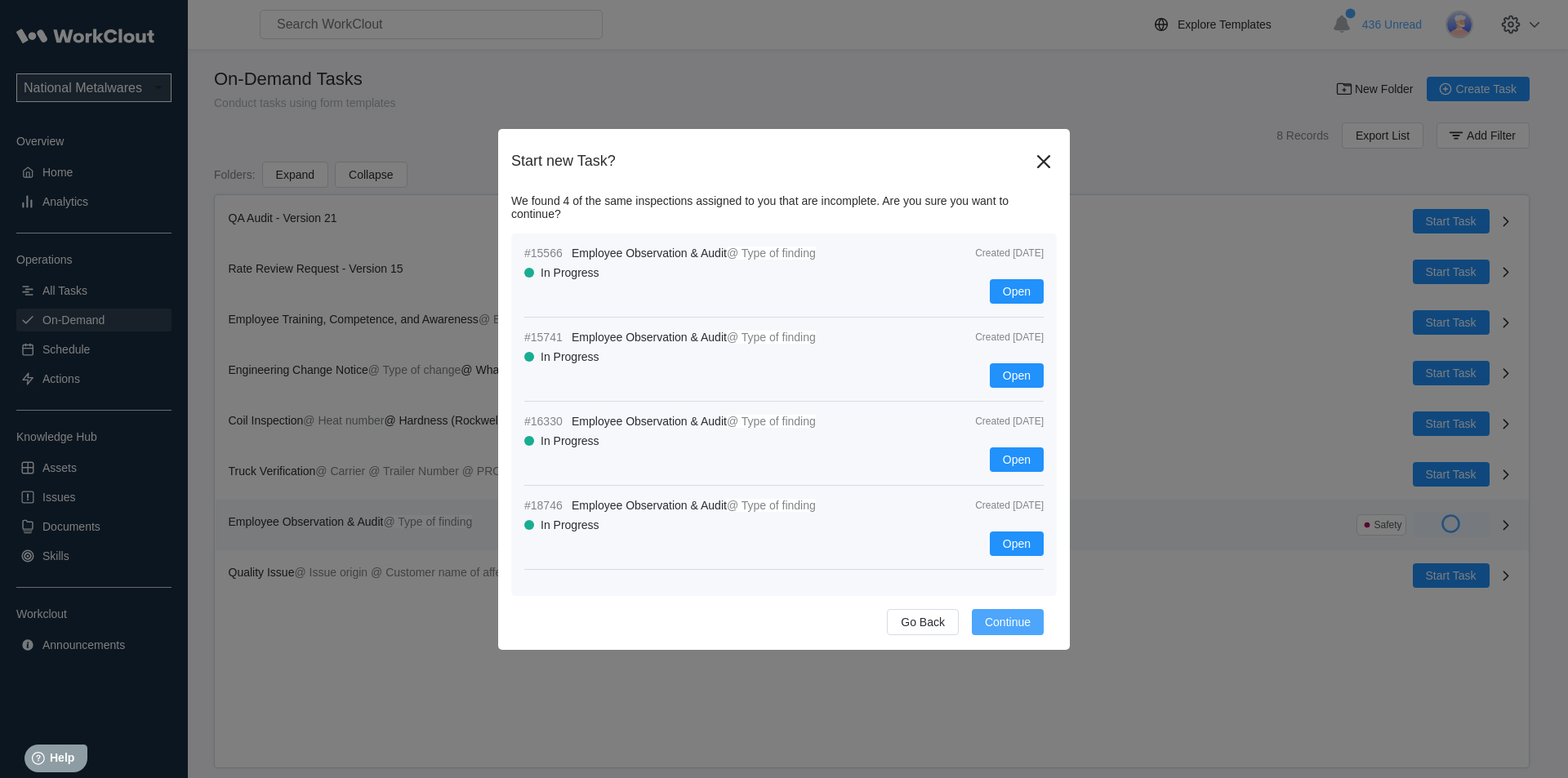
click at [1003, 615] on button "Continue" at bounding box center [1007, 622] width 72 height 27
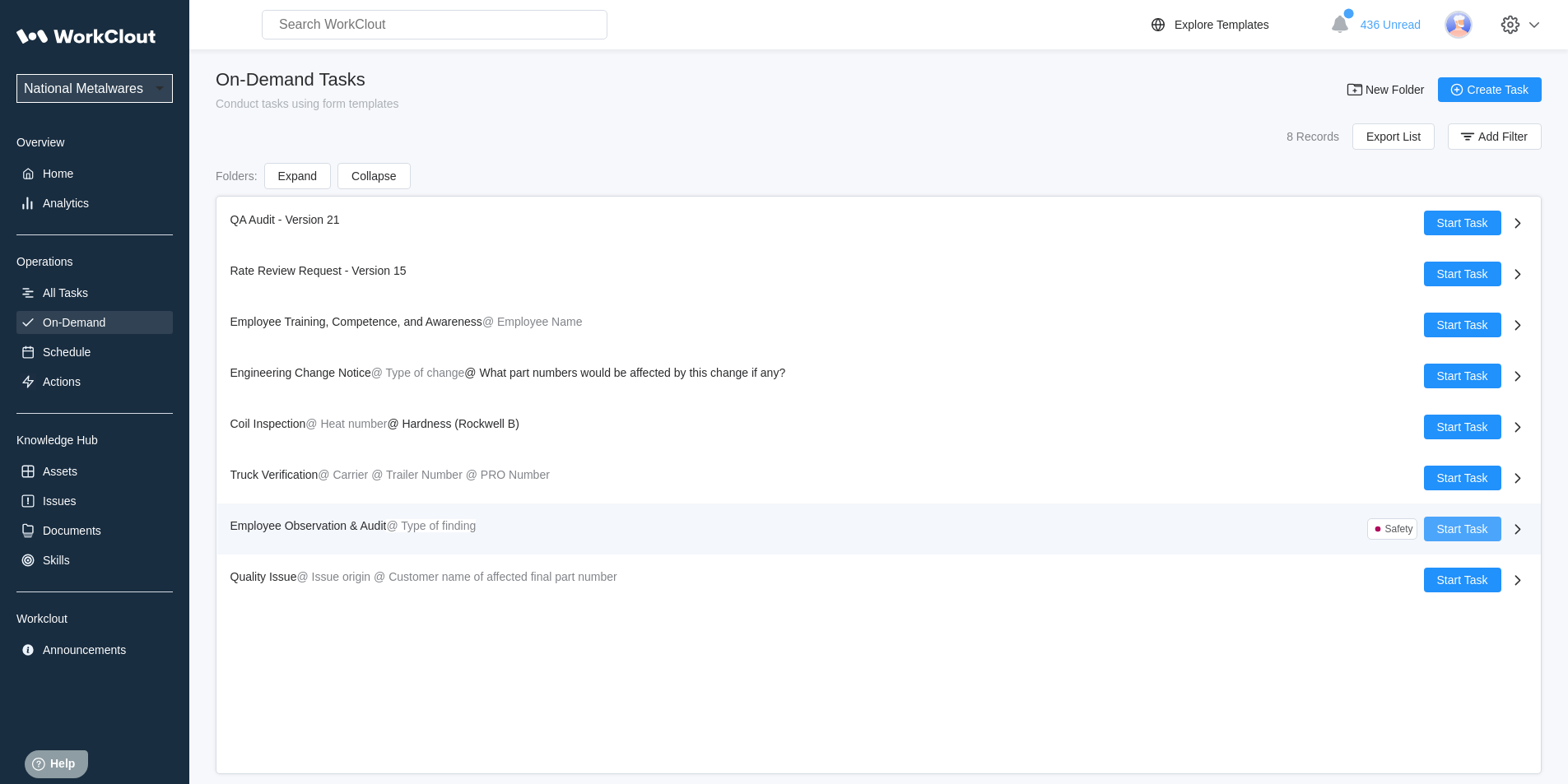
click at [1467, 527] on span "Start Task" at bounding box center [1462, 530] width 51 height 12
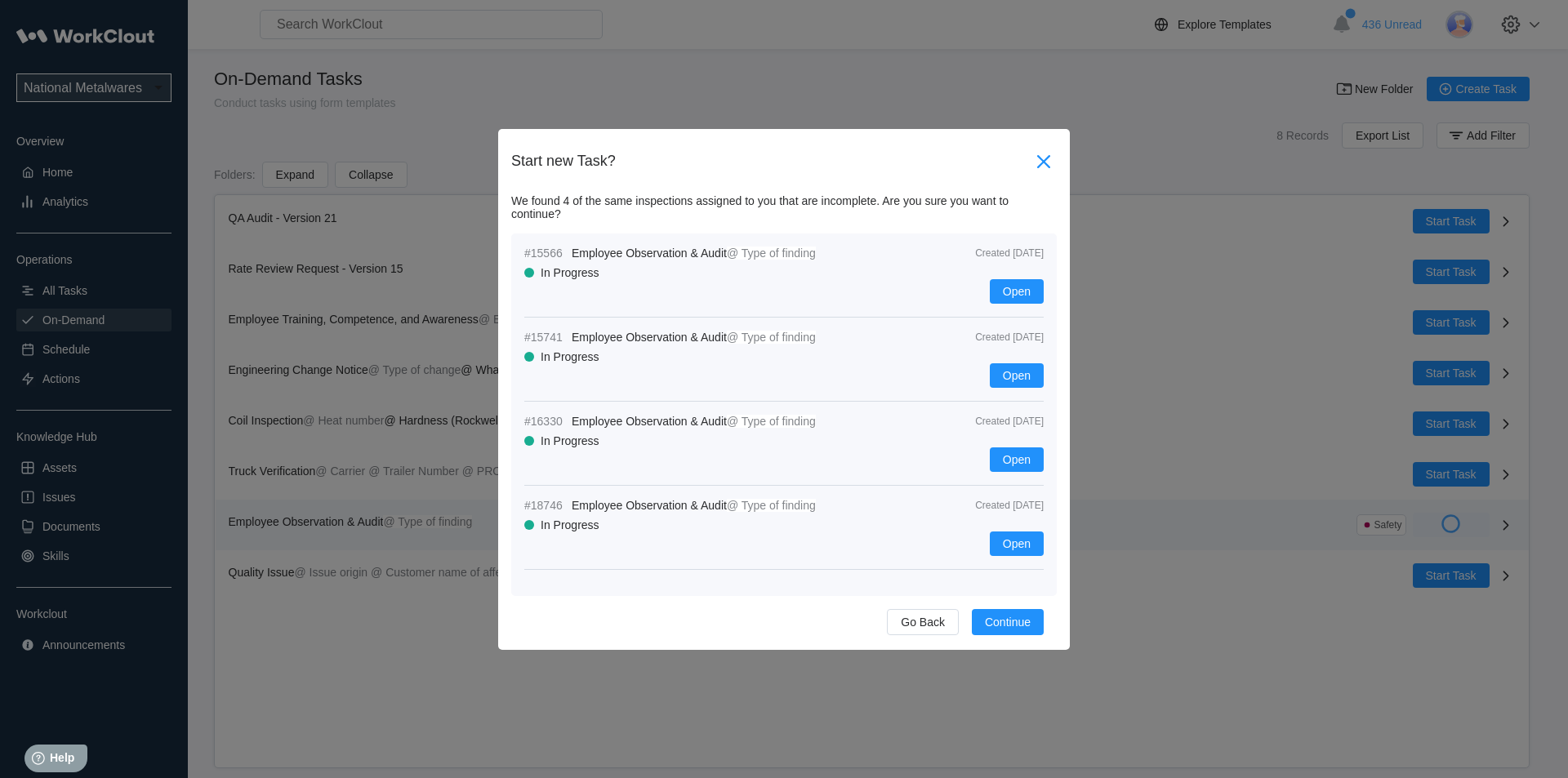
click at [1042, 162] on icon at bounding box center [1043, 160] width 13 height 13
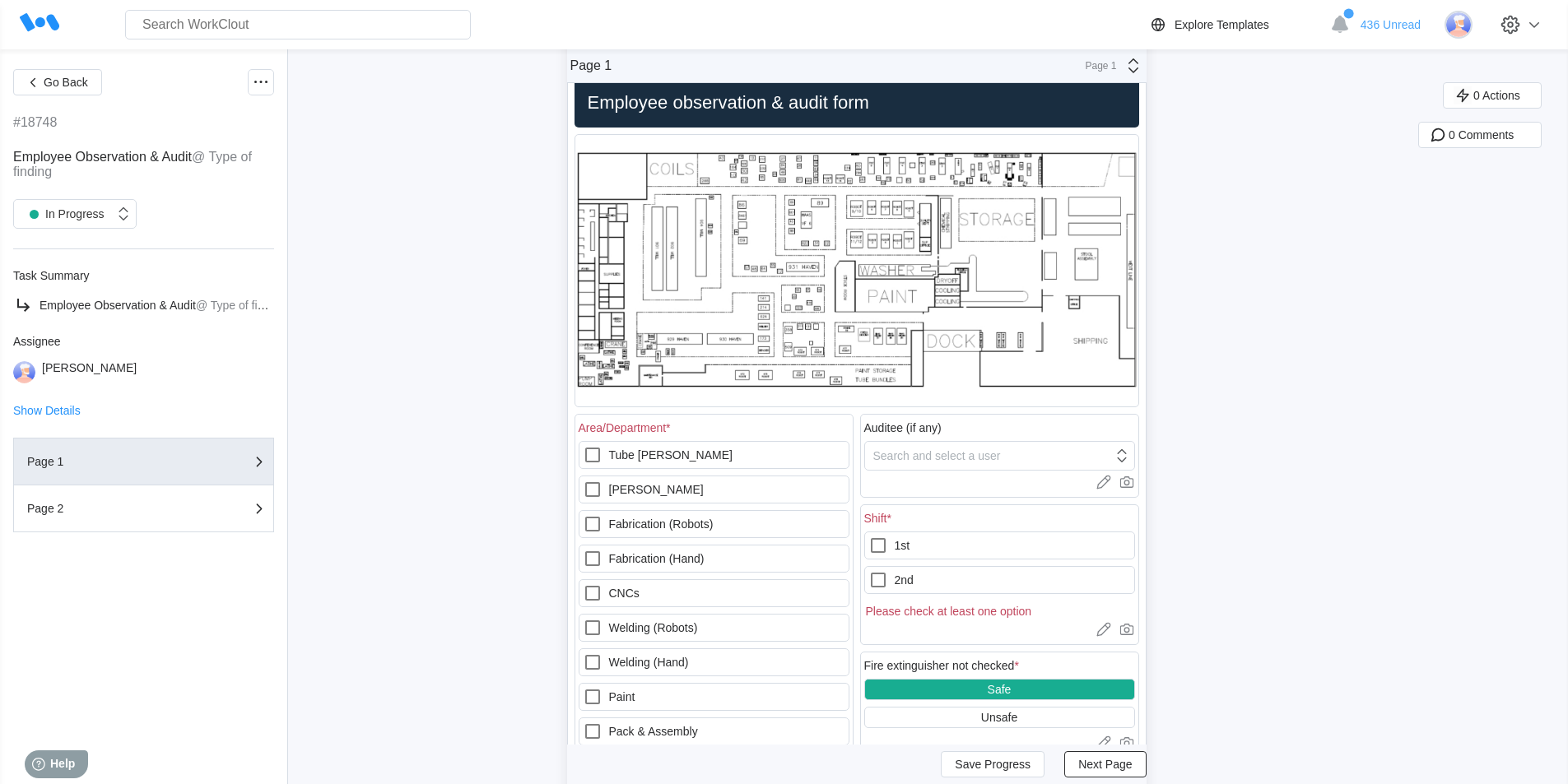
scroll to position [246, 0]
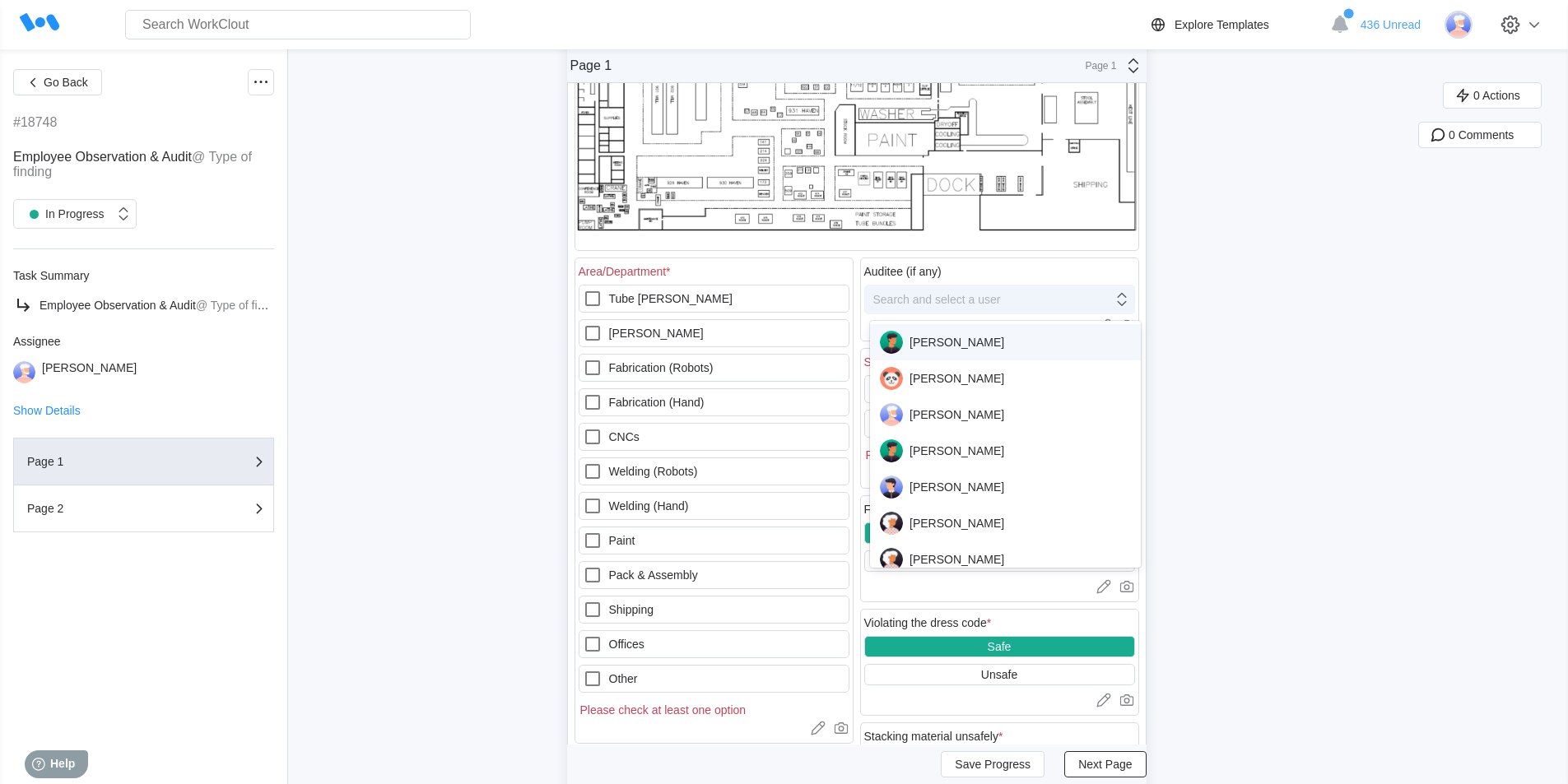
click at [933, 295] on div "Search and select a user" at bounding box center [936, 299] width 128 height 13
click at [961, 415] on div "[PERSON_NAME]" at bounding box center [1006, 414] width 251 height 23
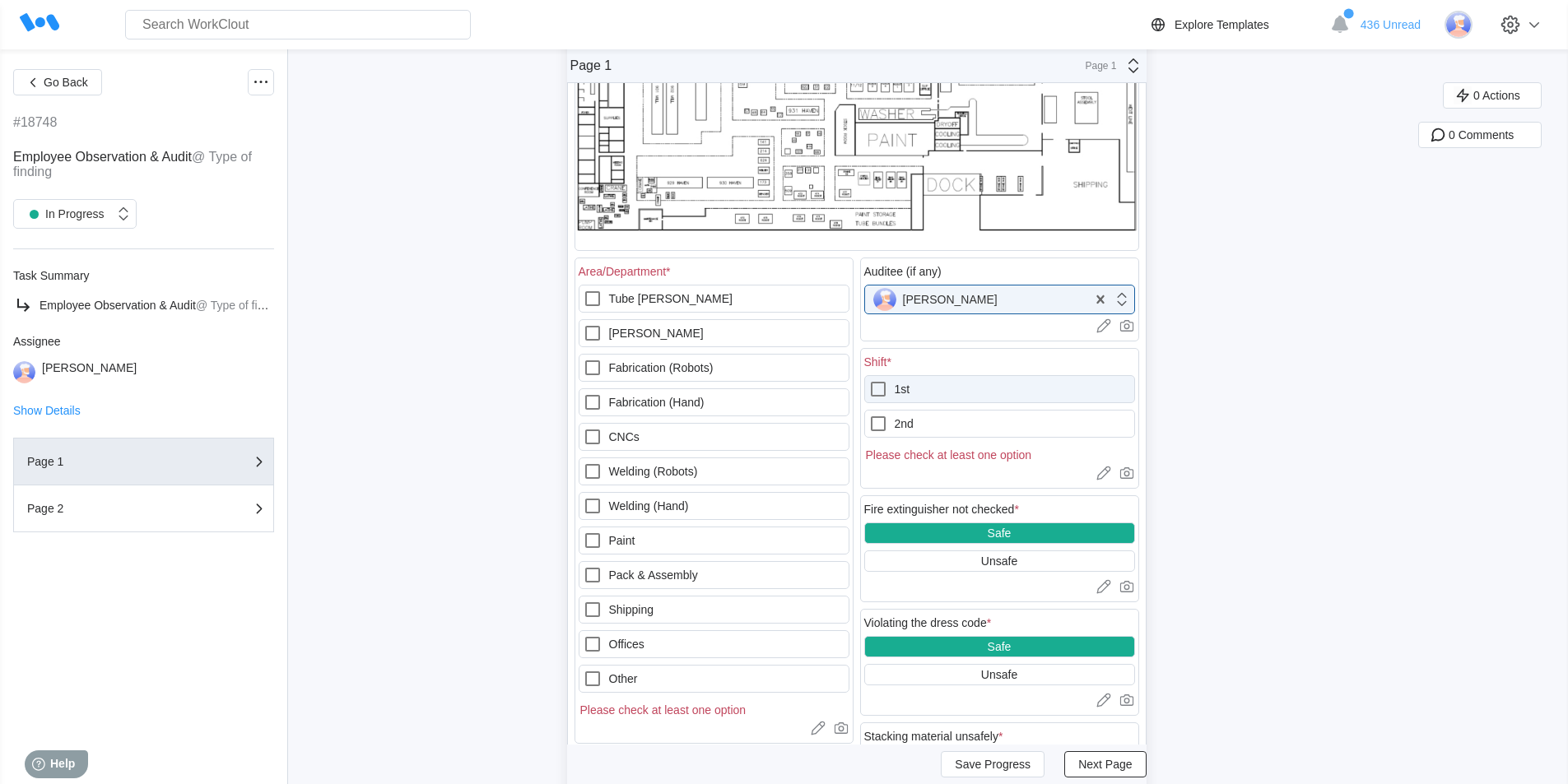
click at [885, 384] on icon at bounding box center [878, 389] width 20 height 20
click at [869, 380] on input "1st" at bounding box center [868, 379] width 1 height 1
checkbox input "true"
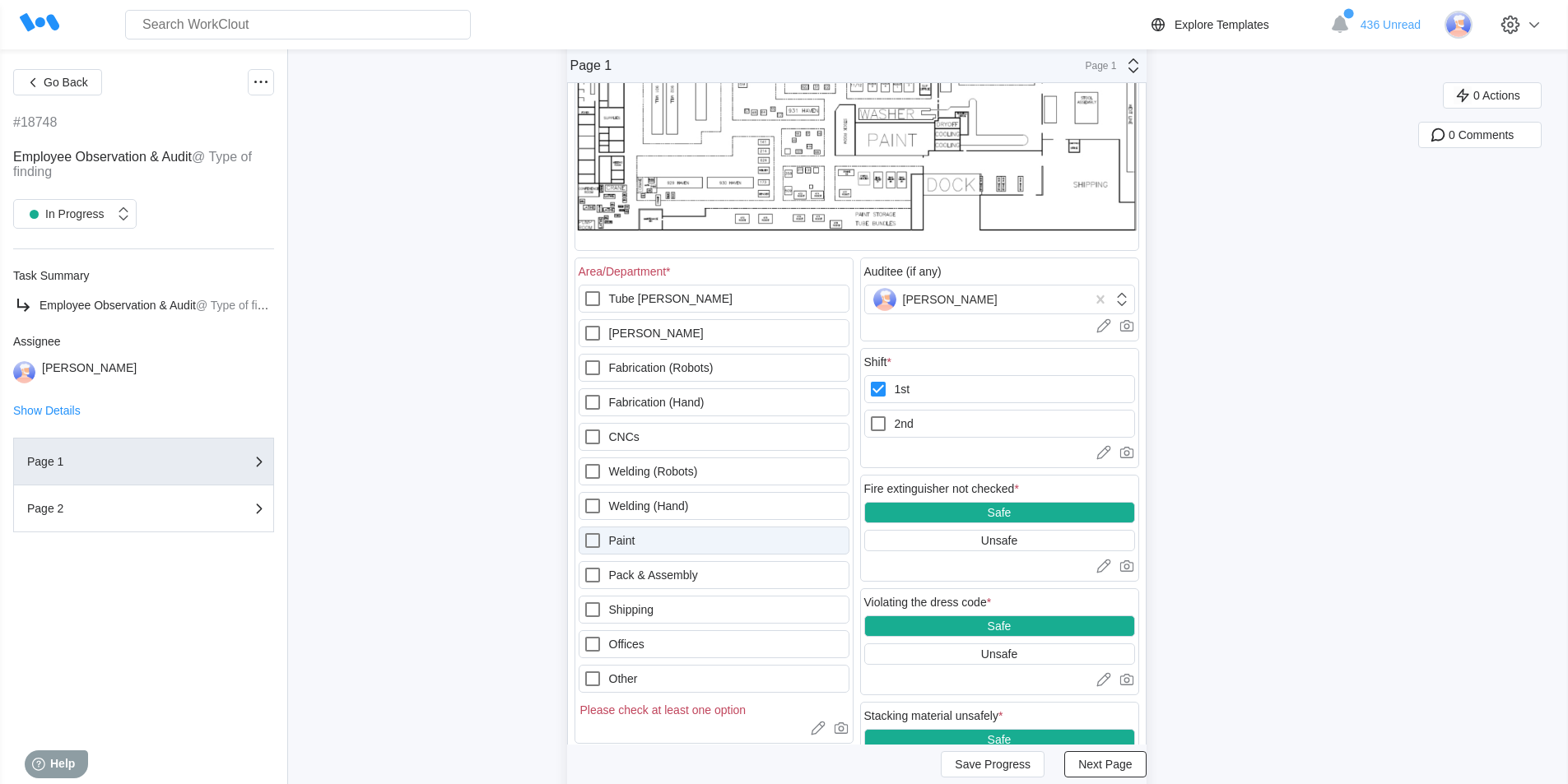
click at [601, 539] on icon at bounding box center [593, 540] width 20 height 20
click at [583, 532] on input "Paint" at bounding box center [583, 531] width 1 height 1
checkbox input "true"
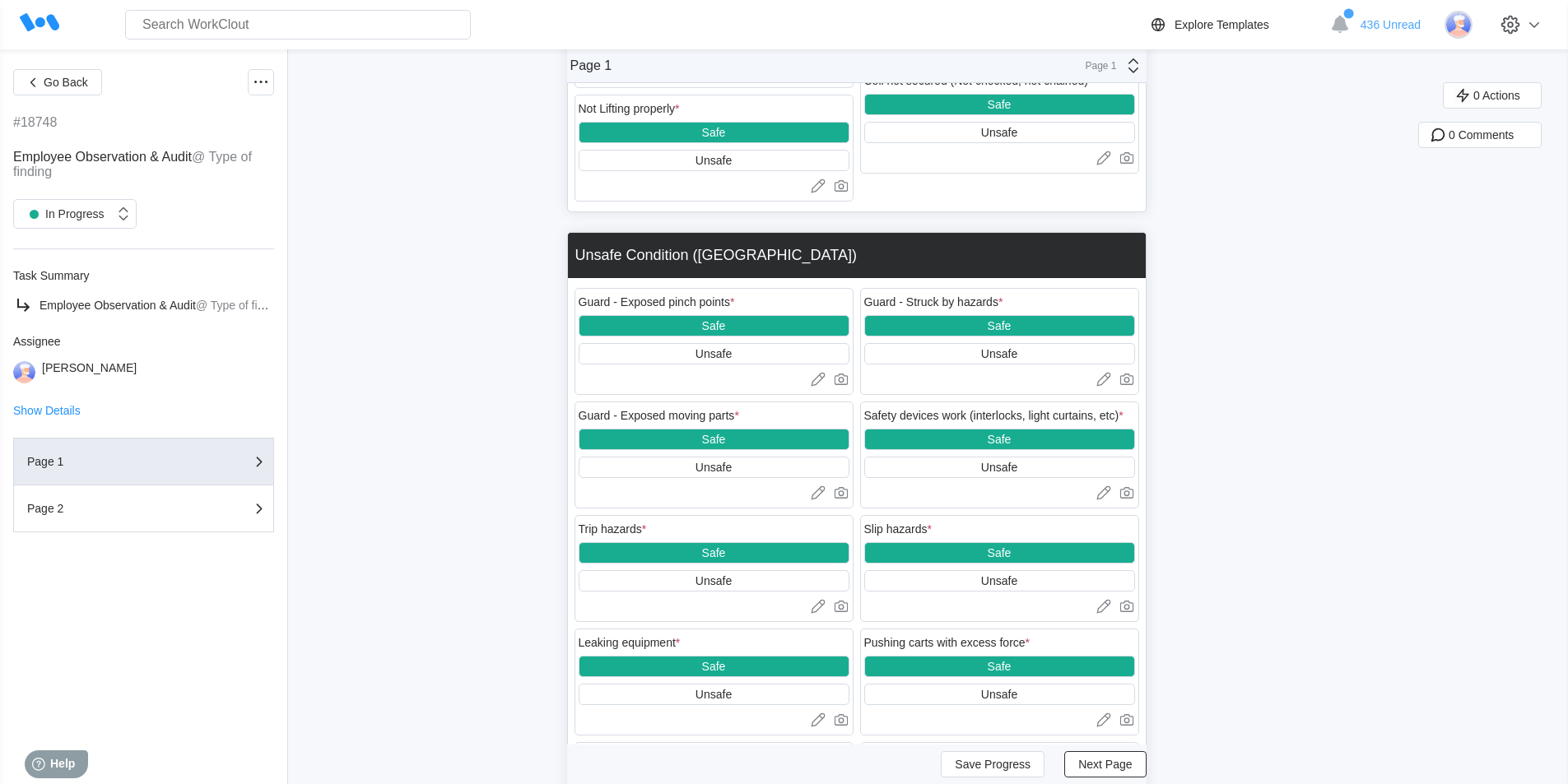
scroll to position [2055, 0]
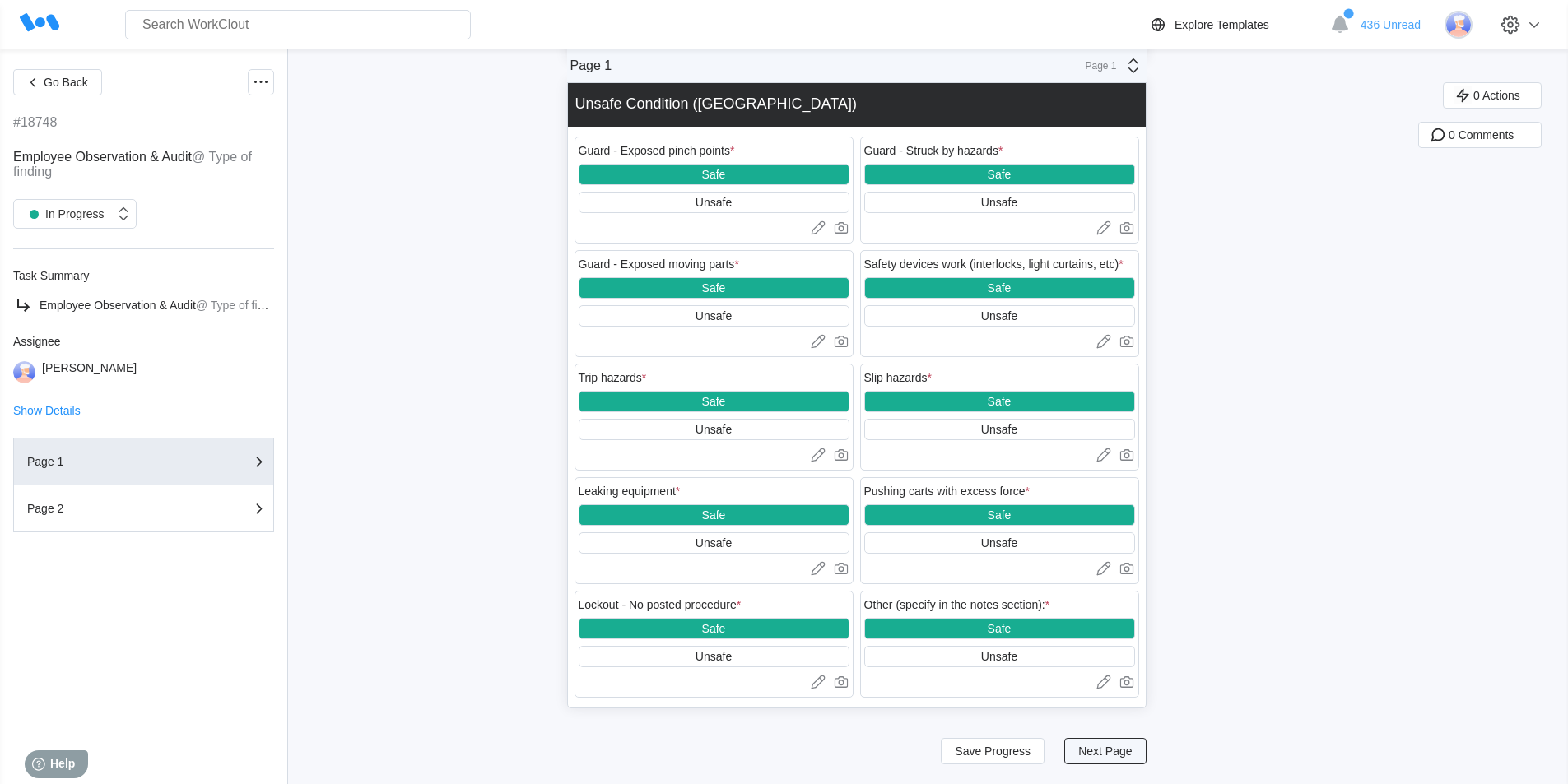
click at [1114, 757] on span "Next Page" at bounding box center [1105, 751] width 53 height 12
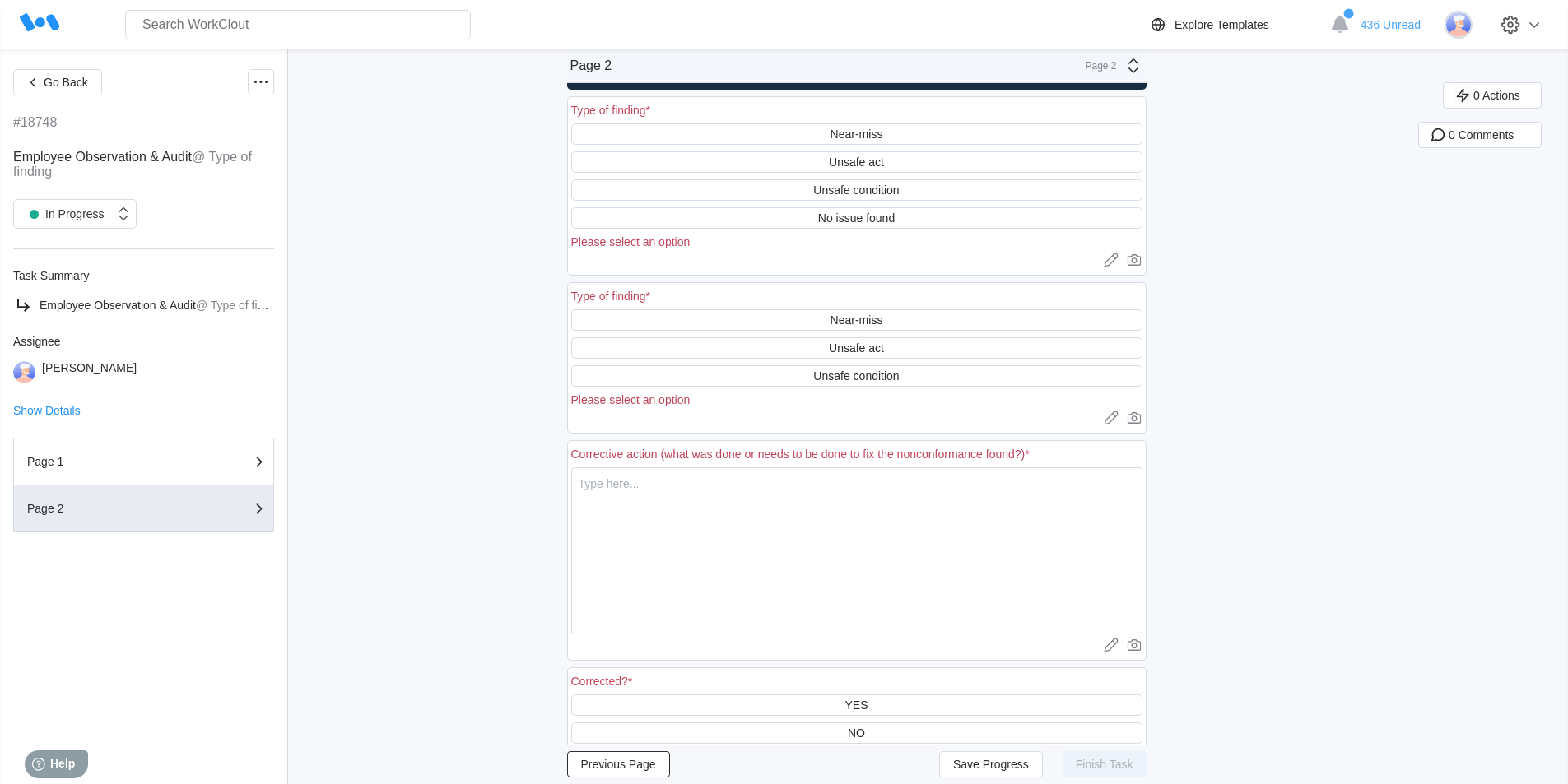
scroll to position [0, 0]
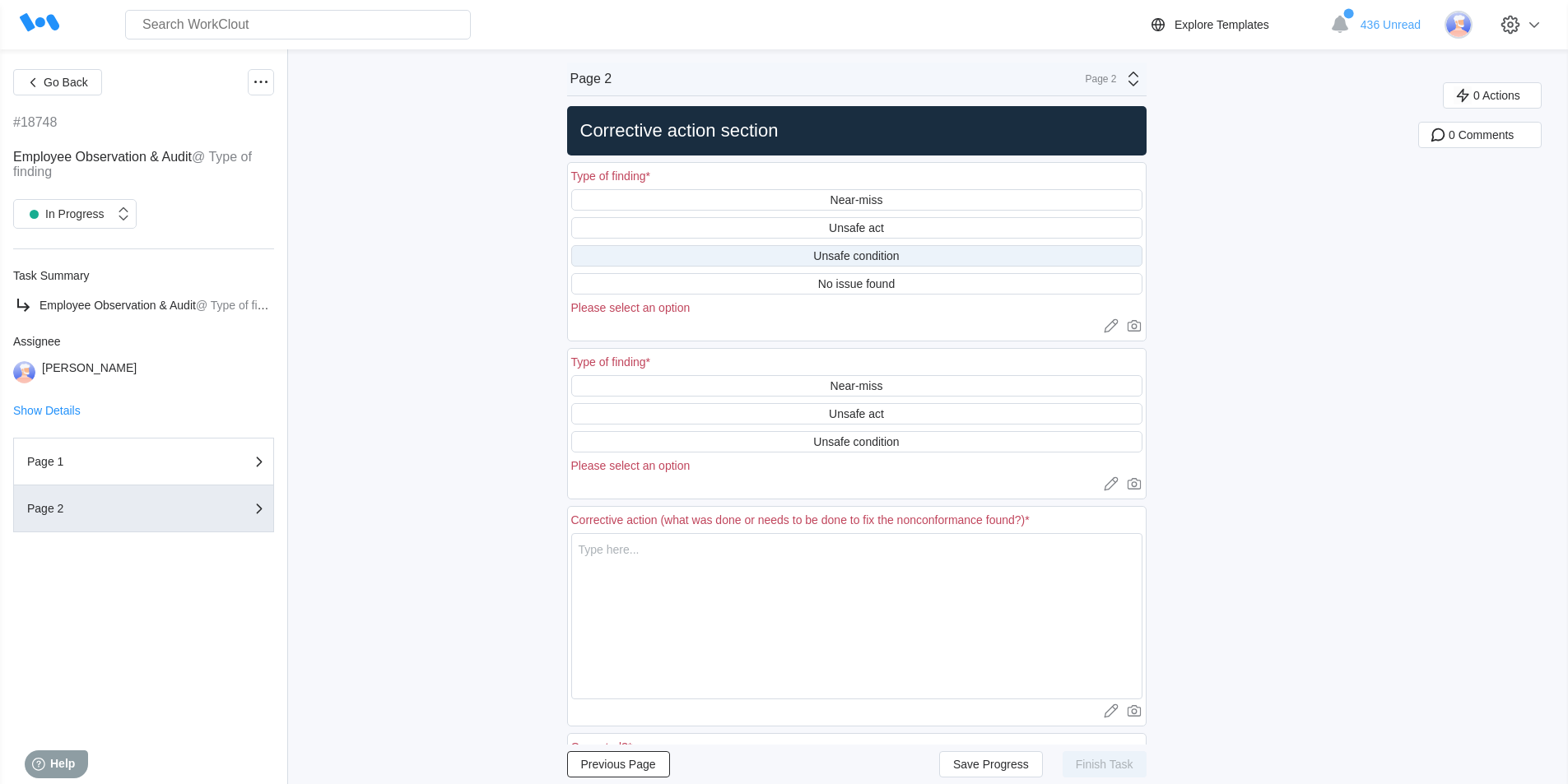
click at [894, 253] on div "Unsafe condition" at bounding box center [855, 255] width 85 height 13
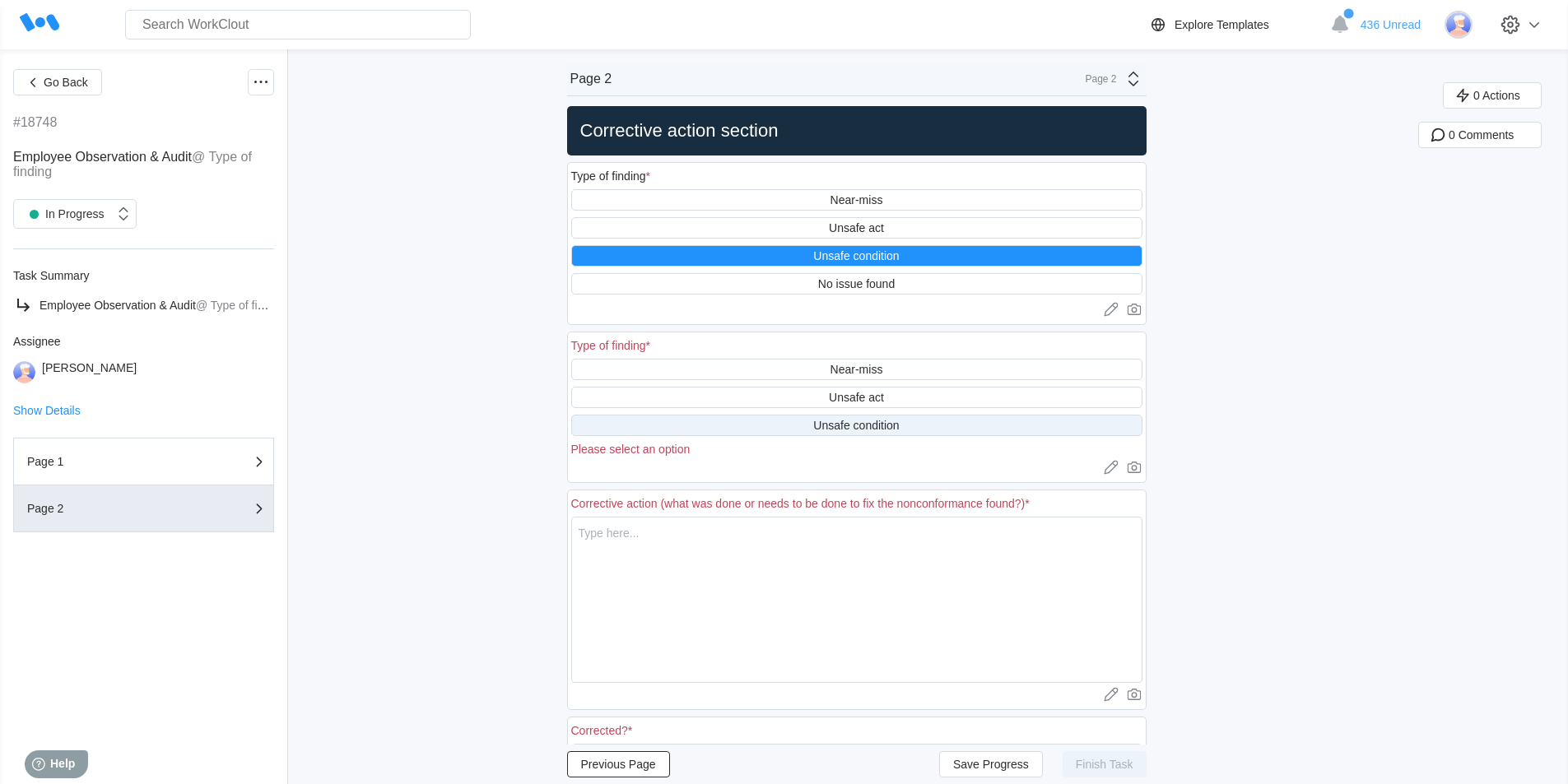
click at [875, 425] on div "Unsafe condition" at bounding box center [855, 425] width 85 height 13
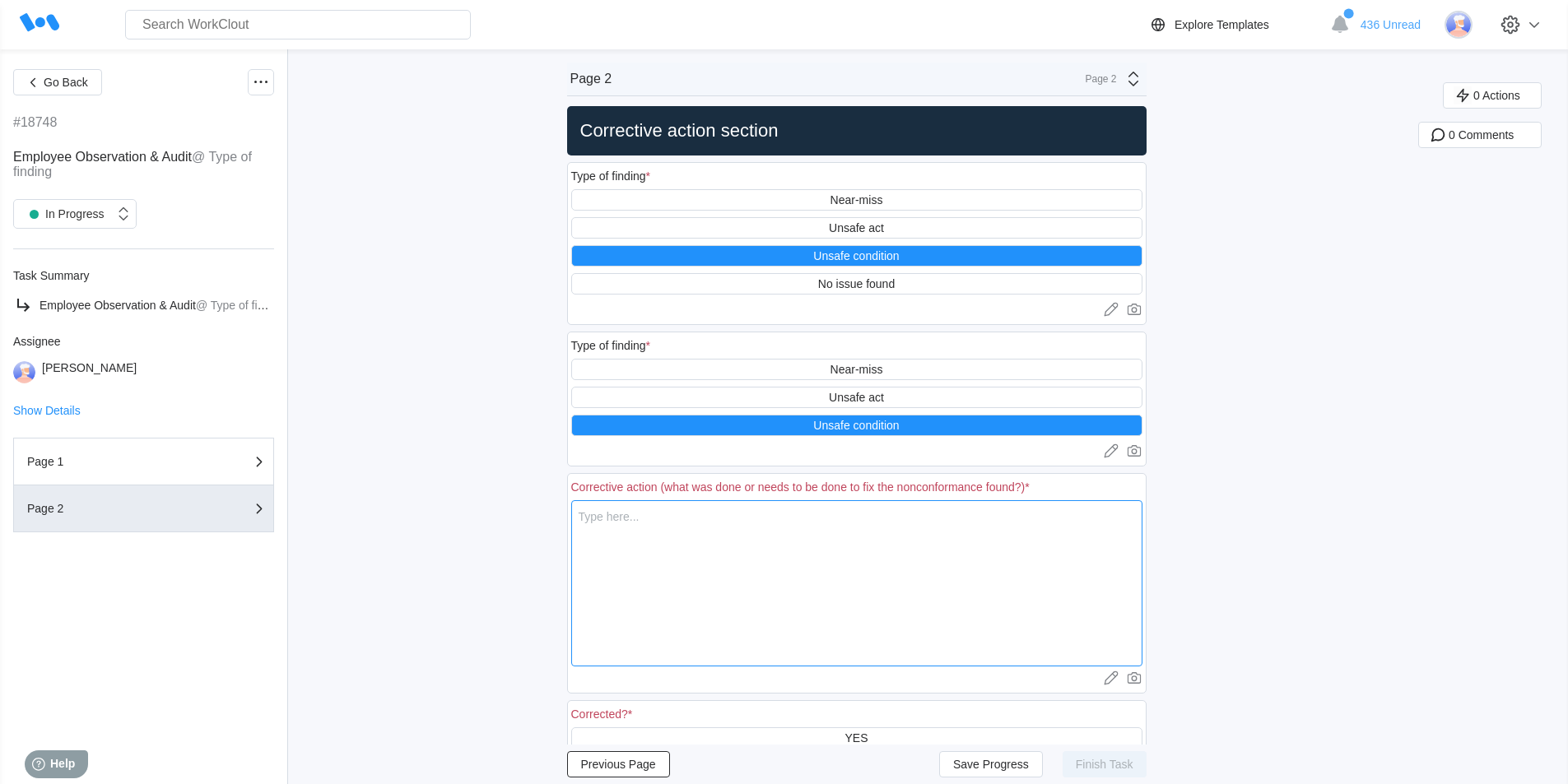
drag, startPoint x: 637, startPoint y: 525, endPoint x: 651, endPoint y: 512, distance: 19.1
click at [640, 522] on textarea at bounding box center [856, 583] width 571 height 166
type textarea "W"
type textarea "x"
type textarea "Wa"
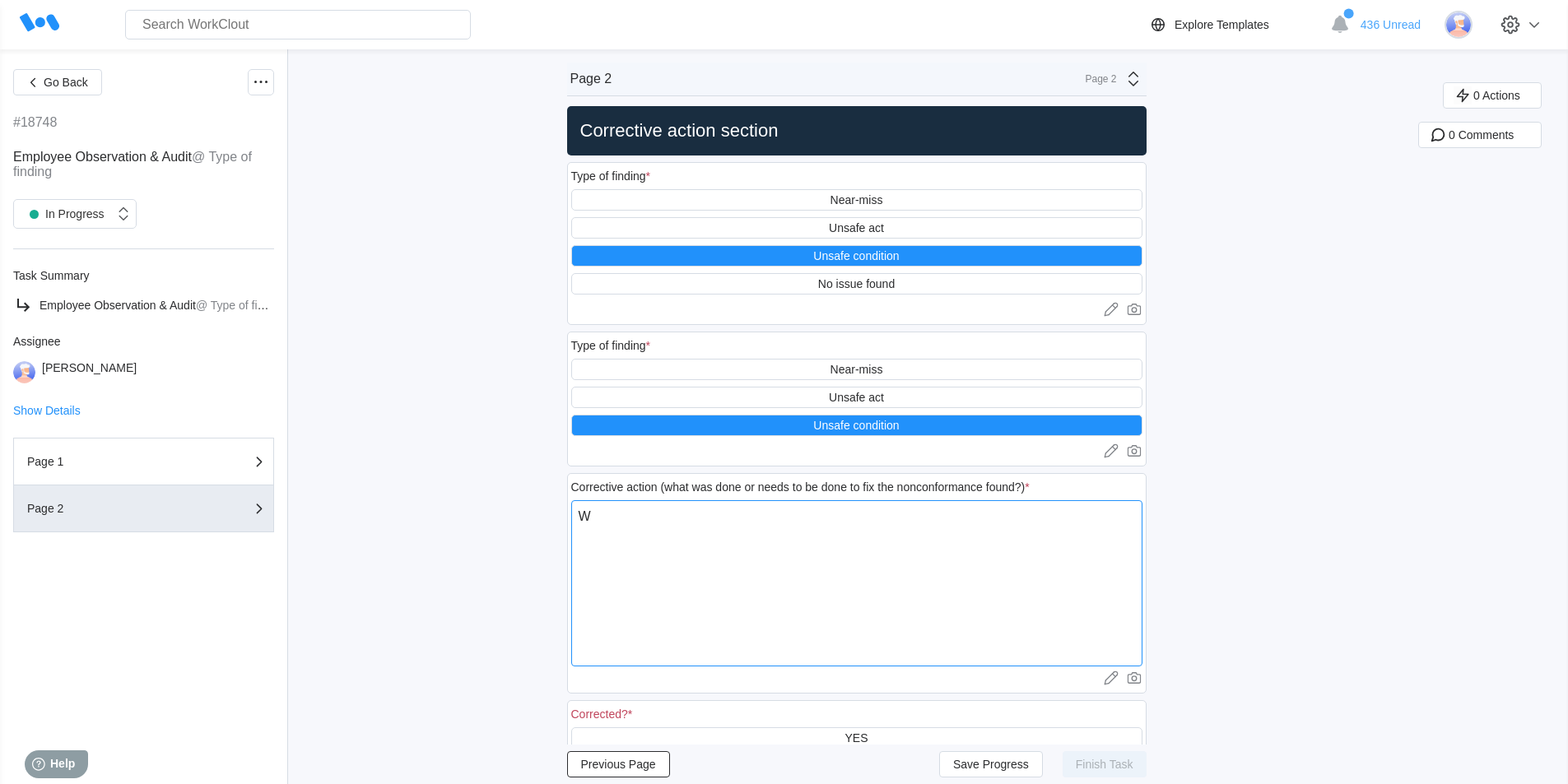
type textarea "x"
type textarea "Wat"
type textarea "x"
type textarea "Wate"
type textarea "x"
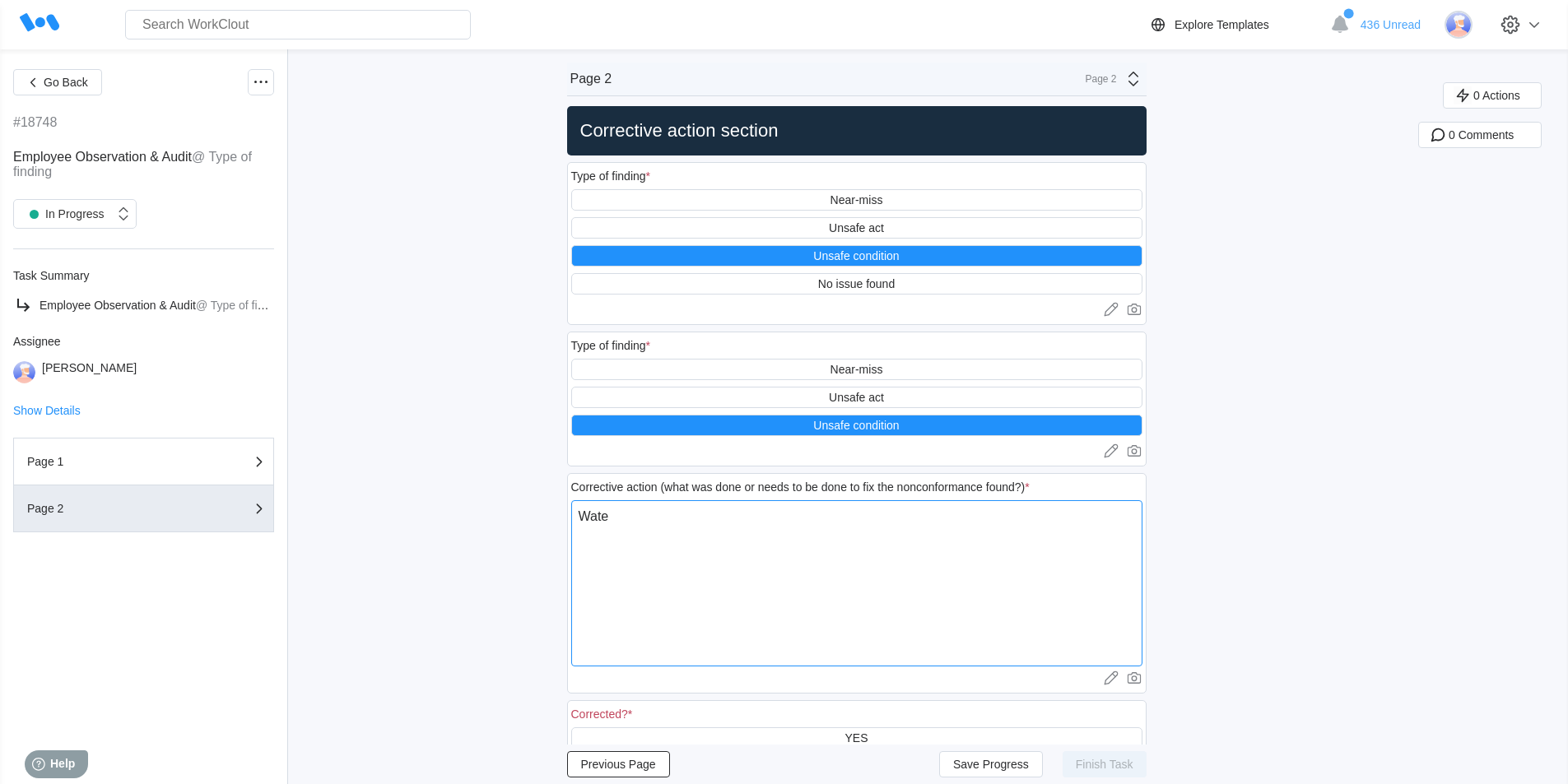
type textarea "Water"
type textarea "x"
type textarea "Water"
type textarea "x"
type textarea "Water o"
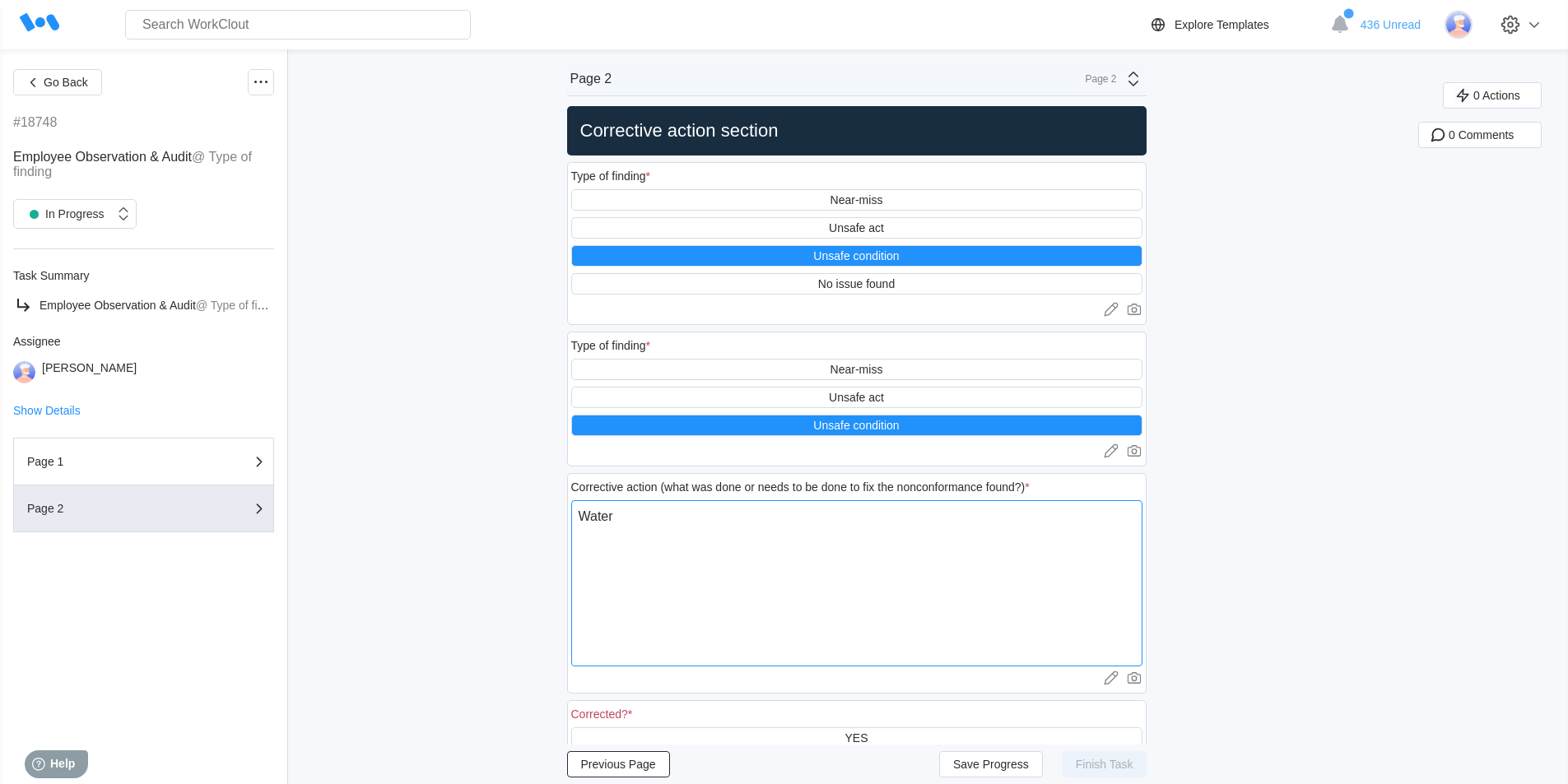
type textarea "x"
type textarea "Water on"
type textarea "x"
type textarea "Water on"
type textarea "x"
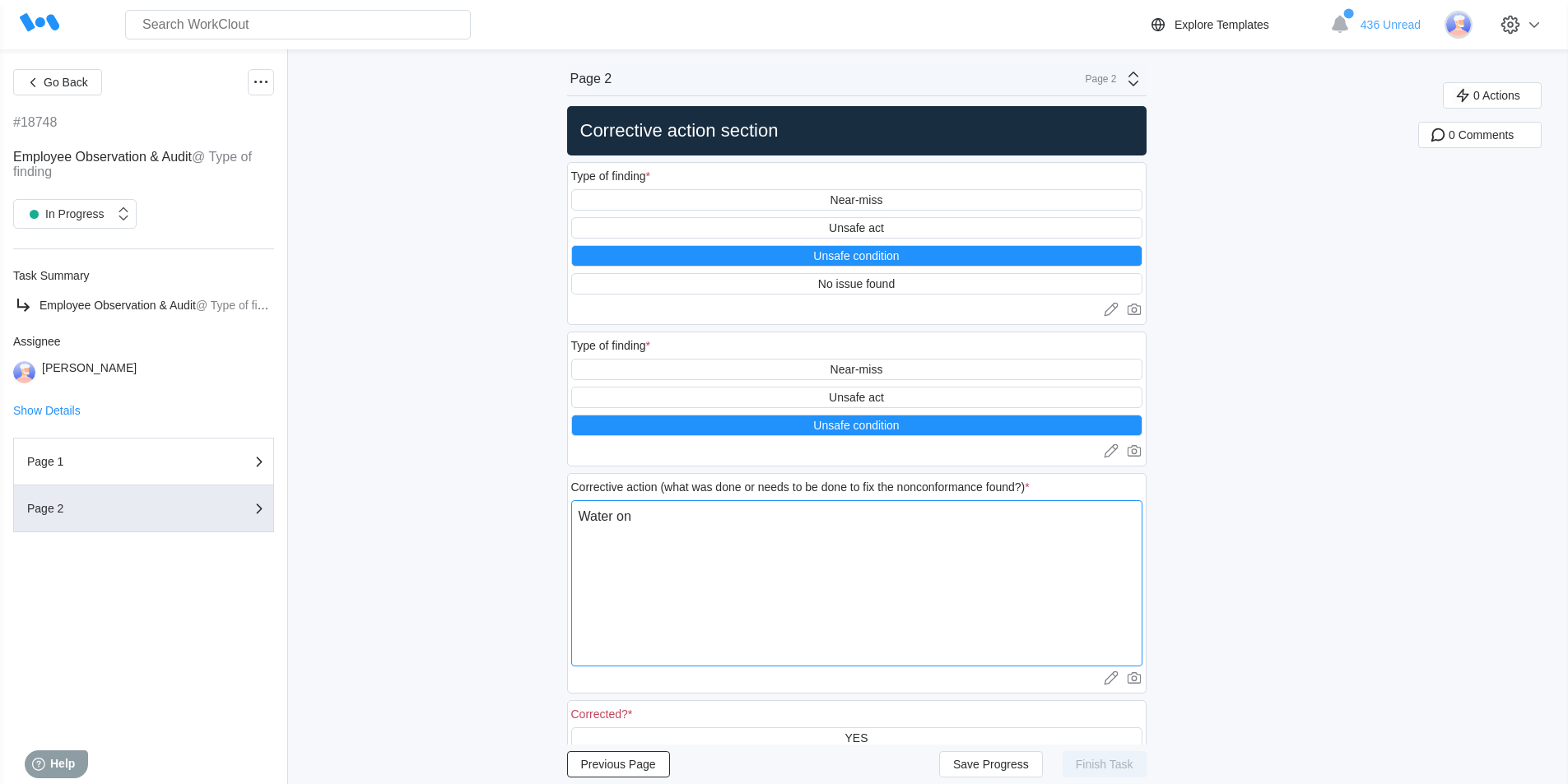
type textarea "Water on f"
type textarea "x"
type textarea "Water on fl"
type textarea "x"
type textarea "Water on flo"
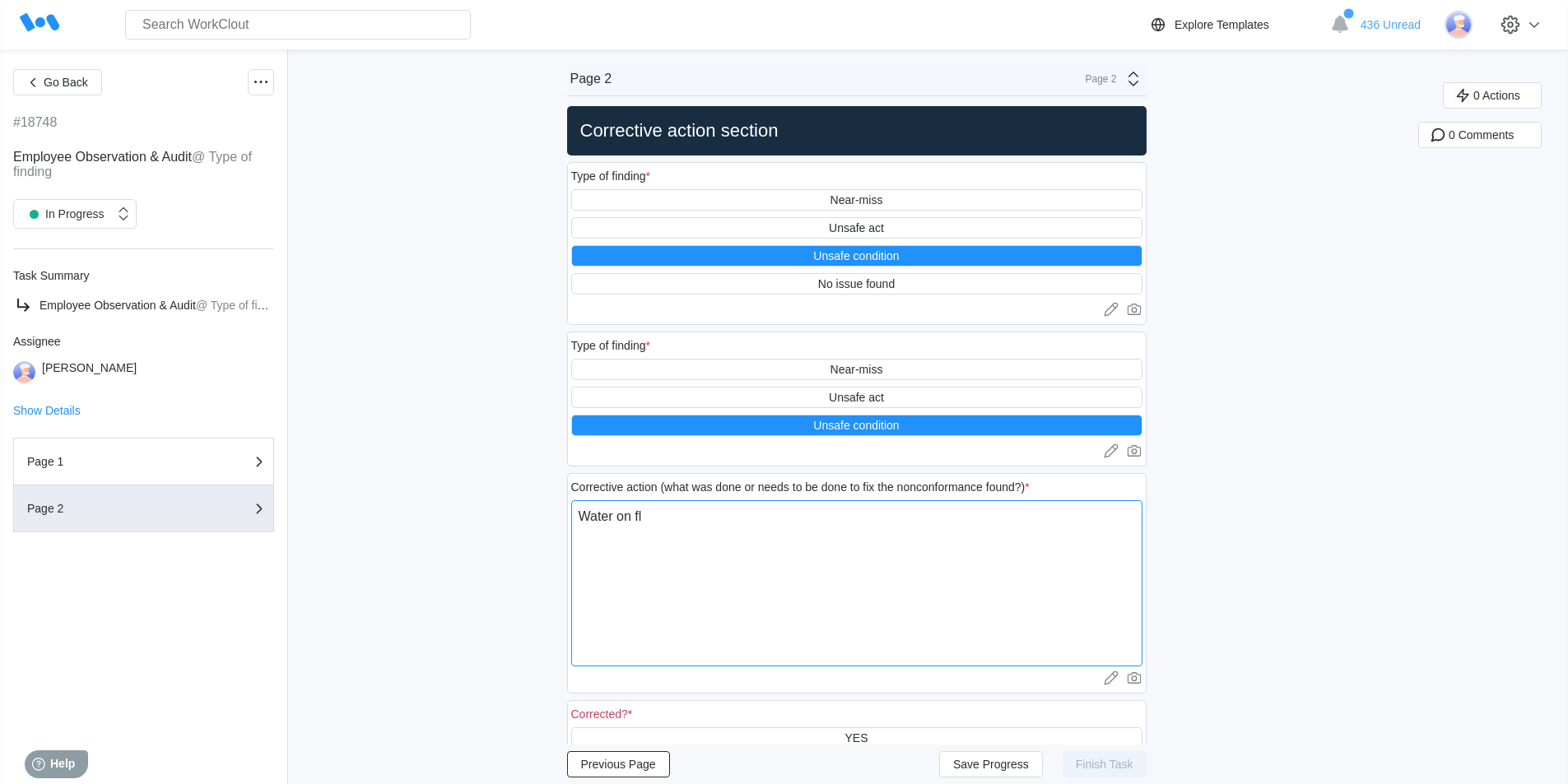
type textarea "x"
type textarea "Water on floo"
type textarea "x"
type textarea "Water on floor"
type textarea "x"
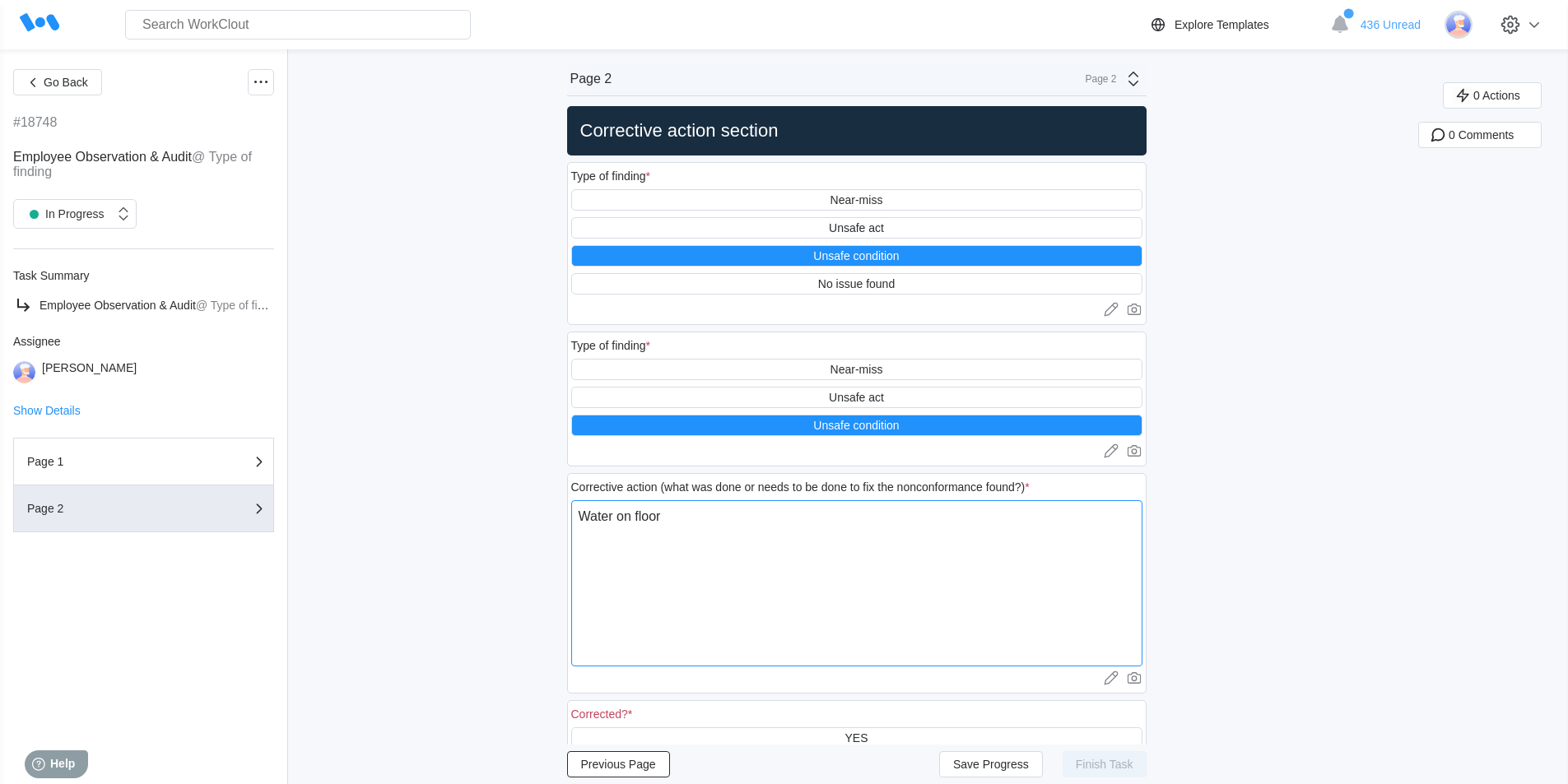
type textarea "Water on floor"
type textarea "x"
type textarea "Water on floor b"
type textarea "x"
type textarea "Water on floor by"
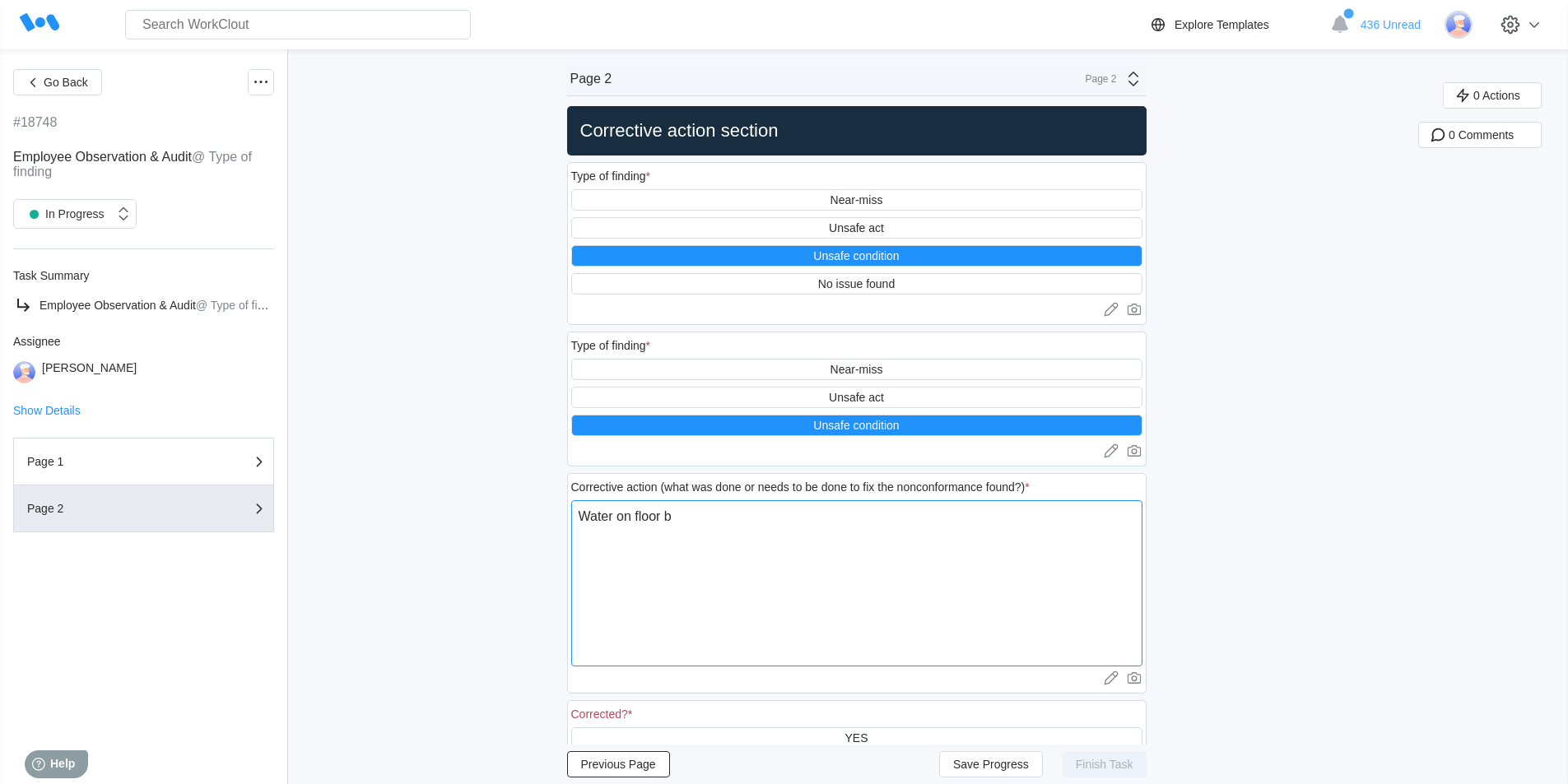
type textarea "x"
type textarea "Water on floor by"
type textarea "x"
type textarea "Water on floor by s"
type textarea "x"
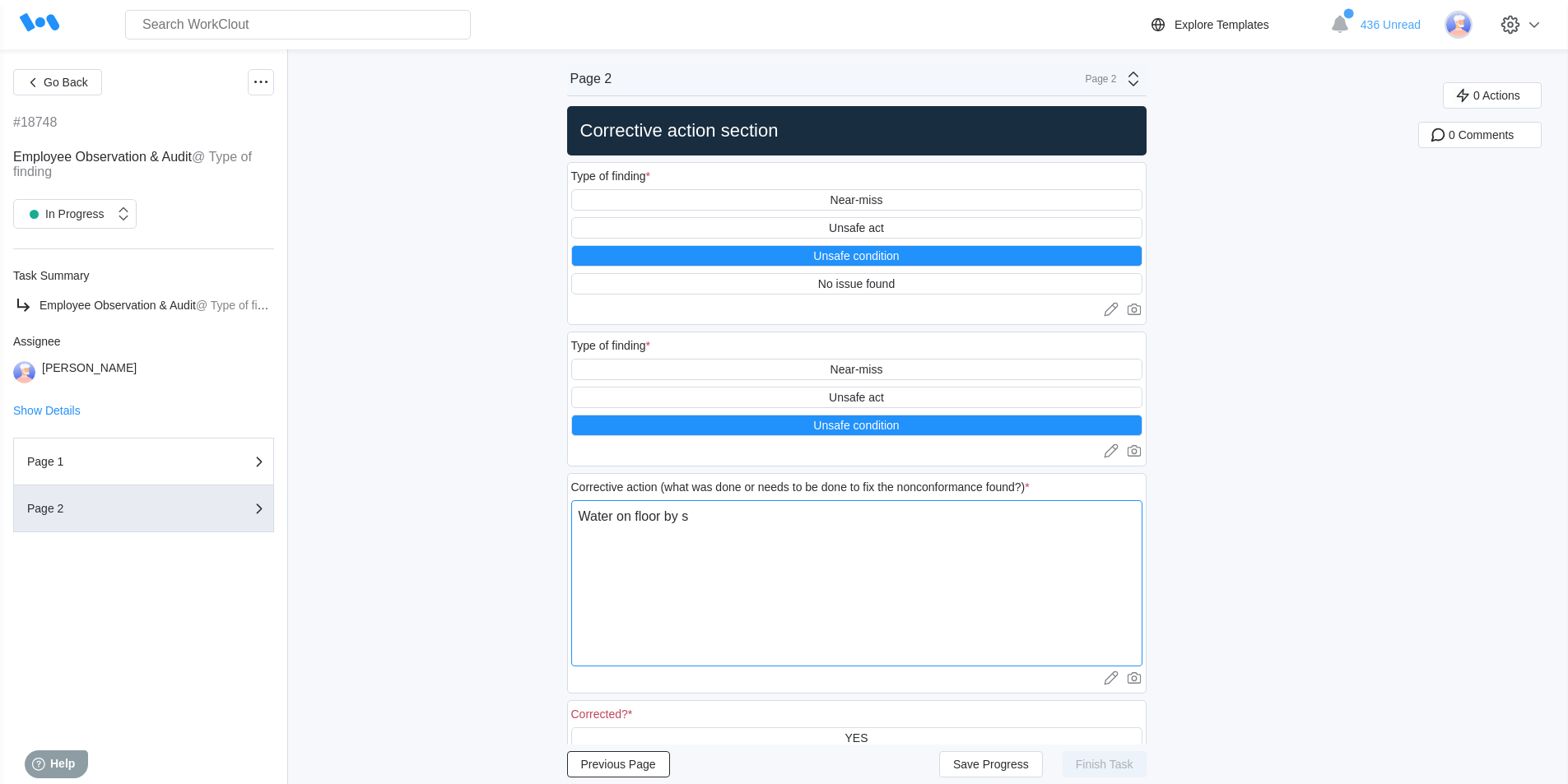
type textarea "Water on floor by st"
type textarea "x"
type textarea "Water on floor by sta"
type textarea "x"
type textarea "Water on floor by stag"
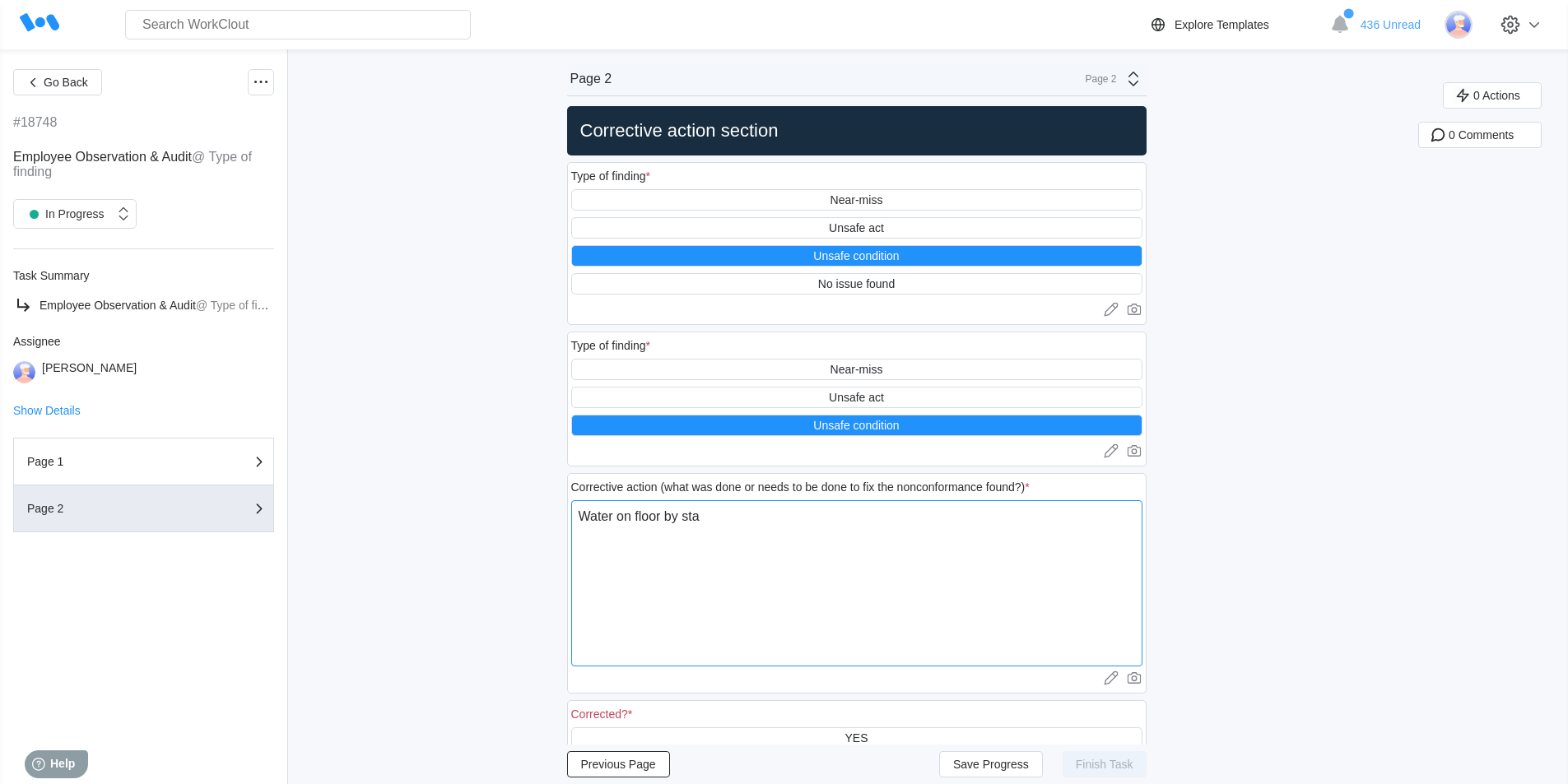
type textarea "x"
type textarea "Water on floor by stage"
type textarea "x"
type textarea "Water on floor by stage"
type textarea "x"
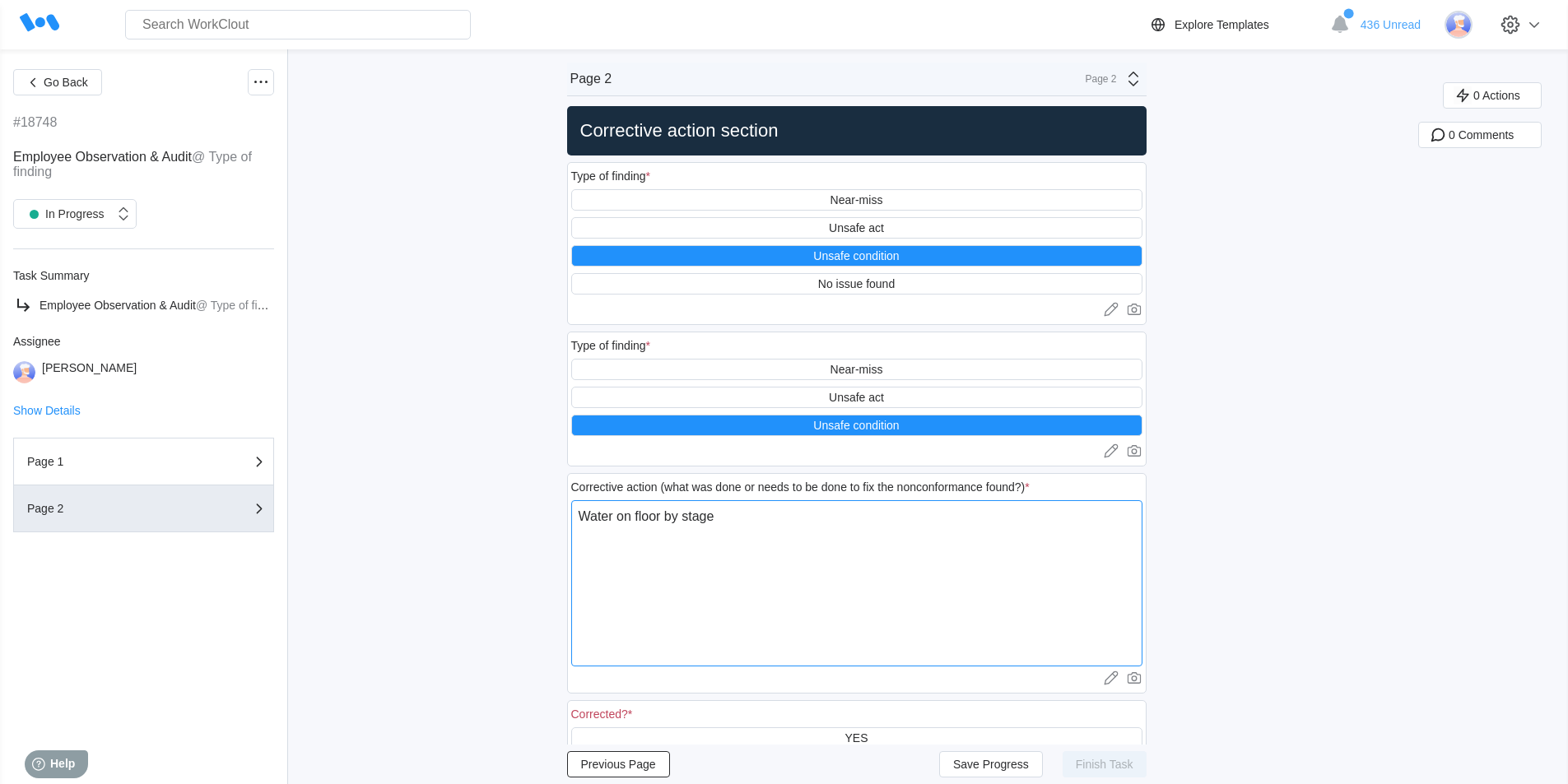
type textarea "Water on floor by stage #"
type textarea "x"
type textarea "Water on floor by stage #4"
type textarea "x"
type textarea "Water on floor by stage #4"
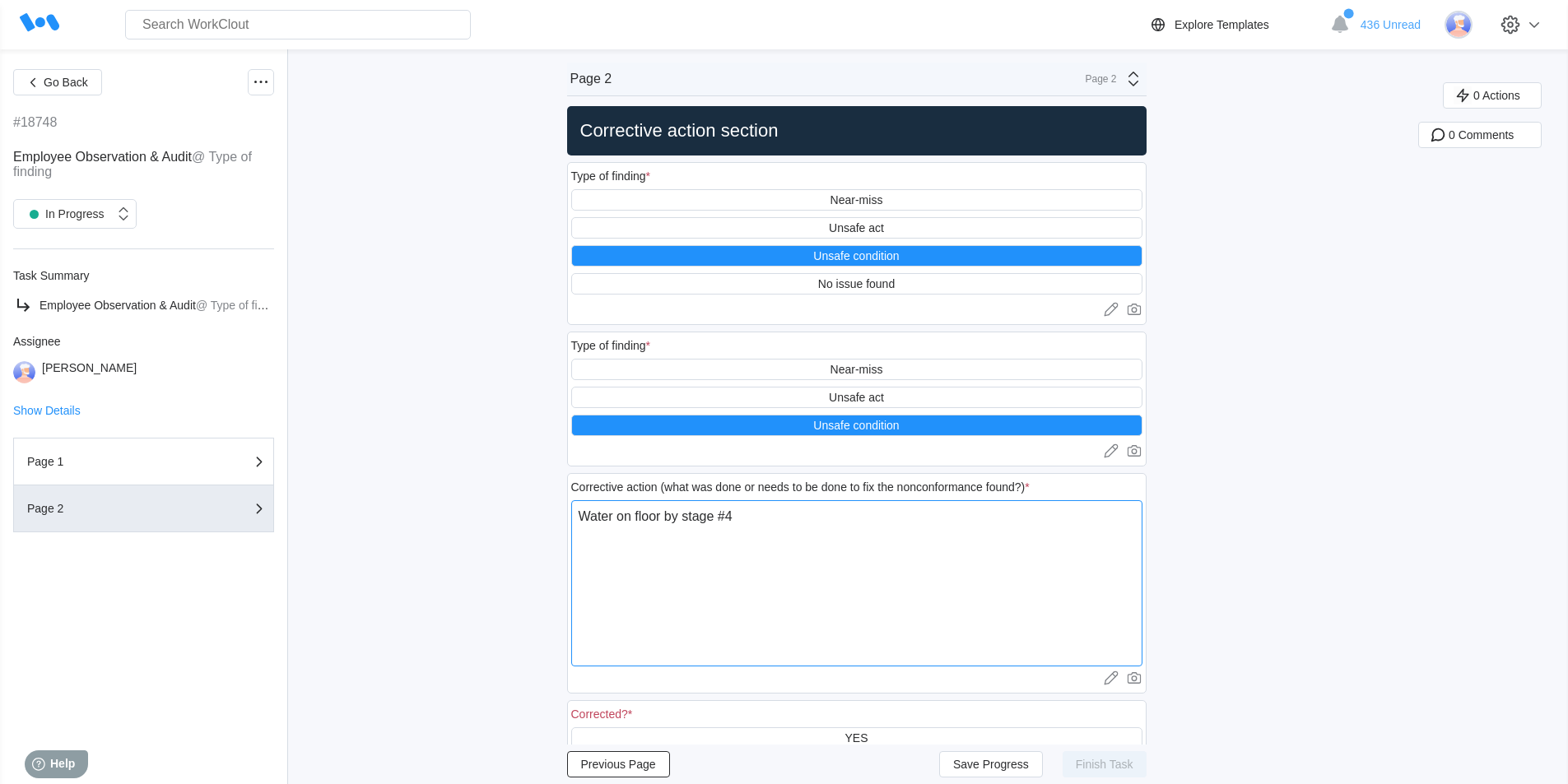
type textarea "x"
type textarea "Water on floor by stage #4 c"
type textarea "x"
type textarea "Water on floor by stage #4 cl"
type textarea "x"
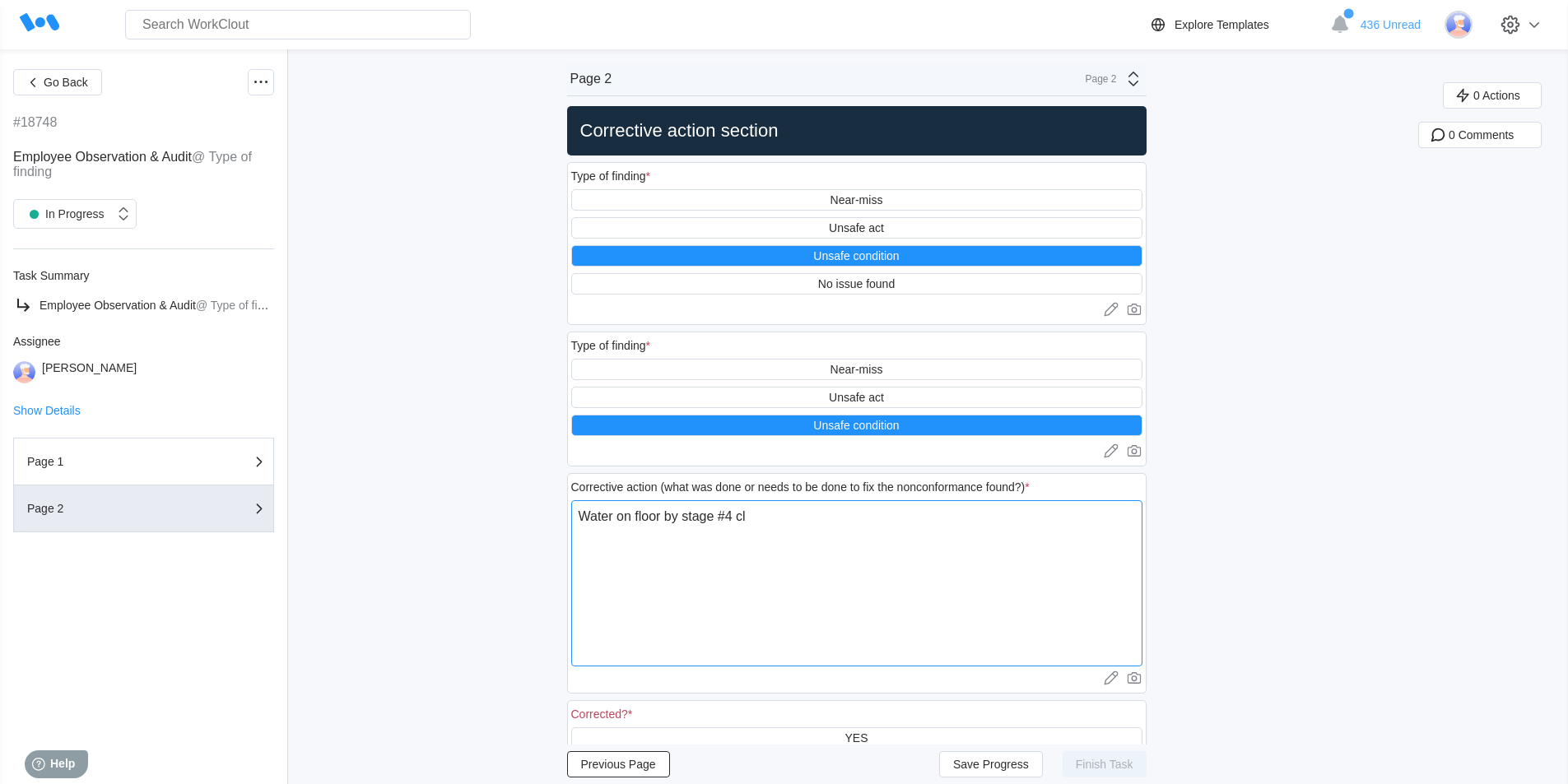
type textarea "Water on floor by stage #4 cle"
type textarea "x"
type textarea "Water on floor by stage #4 clea"
type textarea "x"
type textarea "Water on floor by stage #4 clean"
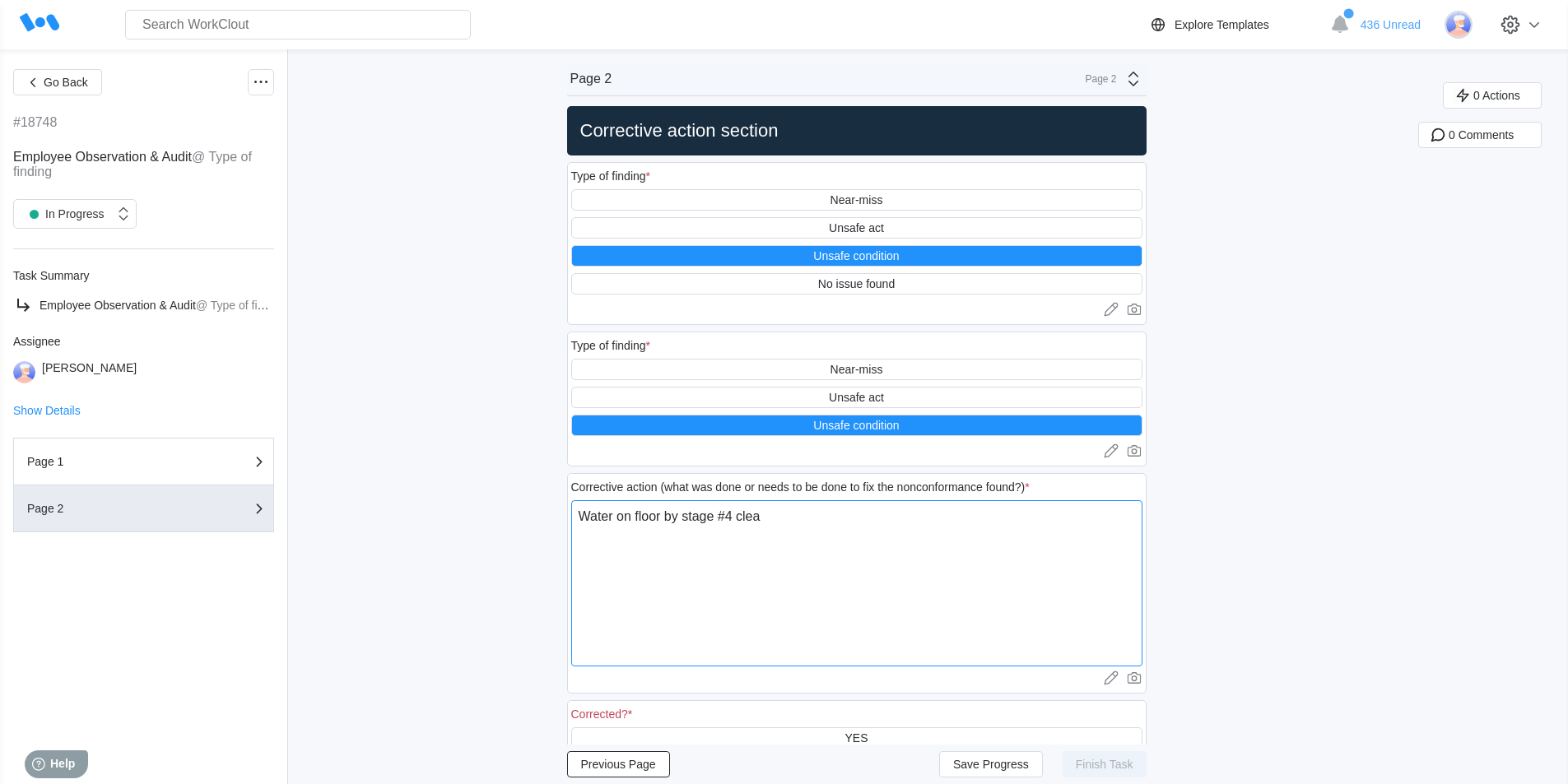
type textarea "x"
type textarea "Water on floor by stage #4 cleane"
type textarea "x"
type textarea "Water on floor by stage #4 cleaned"
type textarea "x"
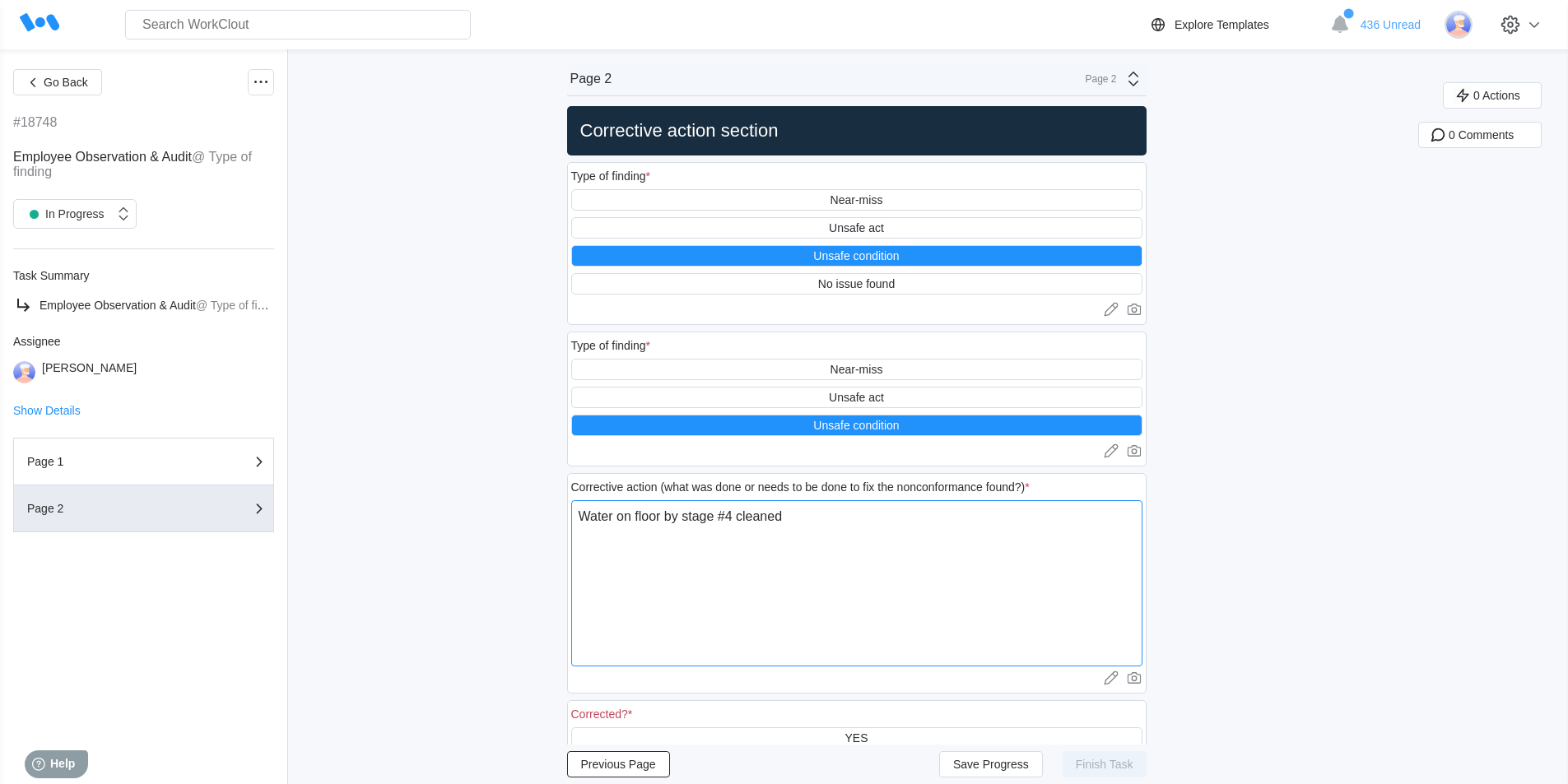
type textarea "Water on floor by stage #4 cleaned"
type textarea "x"
type textarea "Water on floor by stage #4 cleaned u"
type textarea "x"
type textarea "Water on floor by stage #4 cleaned up"
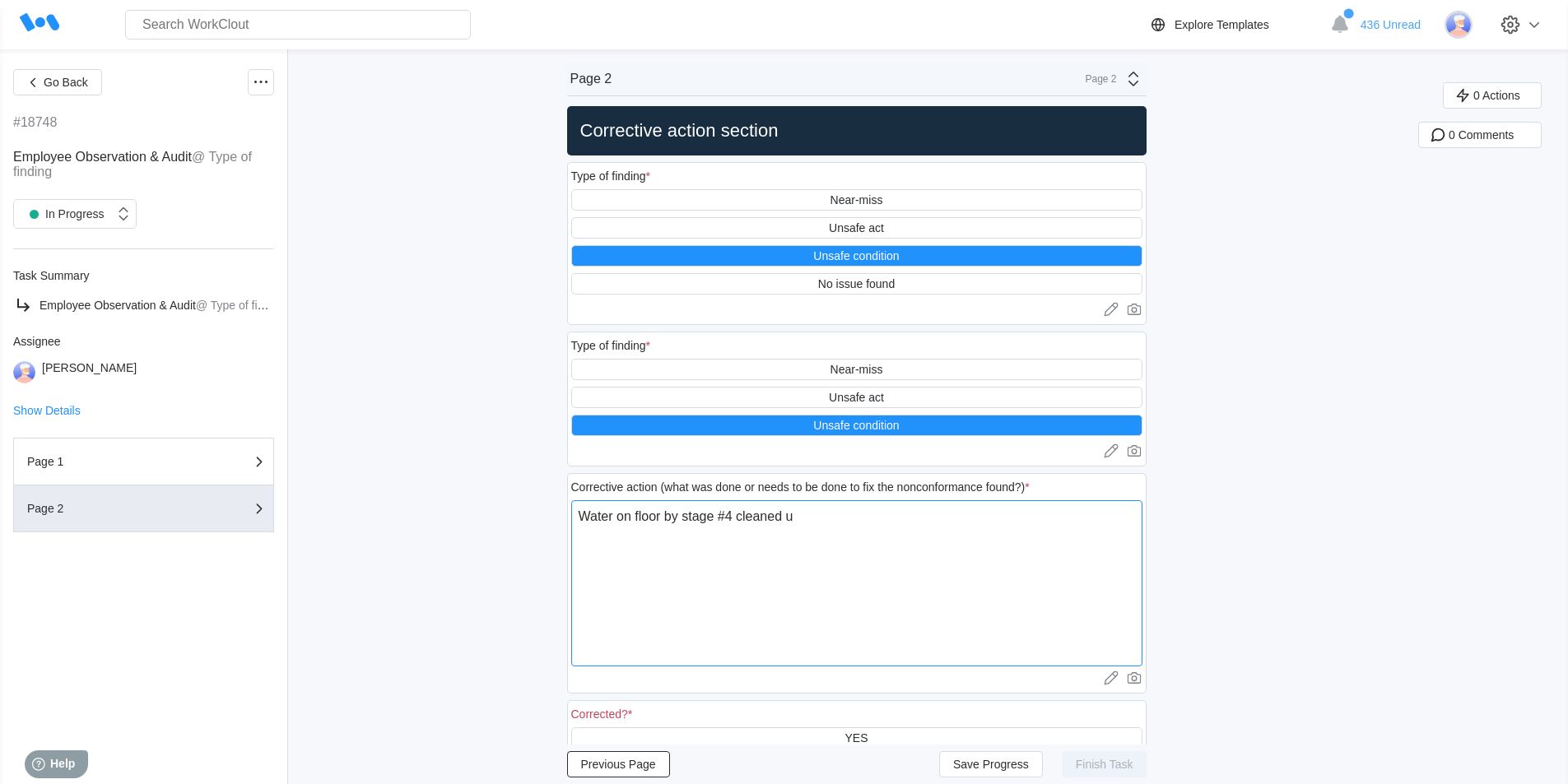
type textarea "x"
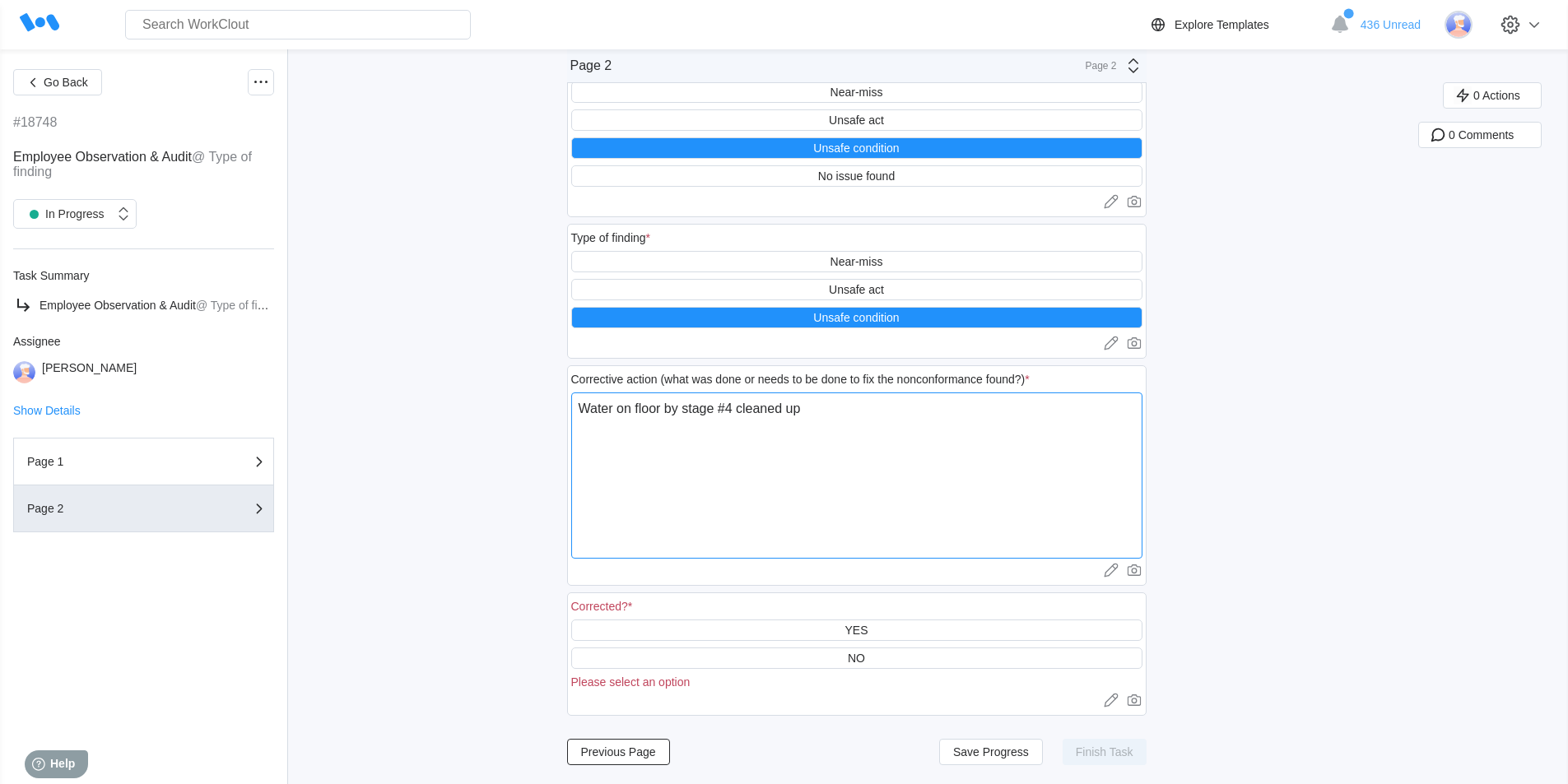
scroll to position [109, 0]
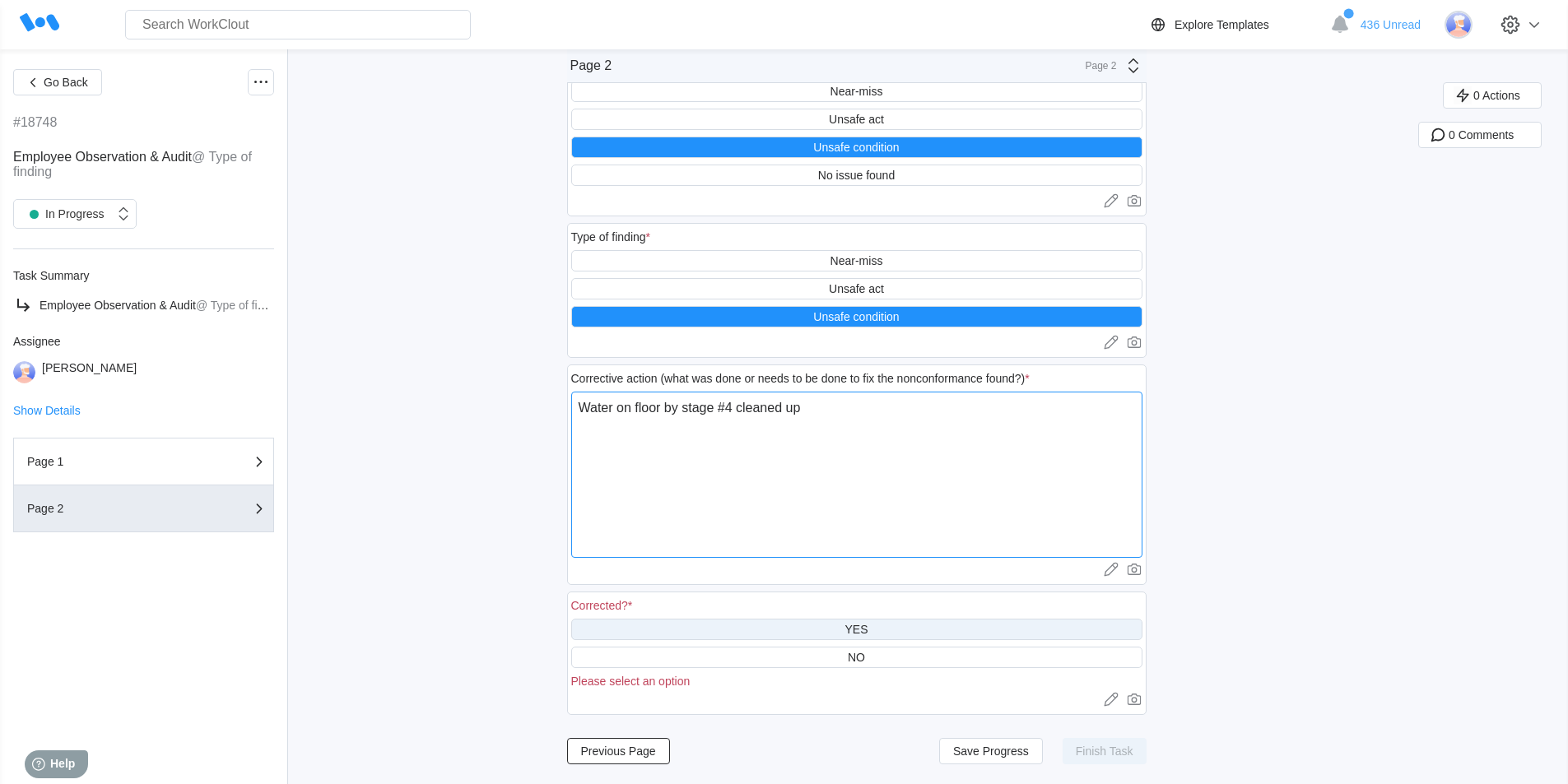
type textarea "Water on floor by stage #4 cleaned up"
click at [867, 627] on div "YES" at bounding box center [855, 629] width 23 height 13
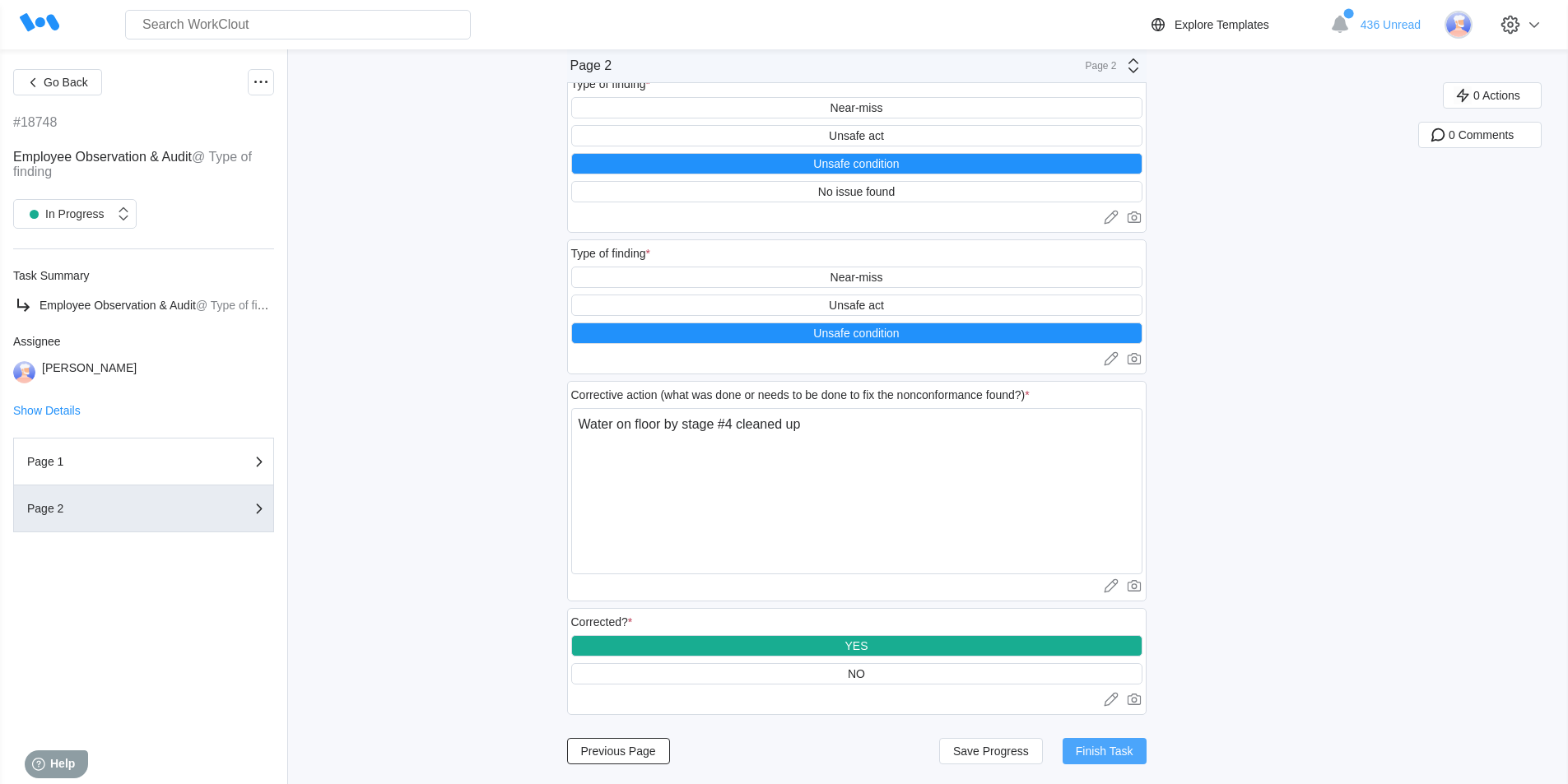
click at [1085, 743] on button "Finish Task" at bounding box center [1104, 751] width 84 height 27
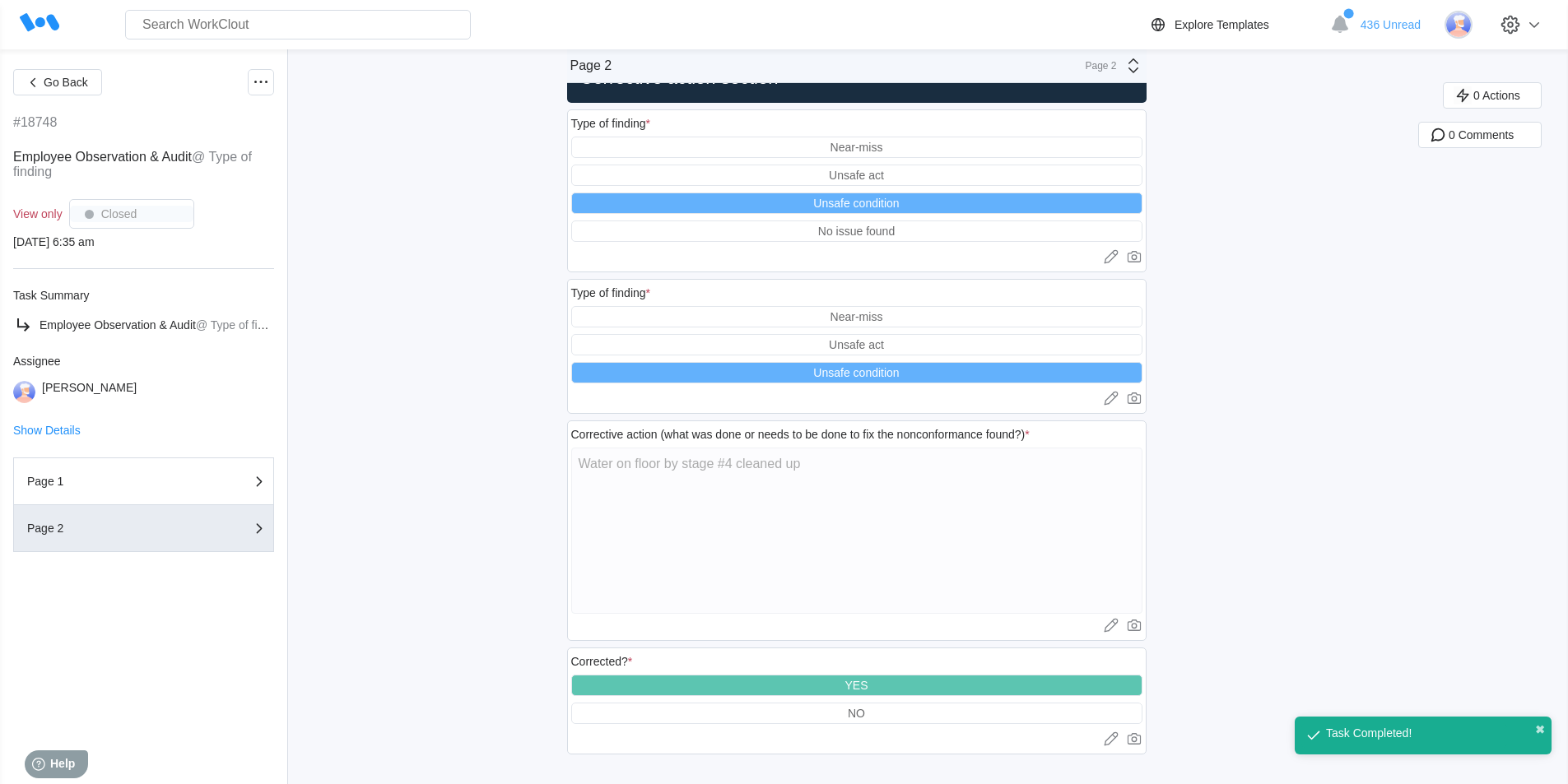
scroll to position [52, 0]
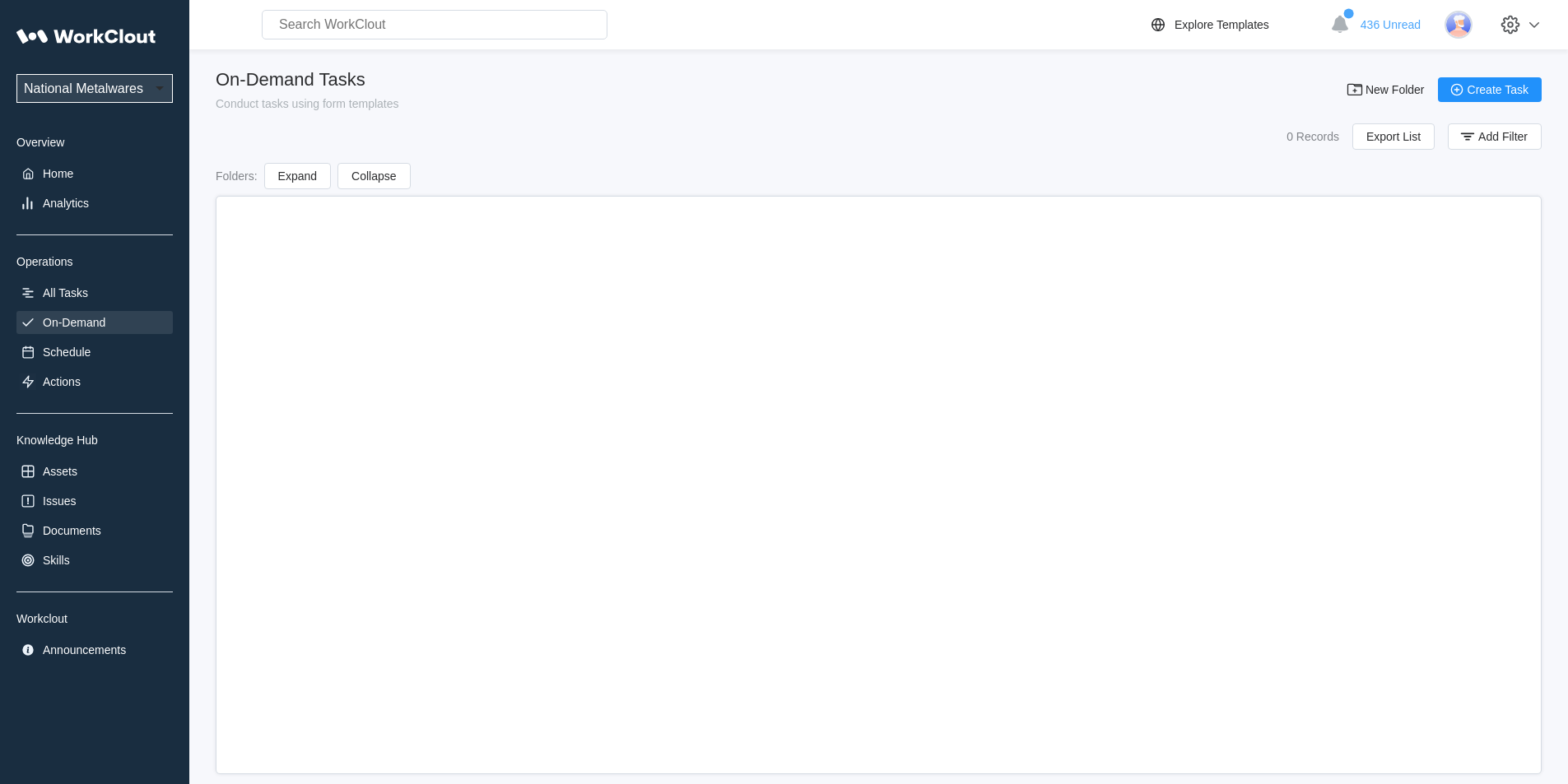
click at [103, 325] on div "On-Demand" at bounding box center [73, 322] width 62 height 13
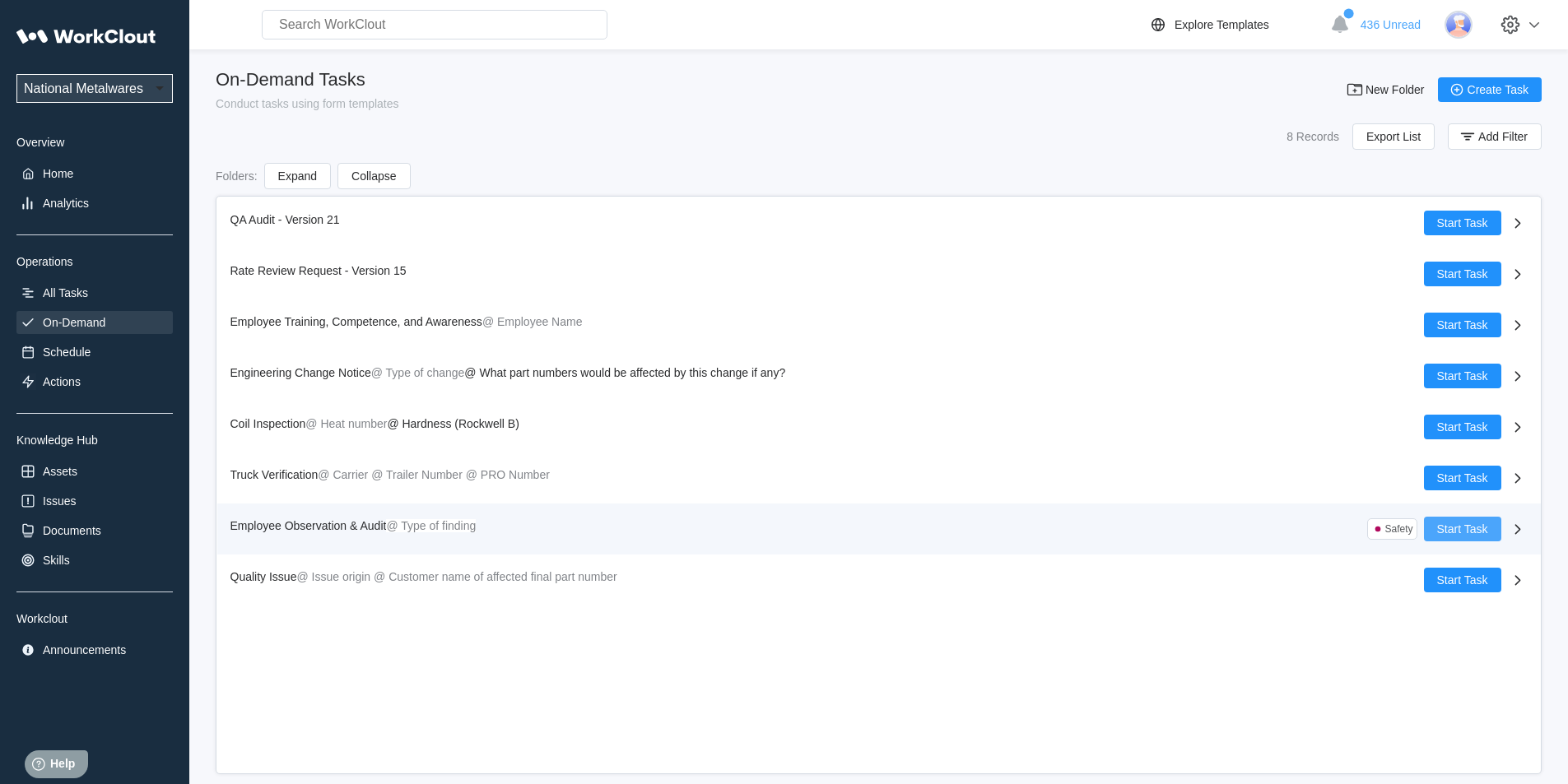
click at [1485, 522] on button "Start Task" at bounding box center [1462, 529] width 77 height 25
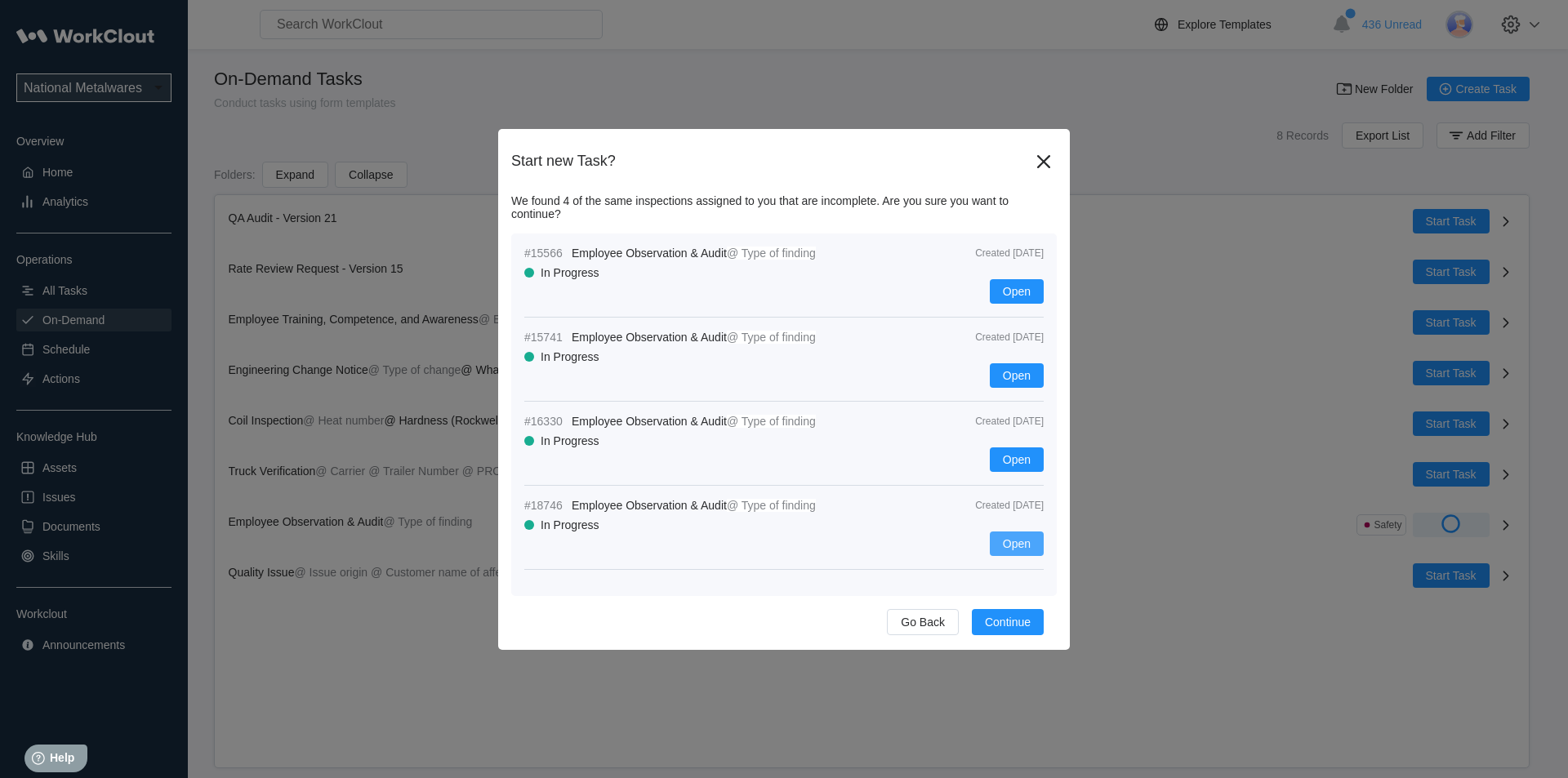
click at [1016, 541] on span "Open" at bounding box center [1017, 544] width 28 height 12
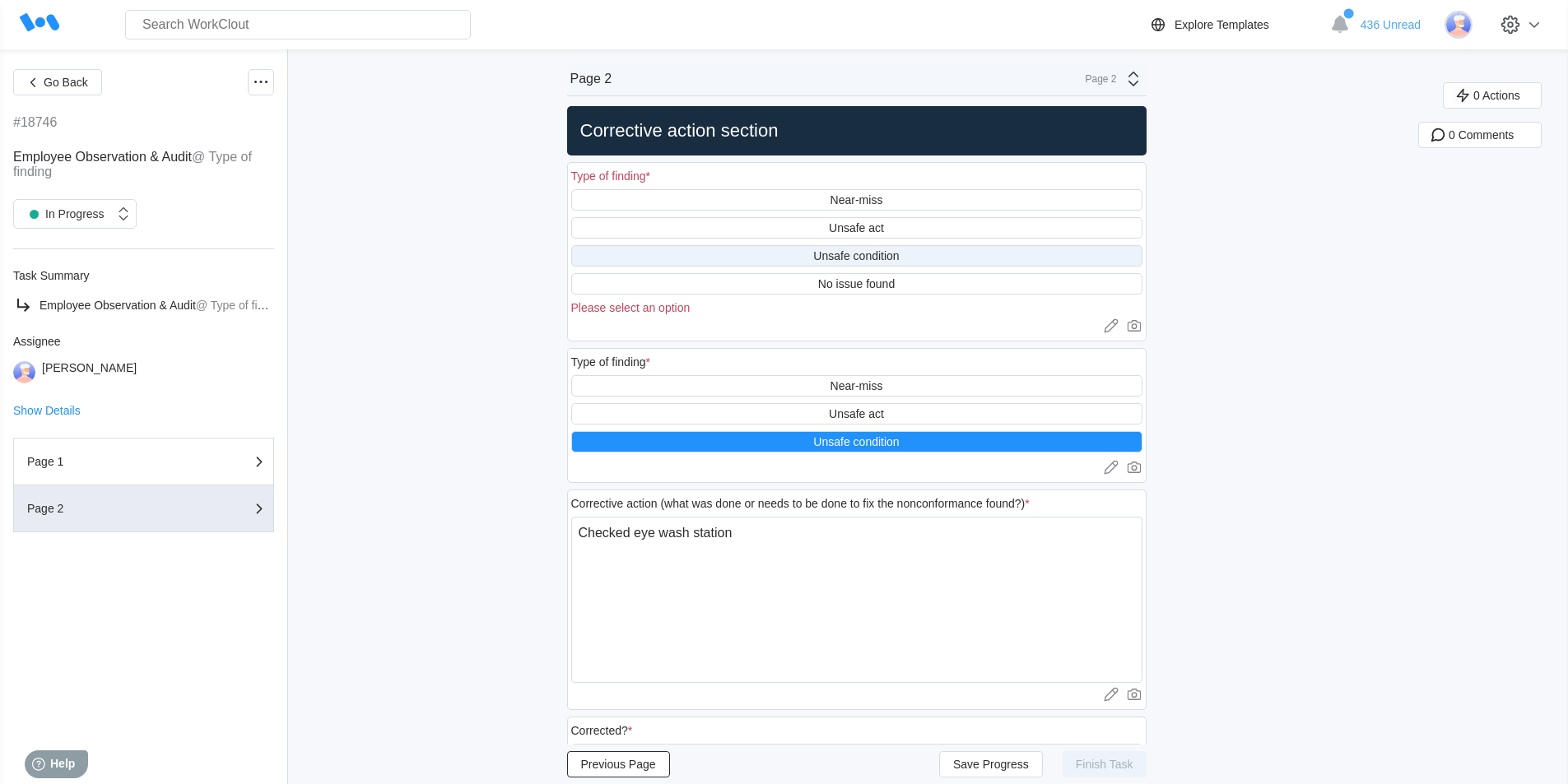
click at [878, 254] on div "Unsafe condition" at bounding box center [855, 255] width 85 height 13
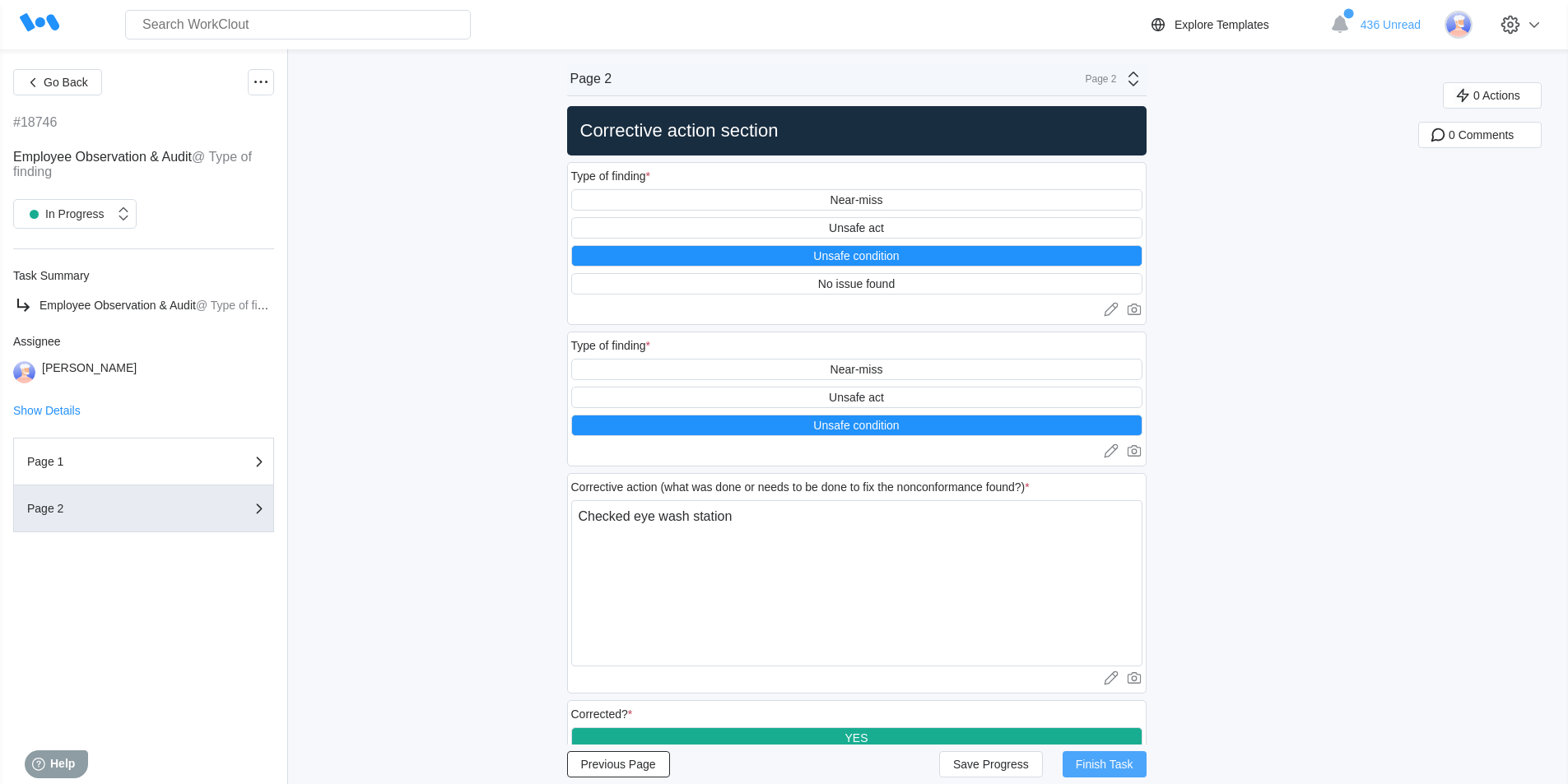
click at [1092, 761] on span "Finish Task" at bounding box center [1104, 764] width 57 height 12
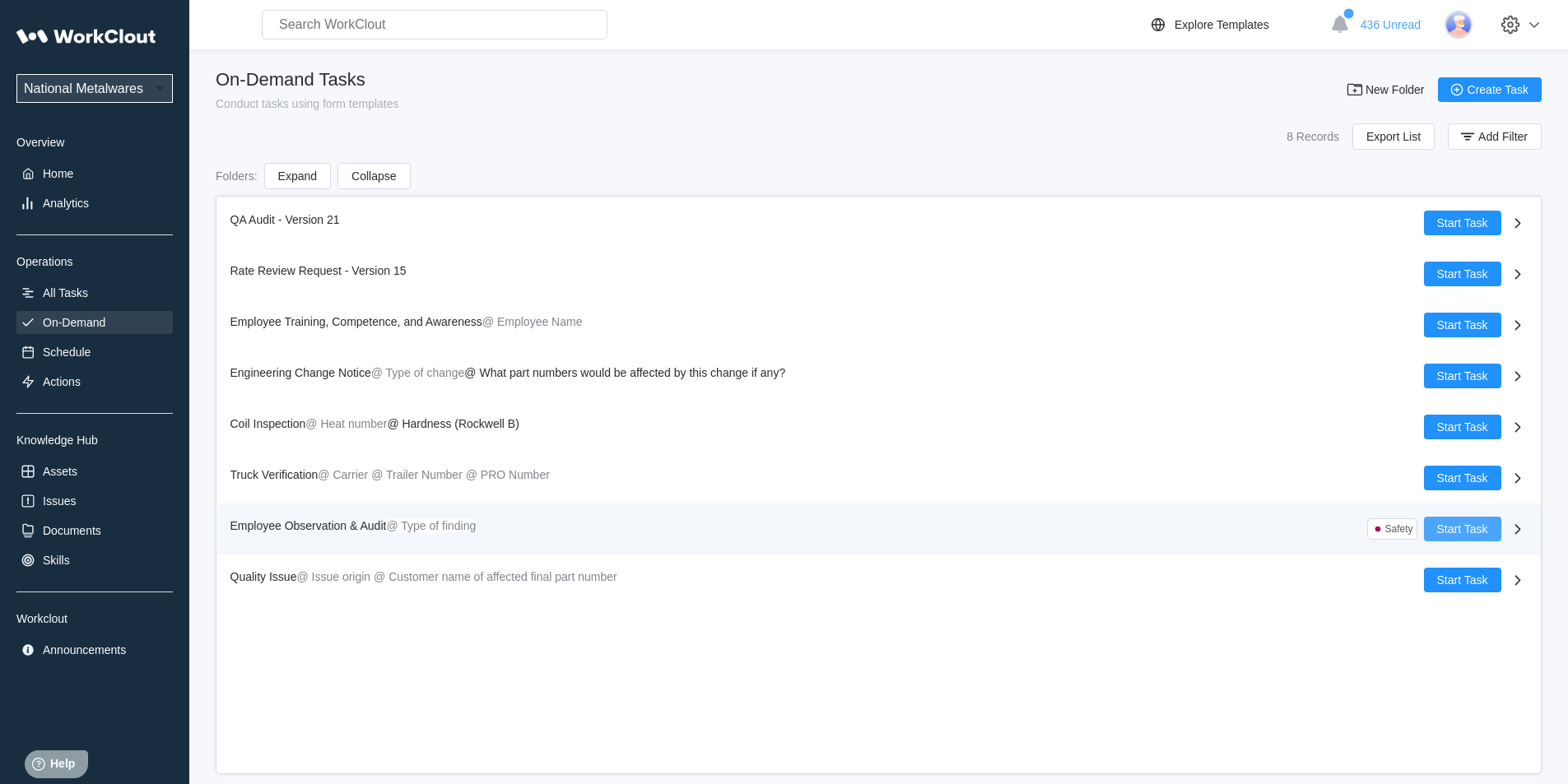
click at [1460, 526] on span "Start Task" at bounding box center [1462, 530] width 51 height 12
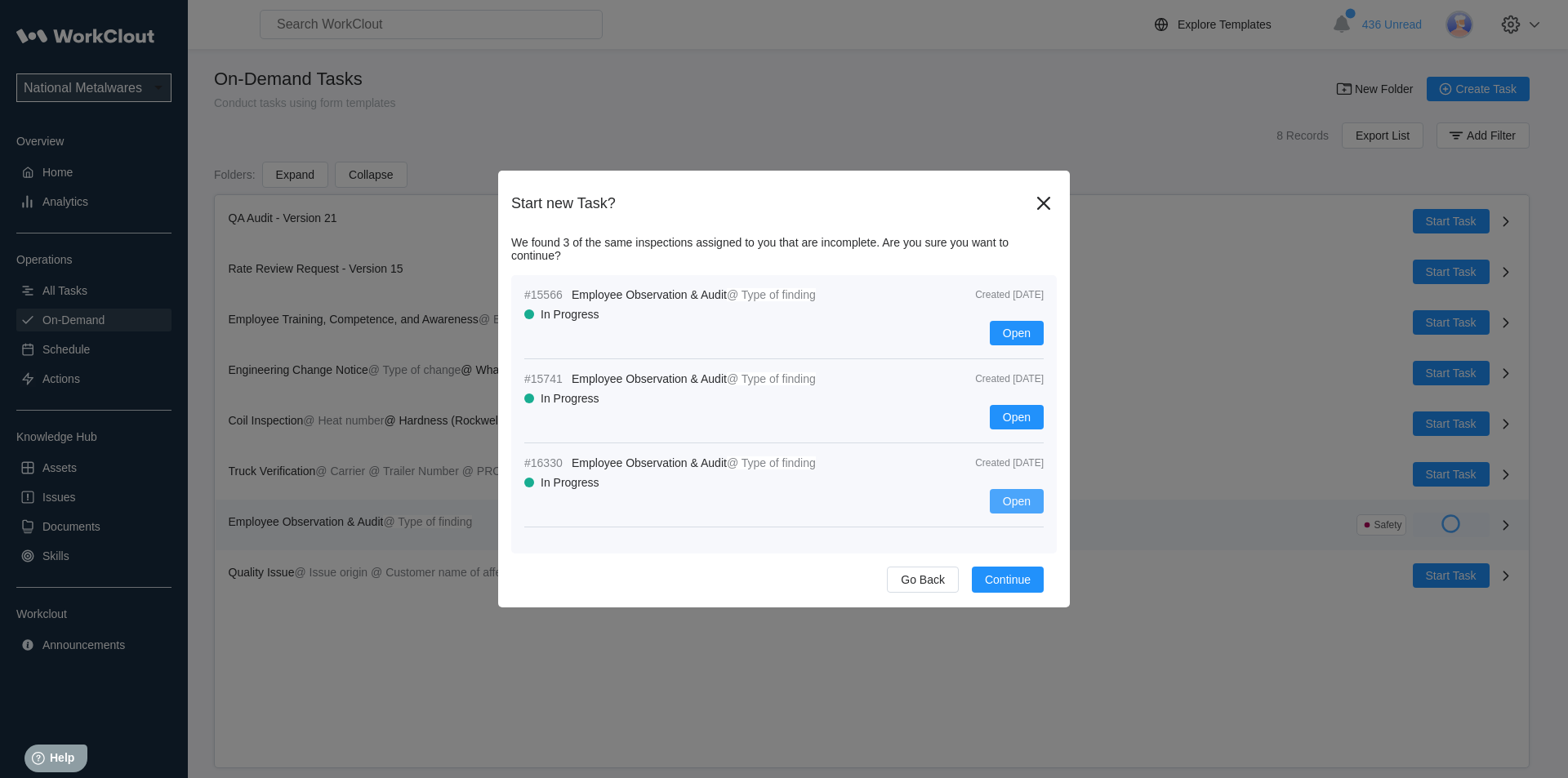
click at [1014, 496] on span "Open" at bounding box center [1017, 502] width 28 height 12
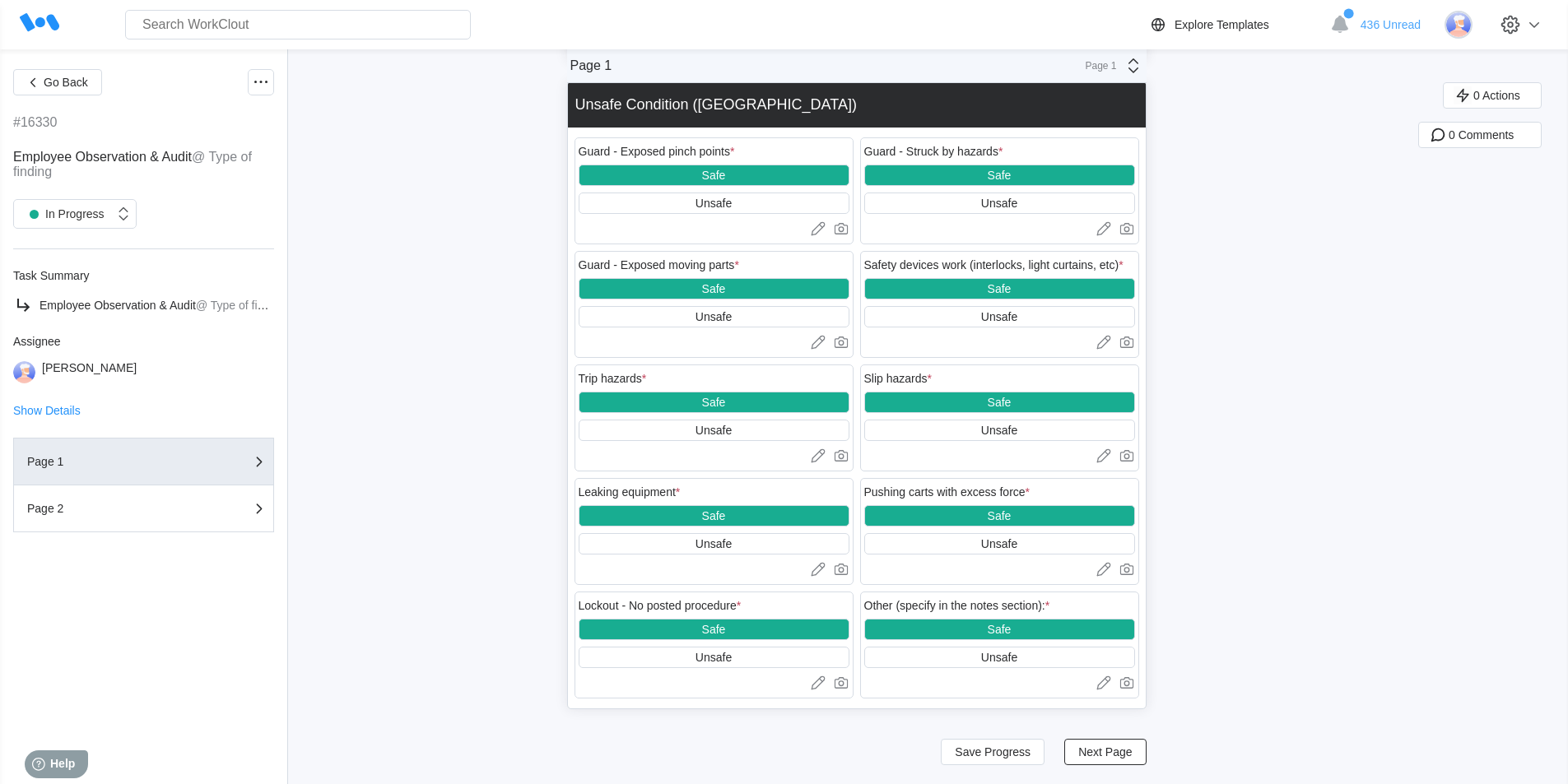
scroll to position [2076, 0]
click at [1143, 749] on button "Next Page" at bounding box center [1105, 751] width 81 height 27
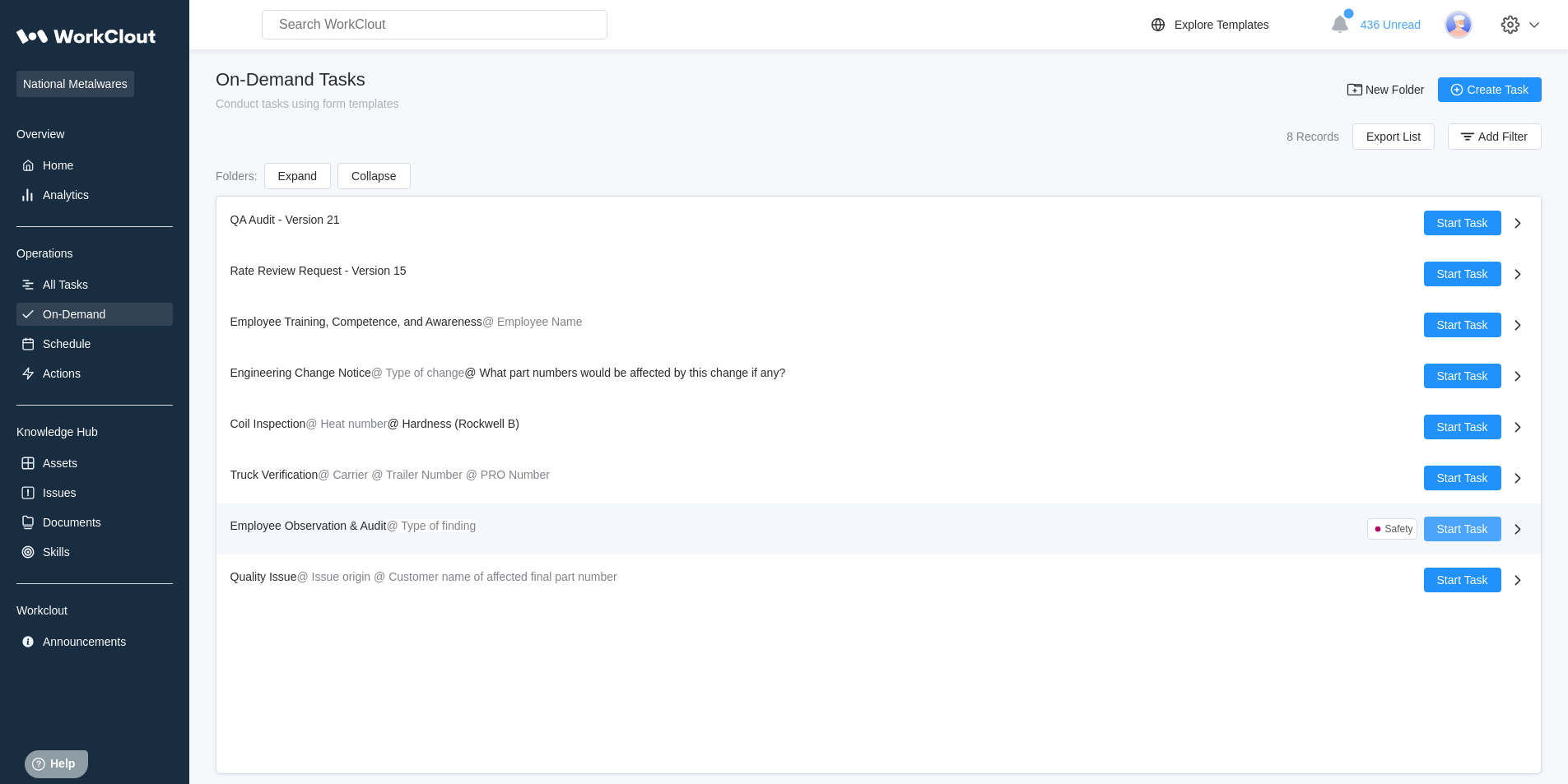
click at [1461, 529] on span "Start Task" at bounding box center [1462, 530] width 51 height 12
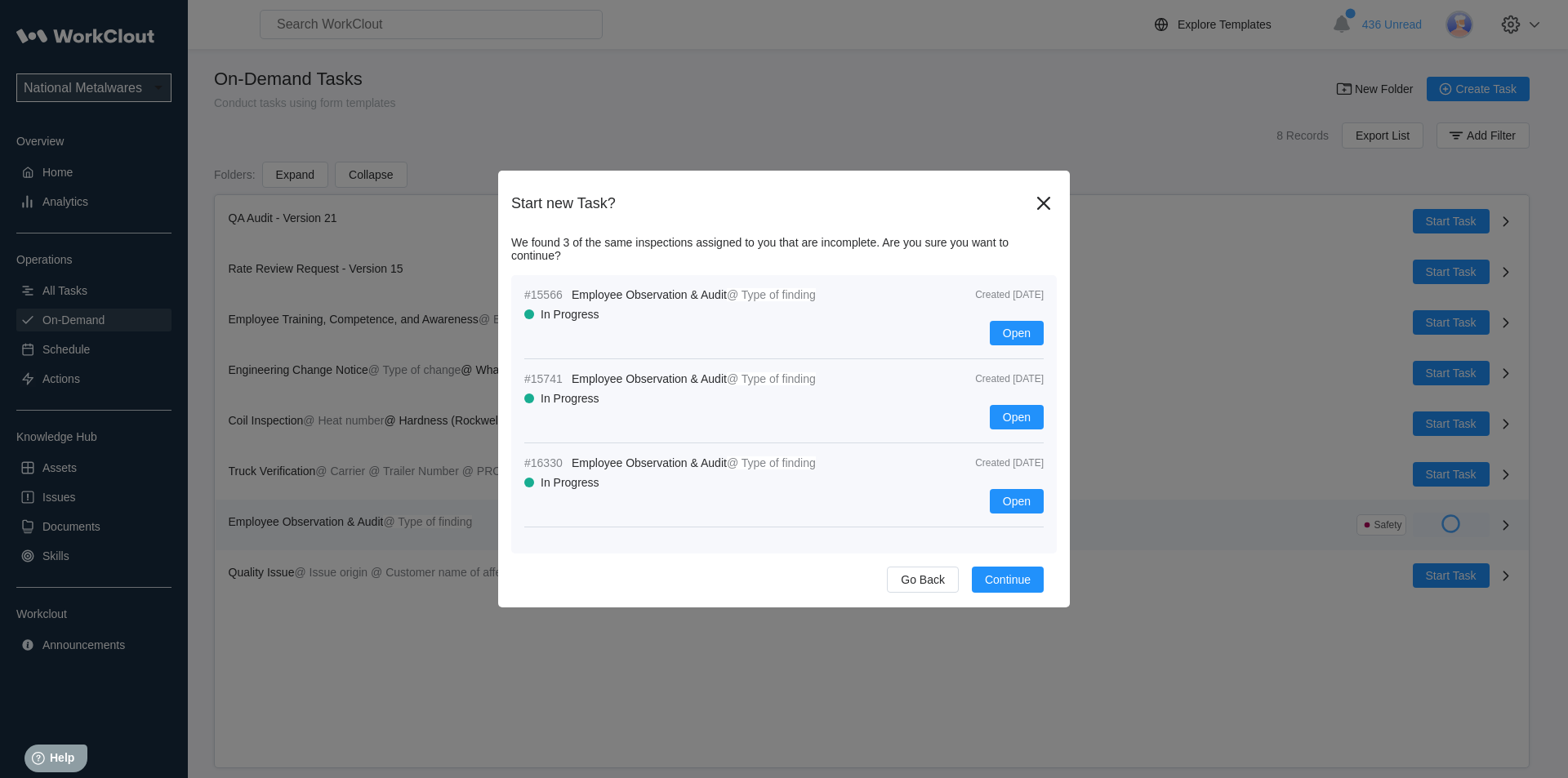
drag, startPoint x: 905, startPoint y: 491, endPoint x: 1164, endPoint y: 622, distance: 290.2
click at [1164, 622] on div "Start new Task? We found 3 of the same inspections assigned to you that are inc…" at bounding box center [784, 389] width 1568 height 778
click at [1002, 494] on button "Open" at bounding box center [1016, 501] width 54 height 25
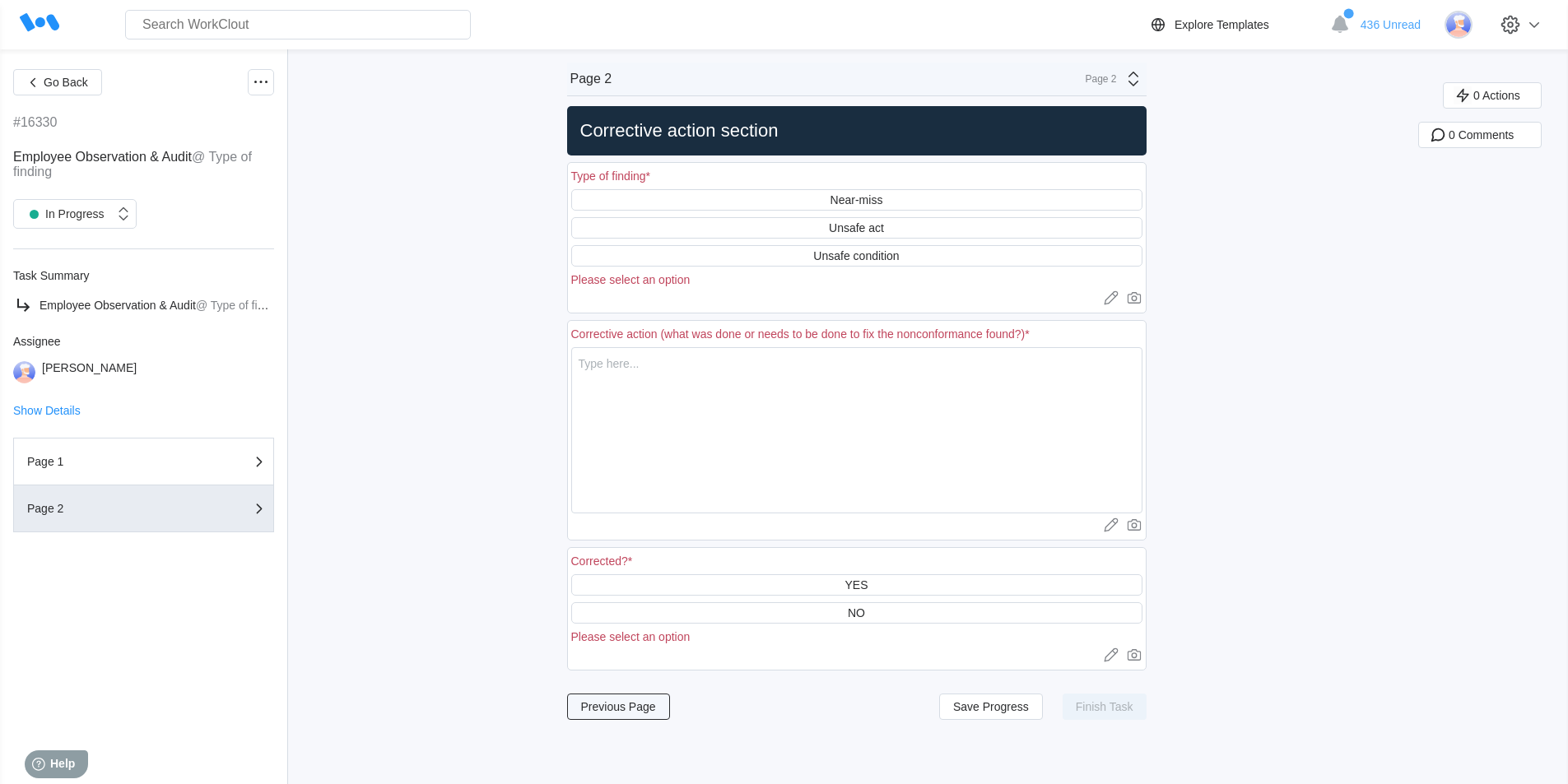
click at [613, 699] on button "Previous Page" at bounding box center [619, 707] width 103 height 27
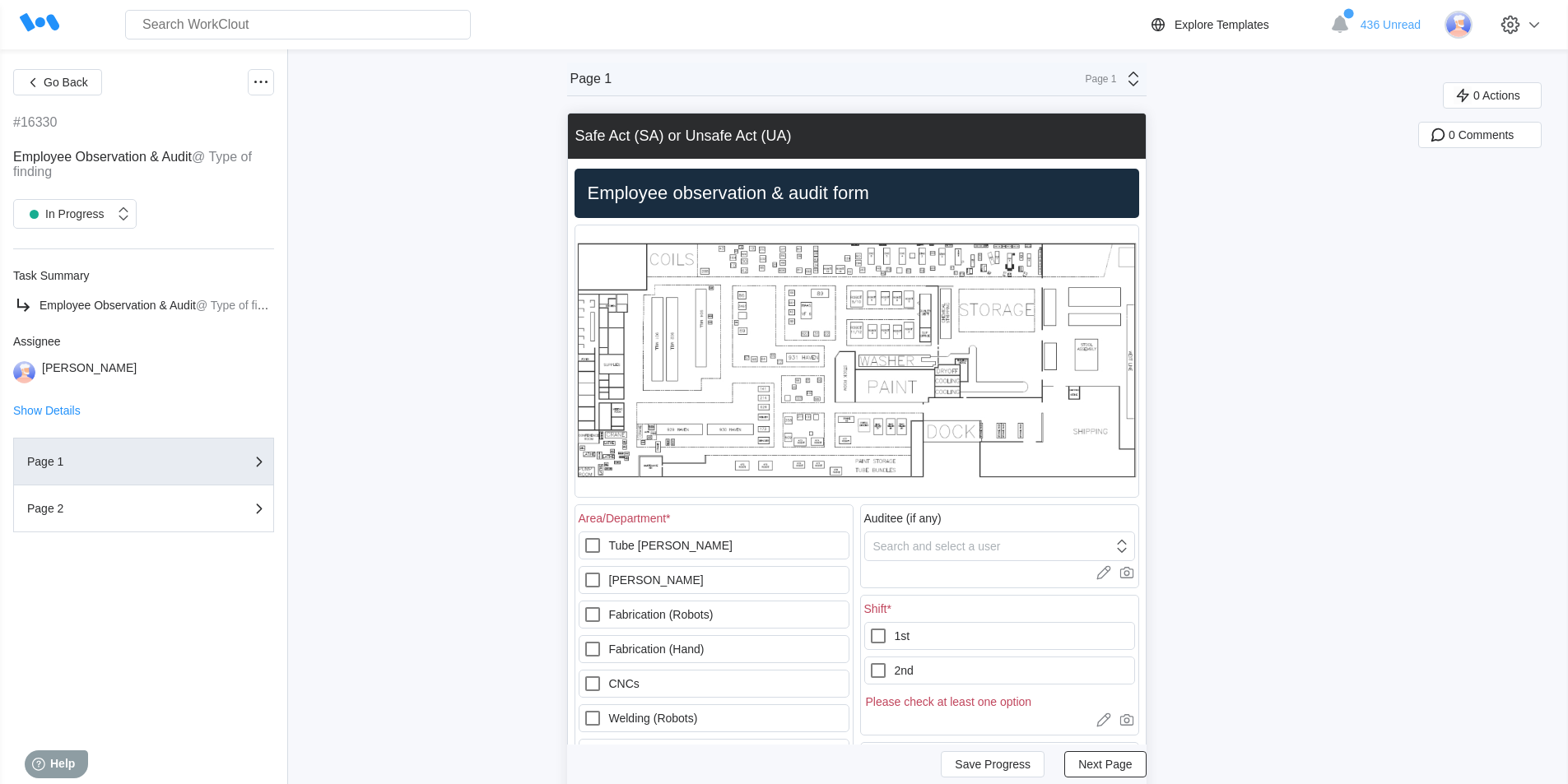
click at [877, 380] on img at bounding box center [856, 361] width 563 height 271
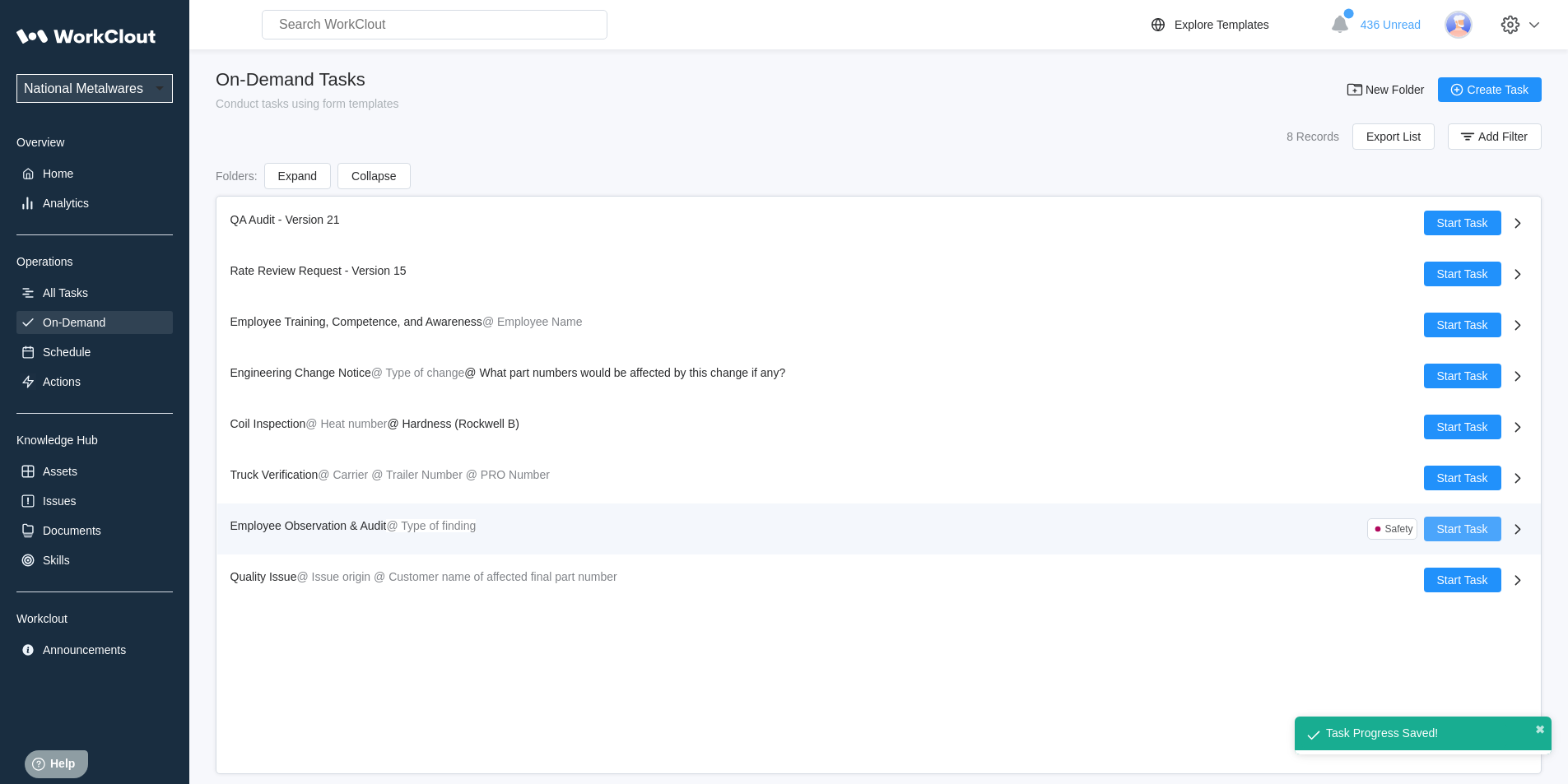
click at [1451, 528] on span "Start Task" at bounding box center [1462, 530] width 51 height 12
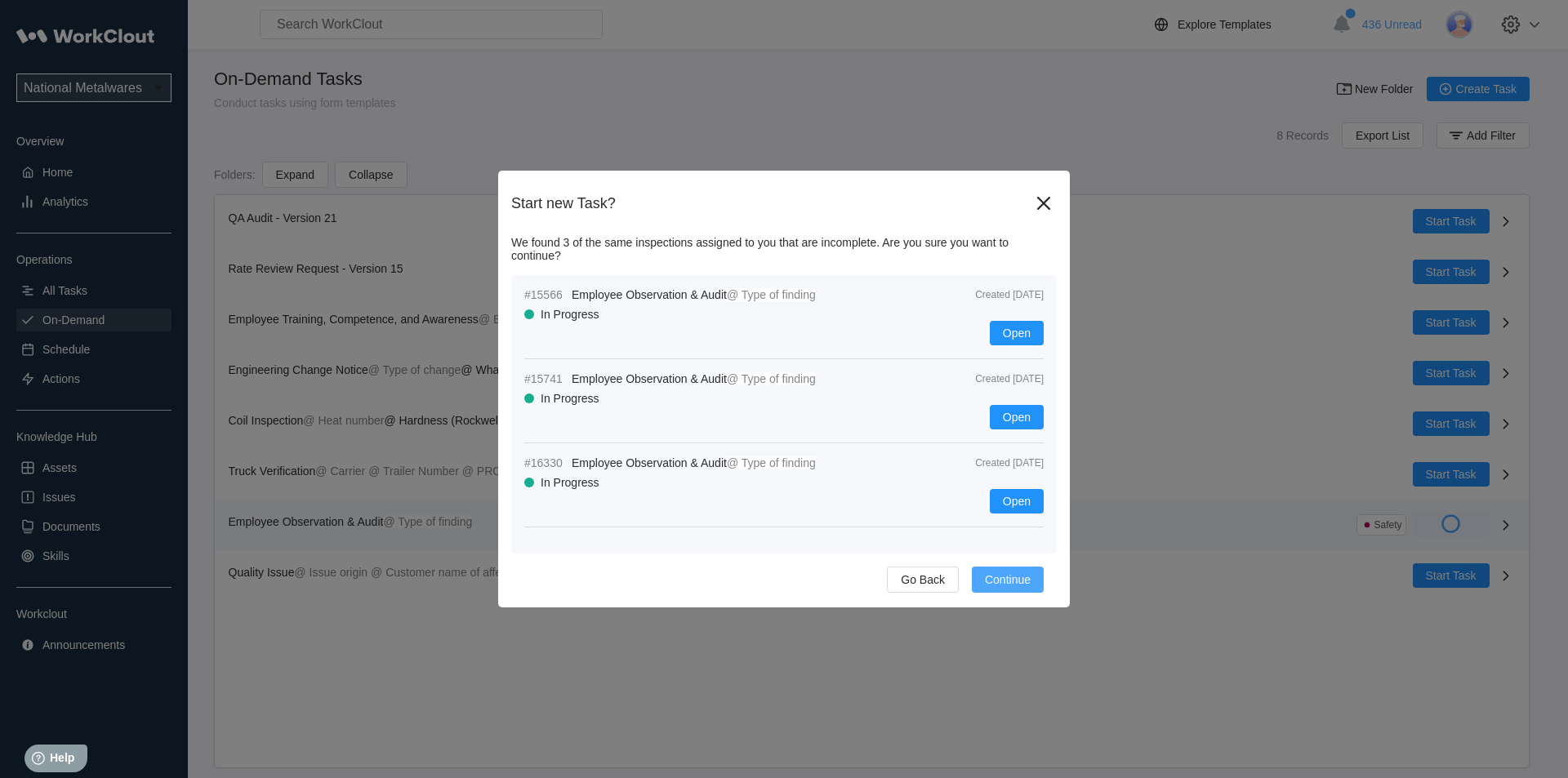
click at [1018, 577] on span "Continue" at bounding box center [1007, 580] width 46 height 12
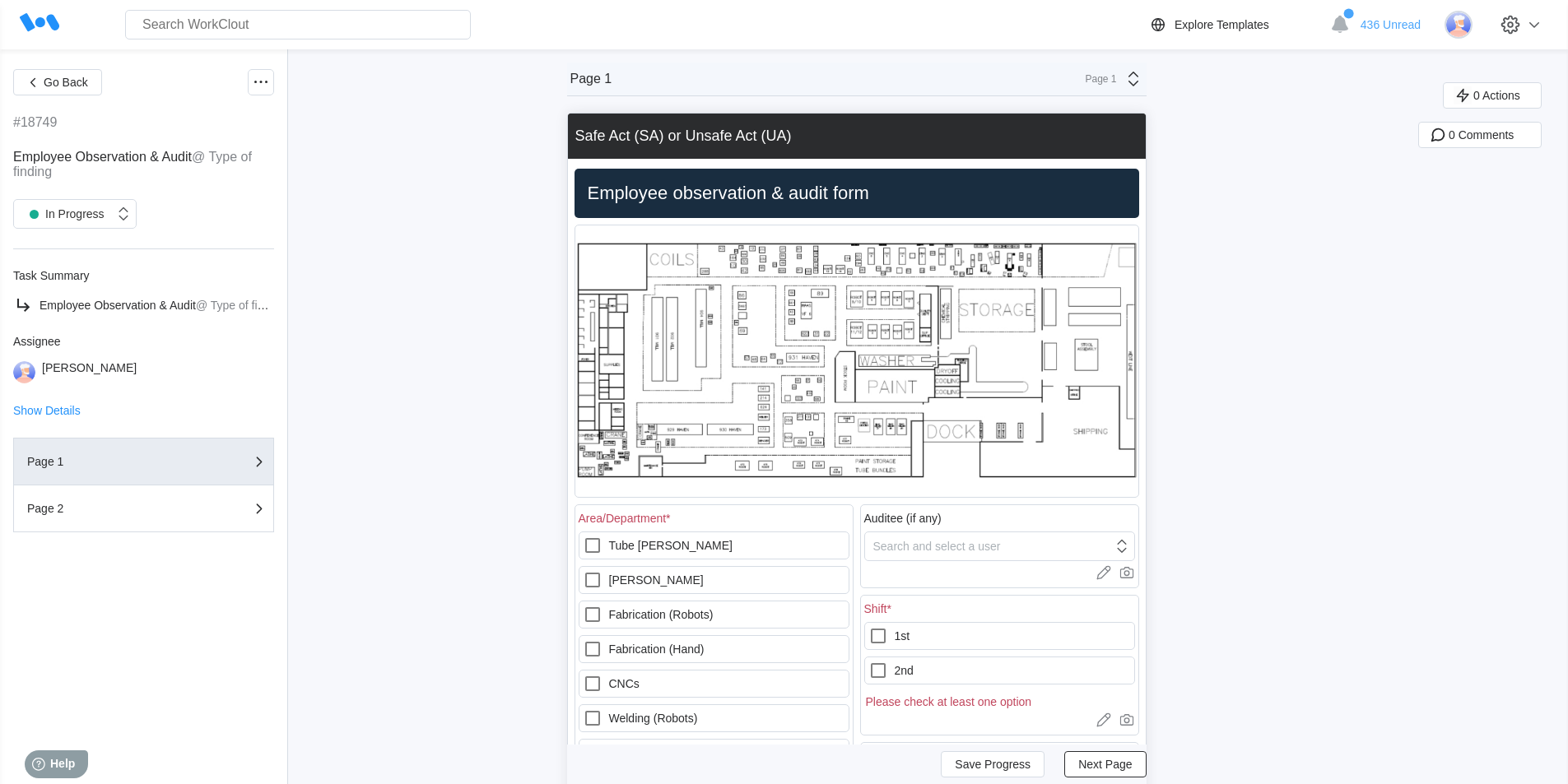
click at [1133, 85] on icon at bounding box center [1133, 79] width 20 height 20
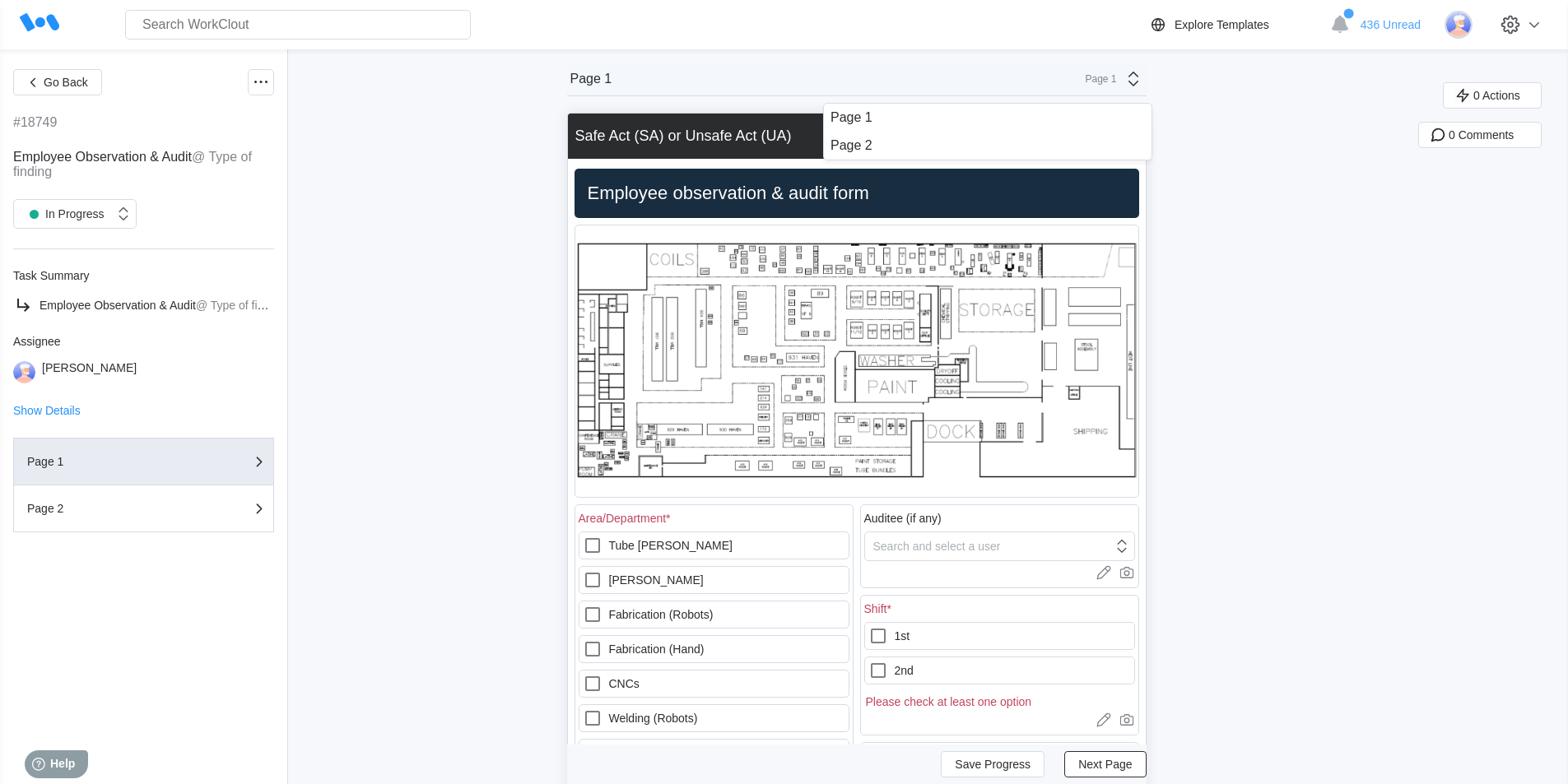
click at [1139, 70] on icon at bounding box center [1133, 79] width 20 height 20
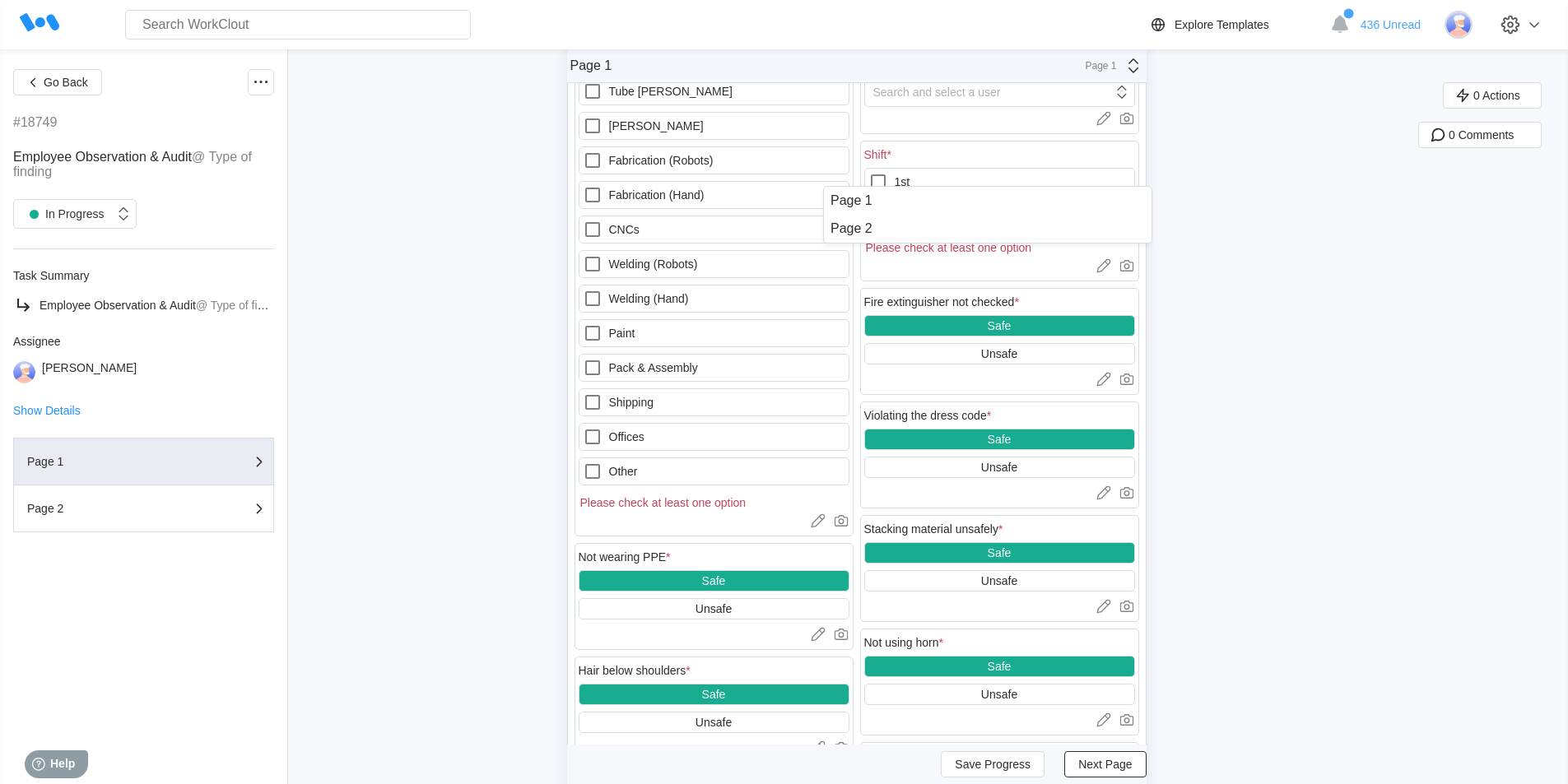
scroll to position [183, 0]
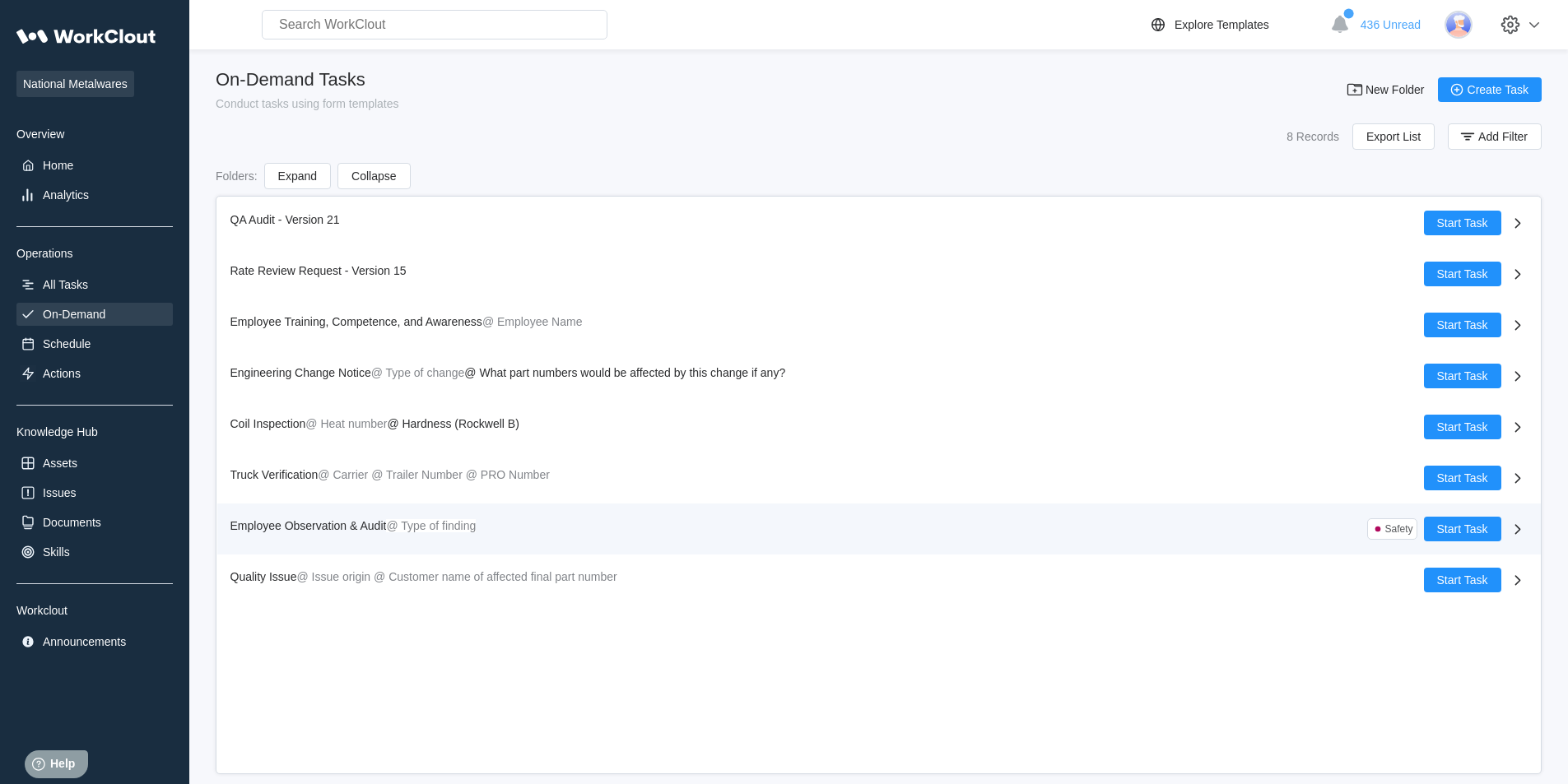
click at [1519, 528] on icon at bounding box center [1518, 530] width 20 height 20
click at [1437, 524] on span "Start Task" at bounding box center [1462, 530] width 51 height 12
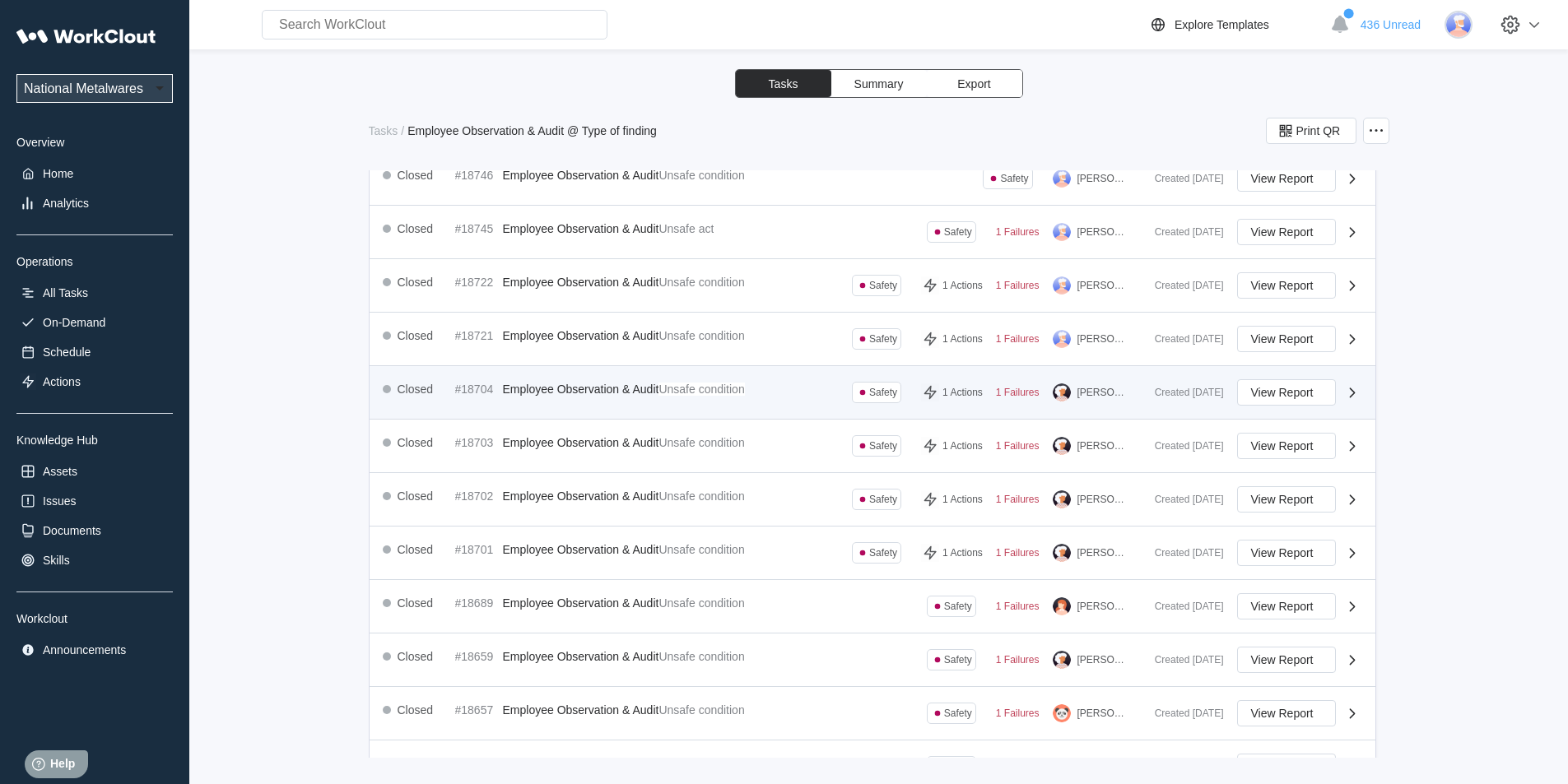
scroll to position [506, 0]
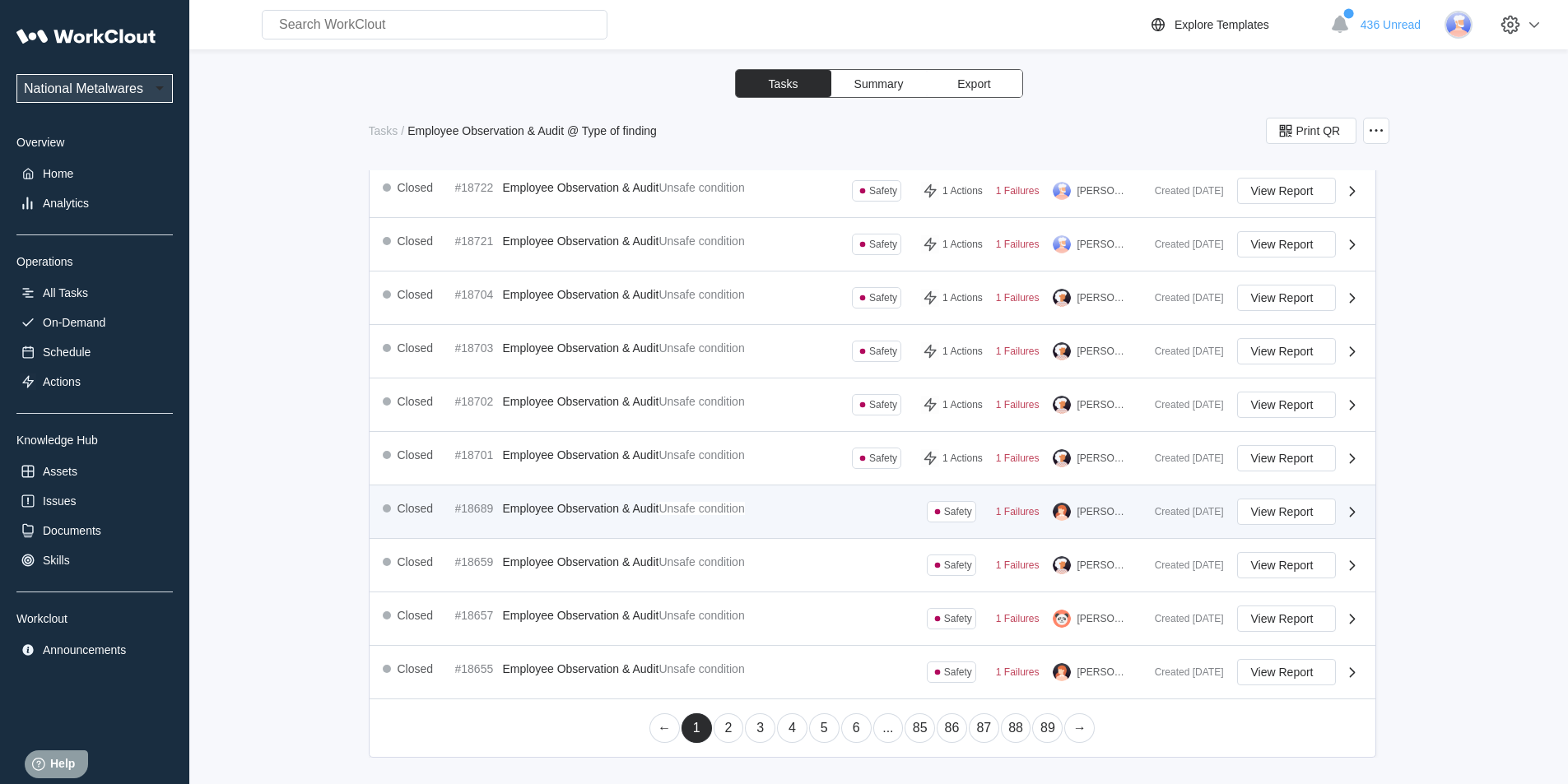
click at [582, 509] on span "Employee Observation & Audit" at bounding box center [581, 508] width 156 height 13
click at [1001, 513] on div "1 Failures" at bounding box center [1018, 512] width 44 height 12
click at [1259, 511] on span "View Report" at bounding box center [1281, 512] width 62 height 12
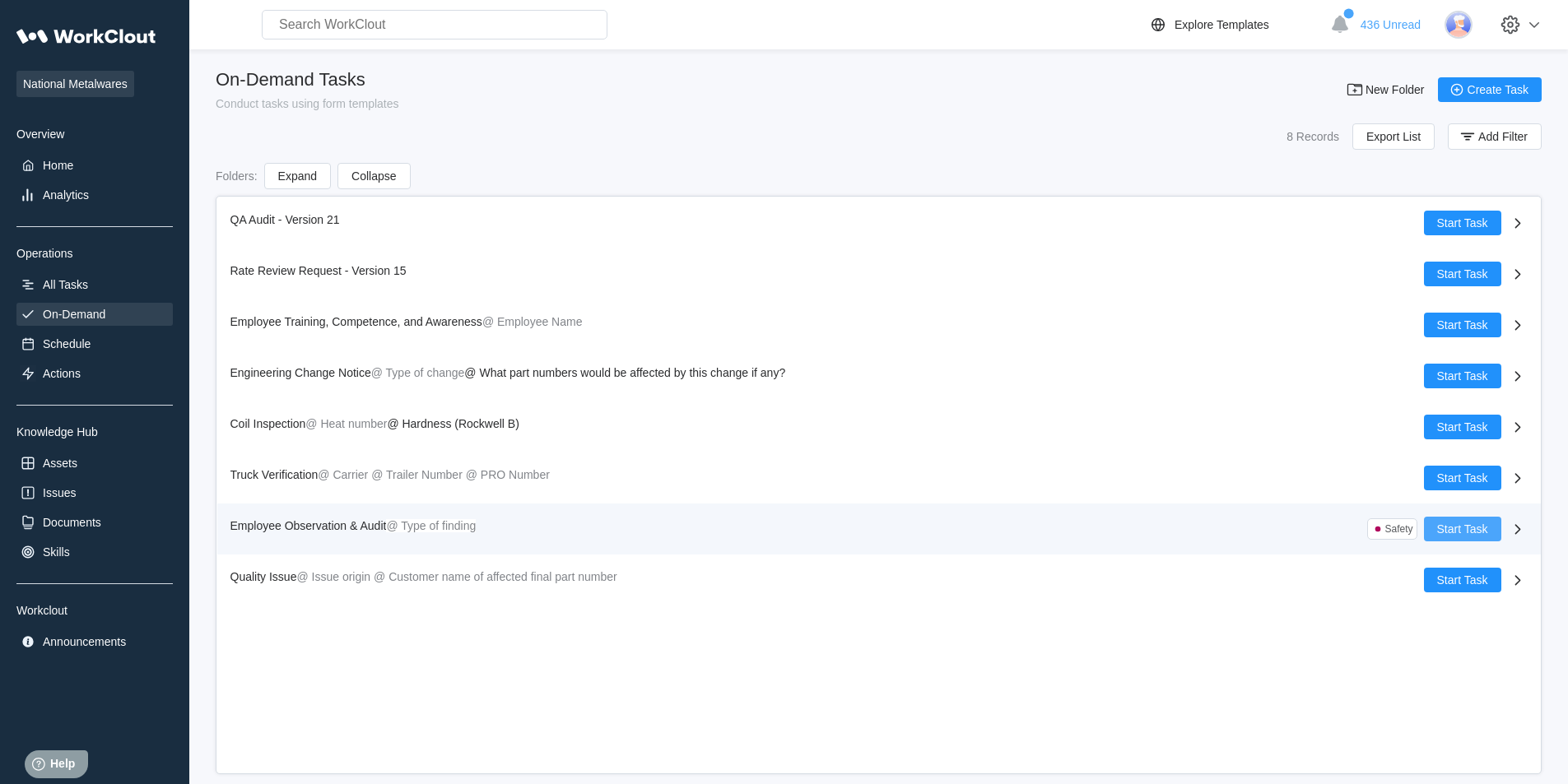
click at [1468, 521] on button "Start Task" at bounding box center [1462, 529] width 77 height 25
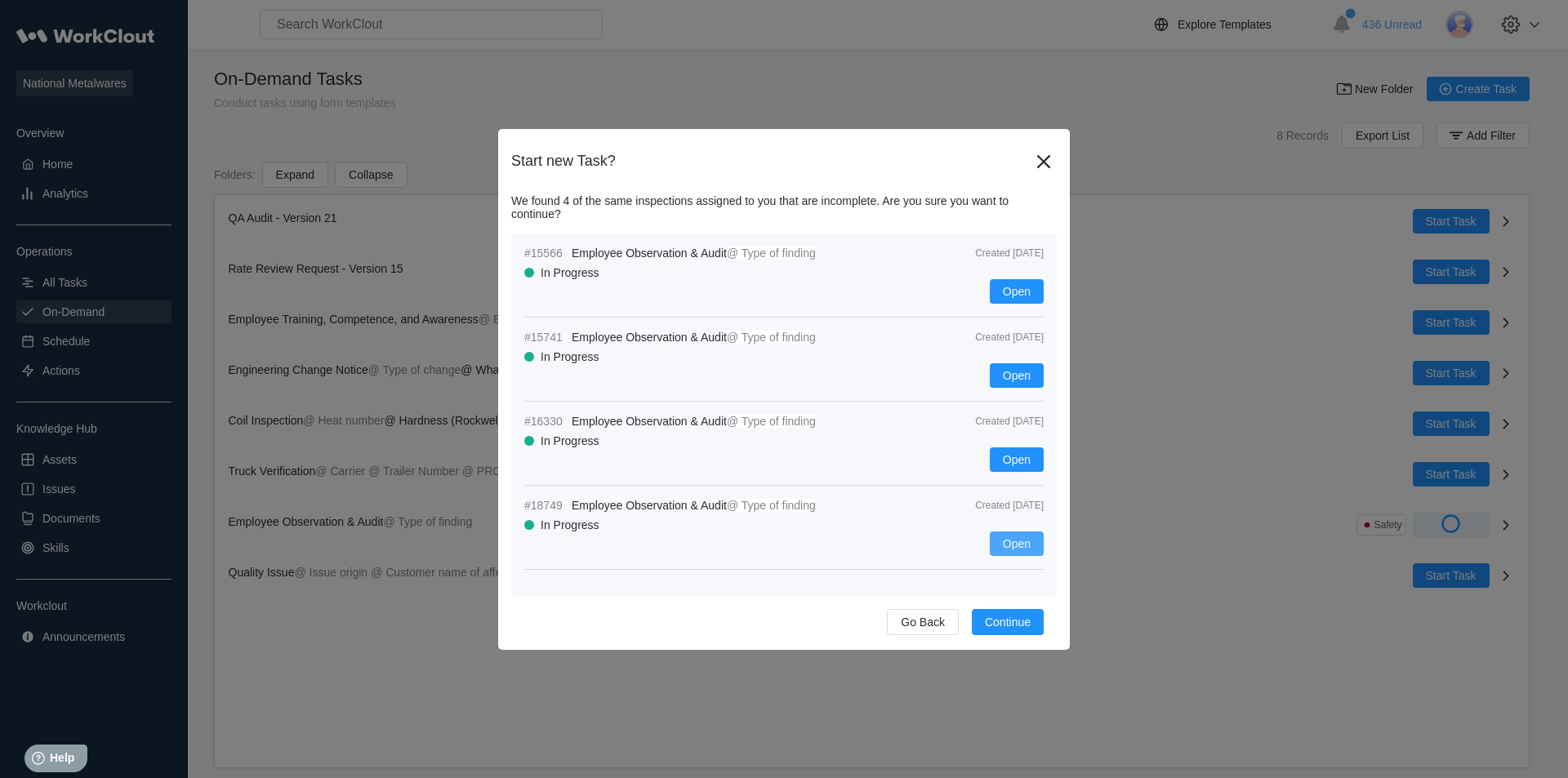
click at [1017, 542] on span "Open" at bounding box center [1017, 544] width 28 height 12
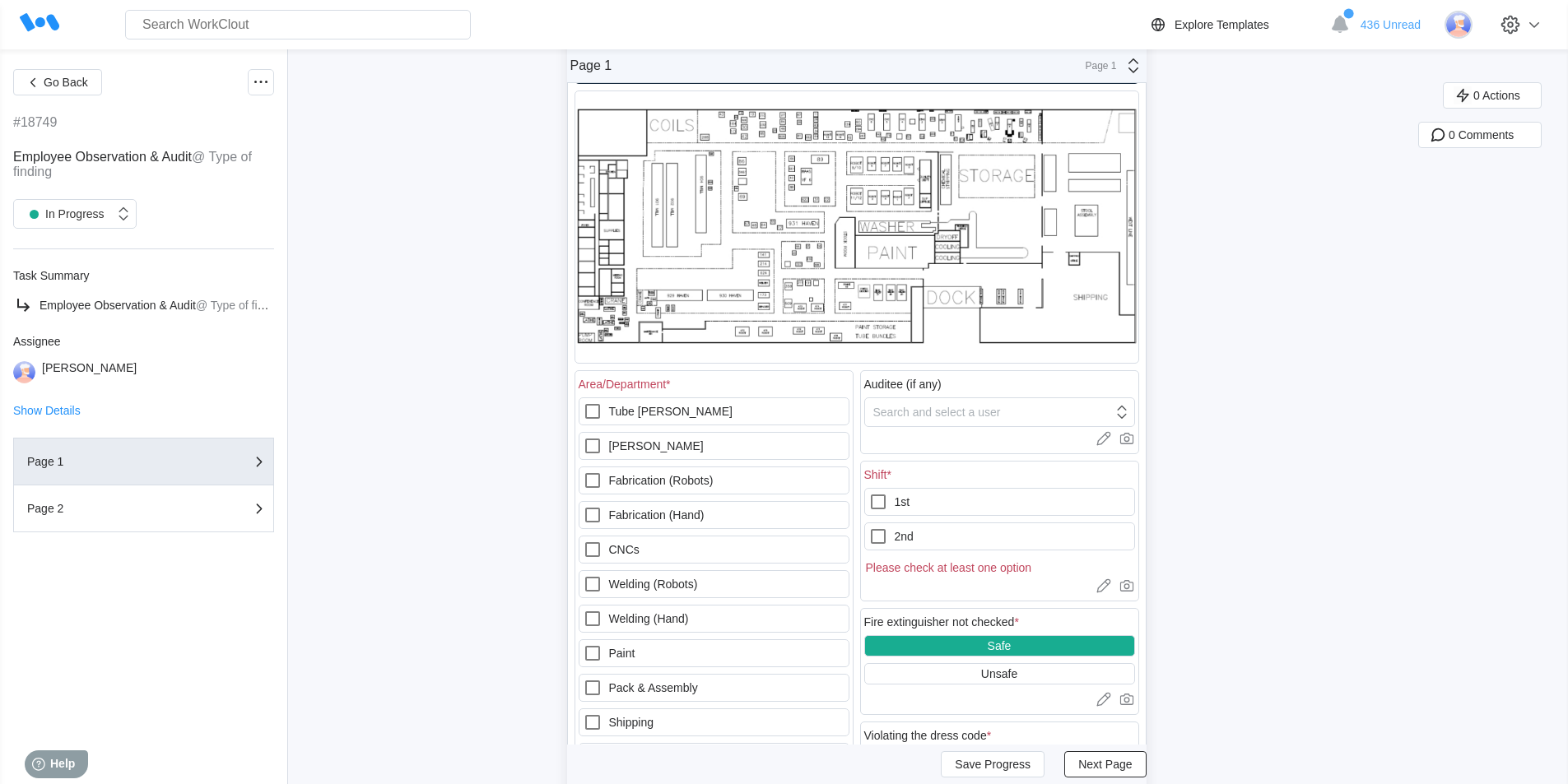
scroll to position [82, 0]
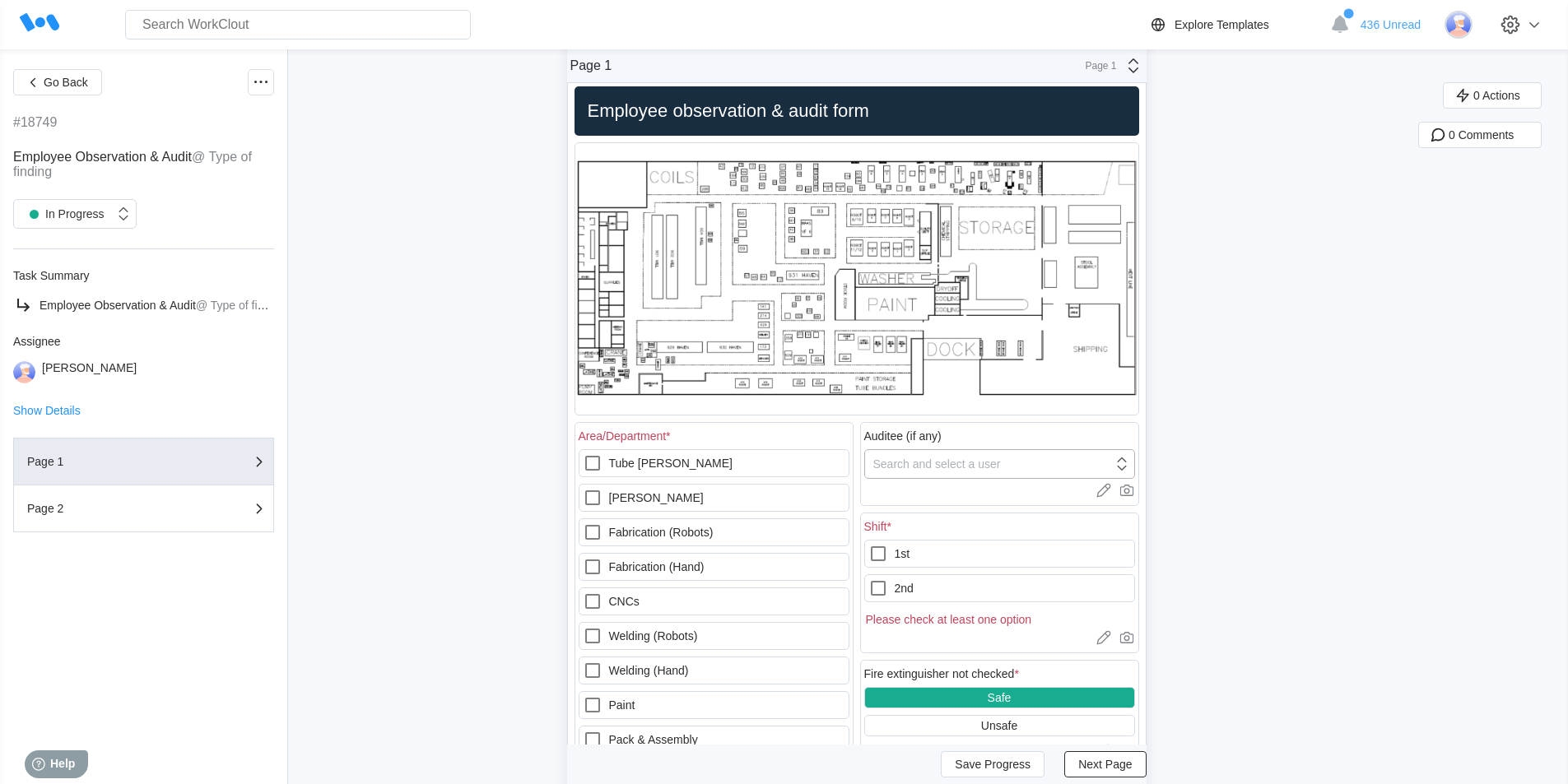
click at [970, 463] on div "Search and select a user" at bounding box center [936, 463] width 128 height 13
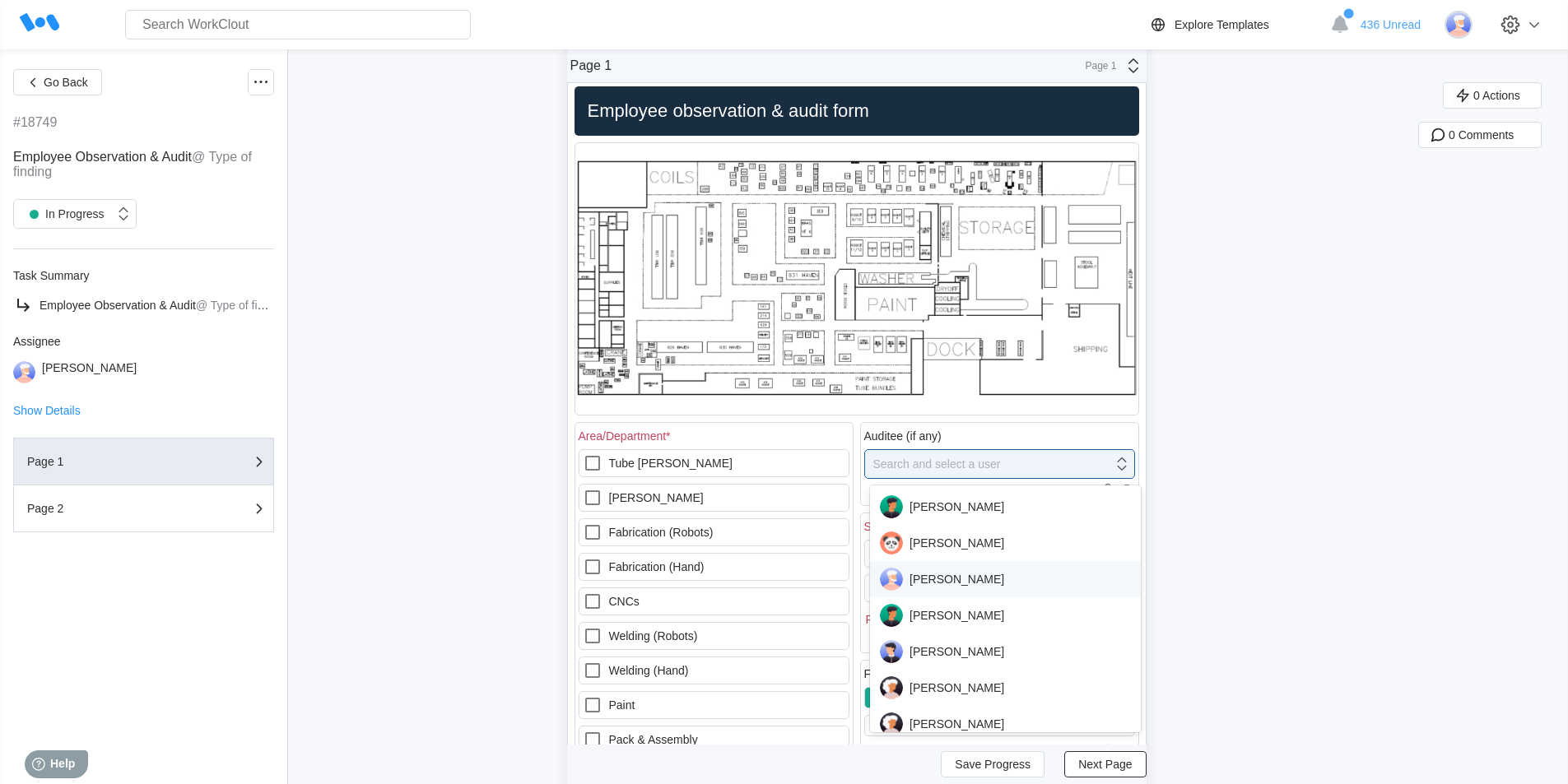
click at [938, 579] on div "[PERSON_NAME]" at bounding box center [1006, 579] width 251 height 23
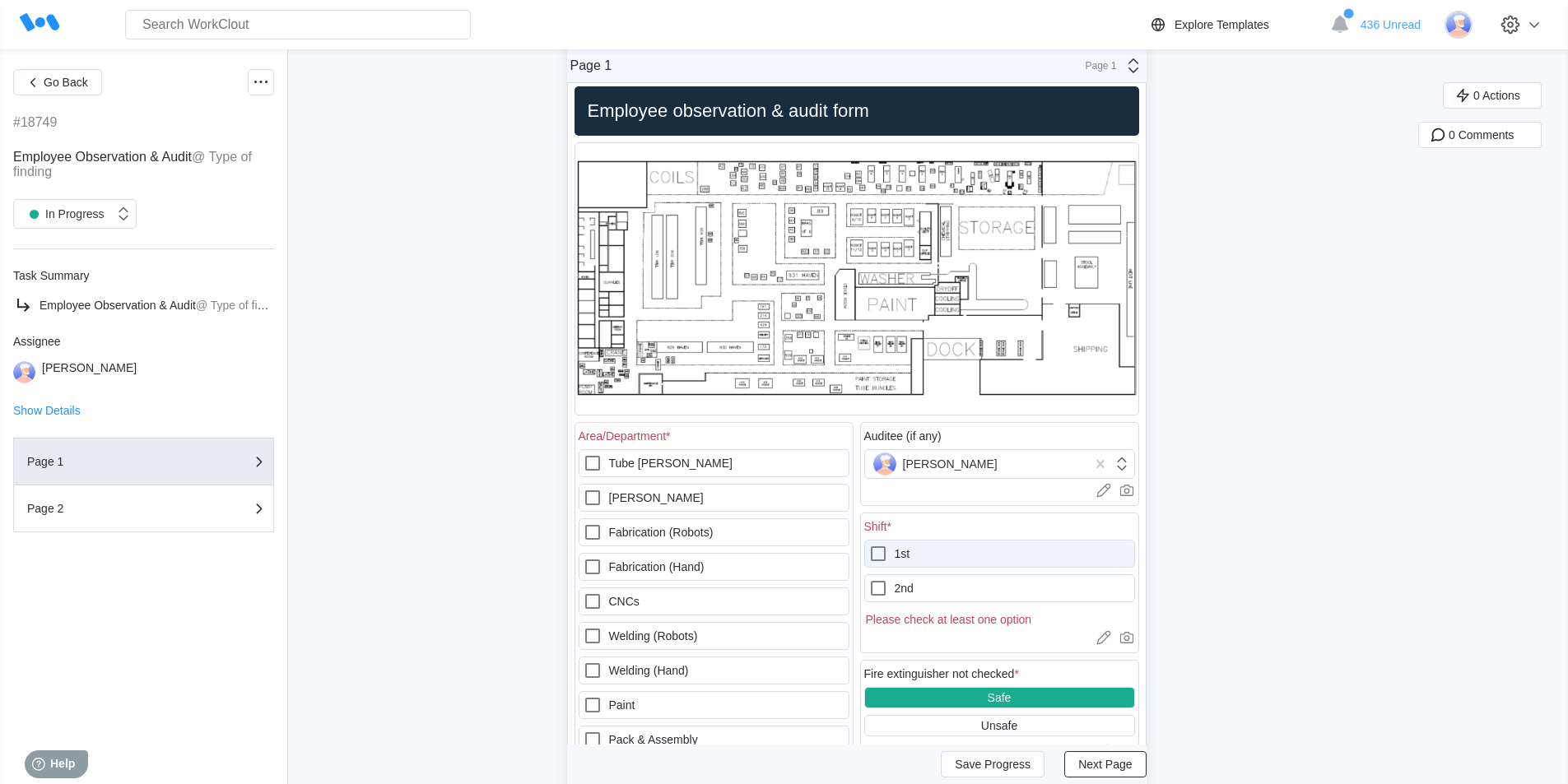
click at [884, 552] on icon at bounding box center [878, 553] width 20 height 20
click at [869, 544] on input "1st" at bounding box center [868, 543] width 1 height 1
checkbox input "true"
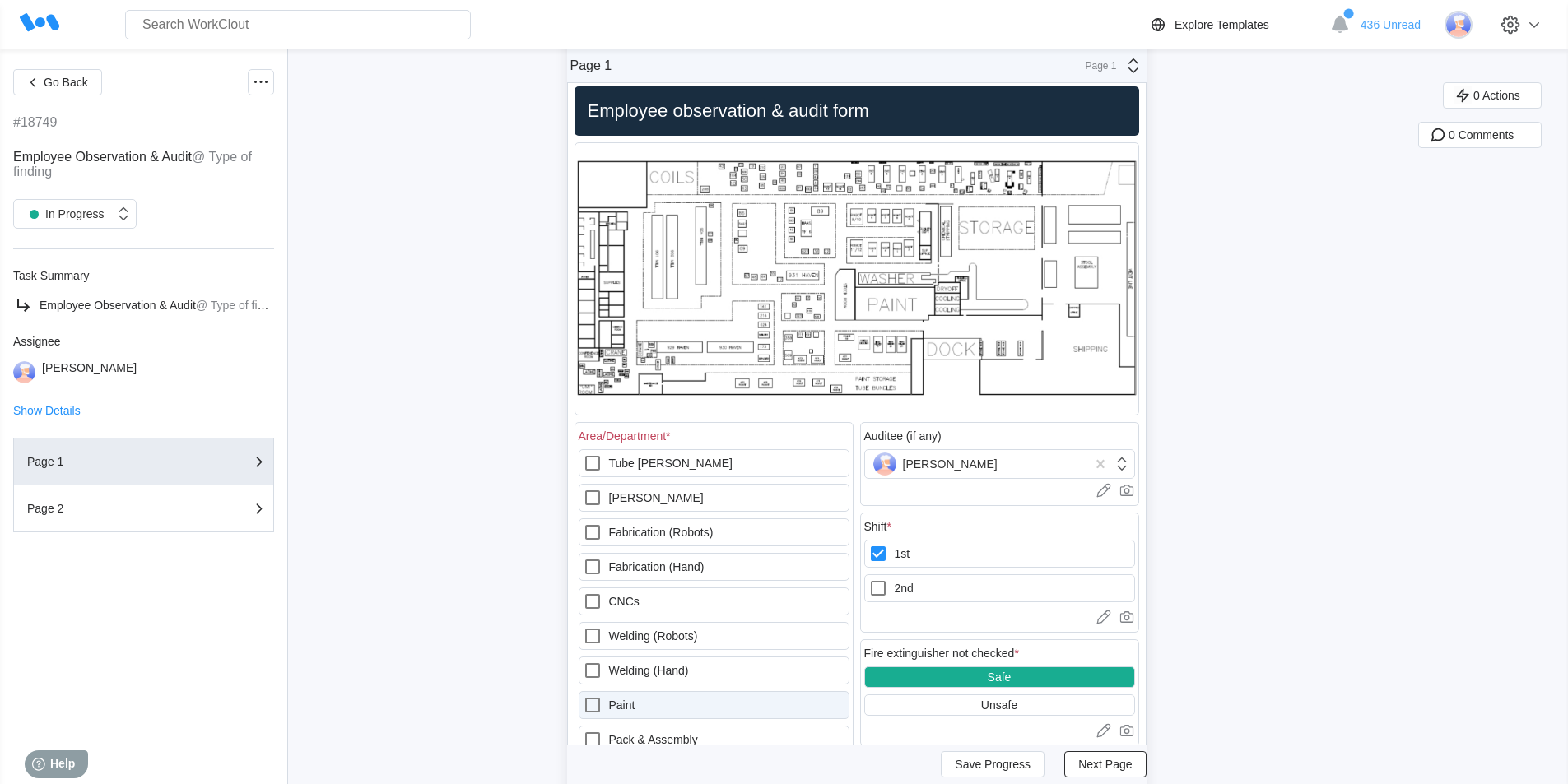
click at [600, 704] on icon at bounding box center [593, 705] width 20 height 20
click at [583, 696] on input "Paint" at bounding box center [583, 695] width 1 height 1
checkbox input "true"
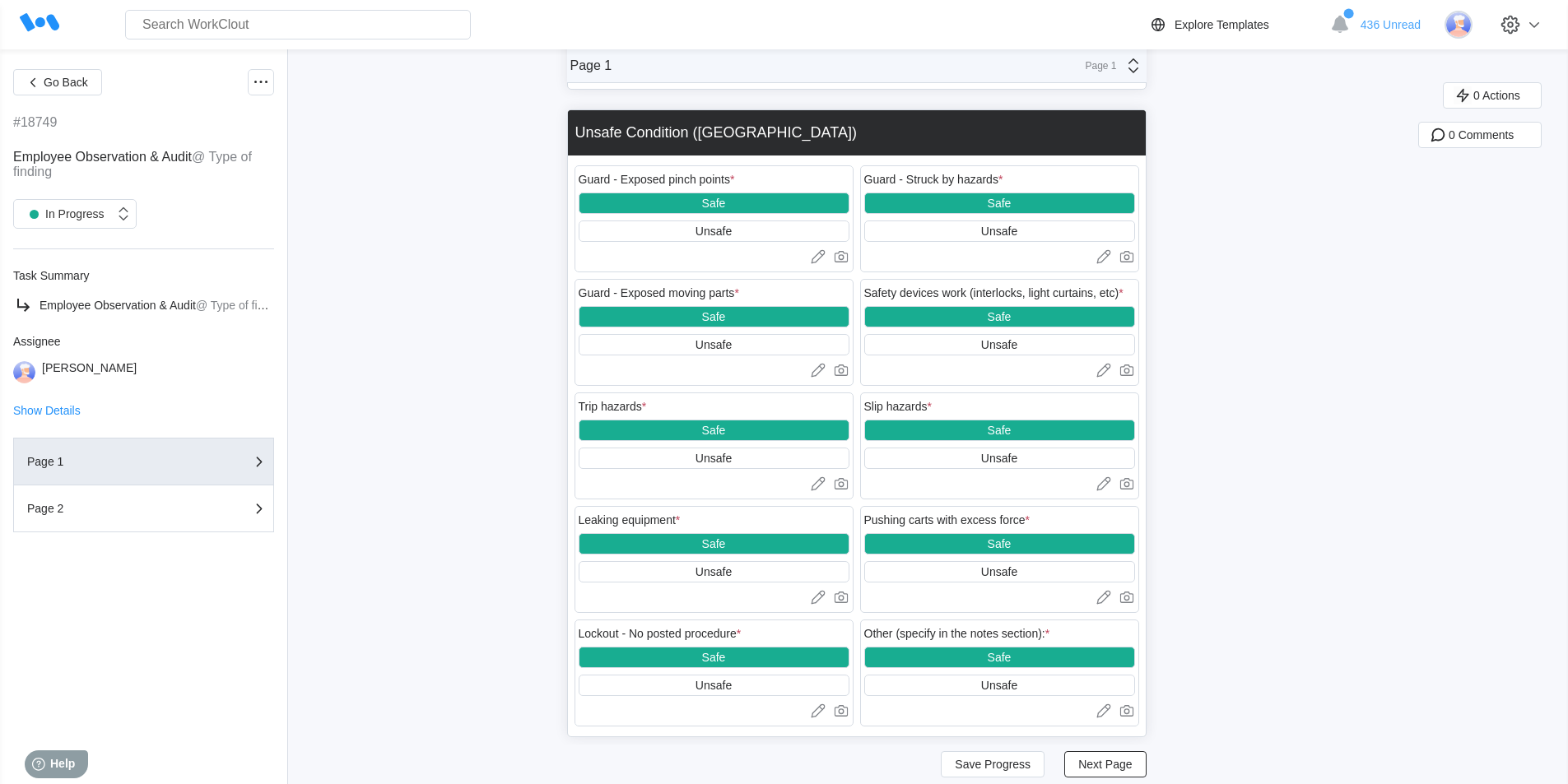
scroll to position [2055, 0]
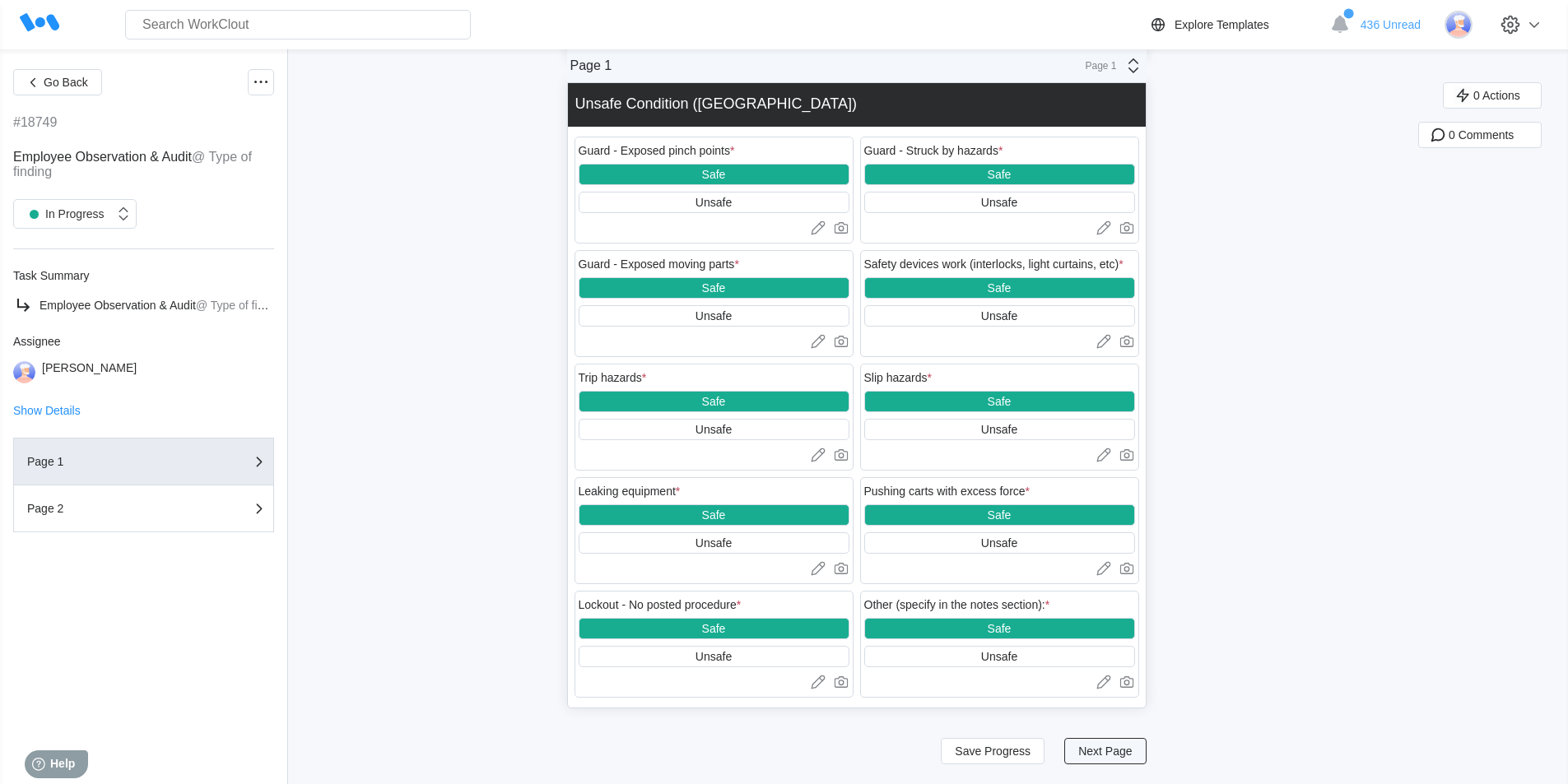
click at [1110, 753] on span "Next Page" at bounding box center [1105, 751] width 53 height 12
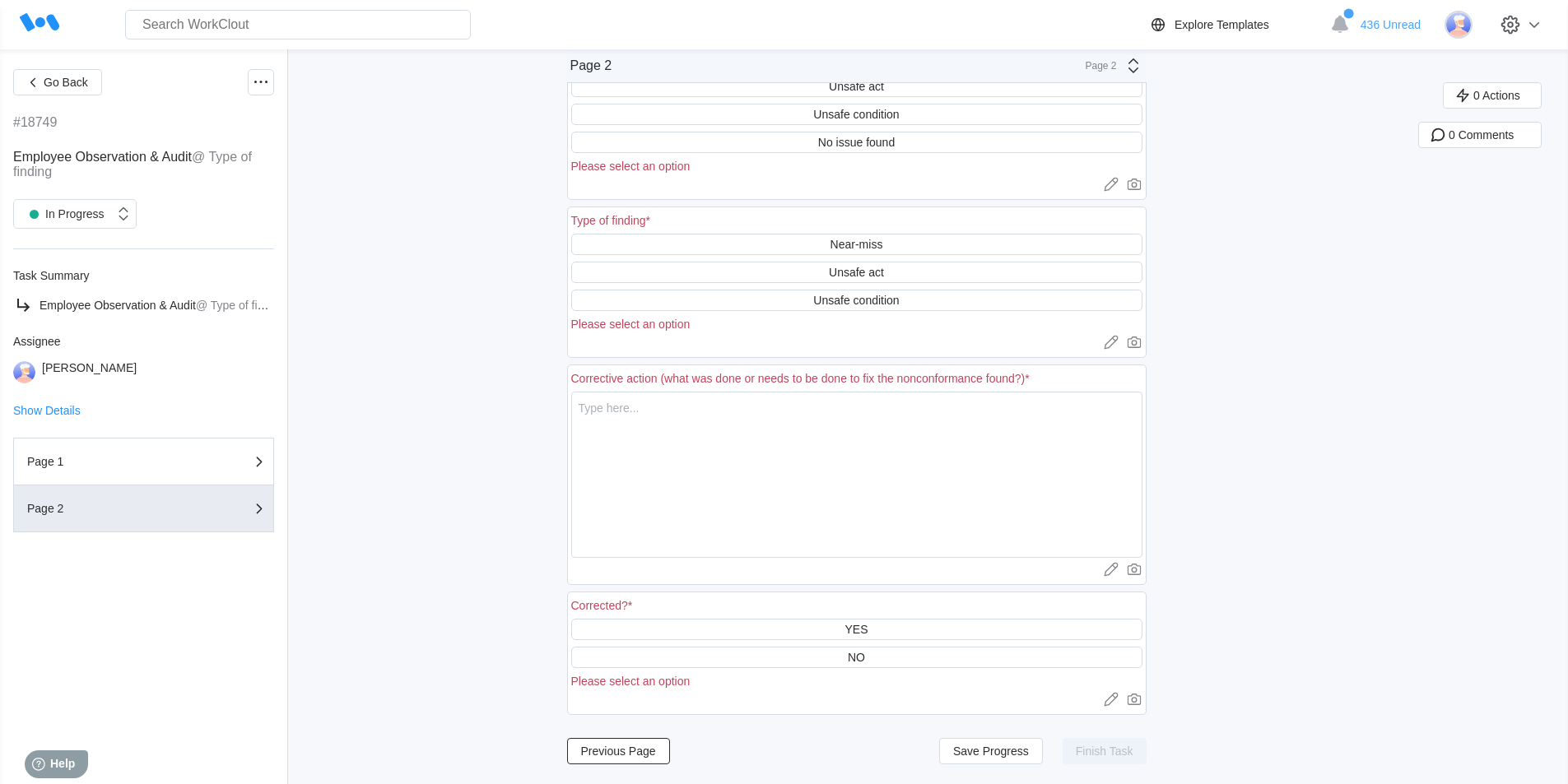
scroll to position [142, 0]
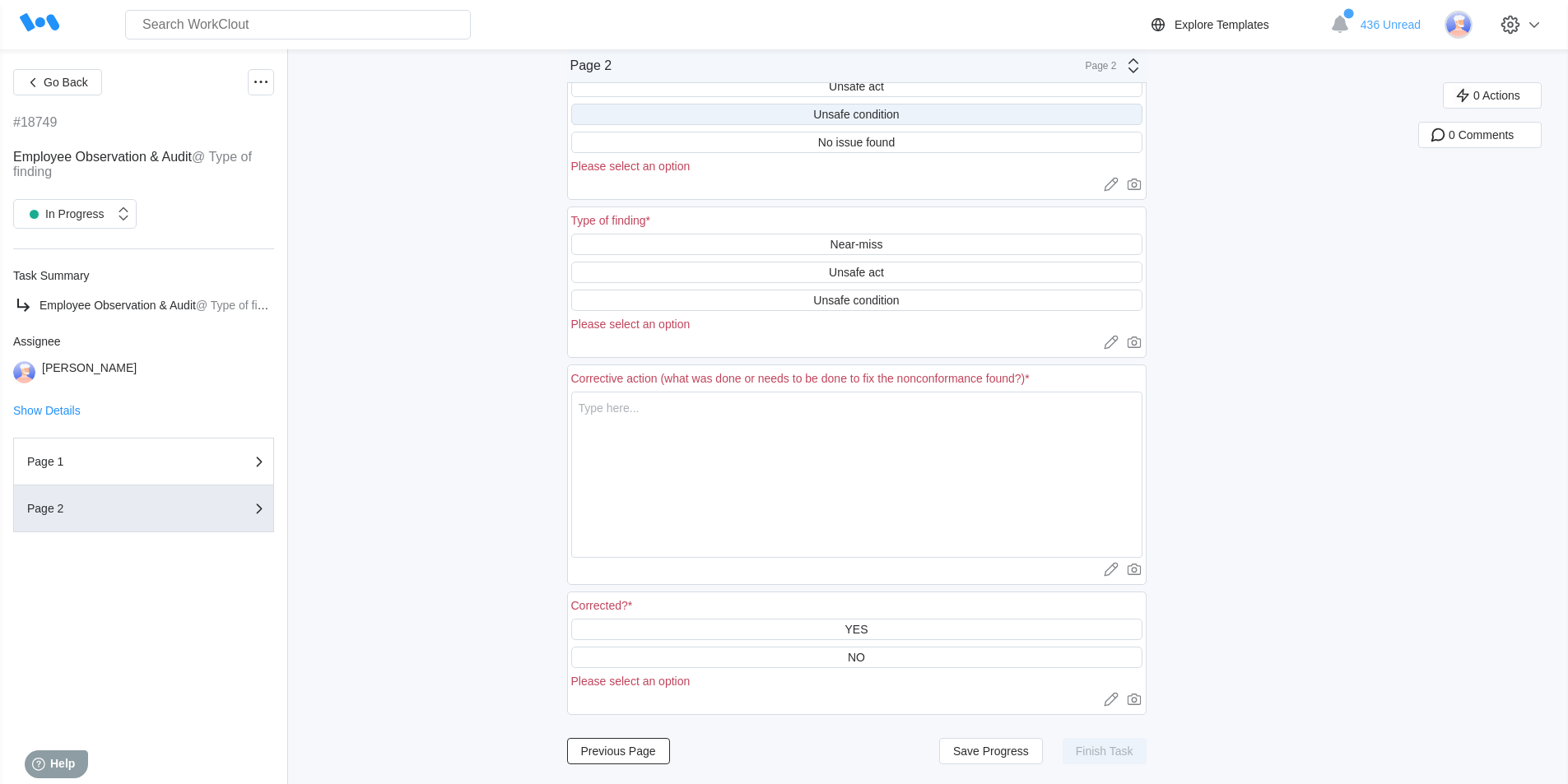
click at [878, 111] on div "Unsafe condition" at bounding box center [855, 114] width 85 height 13
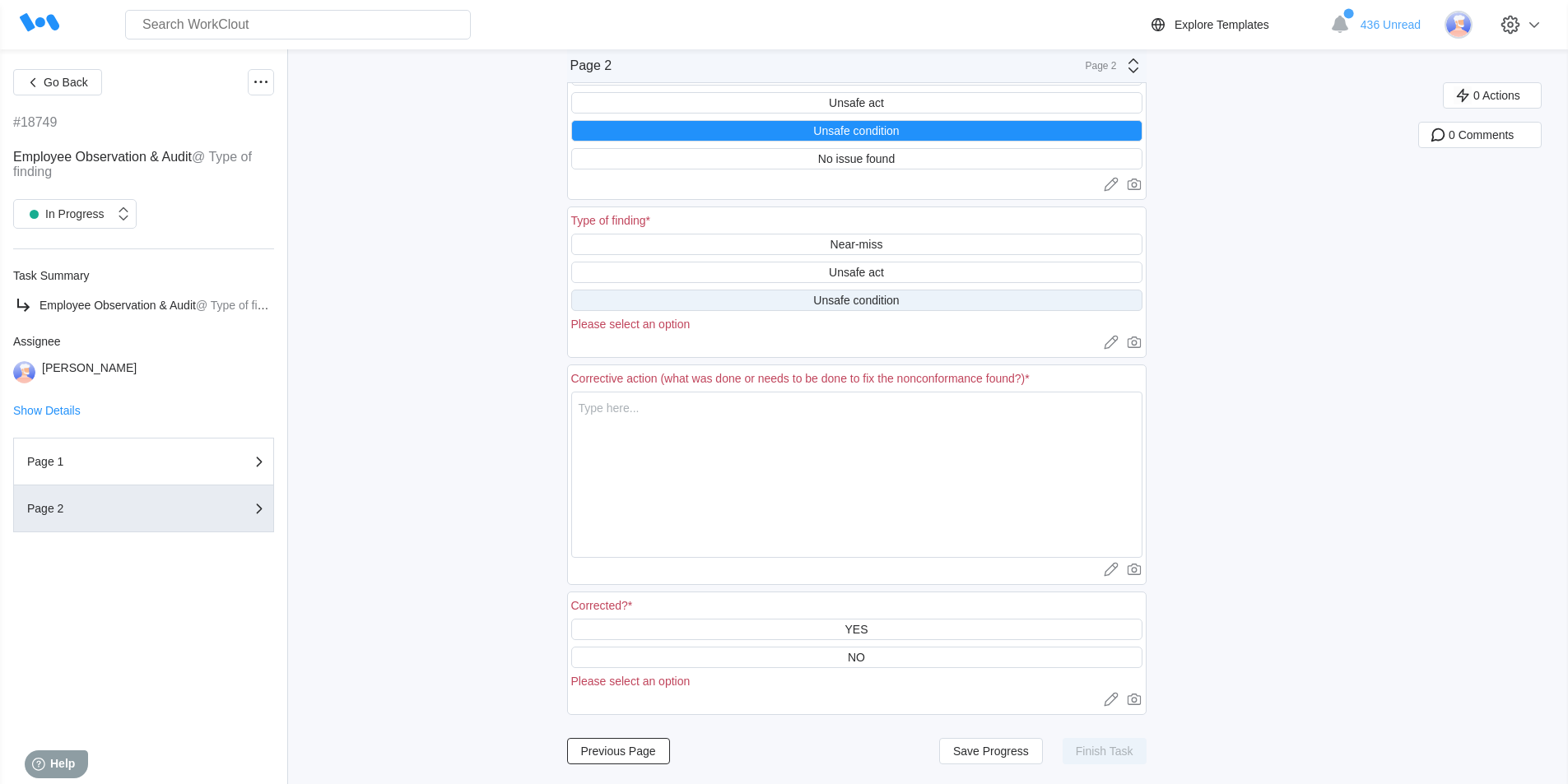
click at [884, 295] on div "Unsafe condition" at bounding box center [855, 300] width 85 height 13
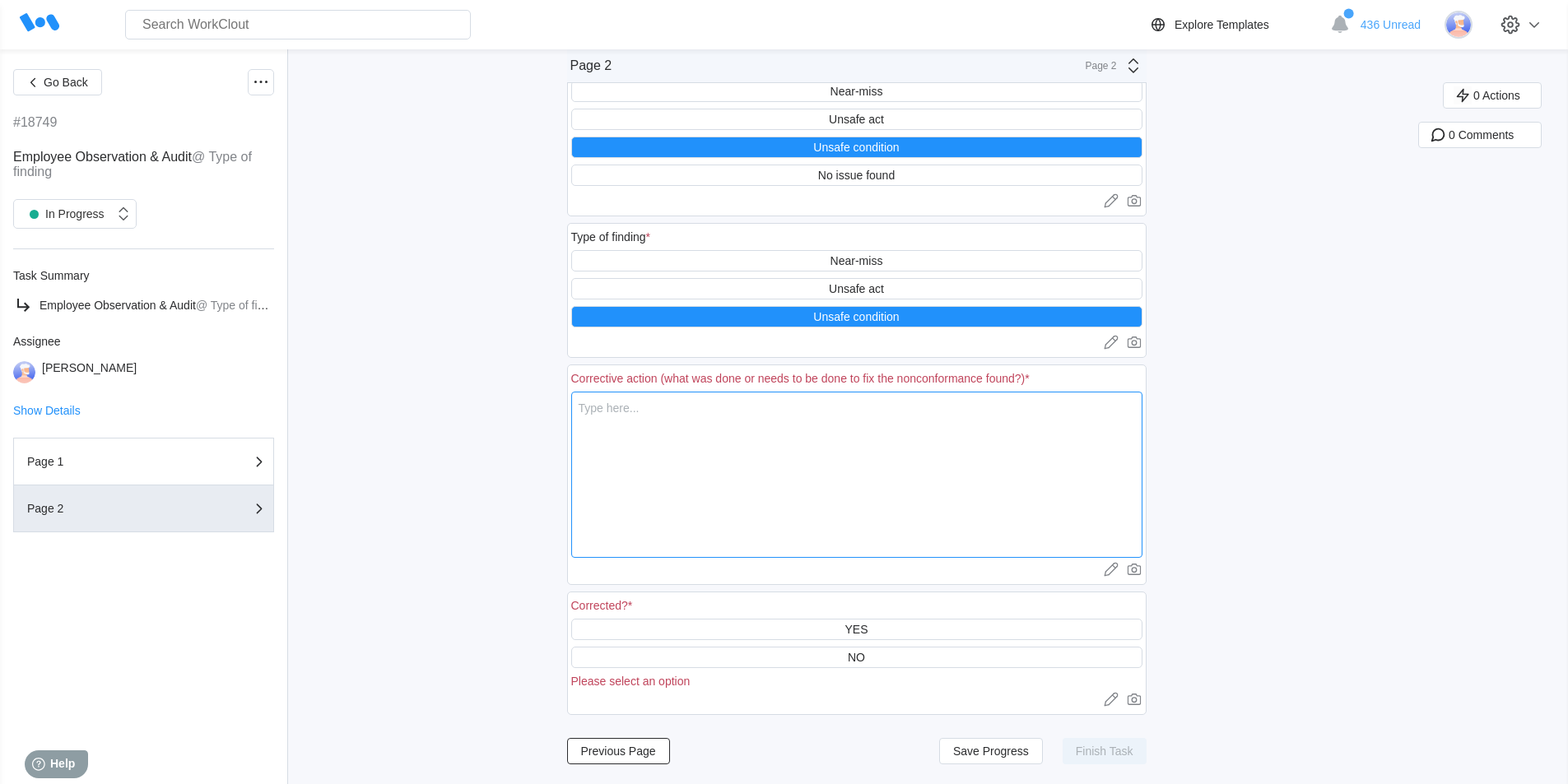
click at [647, 432] on textarea at bounding box center [856, 475] width 571 height 166
type textarea "B"
type textarea "x"
type textarea "Bo"
type textarea "x"
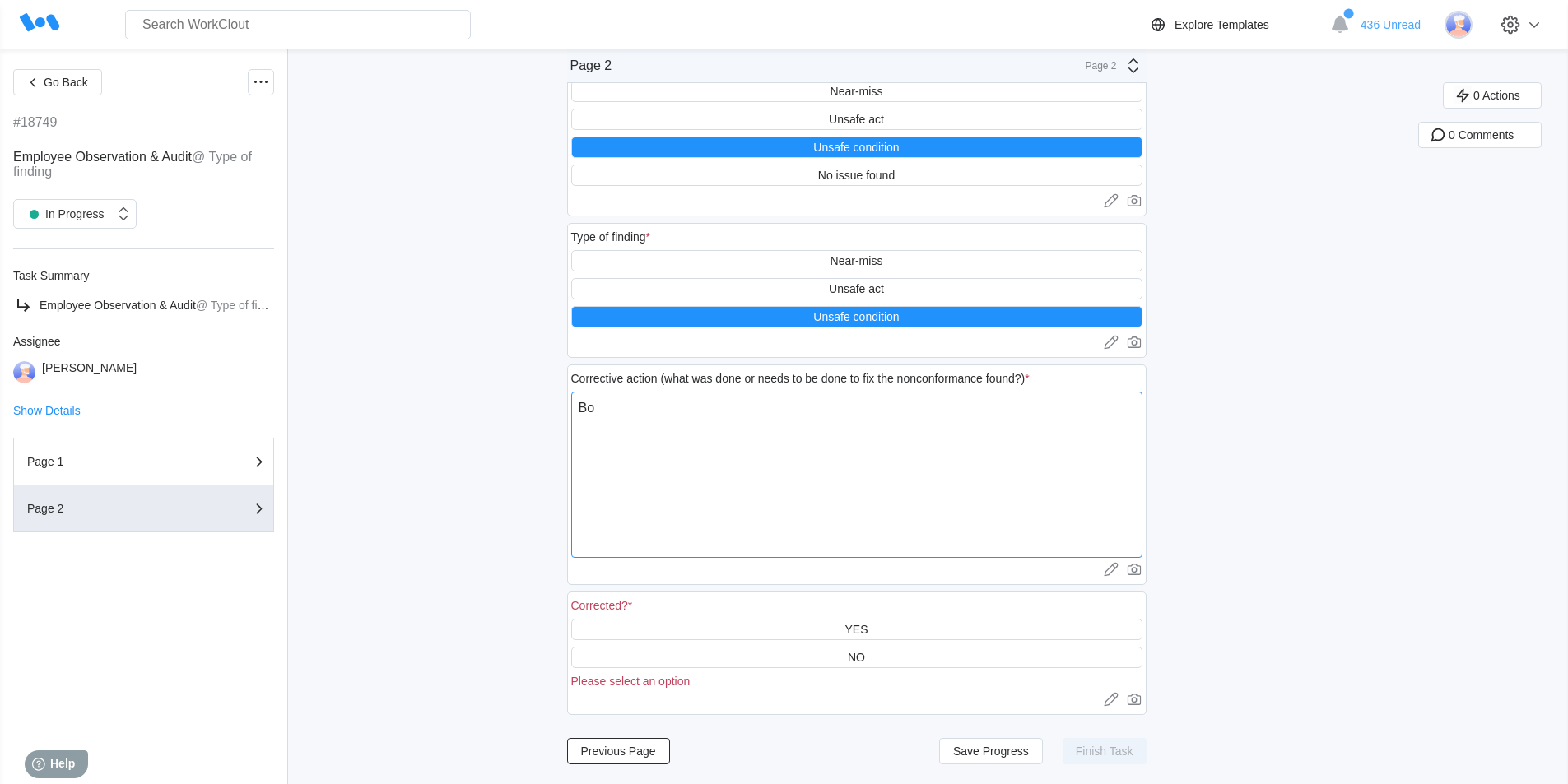
type textarea "Box"
type textarea "x"
type textarea "Box"
type textarea "x"
type textarea "Box l"
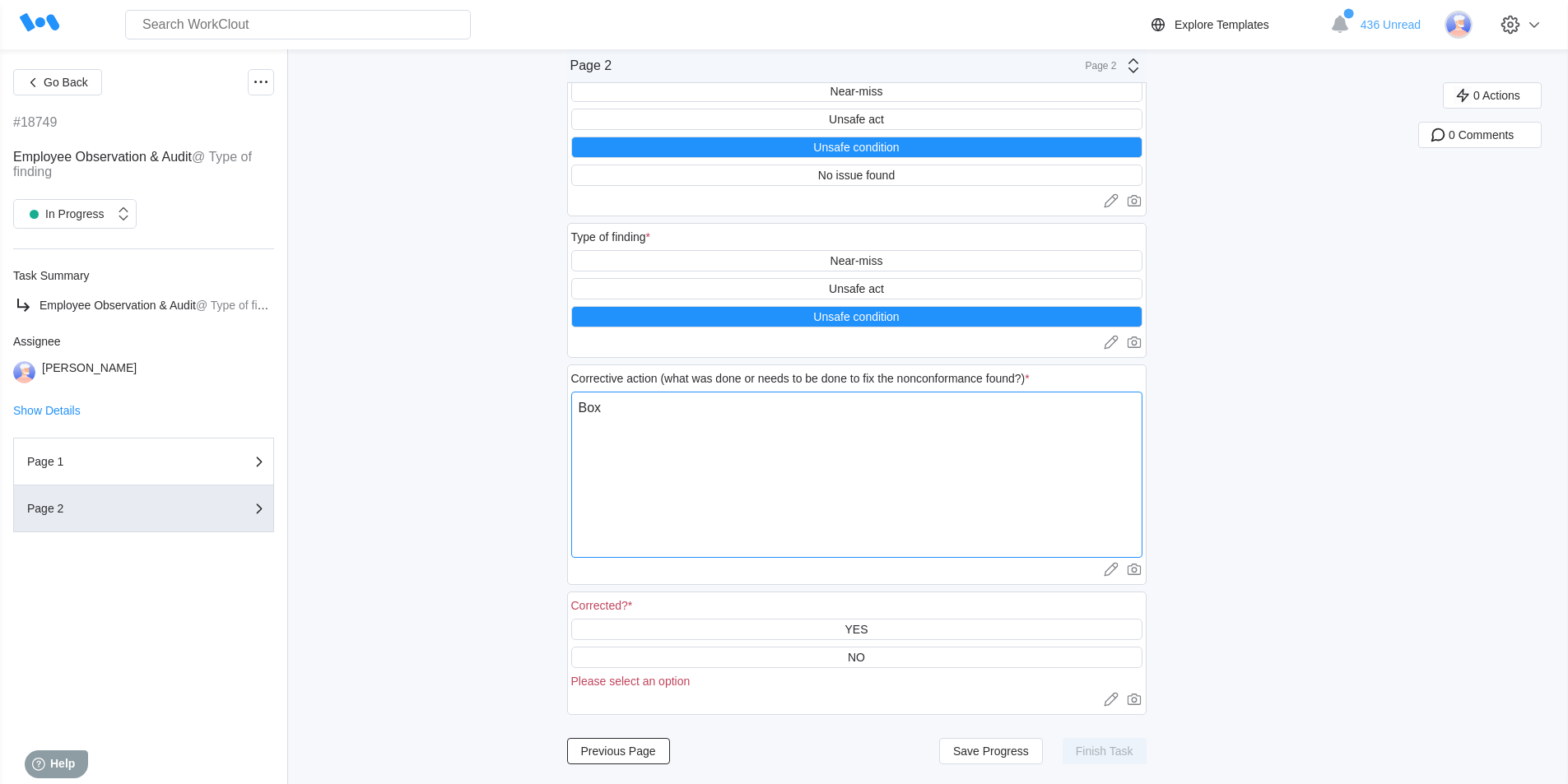
type textarea "x"
type textarea "Box le"
type textarea "x"
type textarea "Box lea"
type textarea "x"
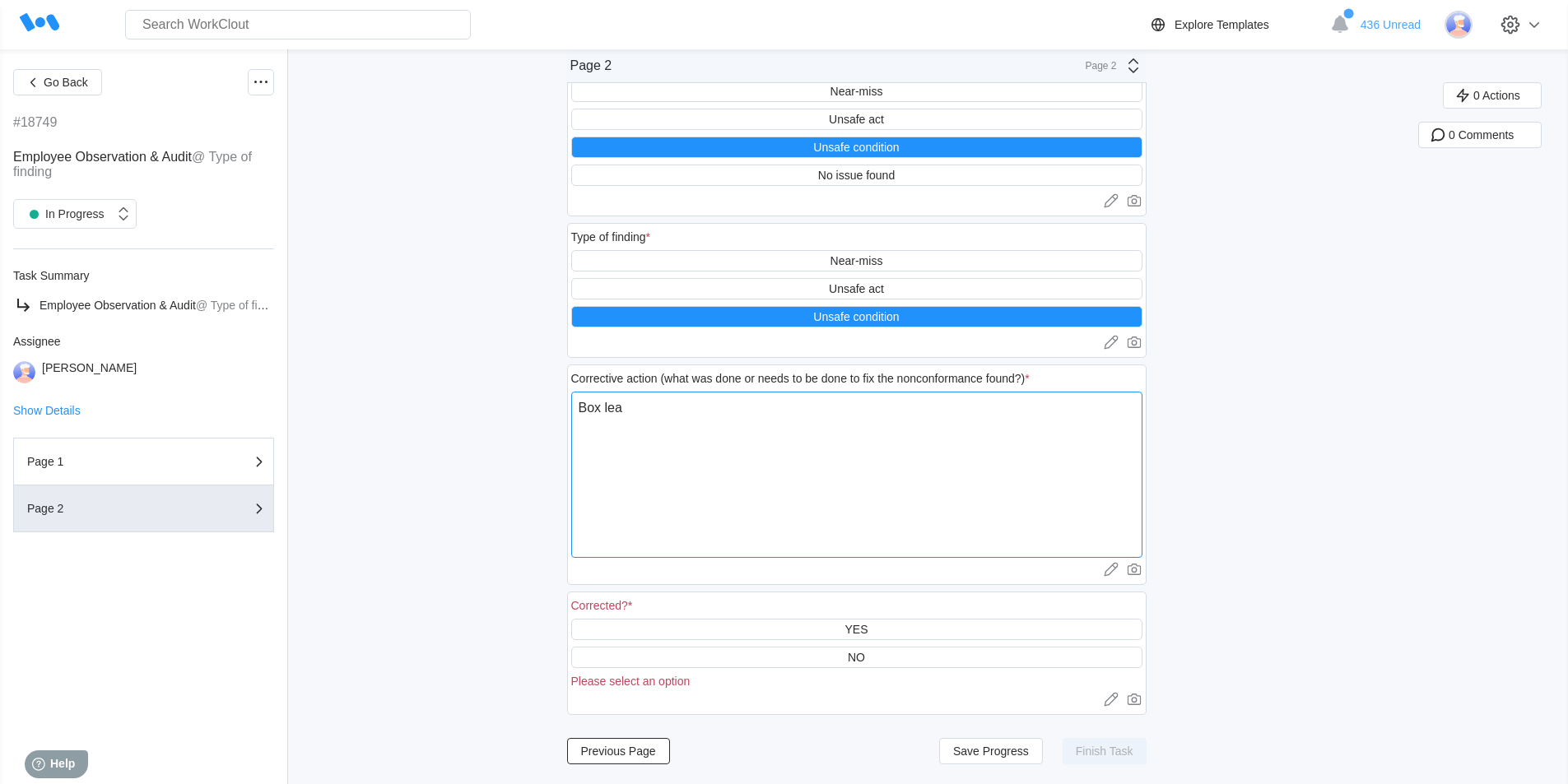
type textarea "Box lean"
type textarea "x"
type textarea "Box leani"
type textarea "x"
type textarea "Box leanin"
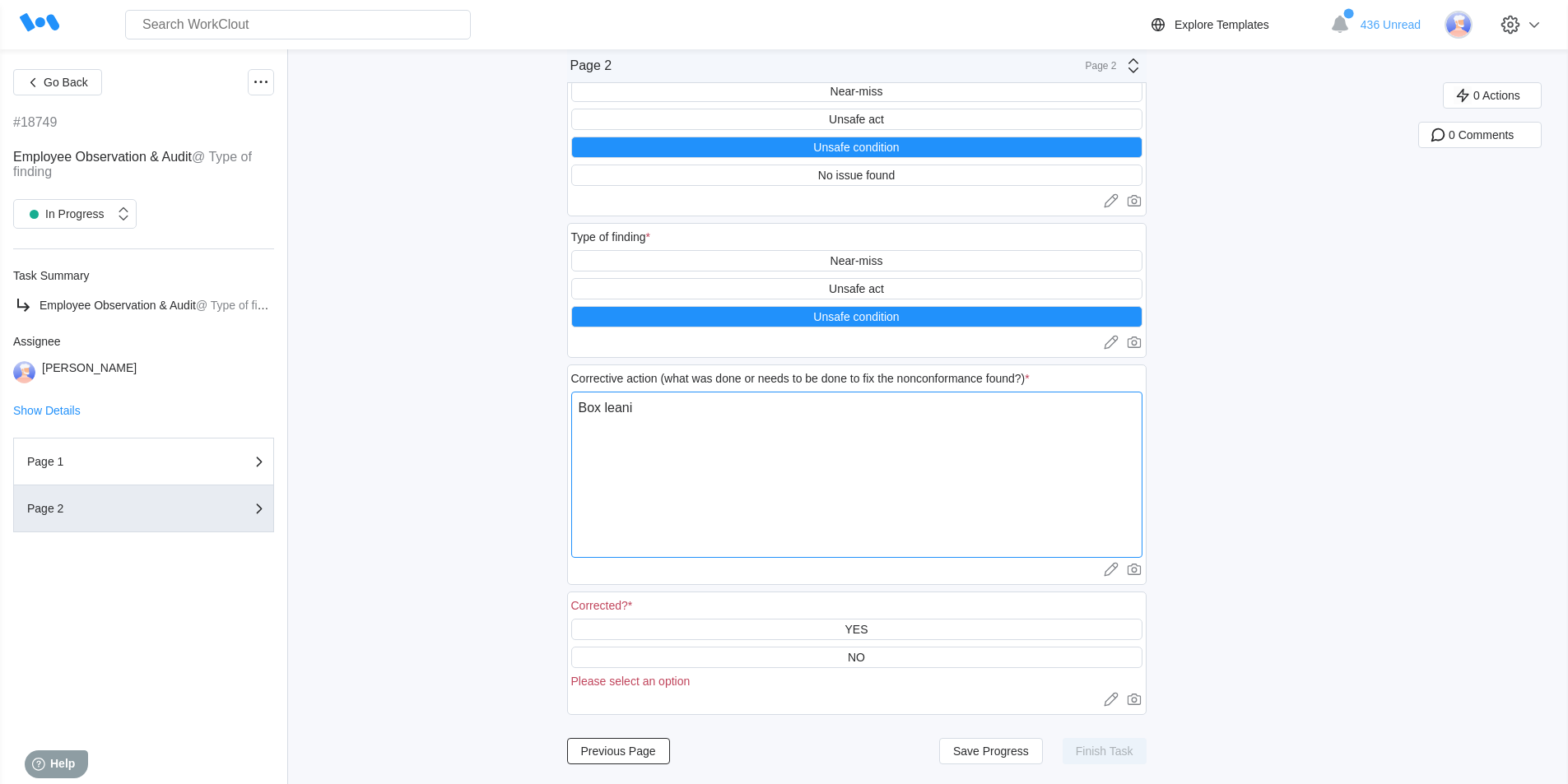
type textarea "x"
type textarea "Box leaning"
type textarea "x"
type textarea "Box leaning"
type textarea "x"
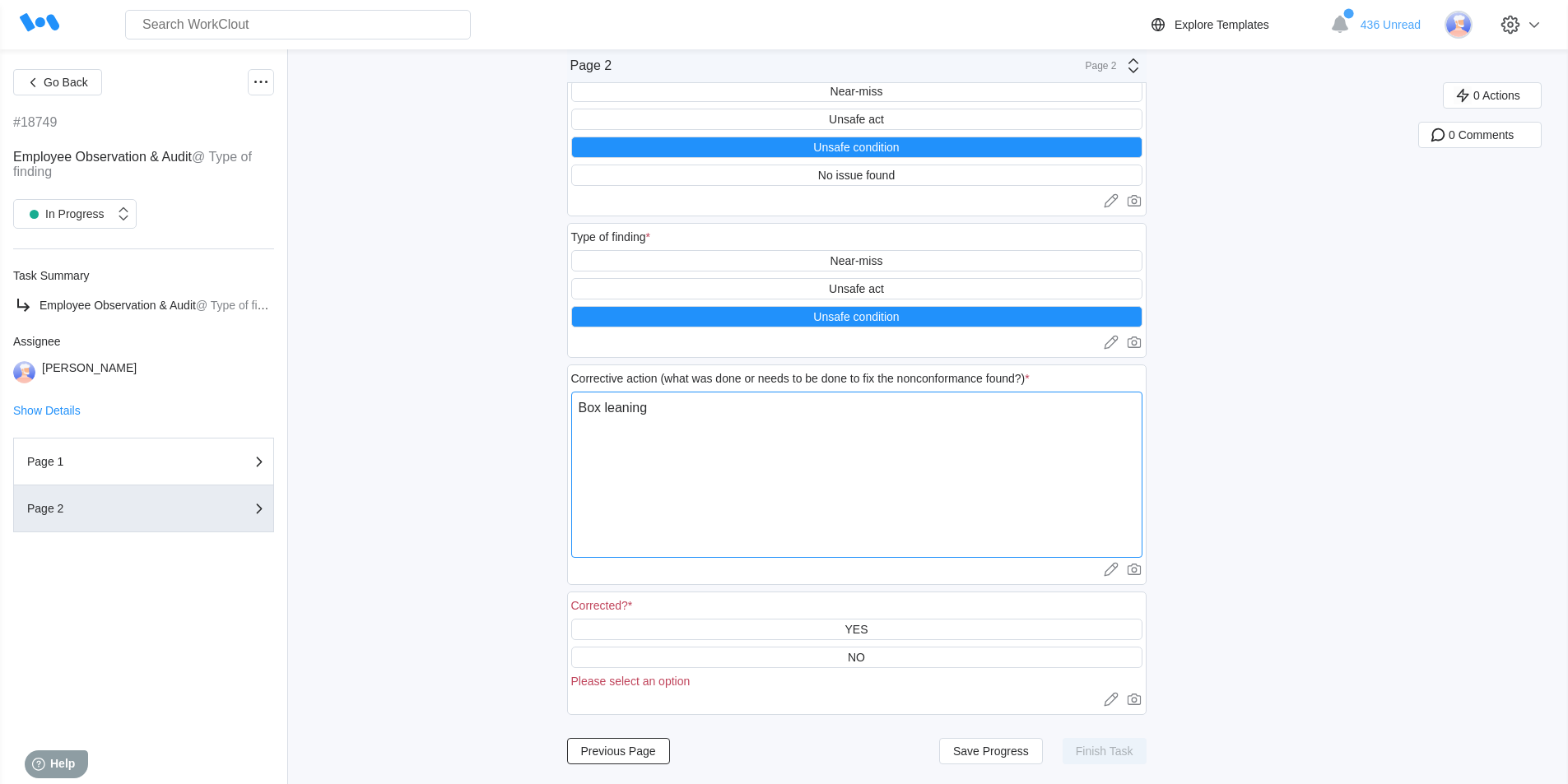
type textarea "Box leaning f"
type textarea "x"
type textarea "Box leaning fi"
type textarea "x"
type textarea "Box leaning fix"
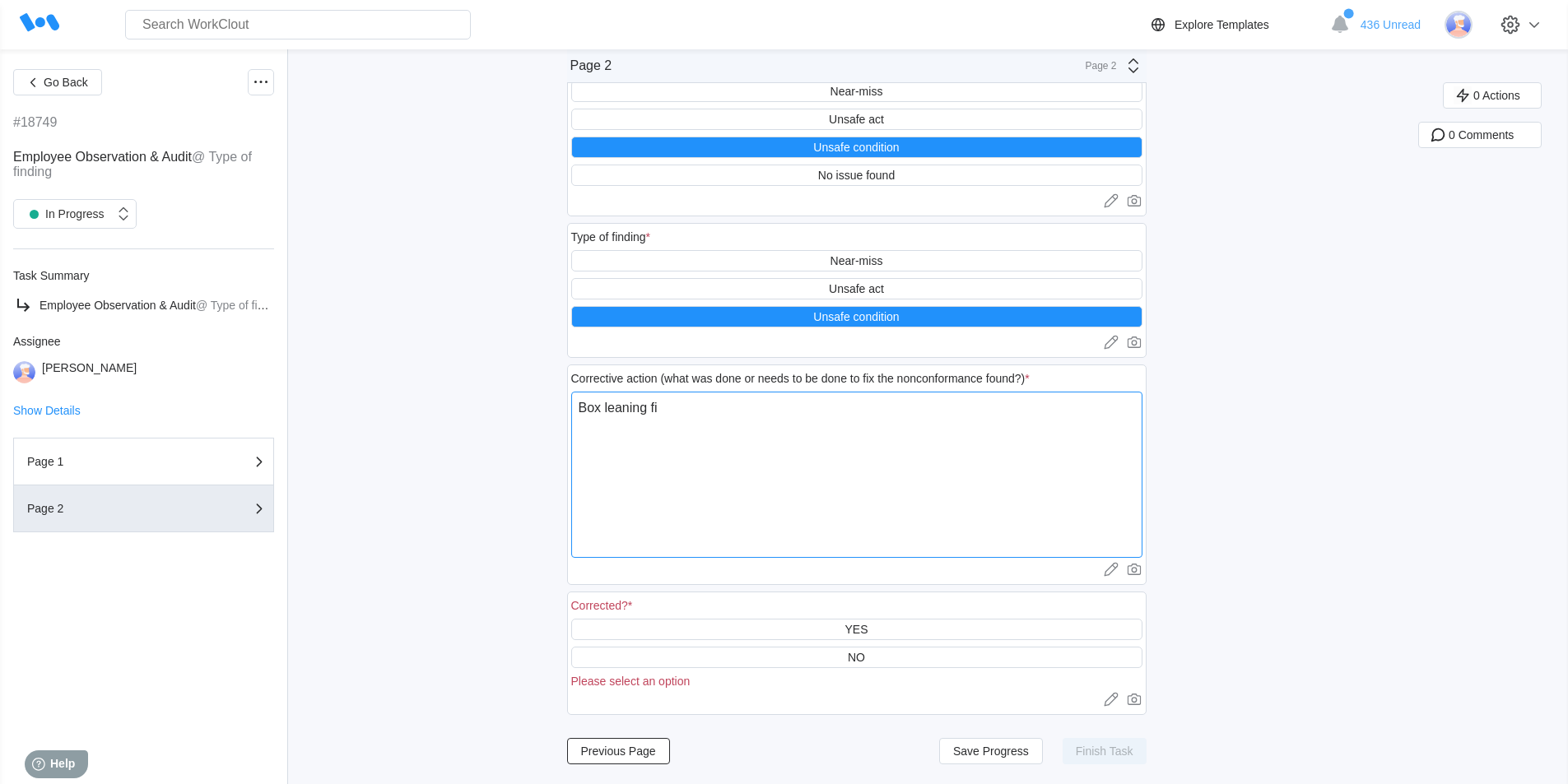
type textarea "x"
type textarea "Box leaning fixe"
type textarea "x"
type textarea "Box leaning fixed"
type textarea "x"
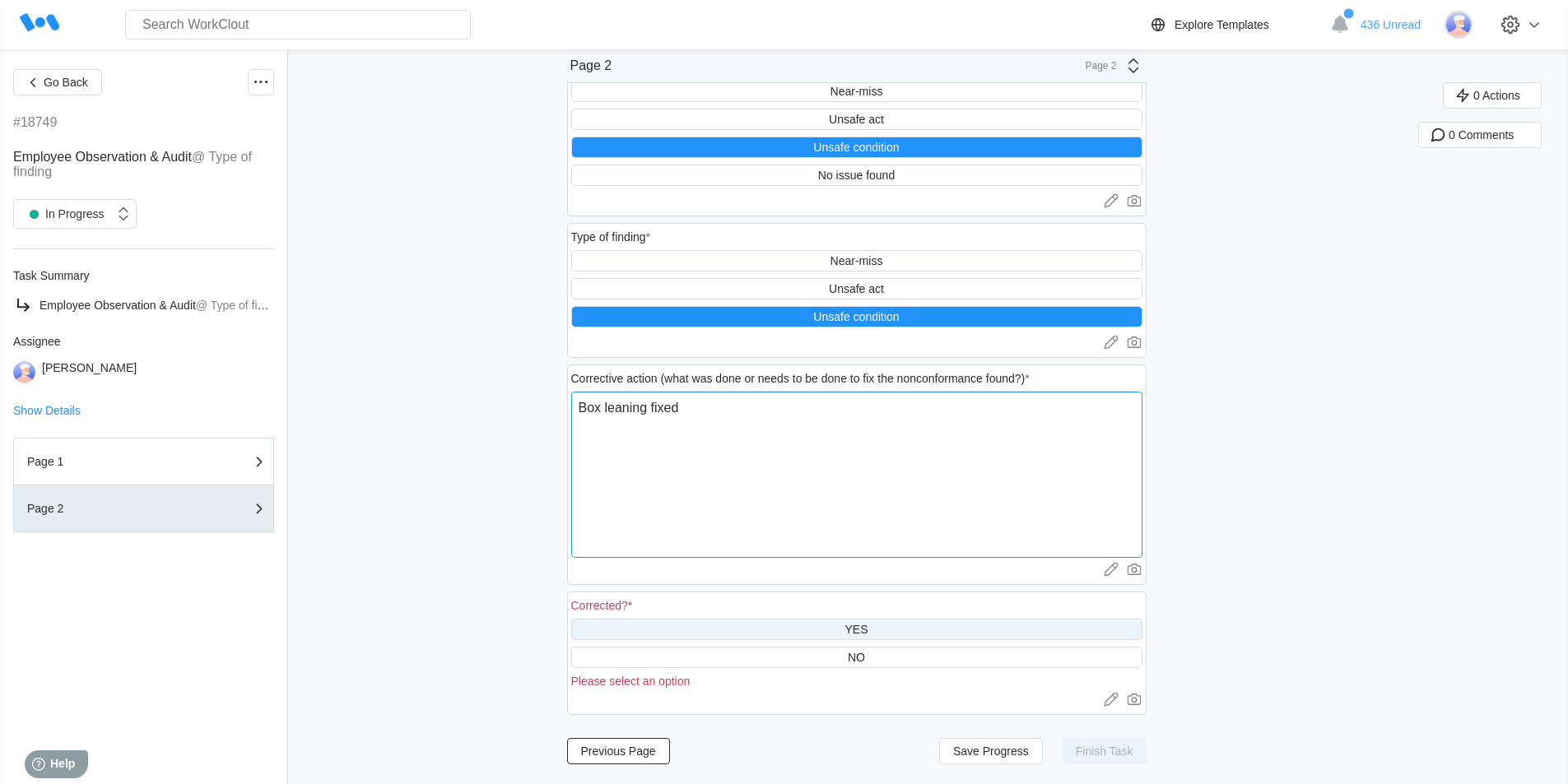
type textarea "Box leaning fixed"
click at [890, 628] on div "YES" at bounding box center [856, 630] width 571 height 22
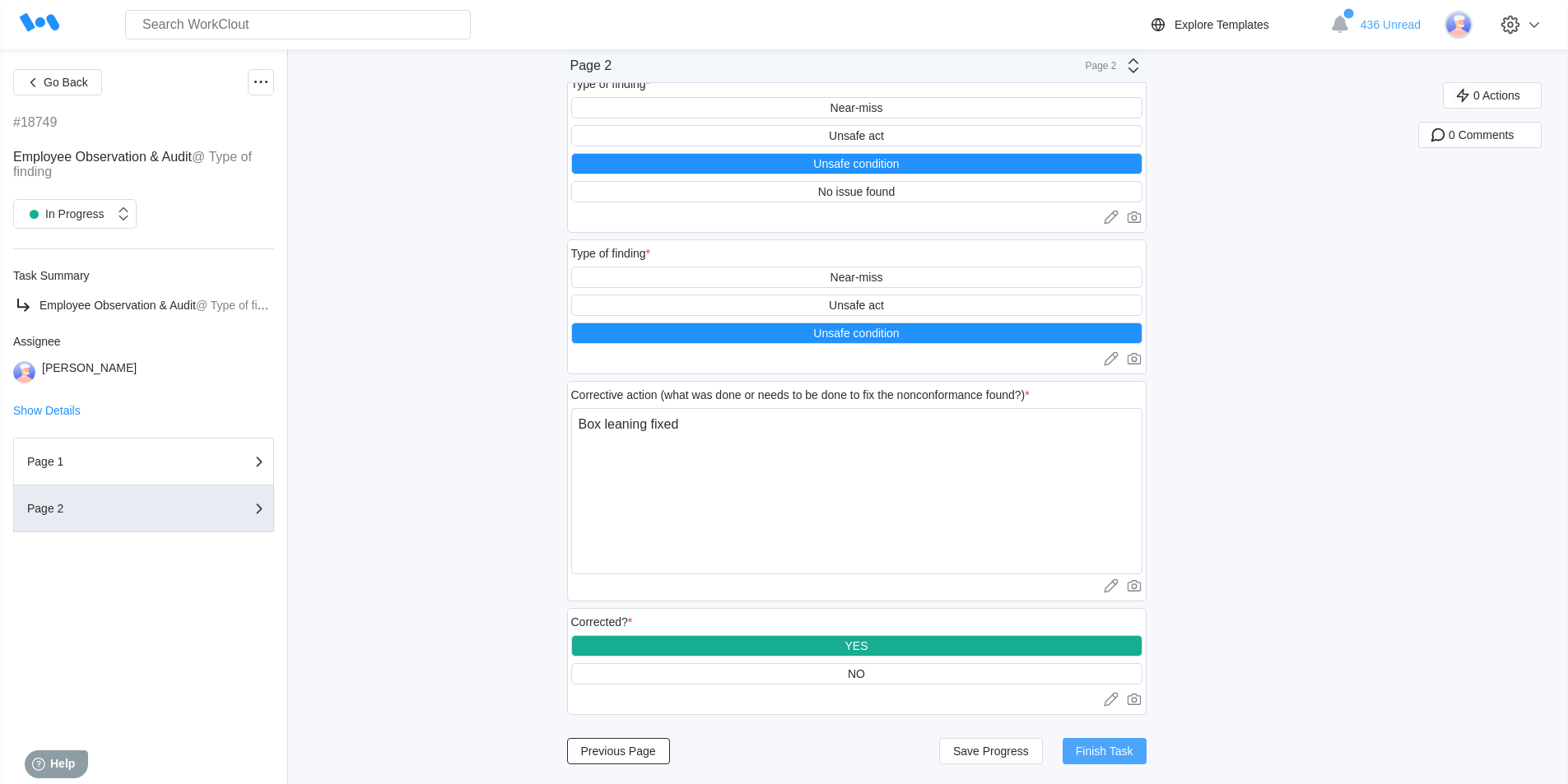
click at [1133, 752] on span "Finish Task" at bounding box center [1104, 751] width 57 height 12
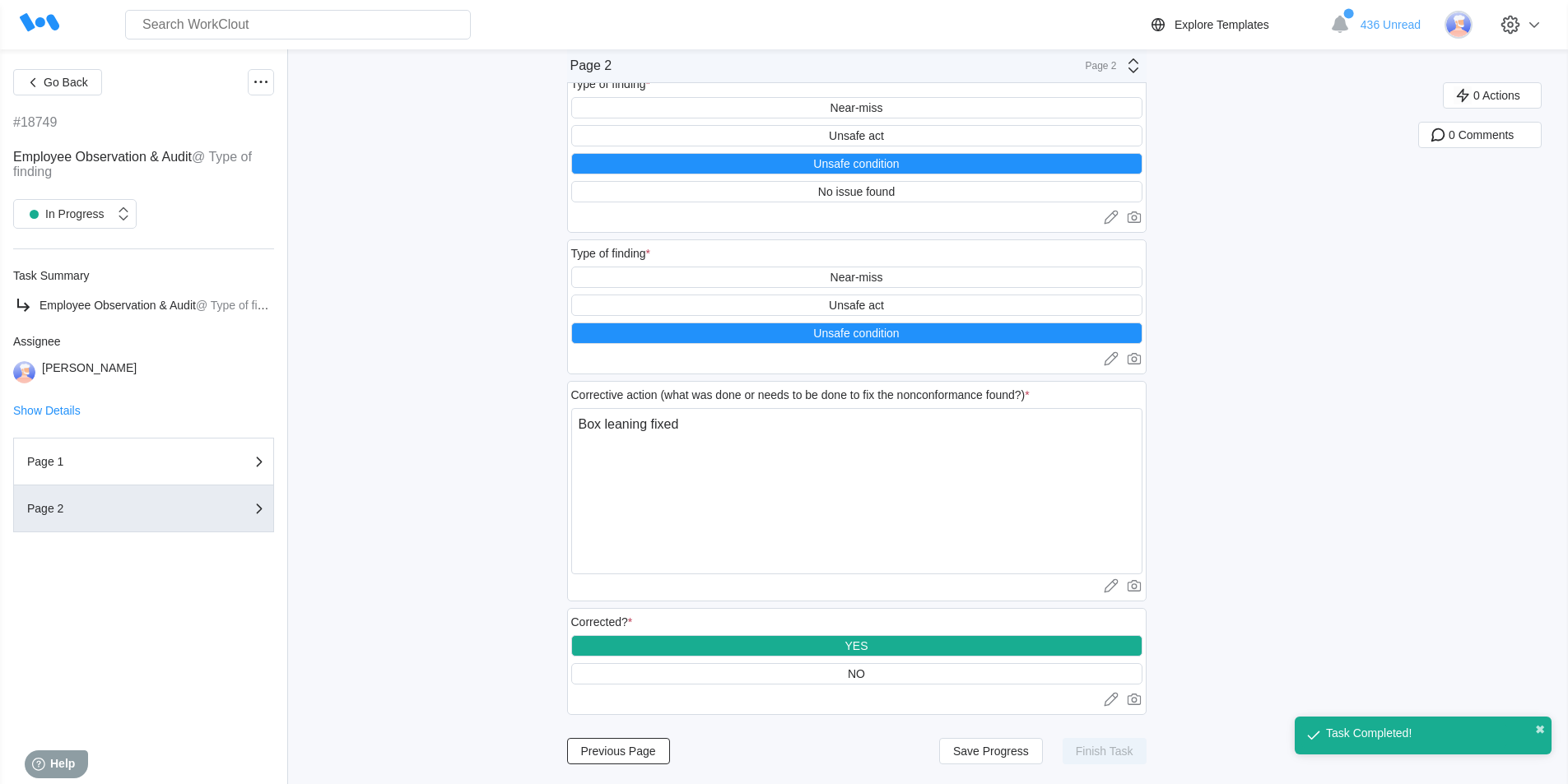
scroll to position [52, 0]
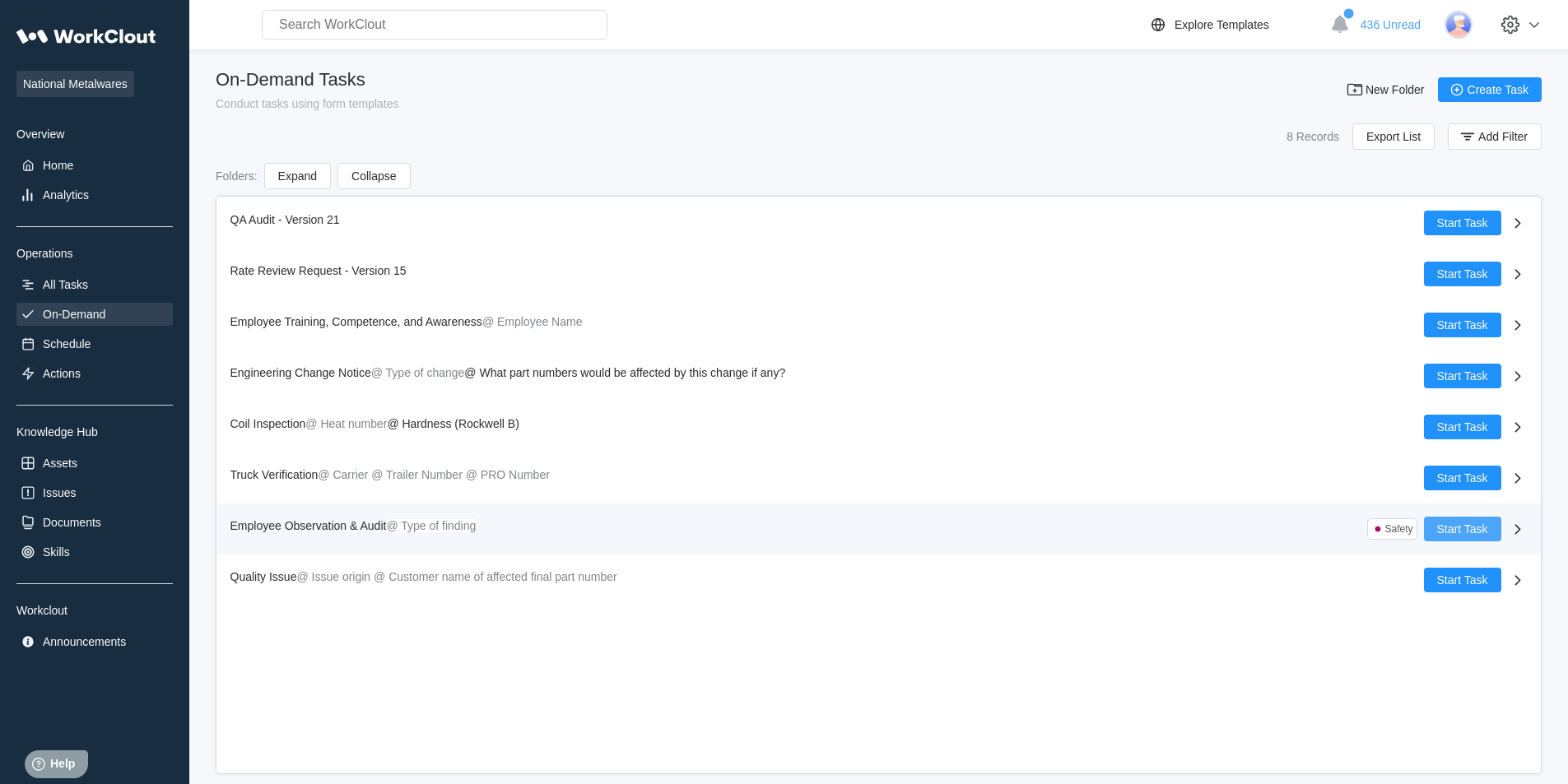
click at [1446, 524] on span "Start Task" at bounding box center [1462, 530] width 51 height 12
